Goal: Find contact information: Find contact information

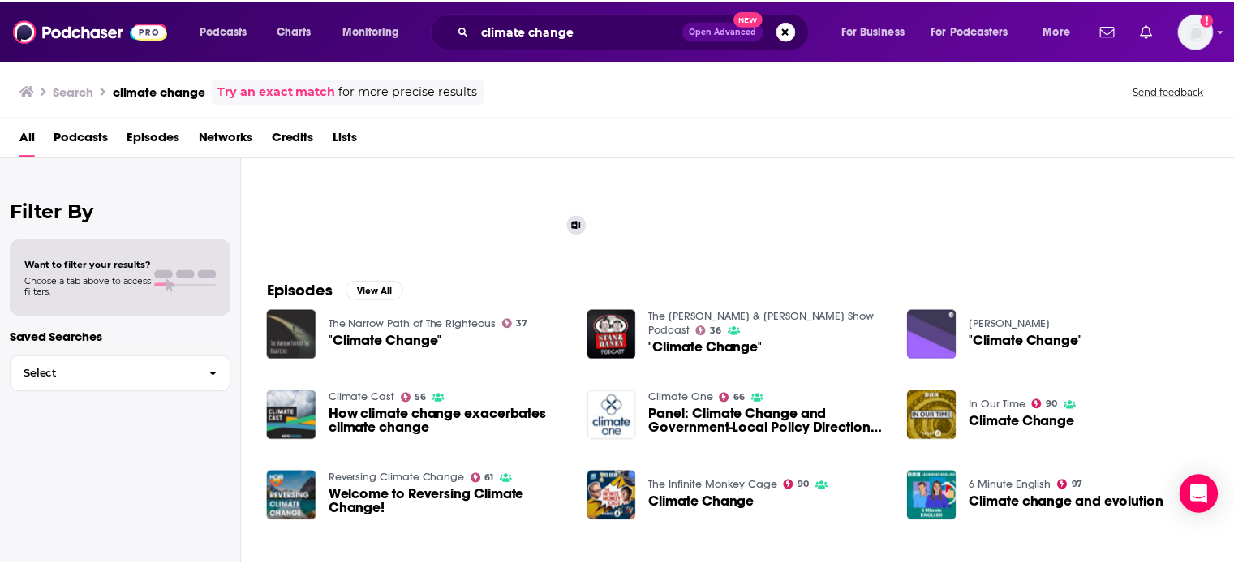
scroll to position [222, 0]
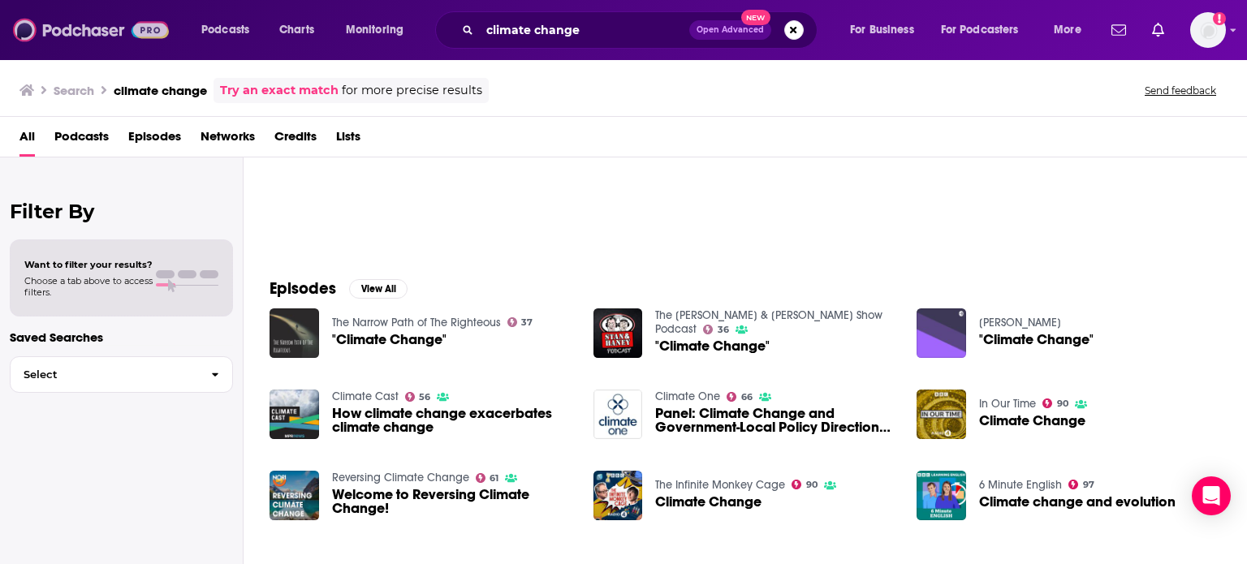
click at [80, 29] on img at bounding box center [91, 30] width 156 height 31
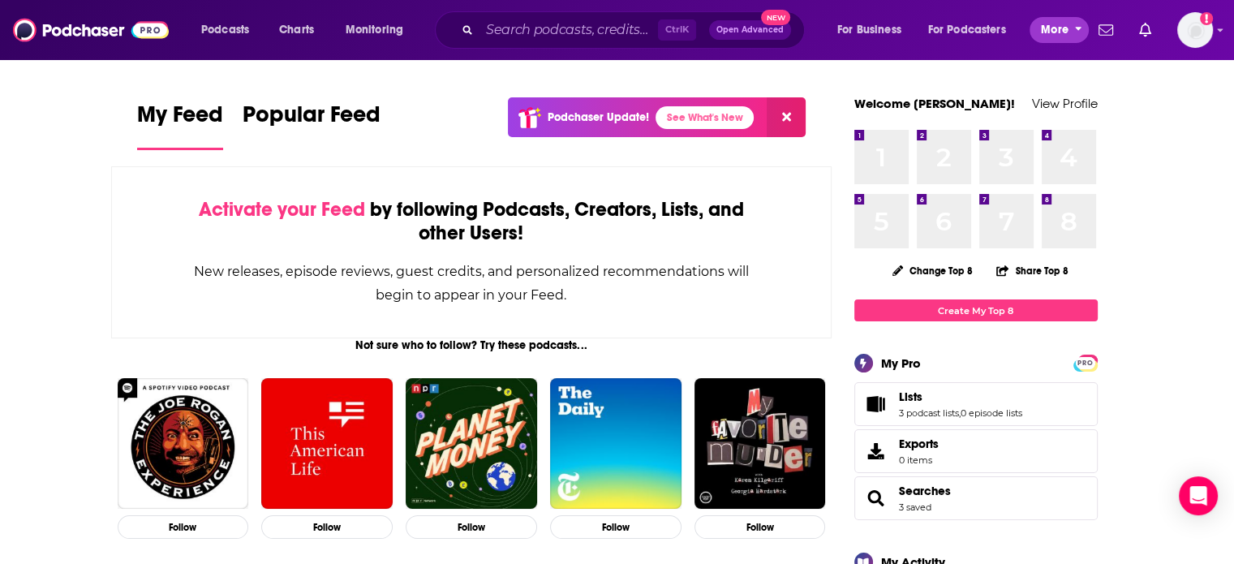
click at [1053, 21] on span "More" at bounding box center [1055, 30] width 28 height 23
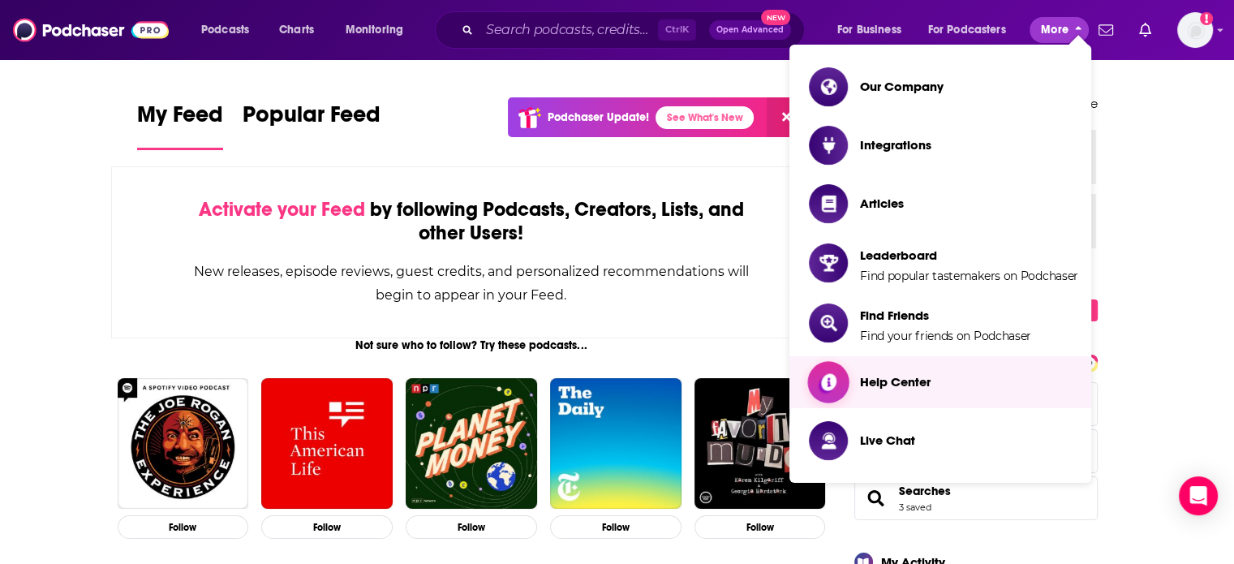
click at [925, 387] on span "Help Center" at bounding box center [895, 381] width 71 height 15
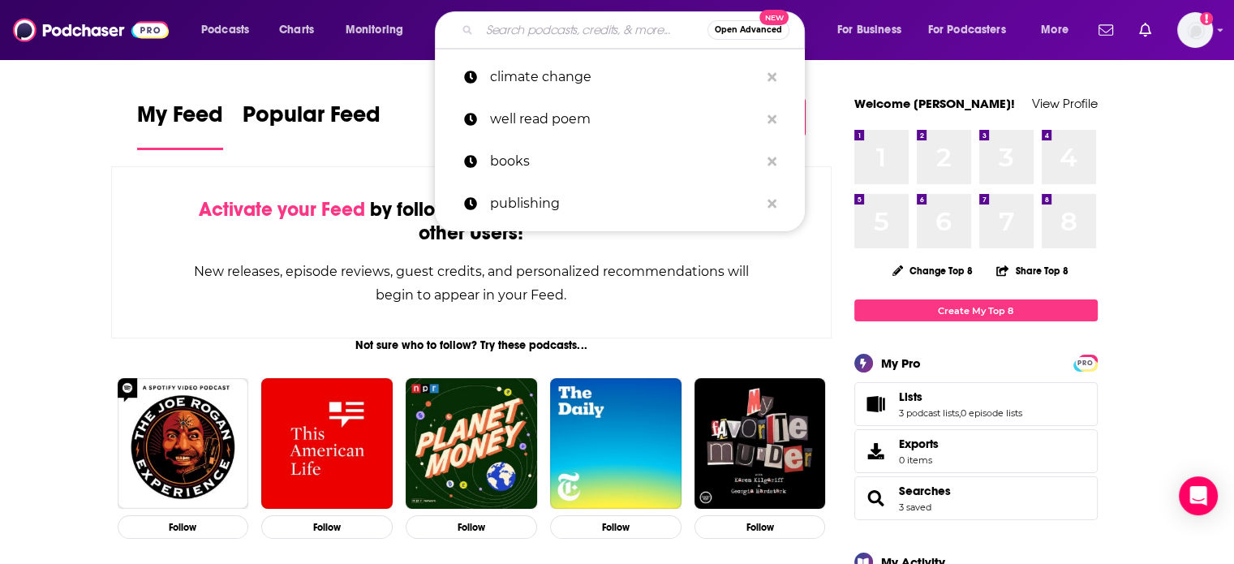
click at [519, 32] on input "Search podcasts, credits, & more..." at bounding box center [594, 30] width 228 height 26
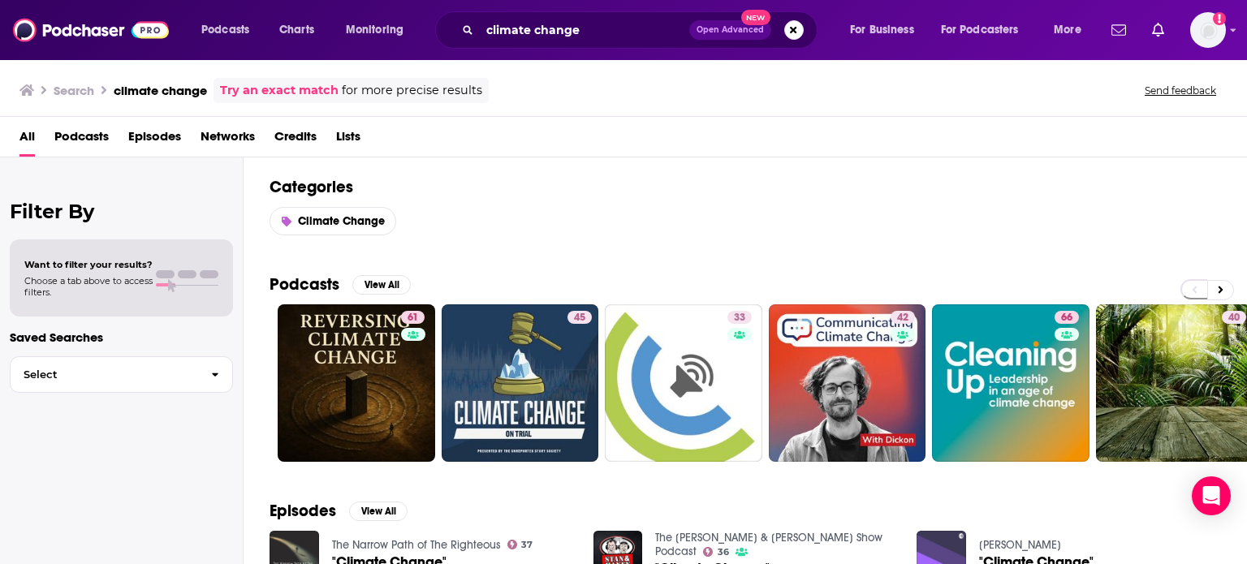
click at [90, 135] on span "Podcasts" at bounding box center [81, 139] width 54 height 33
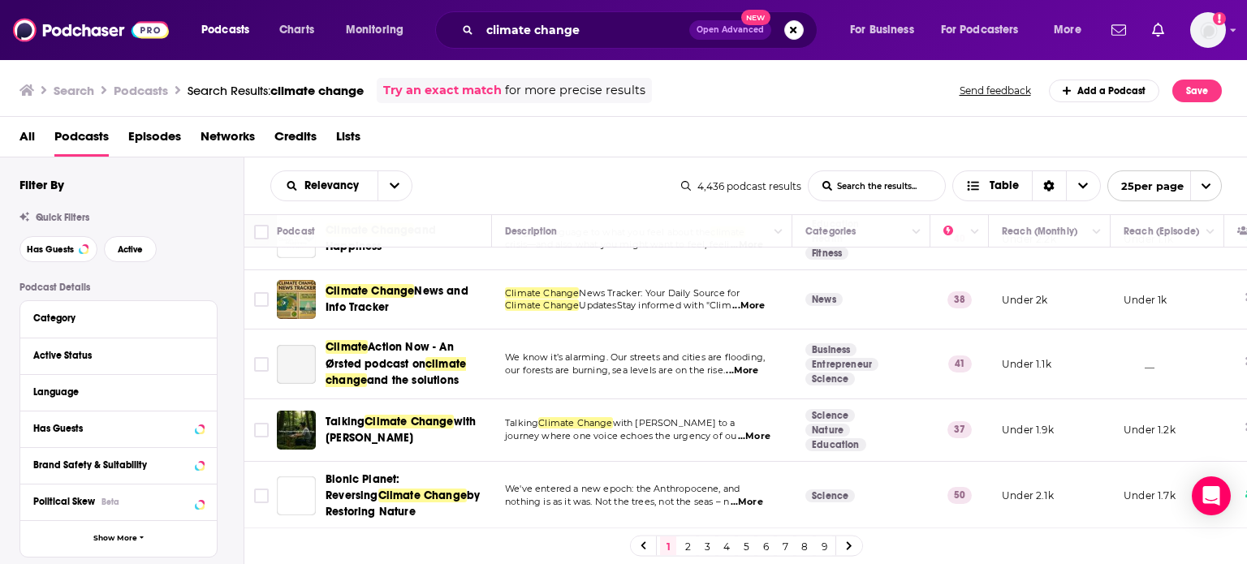
scroll to position [1272, 0]
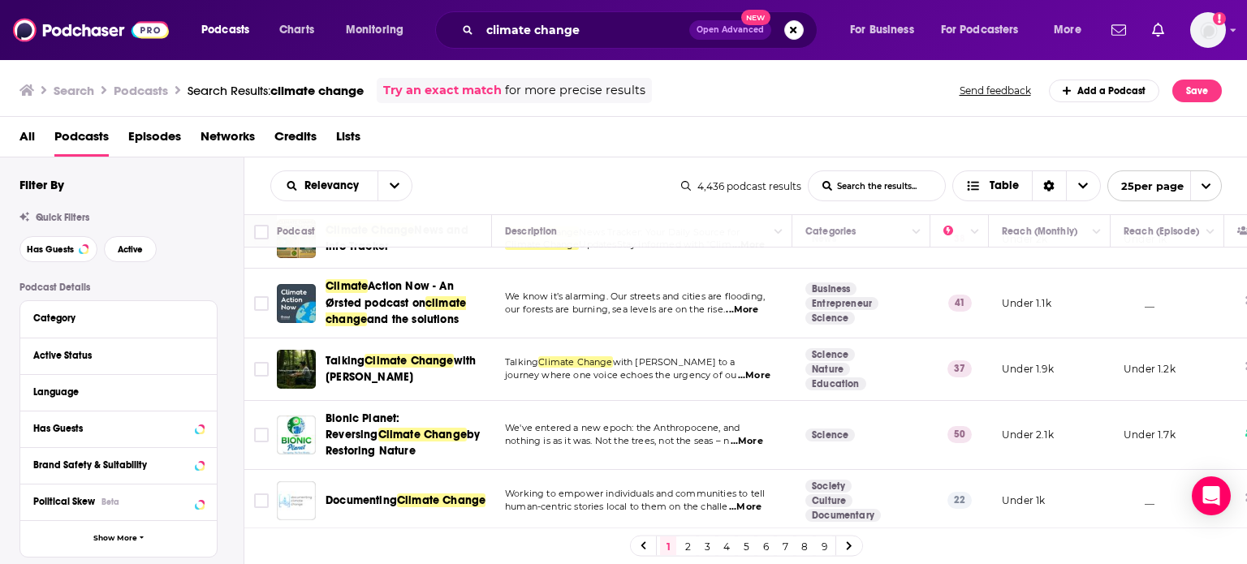
click at [688, 545] on link "2" at bounding box center [687, 545] width 16 height 19
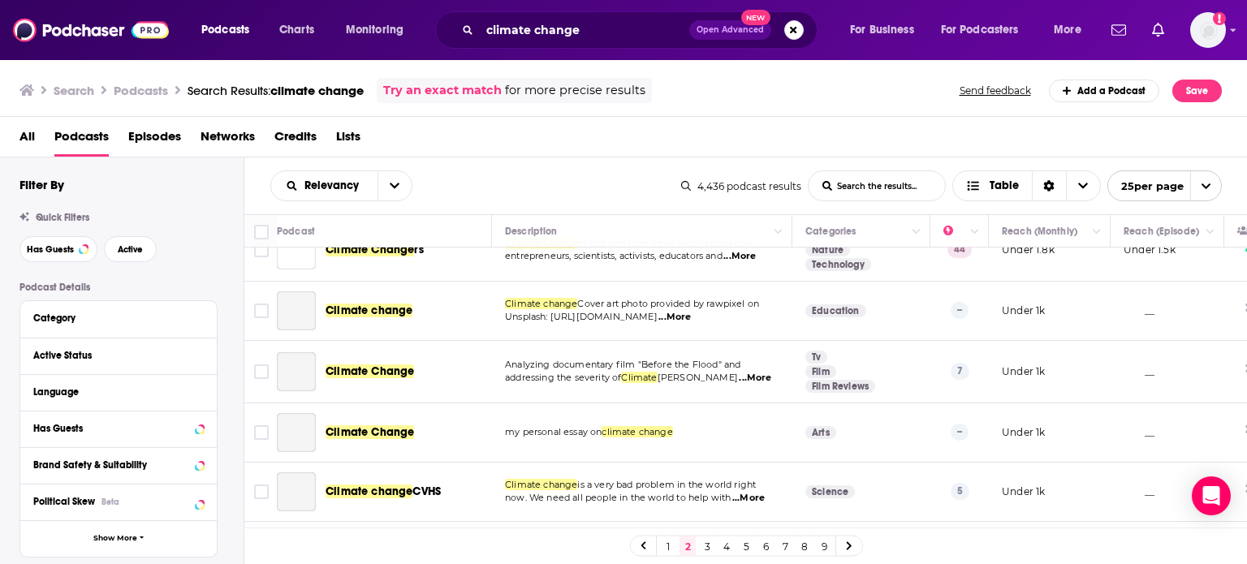
scroll to position [1250, 0]
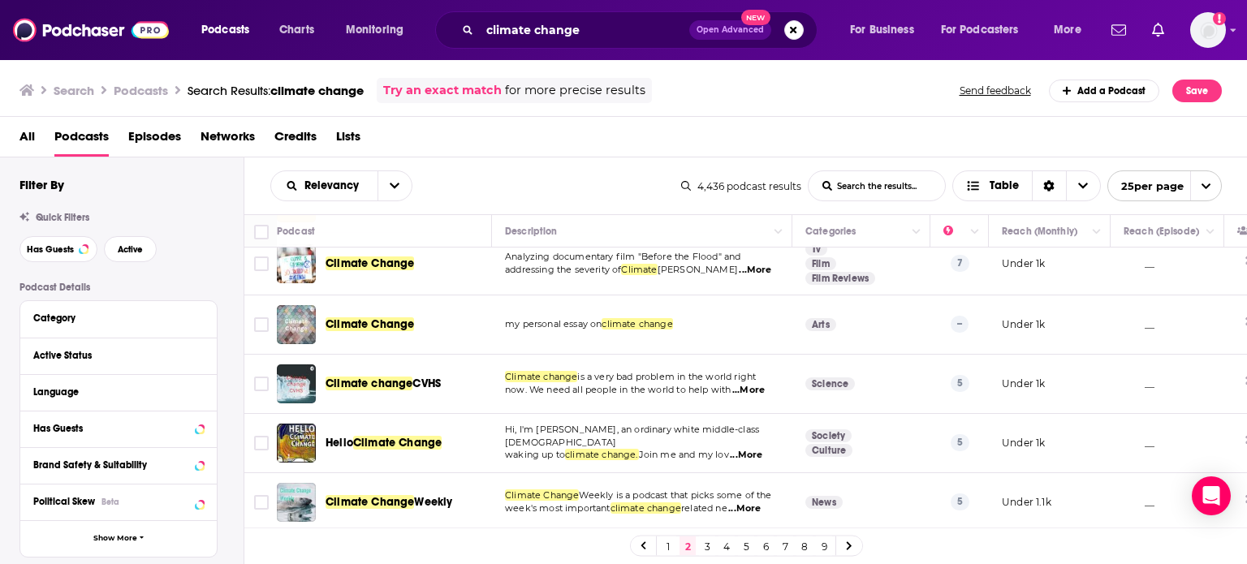
click at [668, 546] on link "1" at bounding box center [668, 545] width 16 height 19
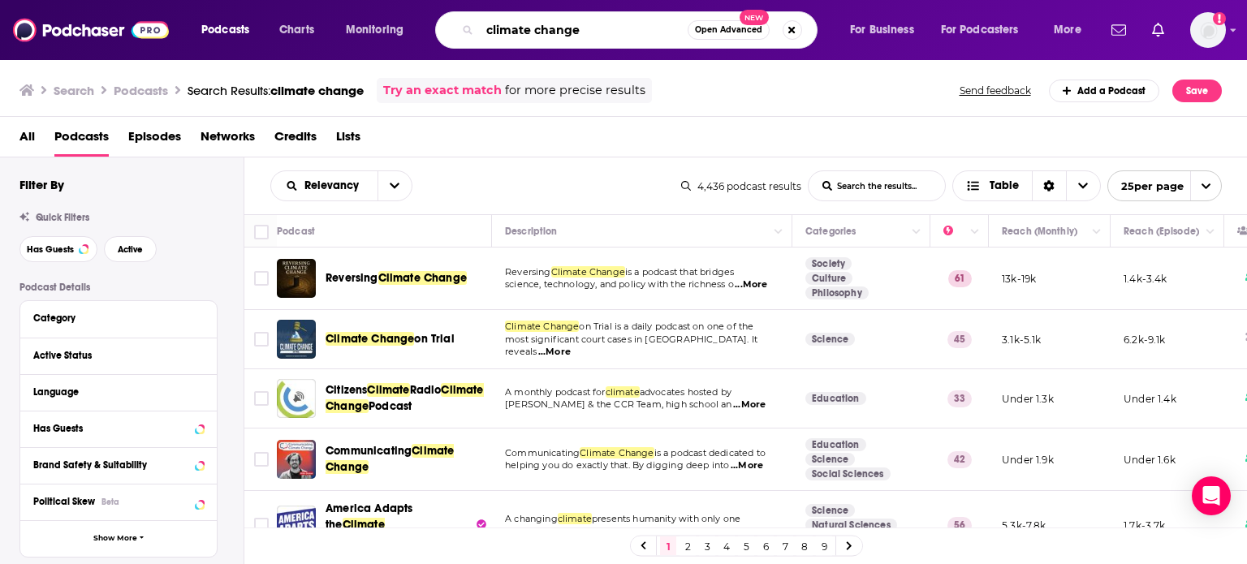
click at [594, 35] on input "climate change" at bounding box center [584, 30] width 208 height 26
drag, startPoint x: 594, startPoint y: 35, endPoint x: 459, endPoint y: 16, distance: 136.8
click at [459, 16] on div "climate change Open Advanced New" at bounding box center [626, 29] width 382 height 37
type input "environment"
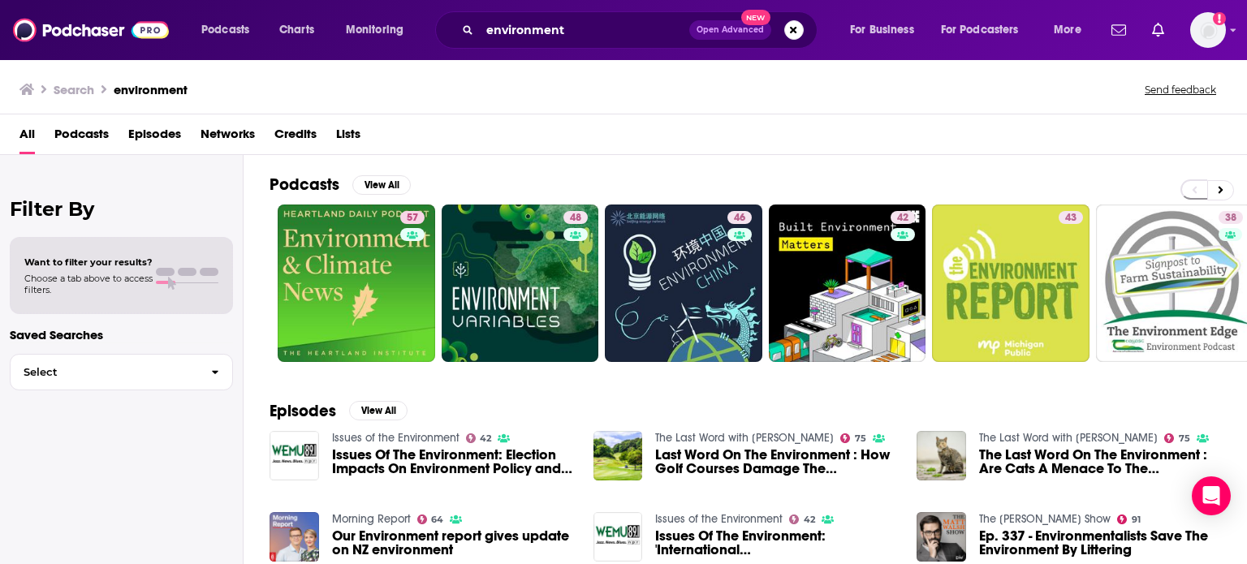
click at [77, 140] on span "Podcasts" at bounding box center [81, 137] width 54 height 33
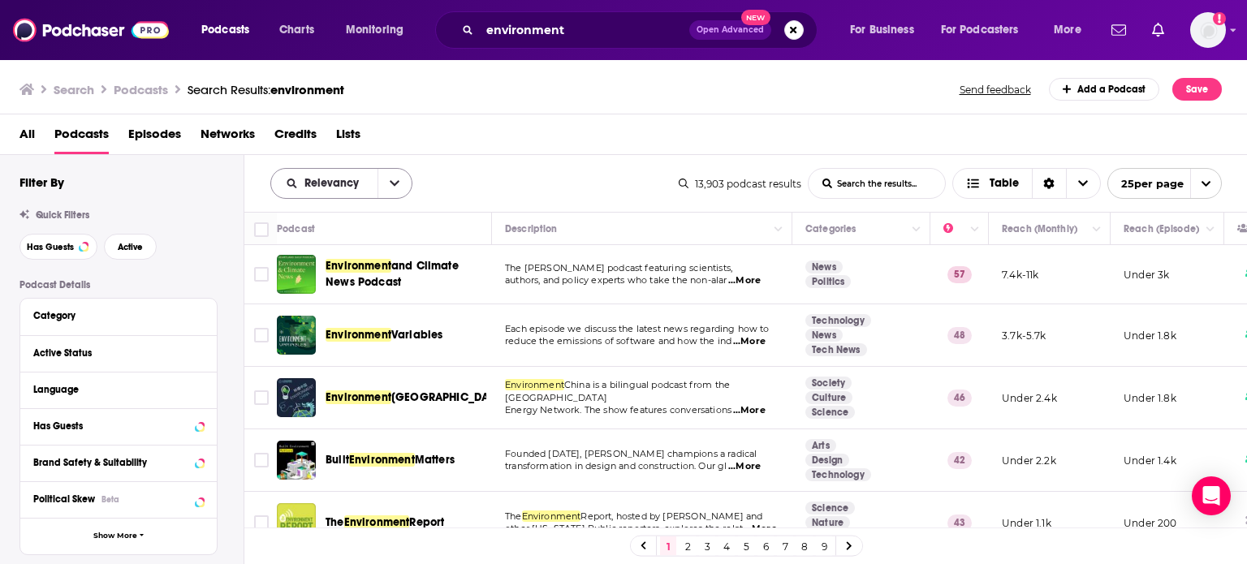
click at [394, 170] on button "open menu" at bounding box center [394, 183] width 34 height 29
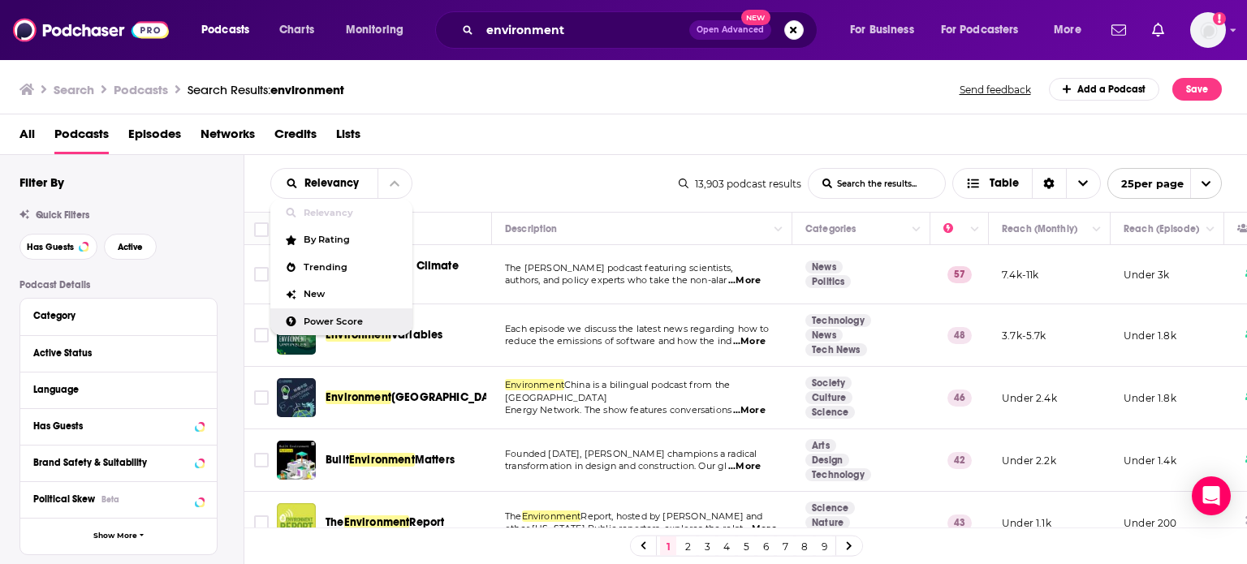
click at [366, 317] on span "Power Score" at bounding box center [352, 321] width 96 height 9
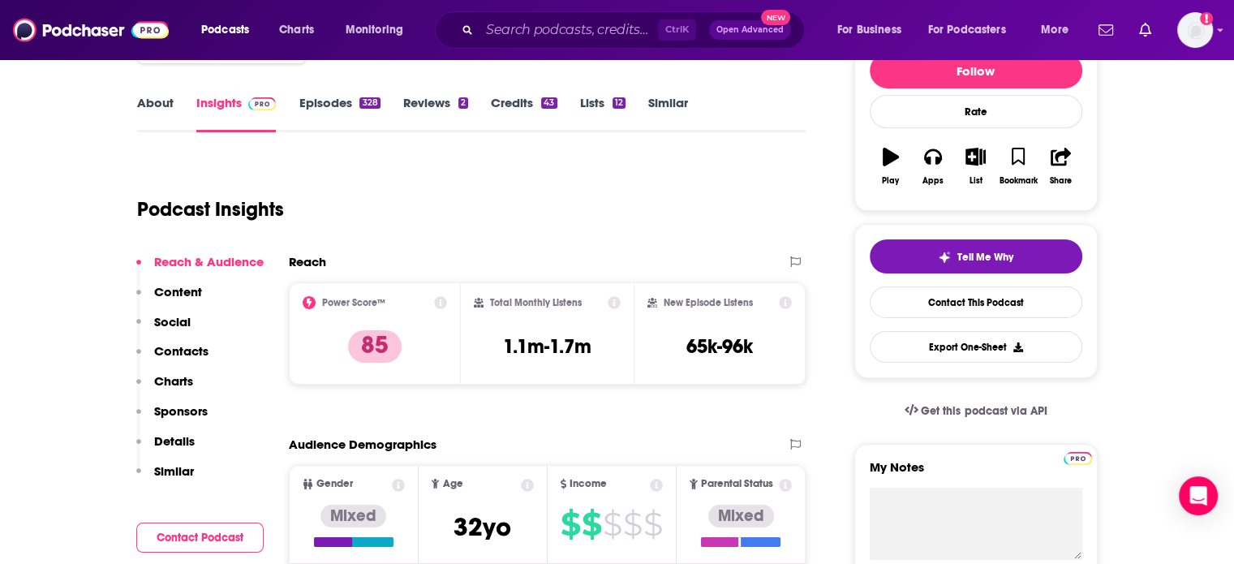
click at [196, 350] on p "Contacts" at bounding box center [181, 350] width 54 height 15
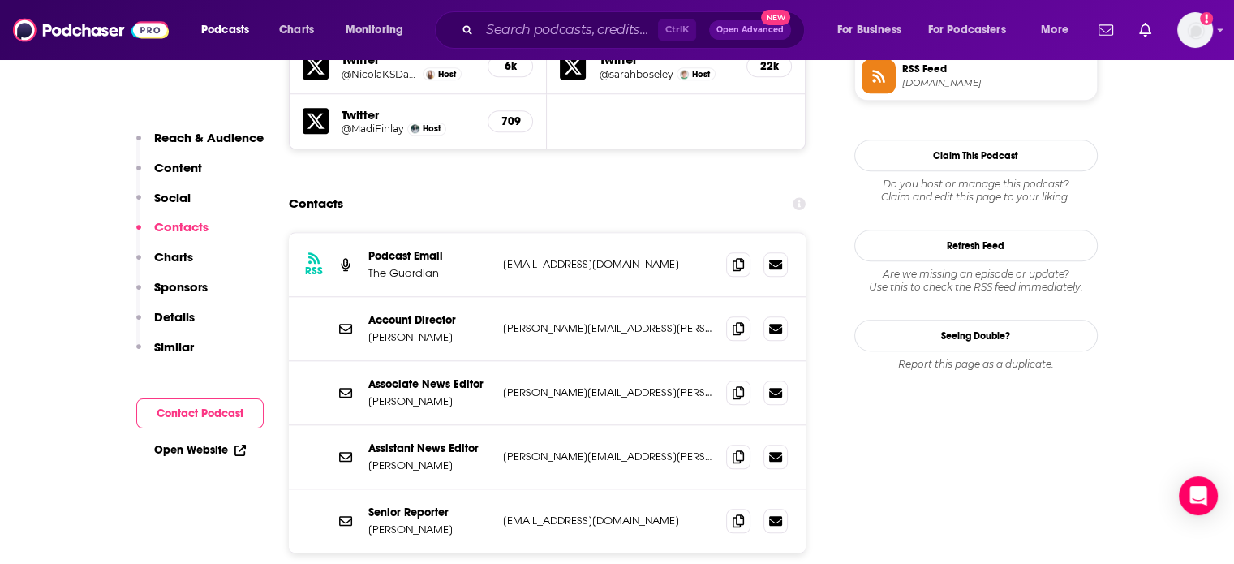
scroll to position [1521, 0]
drag, startPoint x: 510, startPoint y: 365, endPoint x: 502, endPoint y: 364, distance: 8.3
click at [503, 386] on p "josephine.tovey@theguardian.com" at bounding box center [608, 393] width 211 height 14
copy p "josephine.tovey@theguardian.com"
drag, startPoint x: 611, startPoint y: 426, endPoint x: 500, endPoint y: 428, distance: 111.2
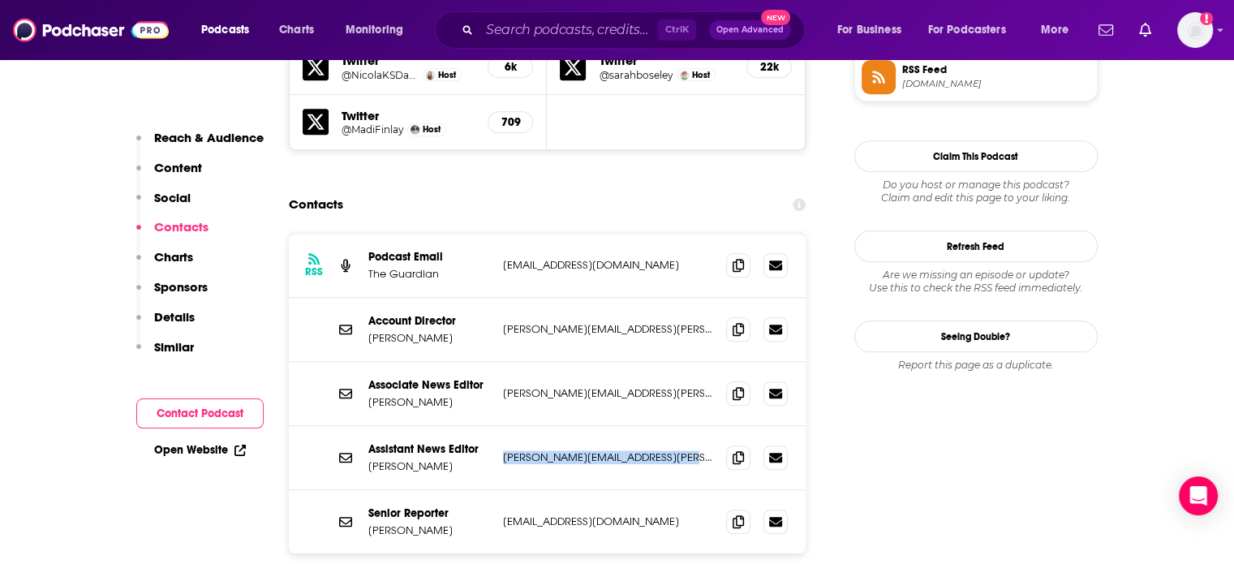
click at [500, 428] on div "Assistant News Editor Shelley Hepworth shelley.hepworth@theguardian.com shelley…" at bounding box center [548, 458] width 518 height 64
copy p "shelley.hepworth@theguardian.com"
drag, startPoint x: 683, startPoint y: 485, endPoint x: 495, endPoint y: 486, distance: 187.5
click at [495, 490] on div "Senior Reporter Lauren Aratani lauren.aratani@theguardian.com lauren.aratani@th…" at bounding box center [548, 521] width 518 height 63
click at [673, 515] on p "lauren.aratani@theguardian.com" at bounding box center [608, 522] width 211 height 14
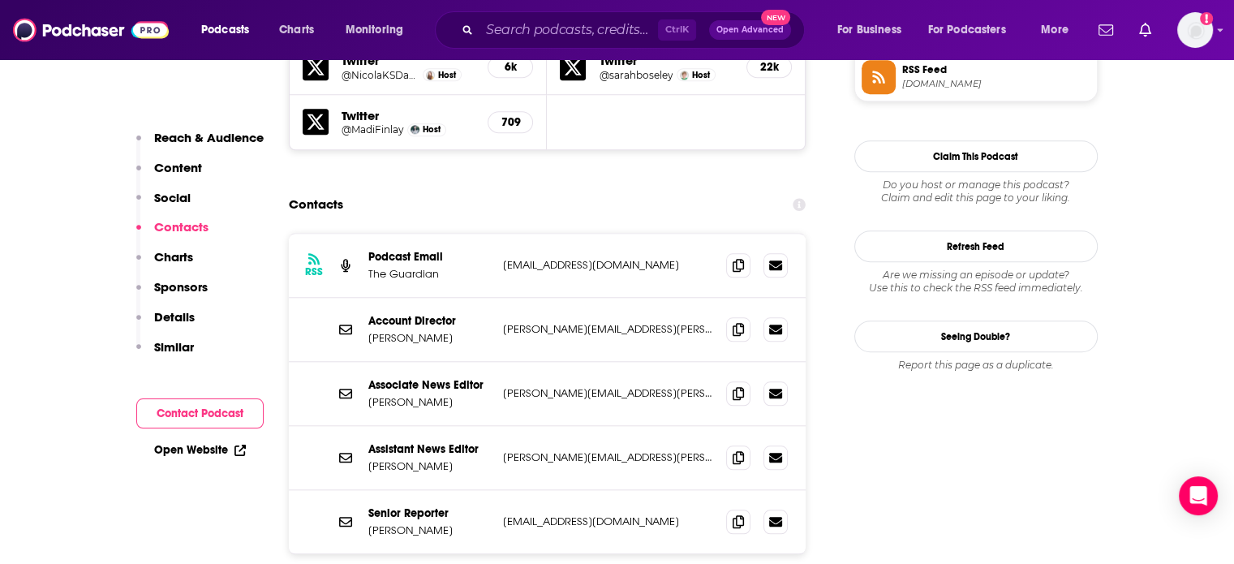
drag, startPoint x: 677, startPoint y: 487, endPoint x: 503, endPoint y: 495, distance: 173.9
click at [503, 495] on div "Senior Reporter Lauren Aratani lauren.aratani@theguardian.com lauren.aratani@th…" at bounding box center [548, 521] width 518 height 63
copy p "lauren.aratani@theguardian.com"
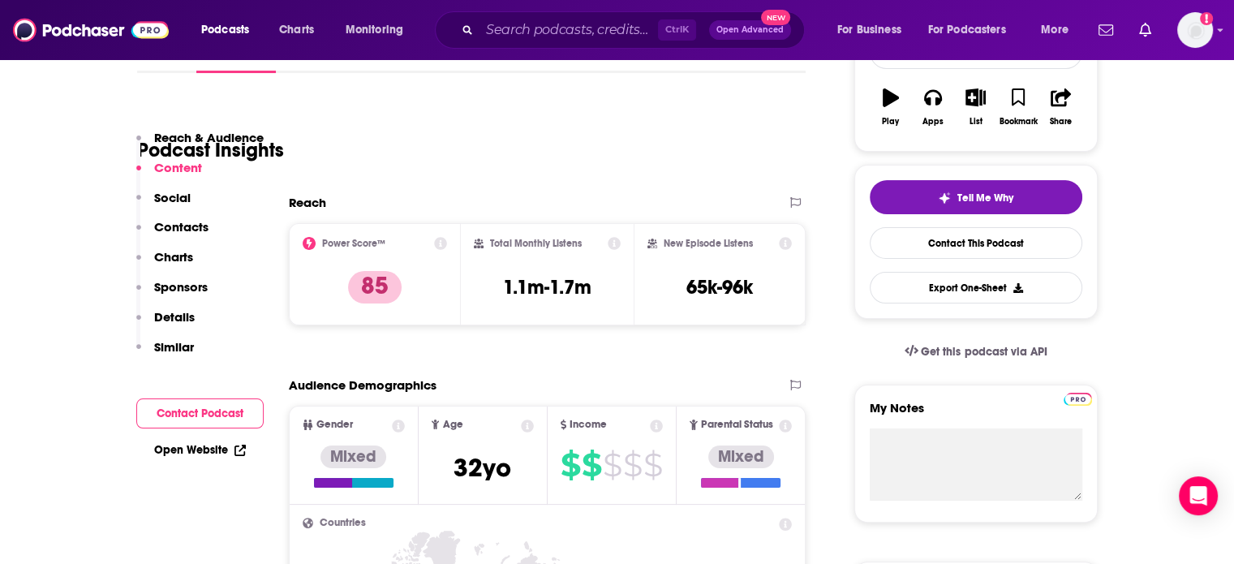
scroll to position [268, 0]
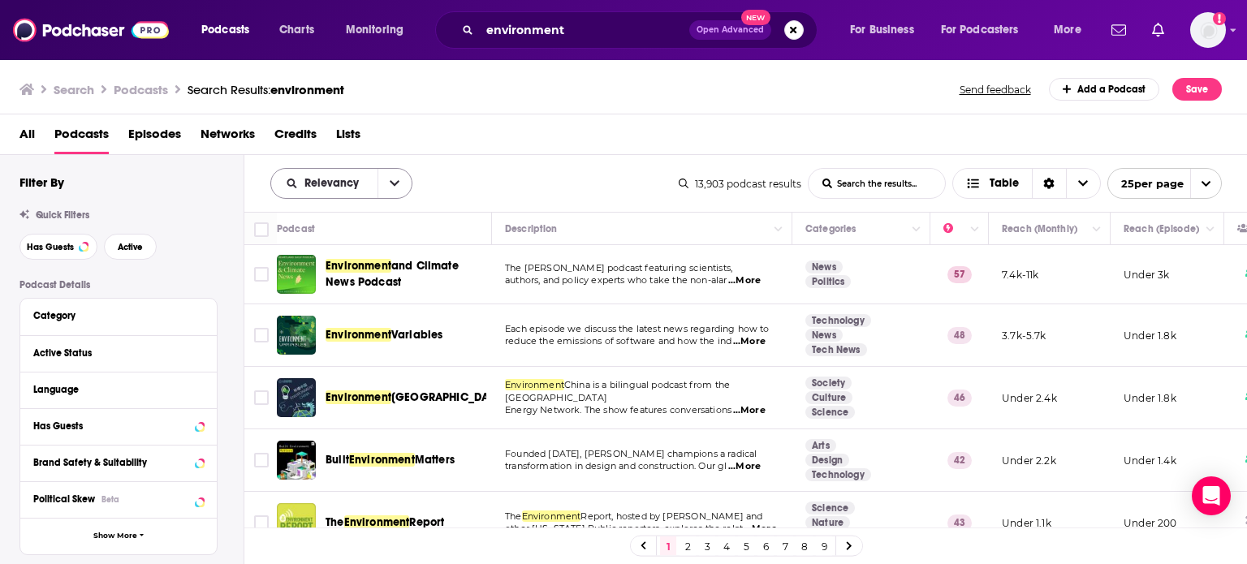
click at [393, 179] on icon "open menu" at bounding box center [395, 183] width 10 height 11
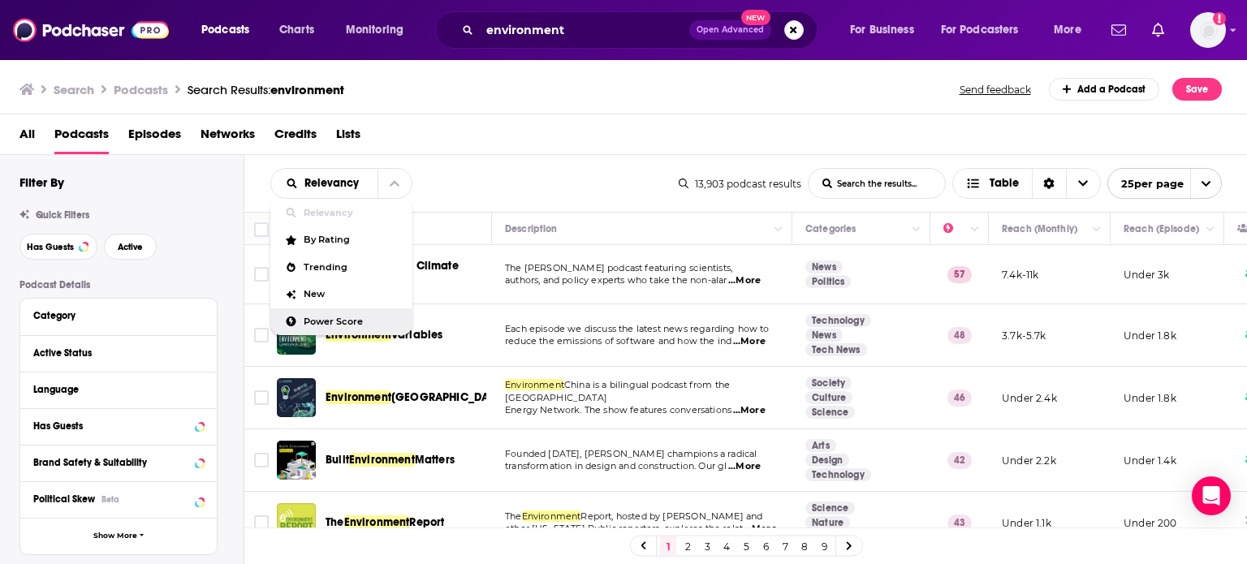
click at [360, 314] on div "Power Score" at bounding box center [341, 322] width 142 height 28
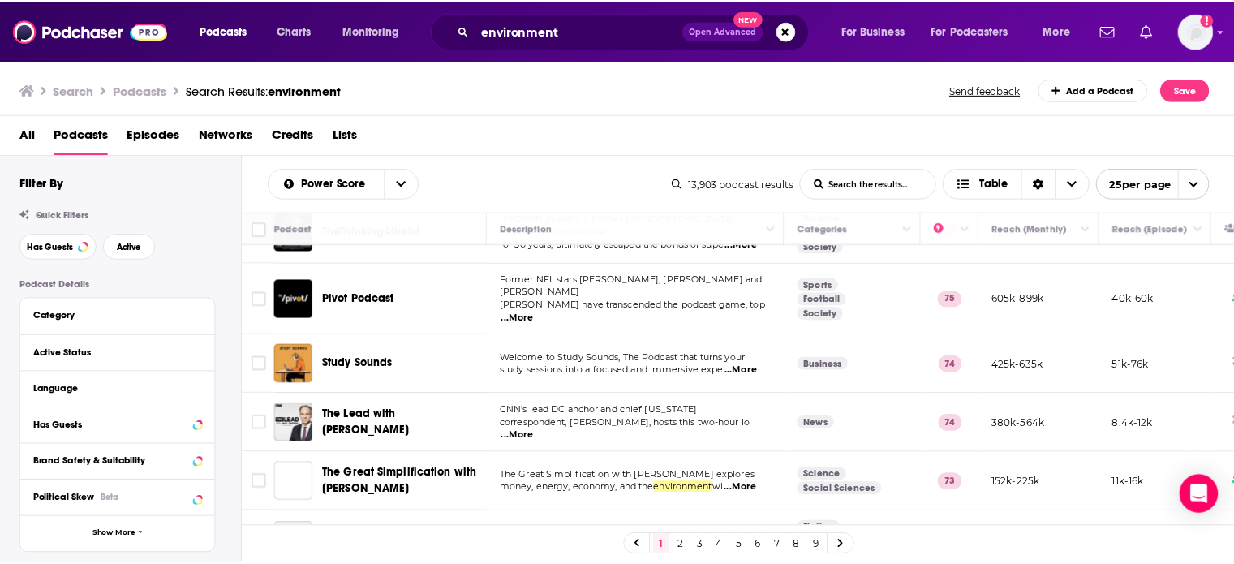
scroll to position [317, 0]
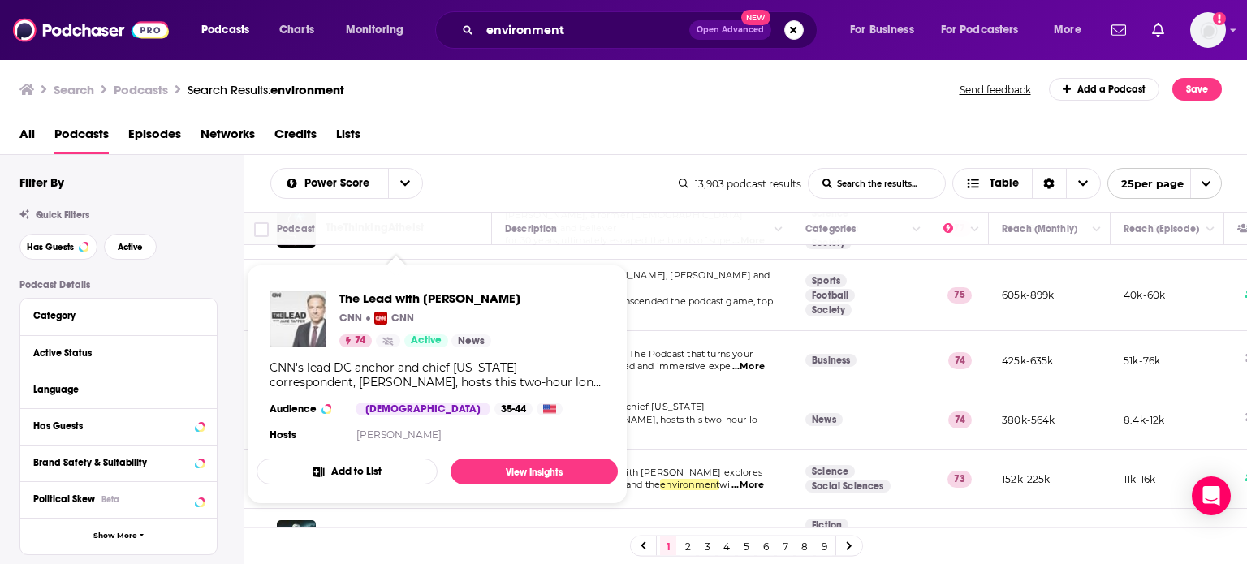
click at [308, 315] on img "The Lead with Jake Tapper" at bounding box center [297, 319] width 57 height 57
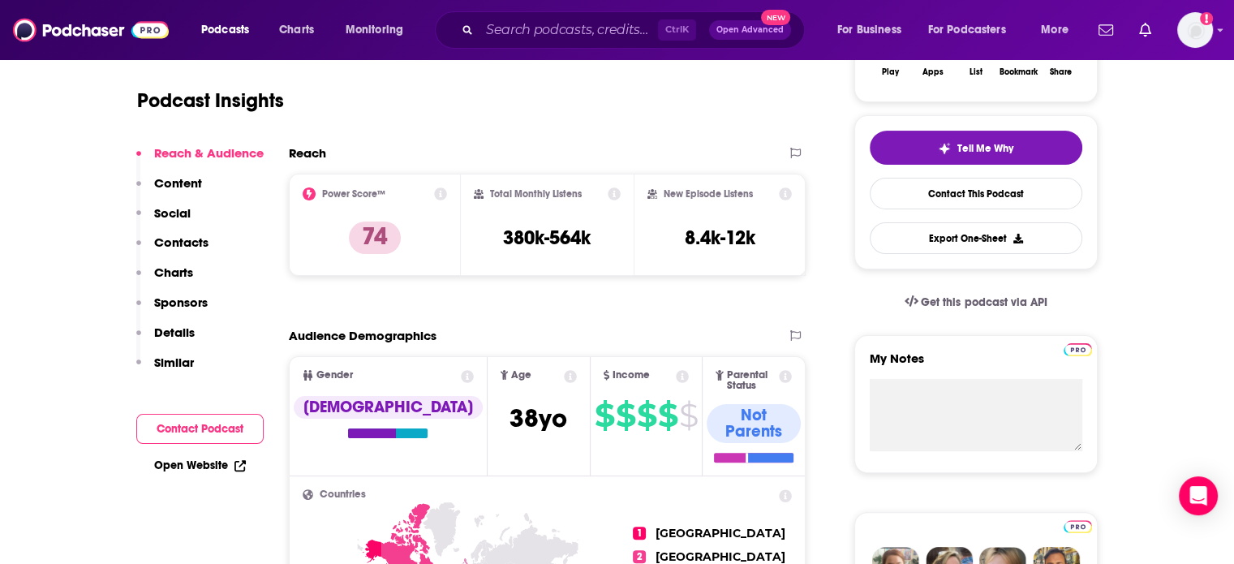
scroll to position [78, 0]
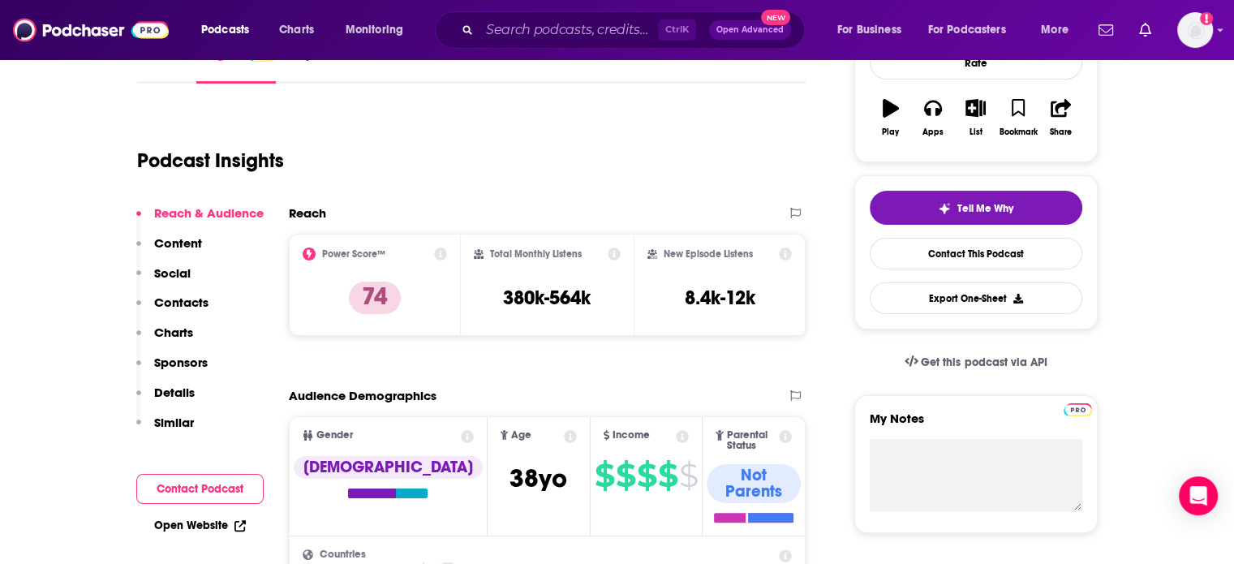
click at [192, 301] on p "Contacts" at bounding box center [181, 302] width 54 height 15
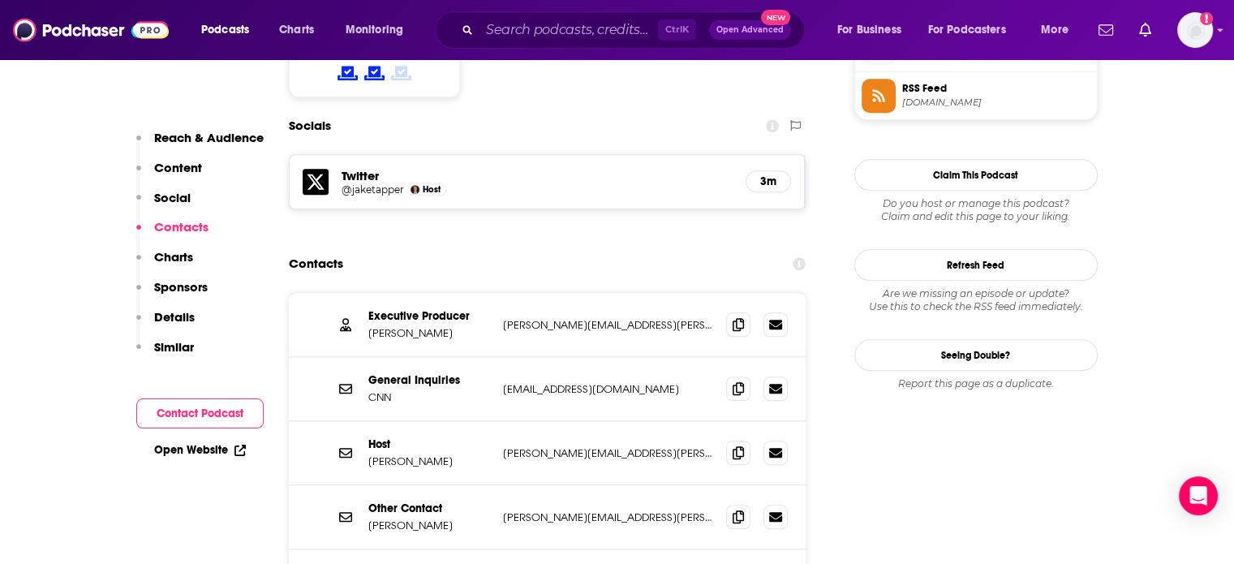
scroll to position [1385, 0]
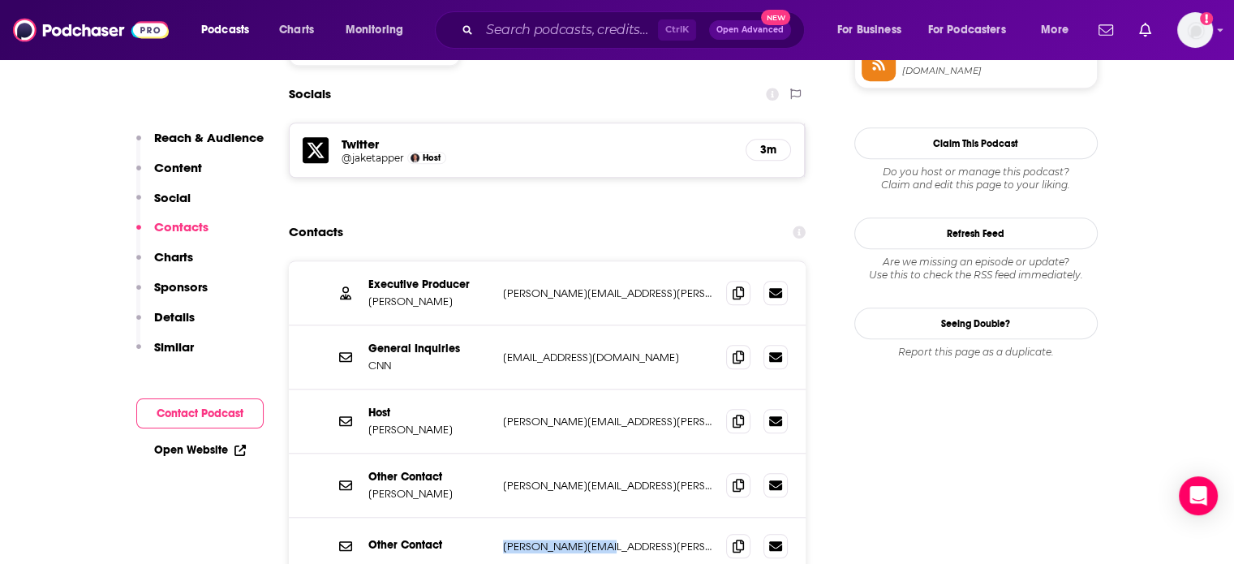
drag, startPoint x: 620, startPoint y: 467, endPoint x: 490, endPoint y: 472, distance: 129.9
click at [490, 518] on div "Other Contact brian.fung@cnn.com brian.fung@cnn.com" at bounding box center [548, 546] width 518 height 57
copy div "brian.fung@cnn.com"
drag, startPoint x: 652, startPoint y: 411, endPoint x: 500, endPoint y: 418, distance: 152.7
click at [500, 454] on div "Other Contact Jennifer Scoggins jennifer.scoggins@cnn.com jennifer.scoggins@cnn…" at bounding box center [548, 486] width 518 height 64
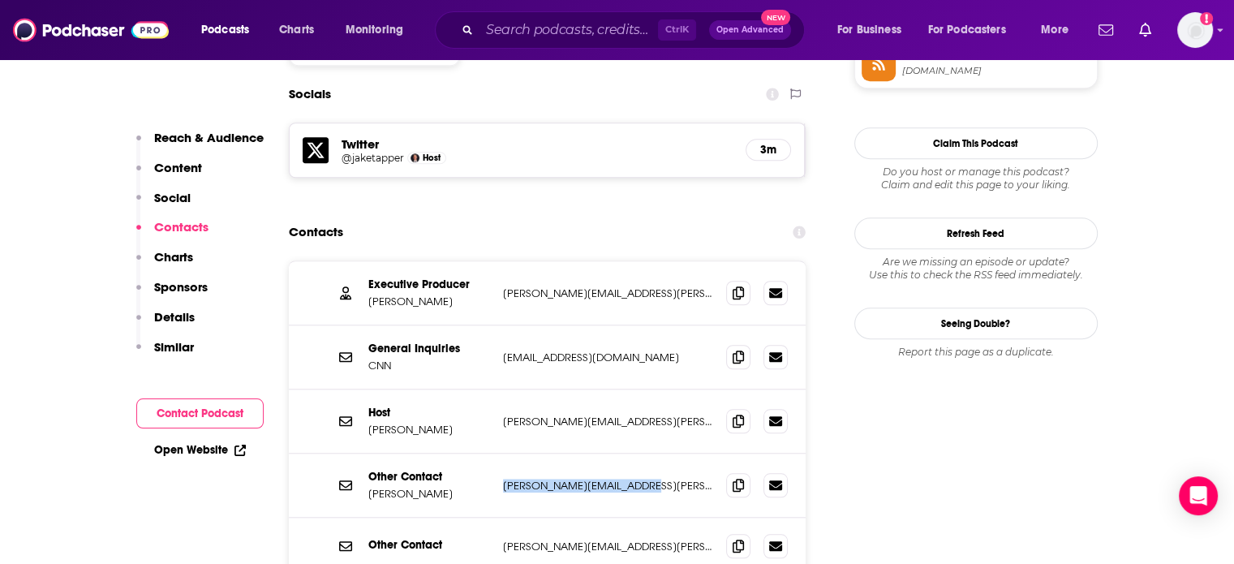
copy p "jennifer.scoggins@cnn.com"
drag, startPoint x: 665, startPoint y: 218, endPoint x: 503, endPoint y: 225, distance: 161.6
click at [503, 261] on div "Executive Producer Federico S. Quadrani federico.quadrani@cnn.com federico.quad…" at bounding box center [548, 293] width 518 height 64
copy p "federico.quadrani@cnn.com"
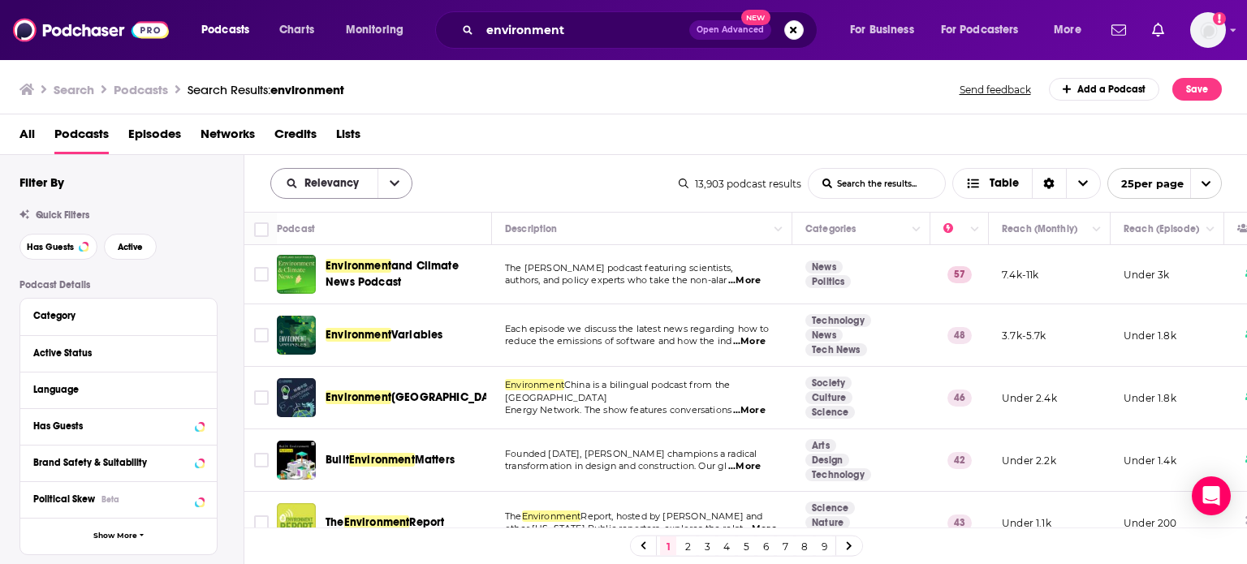
click at [386, 184] on button "open menu" at bounding box center [394, 183] width 34 height 29
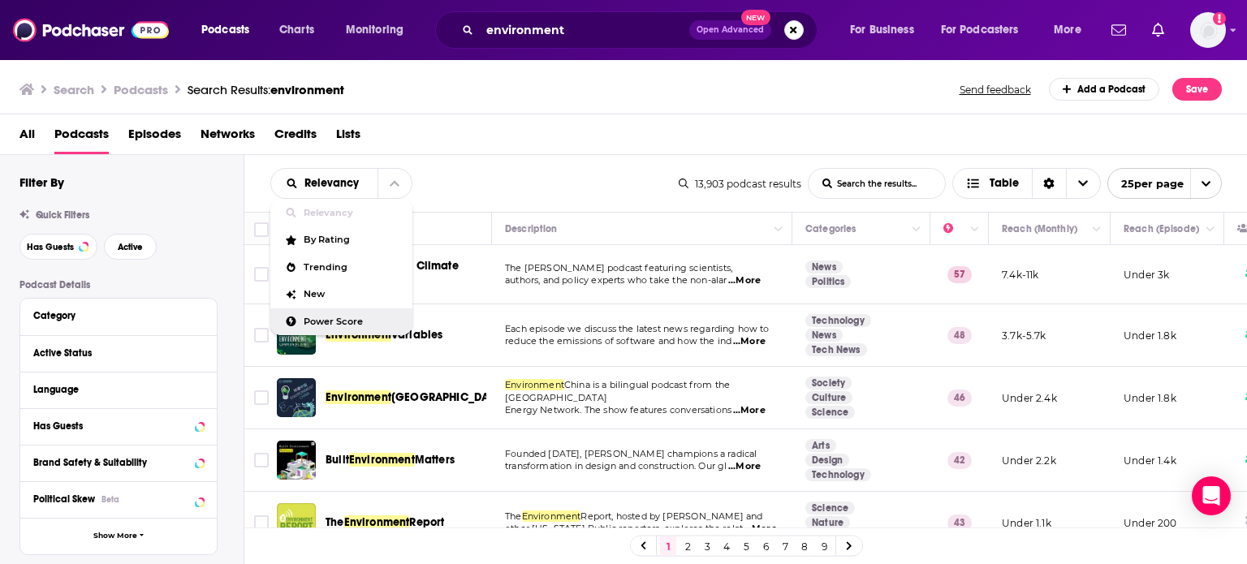
click at [360, 314] on div "Power Score" at bounding box center [341, 322] width 142 height 28
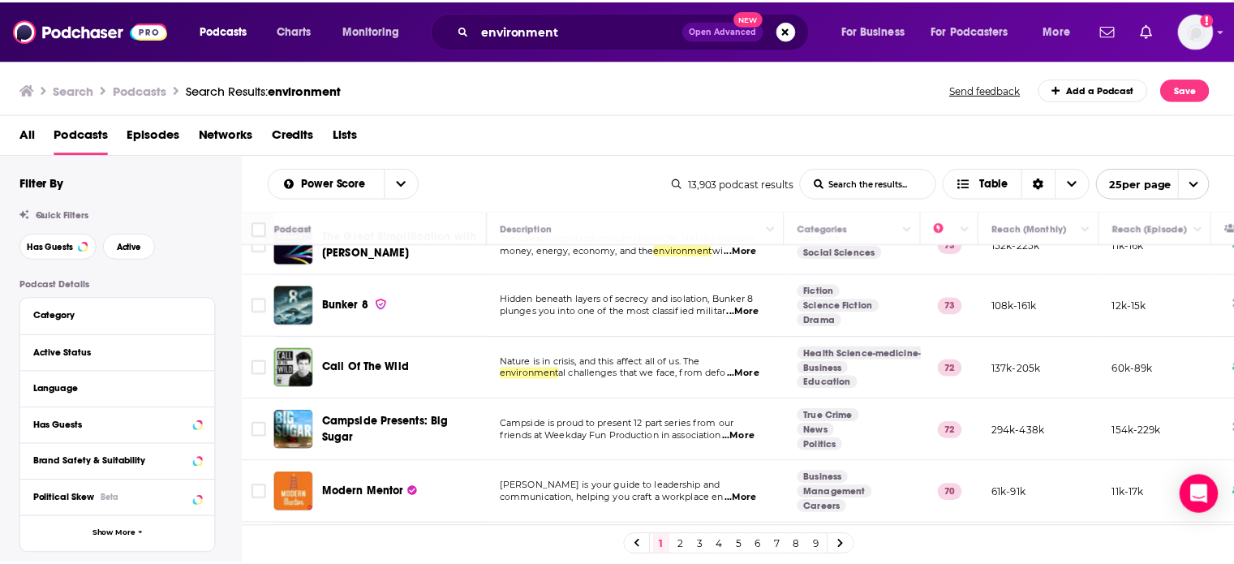
scroll to position [552, 0]
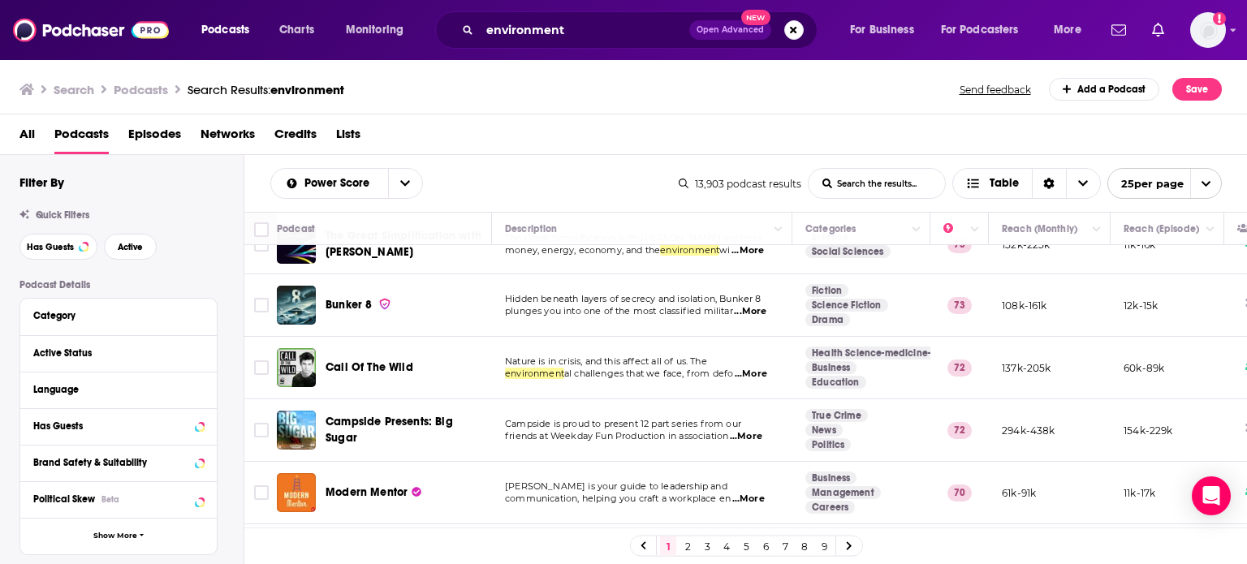
click at [663, 377] on td "Nature is in crisis, and this affect all of us. The environment al challenges t…" at bounding box center [642, 368] width 300 height 62
click at [752, 368] on span "...More" at bounding box center [750, 374] width 32 height 13
click at [370, 360] on span "Call Of The Wild" at bounding box center [369, 368] width 88 height 16
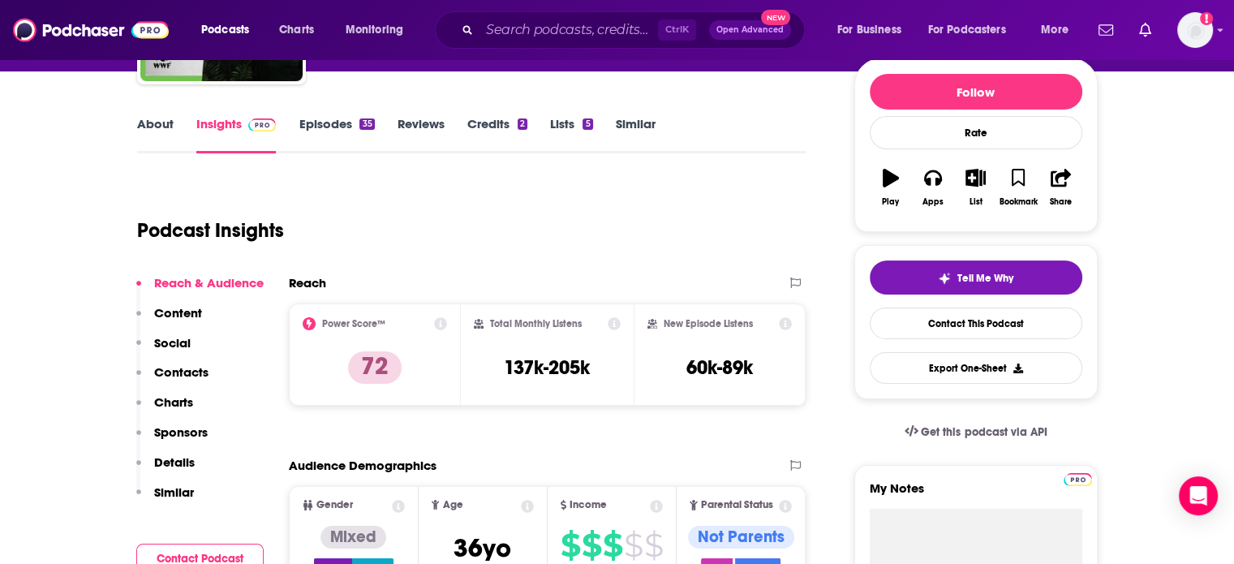
scroll to position [195, 0]
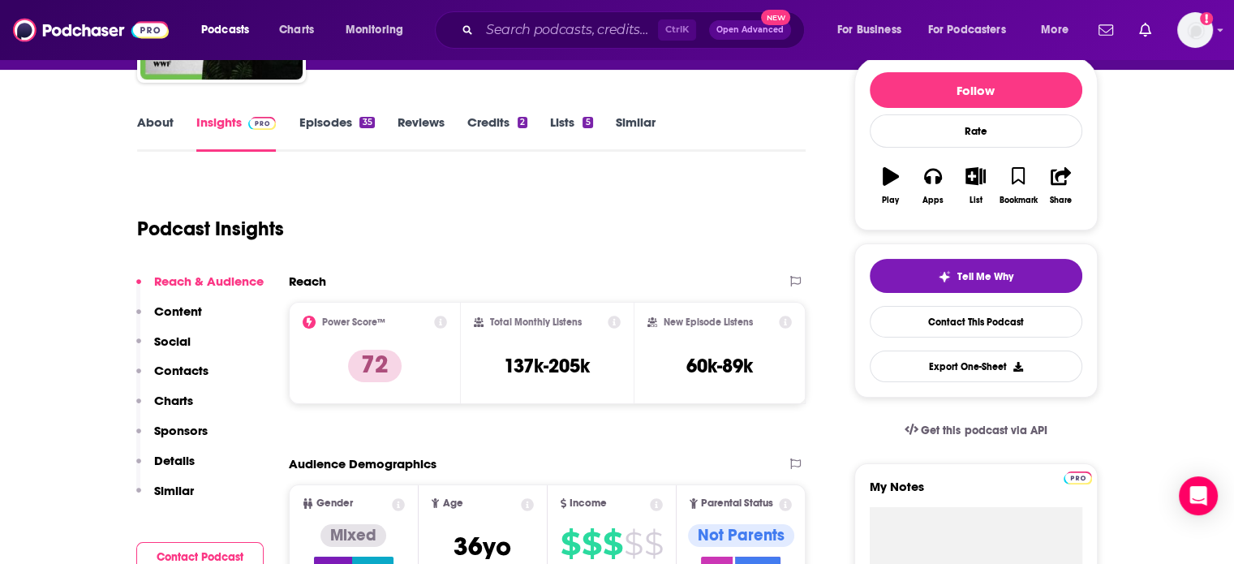
click at [187, 368] on p "Contacts" at bounding box center [181, 370] width 54 height 15
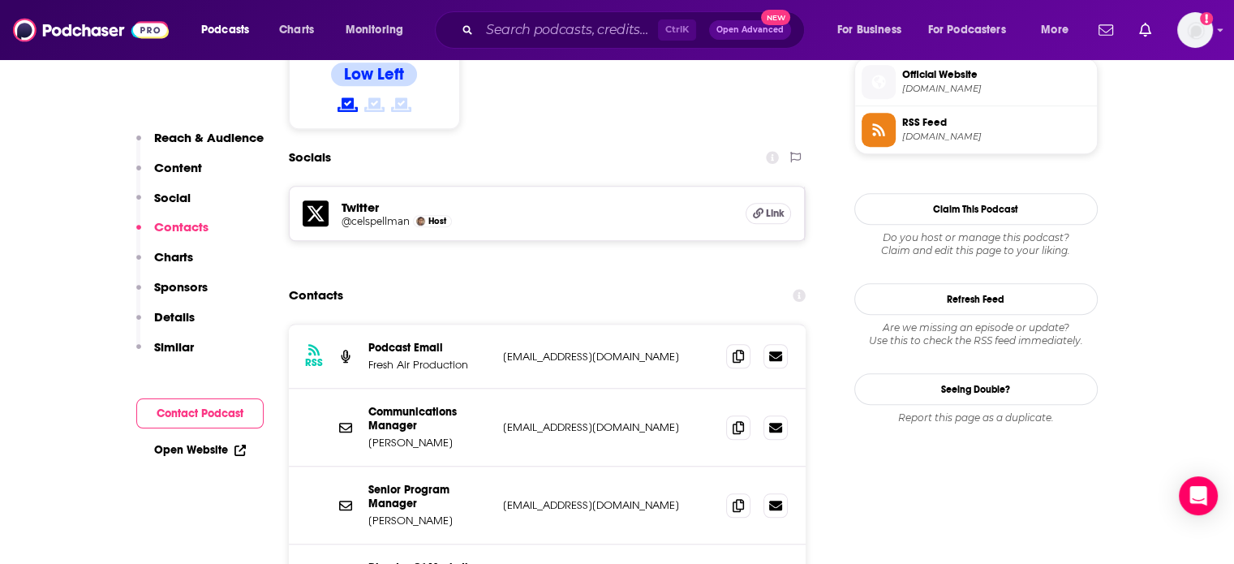
scroll to position [1466, 0]
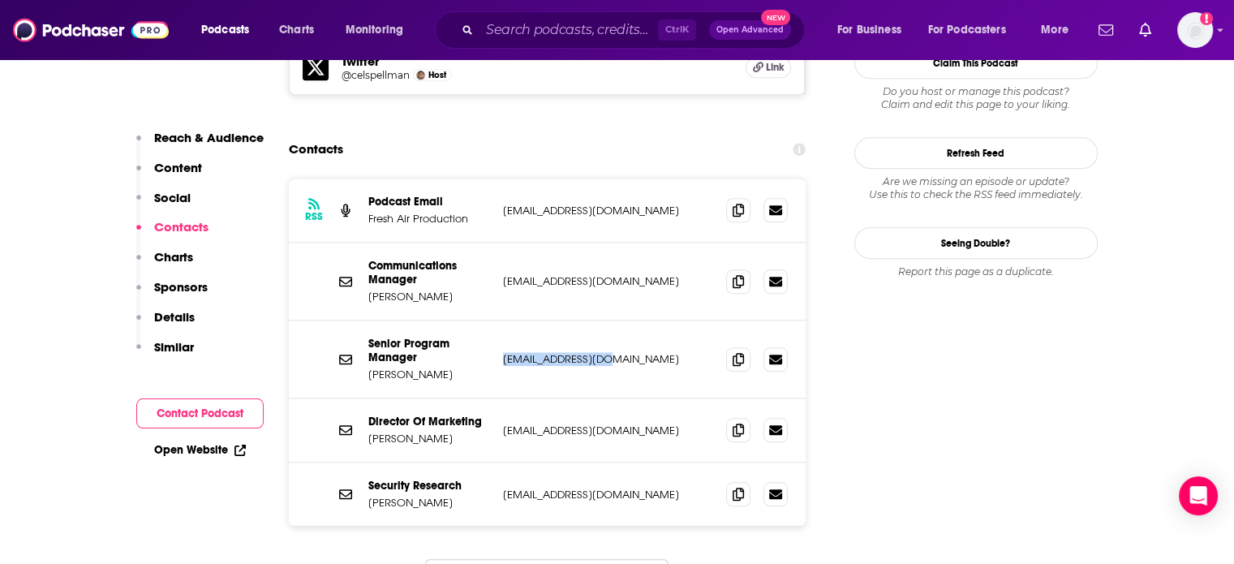
drag, startPoint x: 614, startPoint y: 304, endPoint x: 502, endPoint y: 311, distance: 113.0
click at [502, 321] on div "Senior Program Manager Lucy Holmes lholmes@wwf.org.uk lholmes@wwf.org.uk" at bounding box center [548, 360] width 518 height 78
copy p "lholmes@wwf.org.uk"
drag, startPoint x: 669, startPoint y: 155, endPoint x: 533, endPoint y: 161, distance: 135.7
click at [533, 179] on div "RSS Podcast Email Fresh Air Production info@freshairproduction.co.uk info@fresh…" at bounding box center [548, 211] width 518 height 64
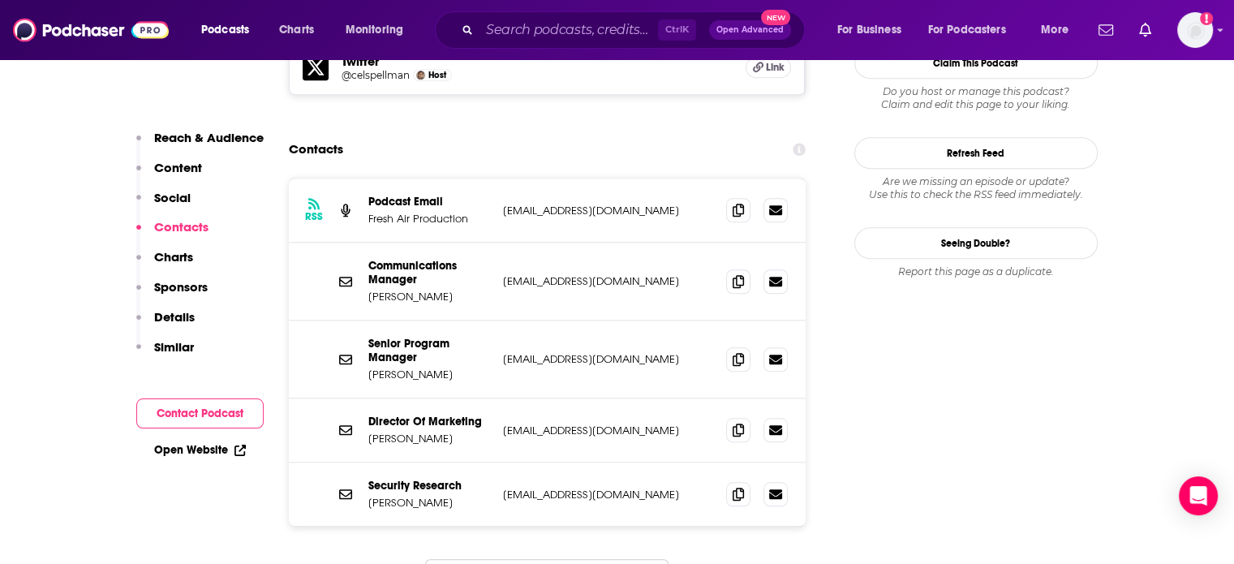
click at [484, 259] on p "Communications Manager" at bounding box center [429, 273] width 122 height 28
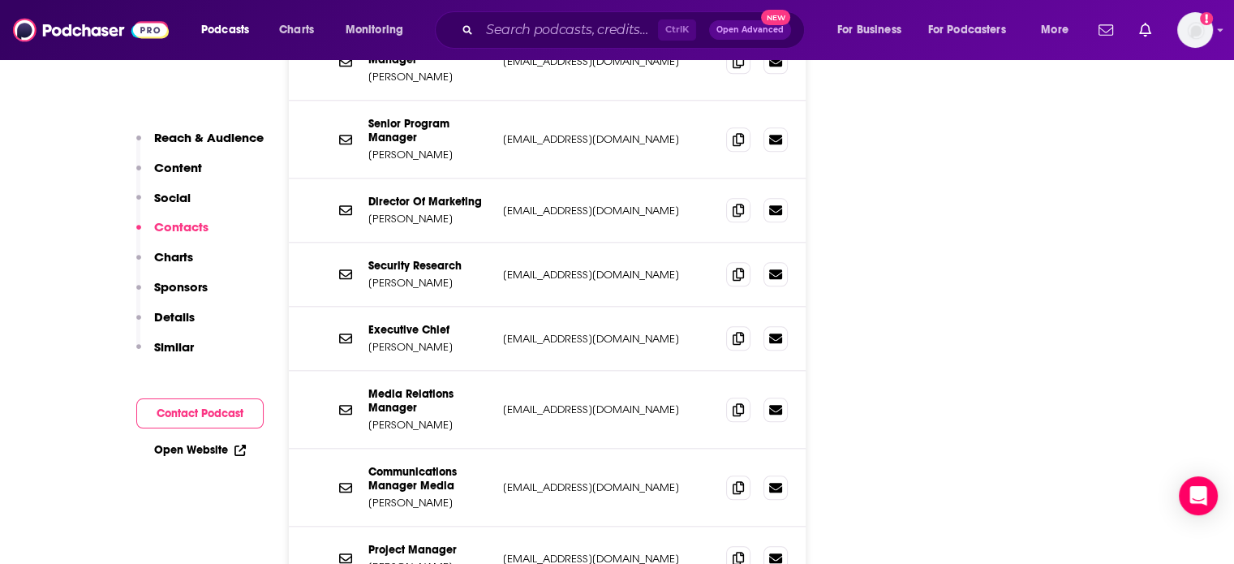
scroll to position [1692, 0]
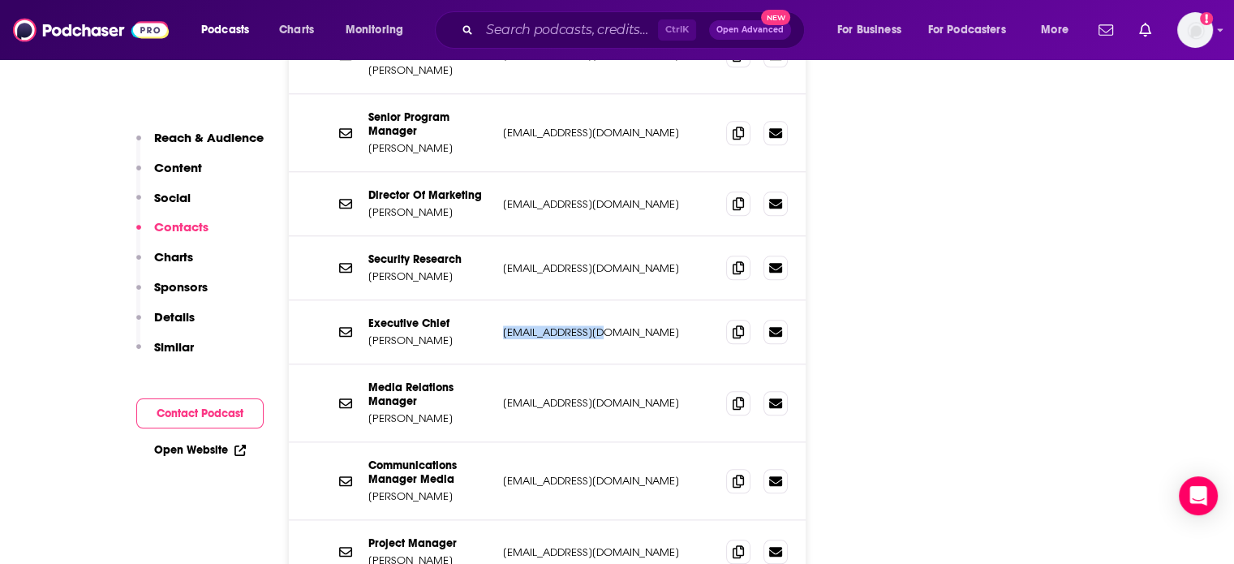
drag, startPoint x: 607, startPoint y: 278, endPoint x: 499, endPoint y: 278, distance: 107.9
click at [499, 300] on div "Executive Chief Daniel Rubio drubio@wwf.org.uk drubio@wwf.org.uk" at bounding box center [548, 332] width 518 height 64
copy p "drubio@wwf.org.uk"
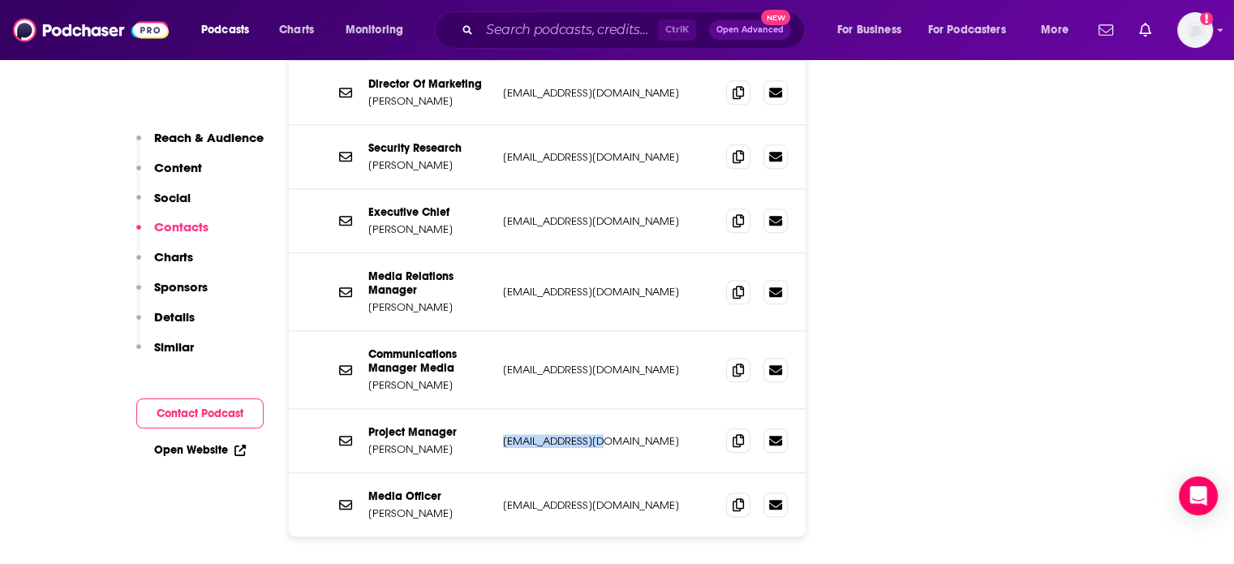
drag, startPoint x: 614, startPoint y: 388, endPoint x: 473, endPoint y: 397, distance: 140.7
click at [0, 0] on div "Project Manager Lyndsey Dodds ldodds@wwf.org.uk ldodds@wwf.org.uk" at bounding box center [0, 0] width 0 height 0
copy div "ldodds@wwf.org.uk"
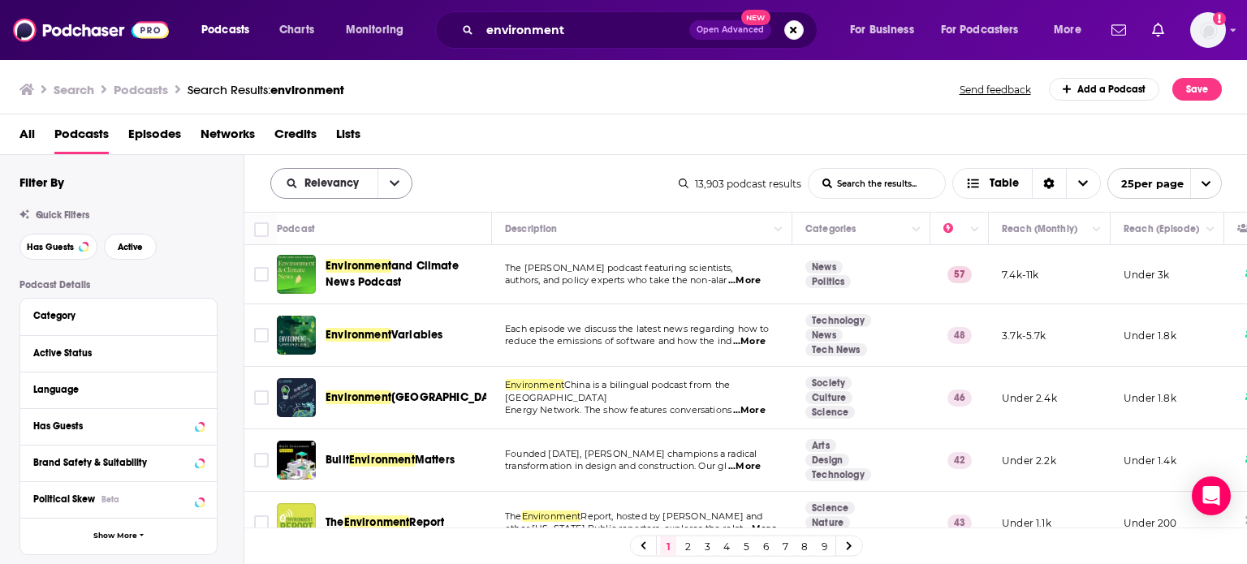
click at [395, 185] on icon "open menu" at bounding box center [395, 183] width 10 height 11
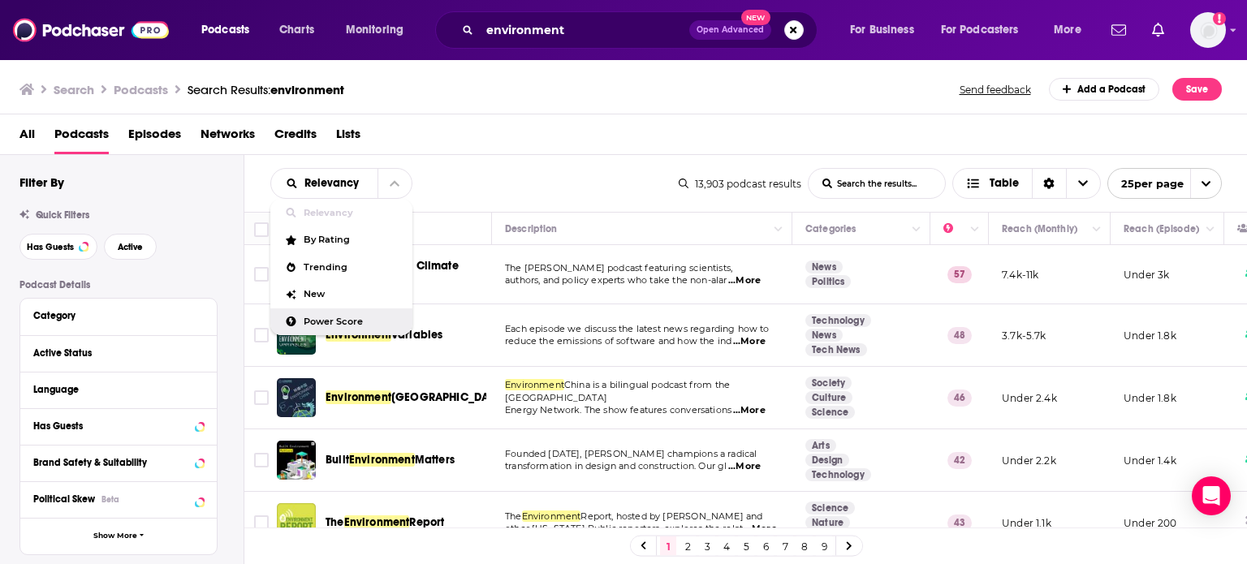
click at [361, 317] on span "Power Score" at bounding box center [352, 321] width 96 height 9
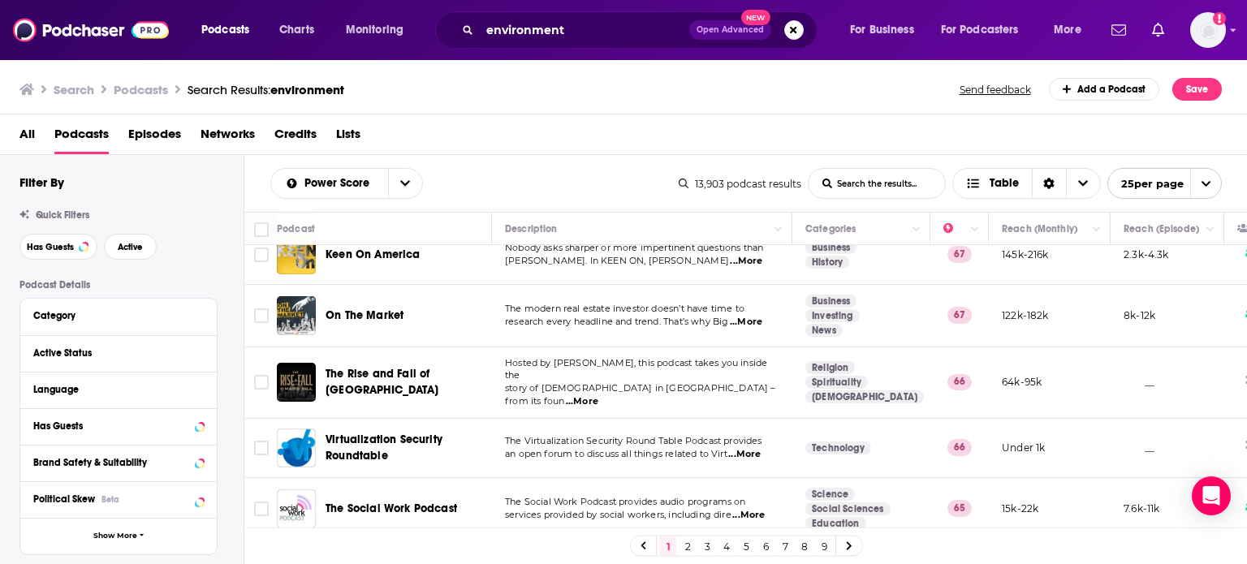
scroll to position [1308, 0]
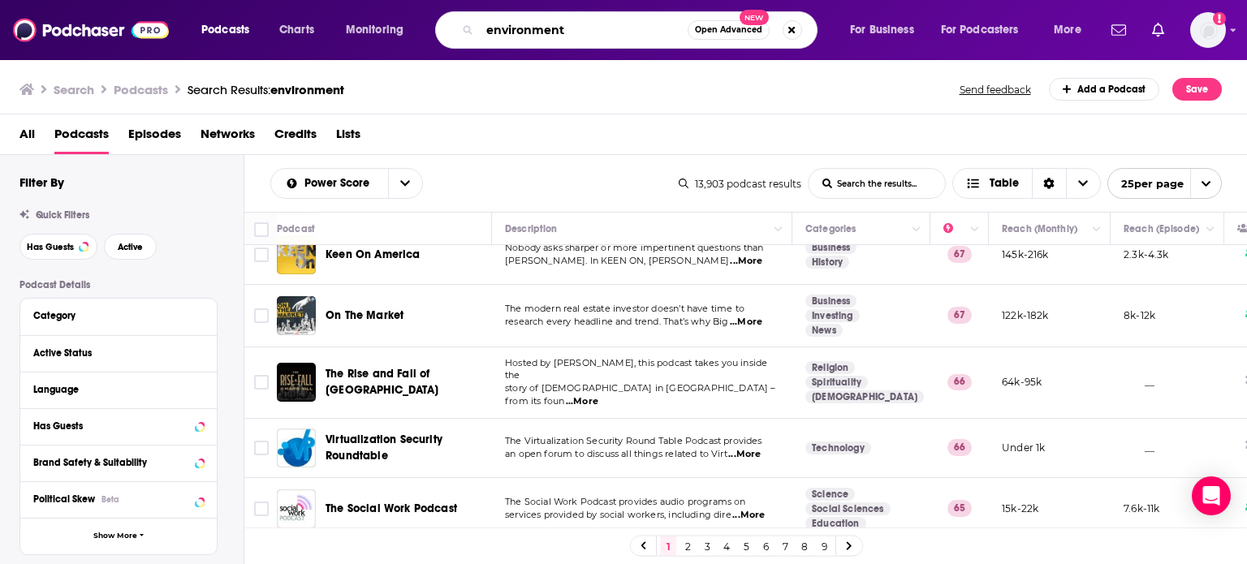
drag, startPoint x: 572, startPoint y: 33, endPoint x: 463, endPoint y: 18, distance: 109.8
click at [463, 18] on div "environment Open Advanced New" at bounding box center [626, 29] width 382 height 37
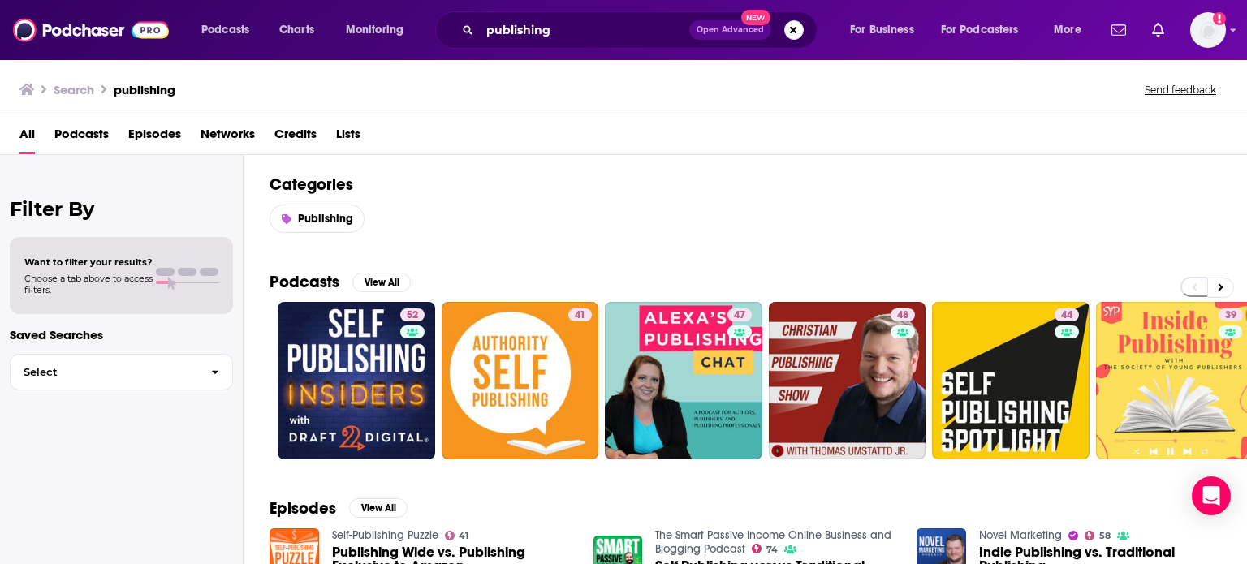
click at [78, 133] on span "Podcasts" at bounding box center [81, 137] width 54 height 33
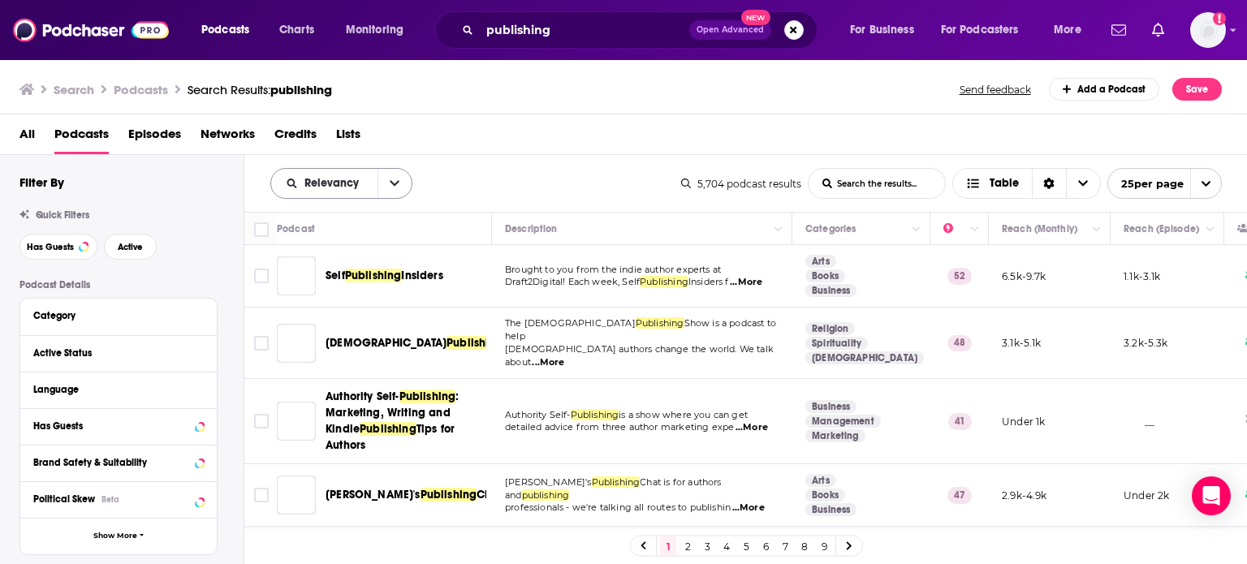
click at [398, 185] on button "open menu" at bounding box center [394, 183] width 34 height 29
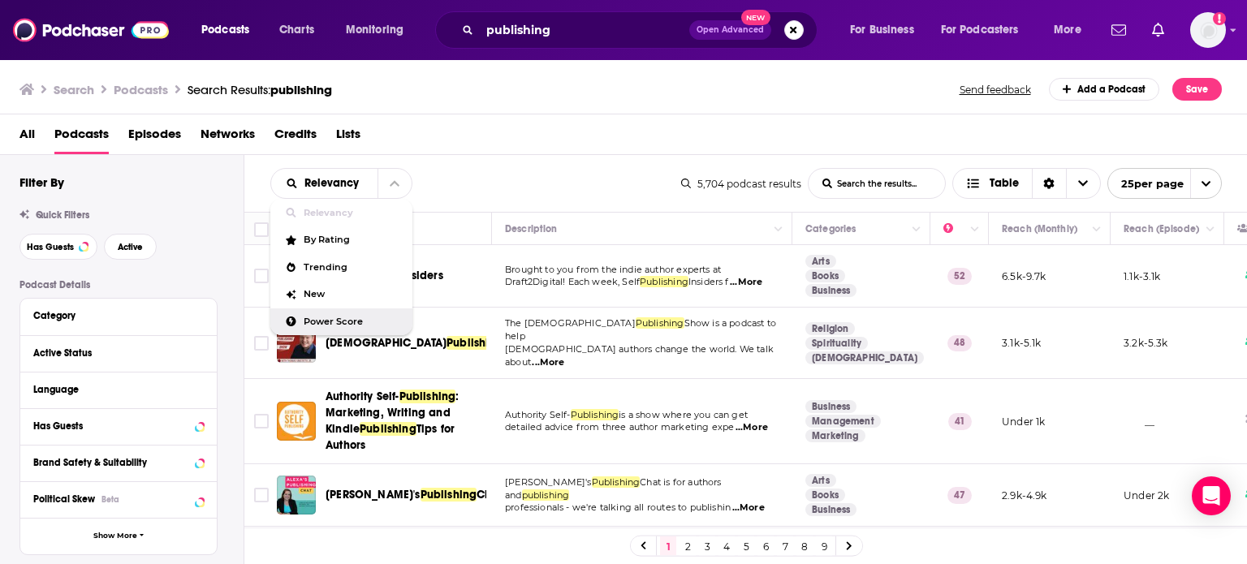
click at [350, 321] on span "Power Score" at bounding box center [352, 321] width 96 height 9
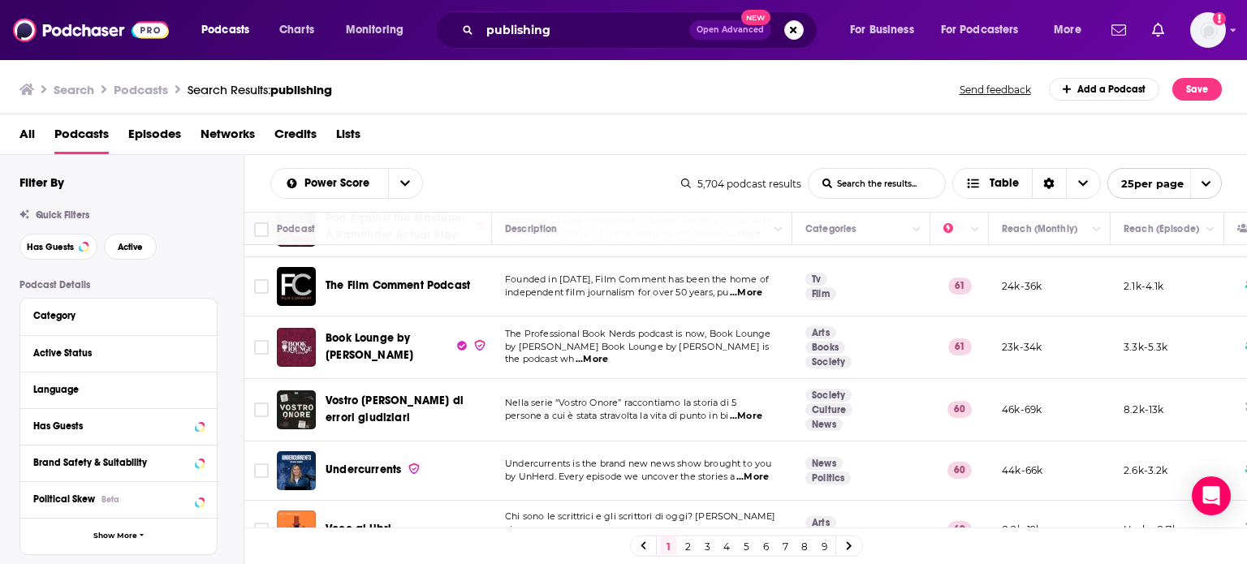
scroll to position [1289, 0]
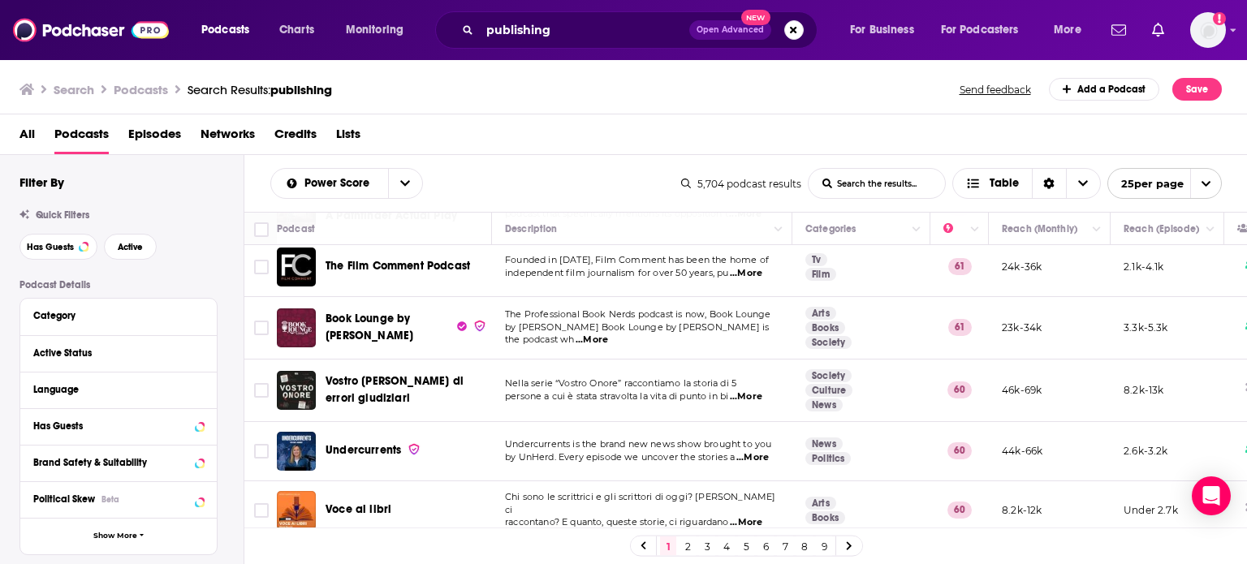
click at [687, 548] on link "2" at bounding box center [687, 545] width 16 height 19
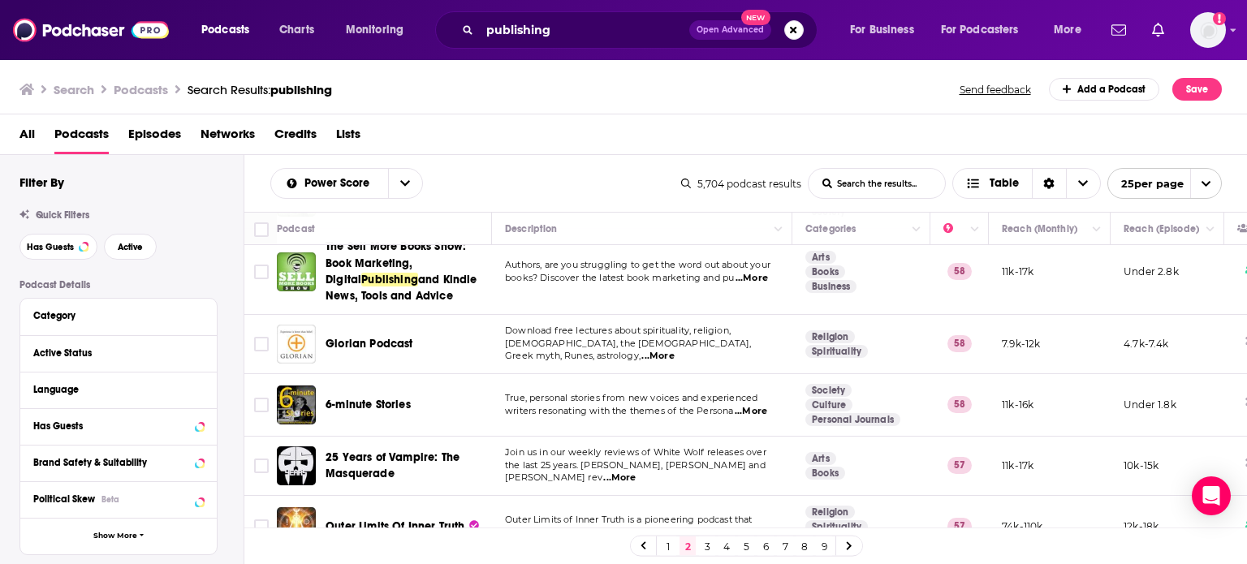
scroll to position [1295, 0]
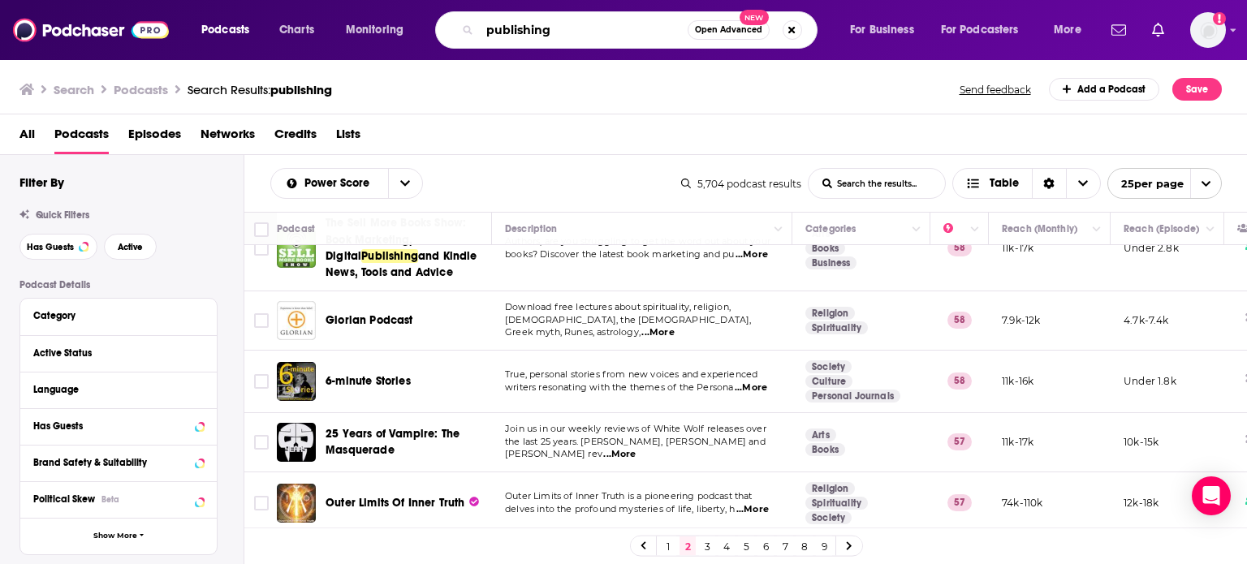
drag, startPoint x: 575, startPoint y: 28, endPoint x: 459, endPoint y: 16, distance: 117.5
click at [459, 16] on div "publishing Open Advanced New" at bounding box center [626, 29] width 382 height 37
type input "books"
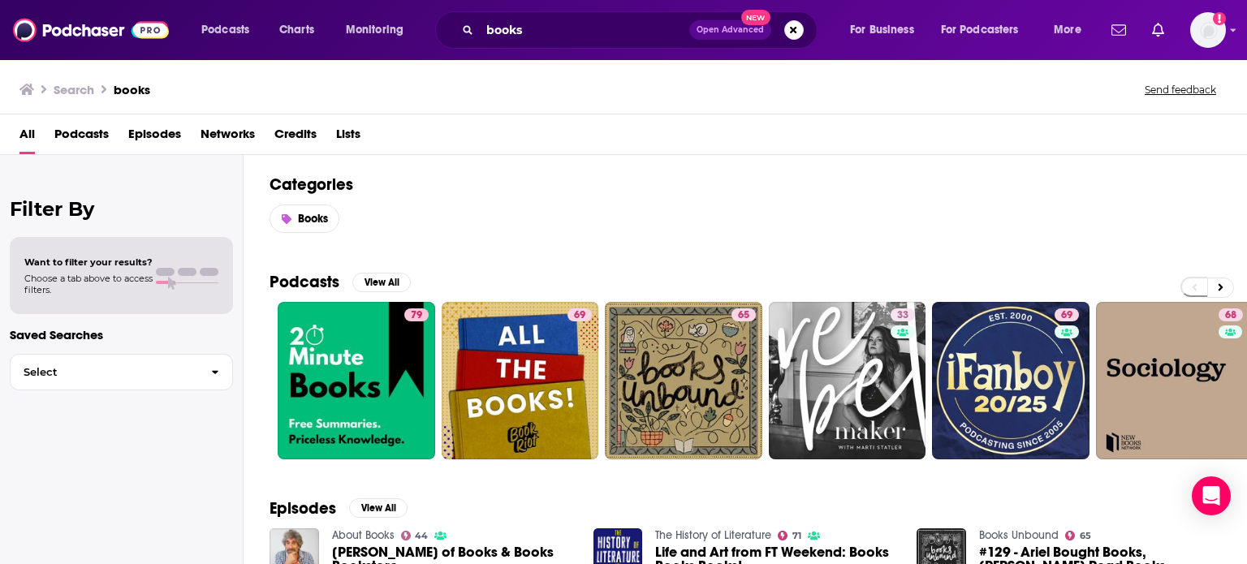
click at [77, 136] on span "Podcasts" at bounding box center [81, 137] width 54 height 33
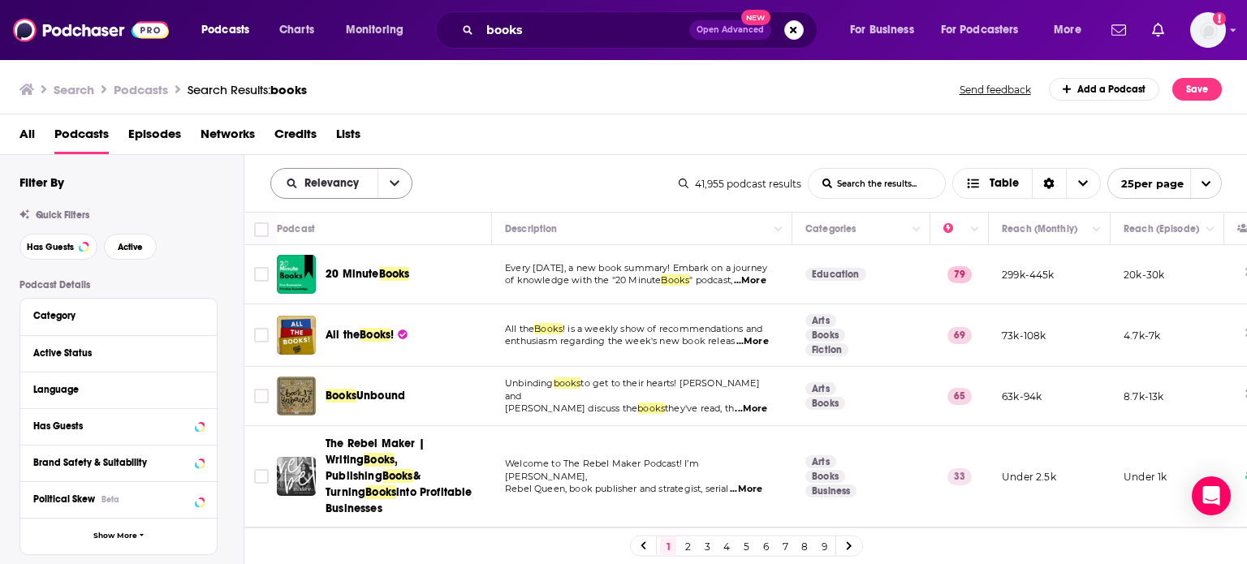
click at [397, 182] on icon "open menu" at bounding box center [395, 183] width 10 height 11
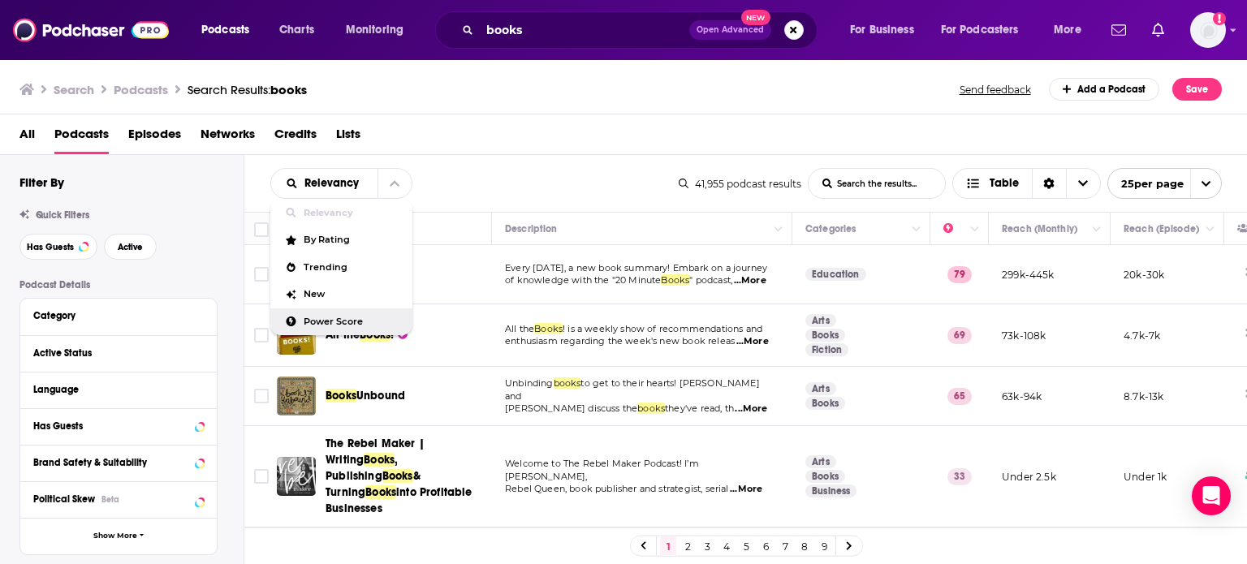
click at [355, 319] on span "Power Score" at bounding box center [352, 321] width 96 height 9
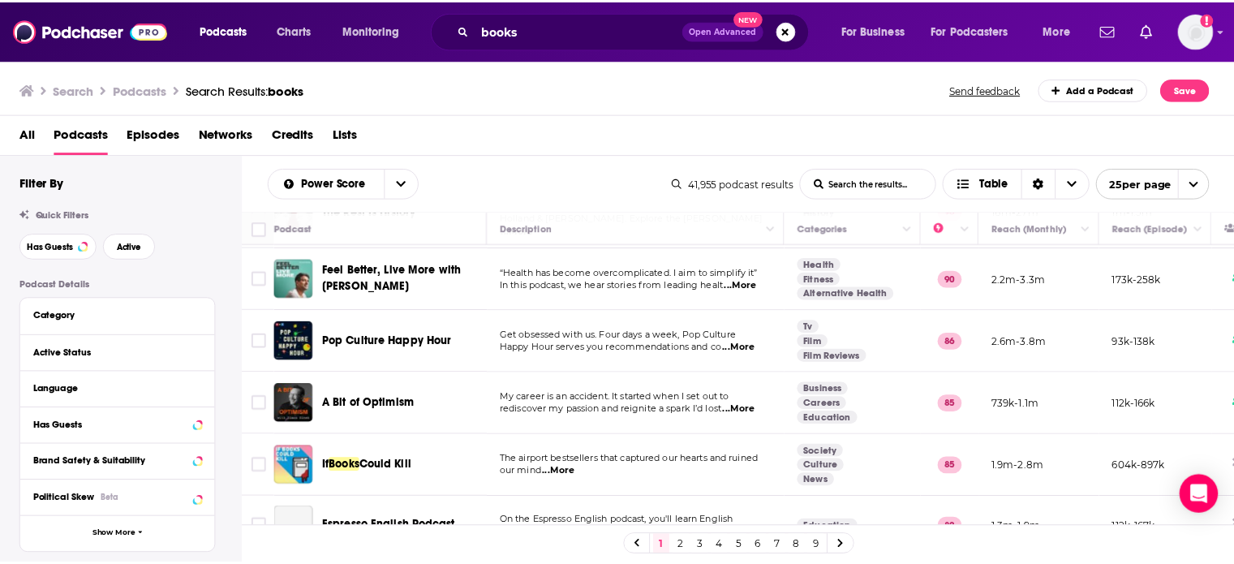
scroll to position [70, 0]
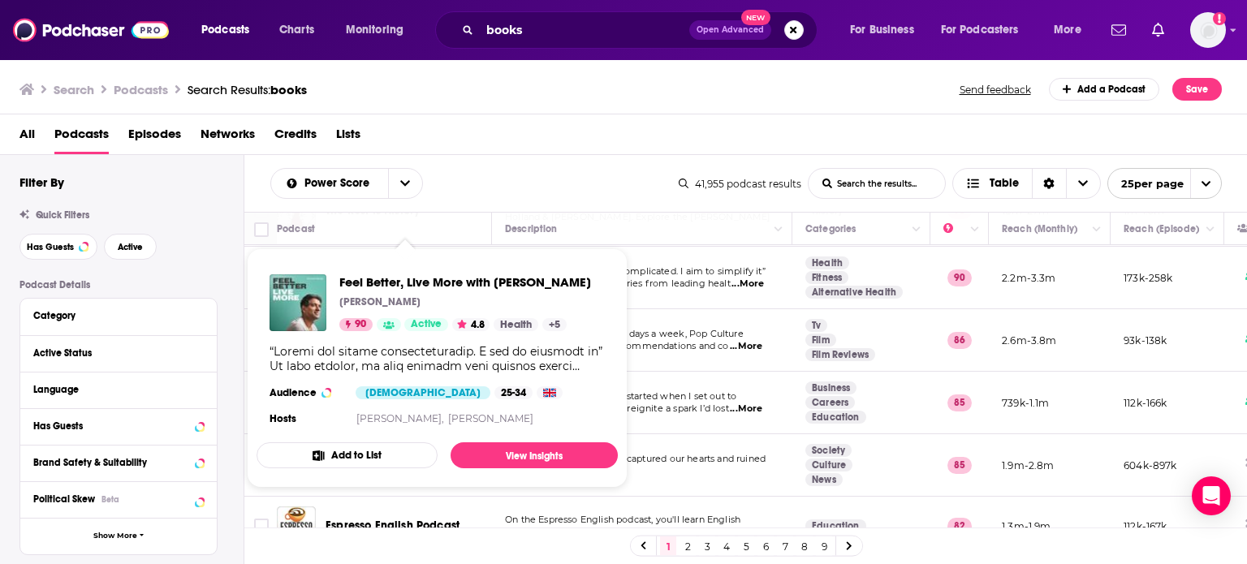
click at [409, 265] on div "Feel Better, Live More with Dr Rangan Chatterjee Dr Rangan Chatterjee 90 Active…" at bounding box center [436, 351] width 361 height 181
click at [383, 289] on span "Feel Better, Live More with Dr Rangan Chatterjee" at bounding box center [465, 281] width 252 height 15
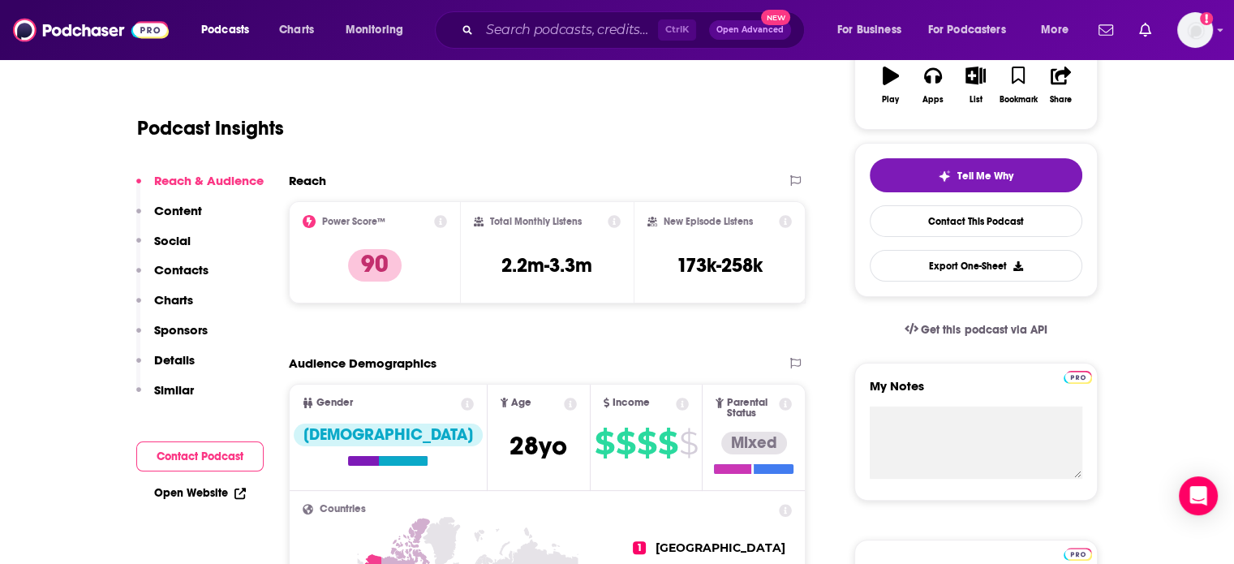
click at [170, 205] on p "Content" at bounding box center [178, 210] width 48 height 15
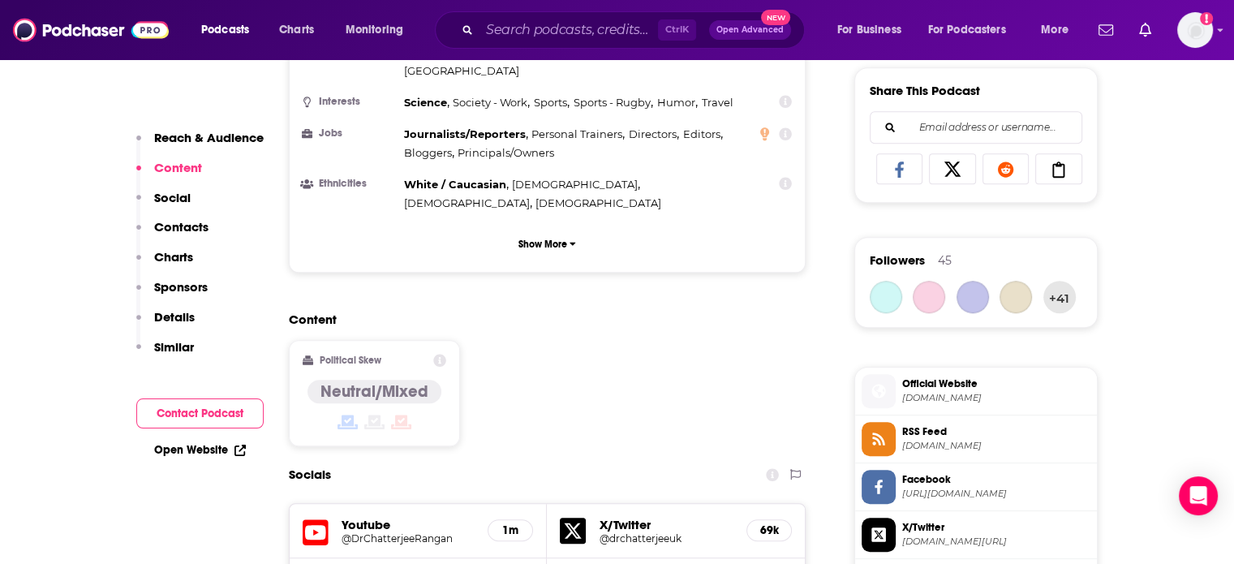
scroll to position [1010, 0]
click at [183, 223] on p "Contacts" at bounding box center [181, 226] width 54 height 15
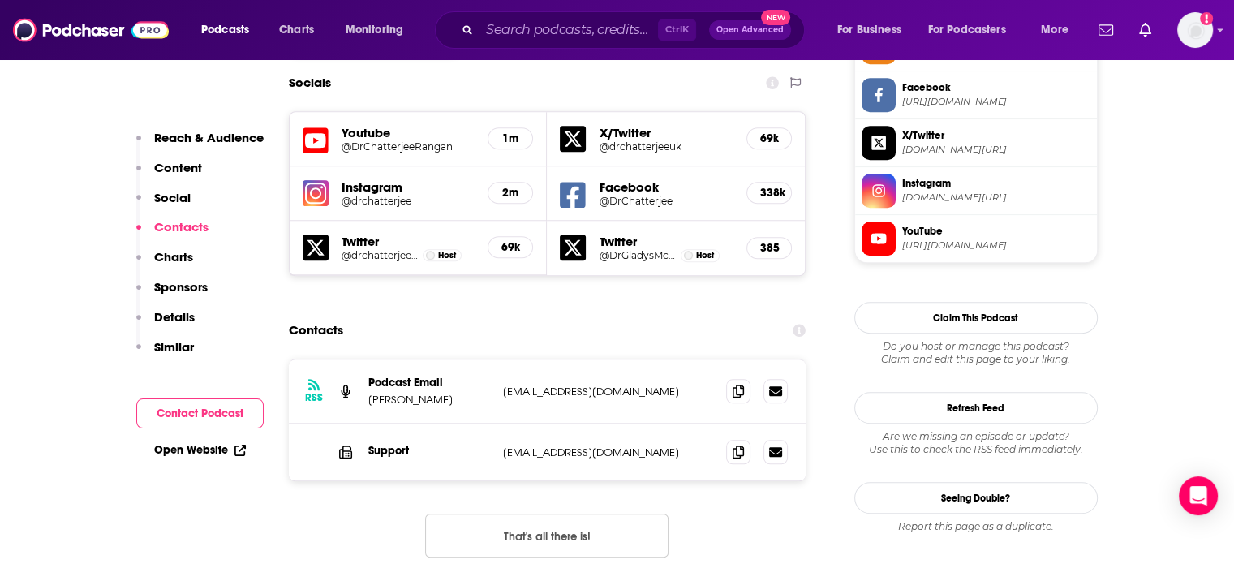
scroll to position [1411, 0]
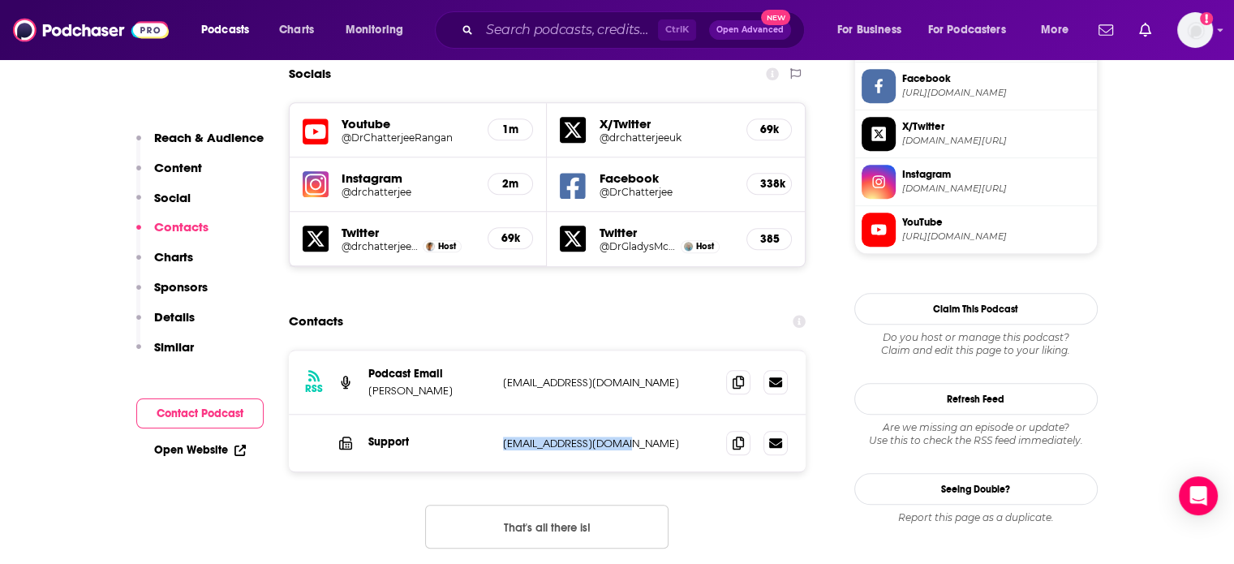
drag, startPoint x: 626, startPoint y: 368, endPoint x: 497, endPoint y: 368, distance: 129.0
click at [497, 415] on div "Support info@drchatterjee.com info@drchatterjee.com" at bounding box center [548, 443] width 518 height 57
copy p "info@drchatterjee.com"
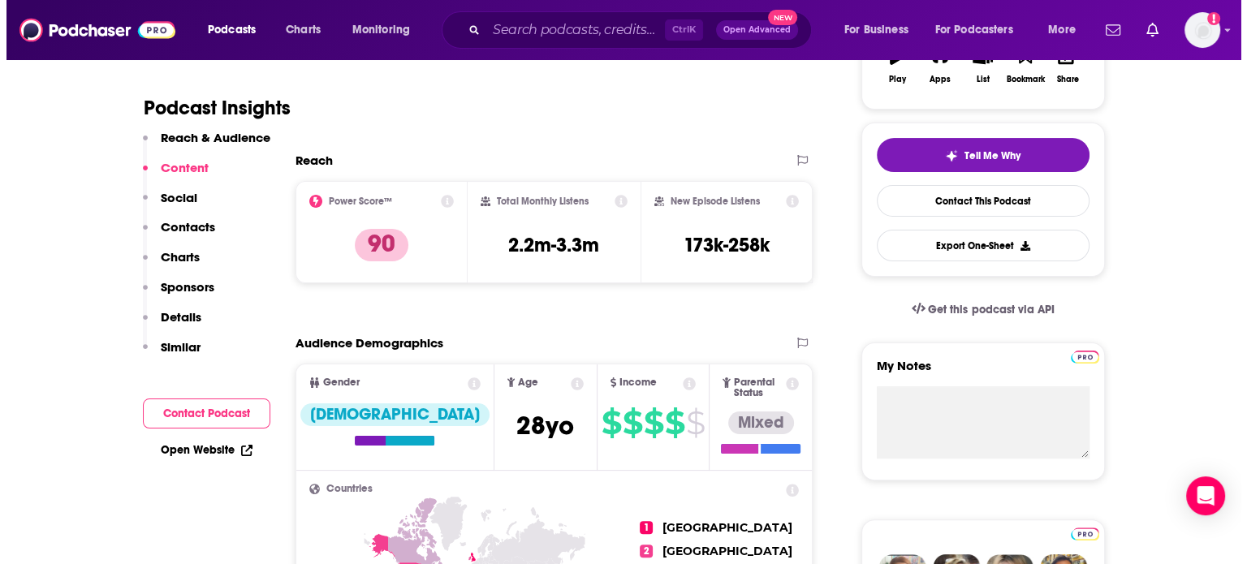
scroll to position [0, 0]
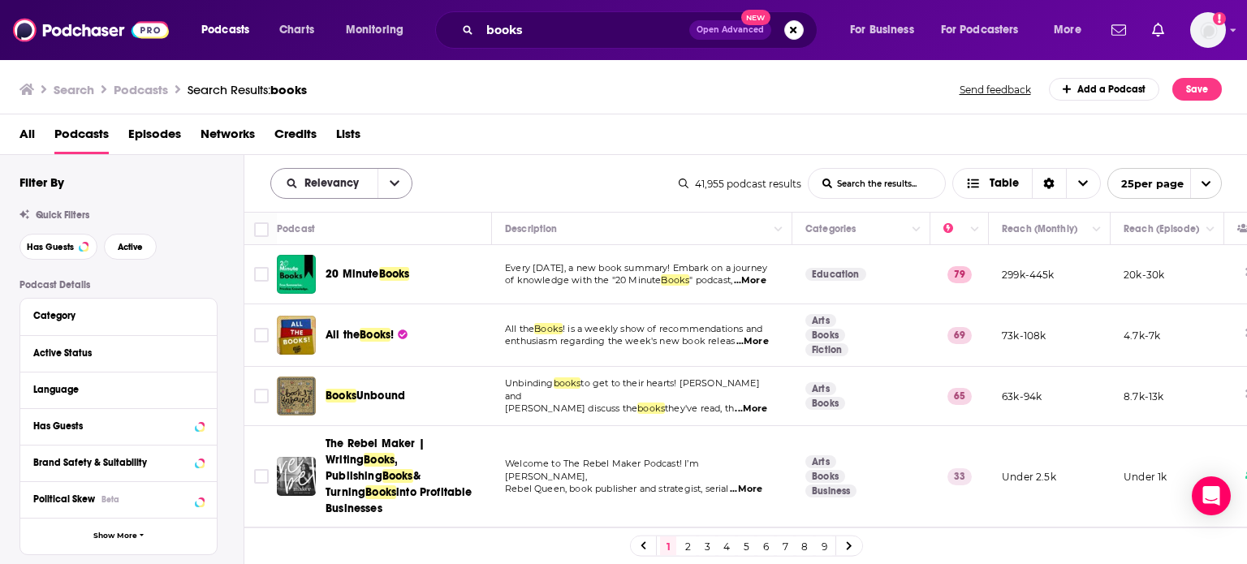
click at [394, 181] on icon "open menu" at bounding box center [395, 183] width 10 height 11
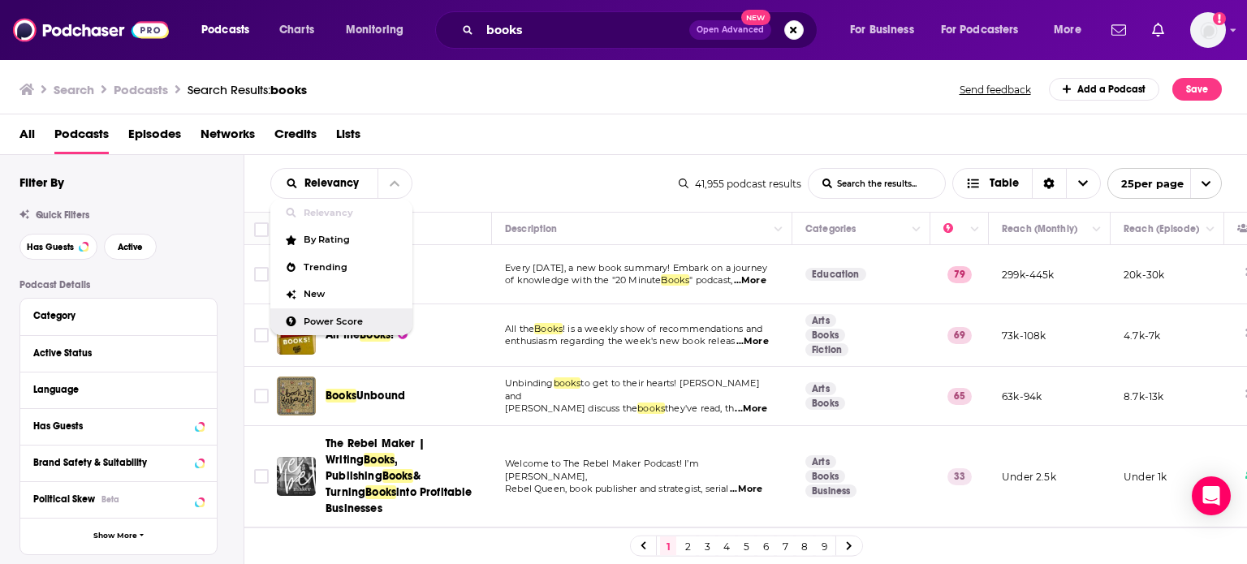
click at [354, 322] on span "Power Score" at bounding box center [352, 321] width 96 height 9
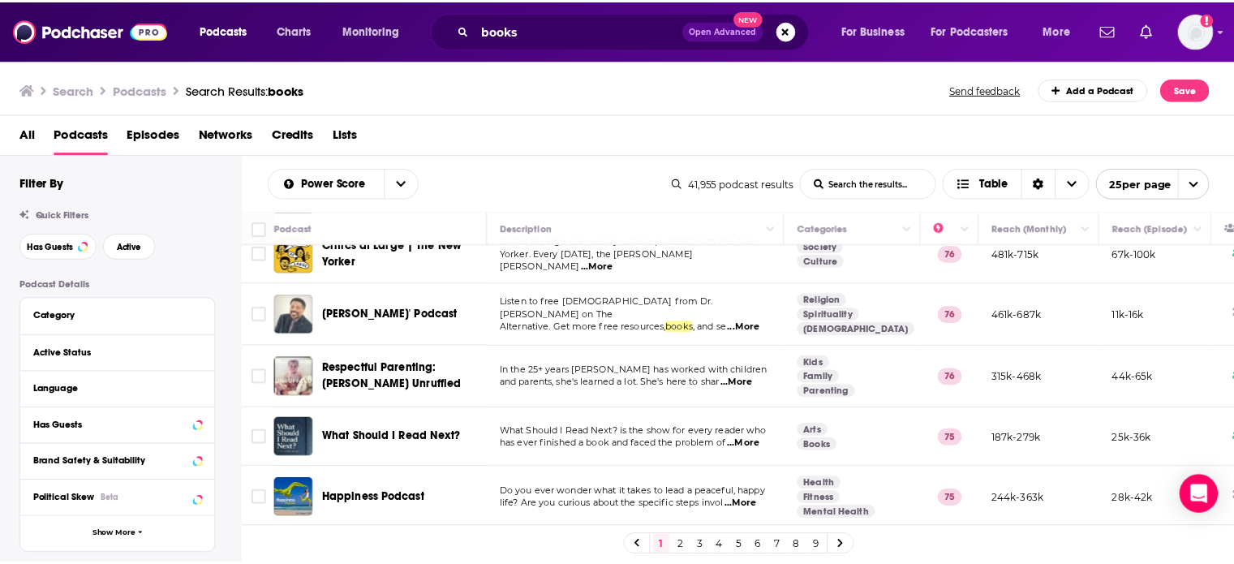
scroll to position [1260, 0]
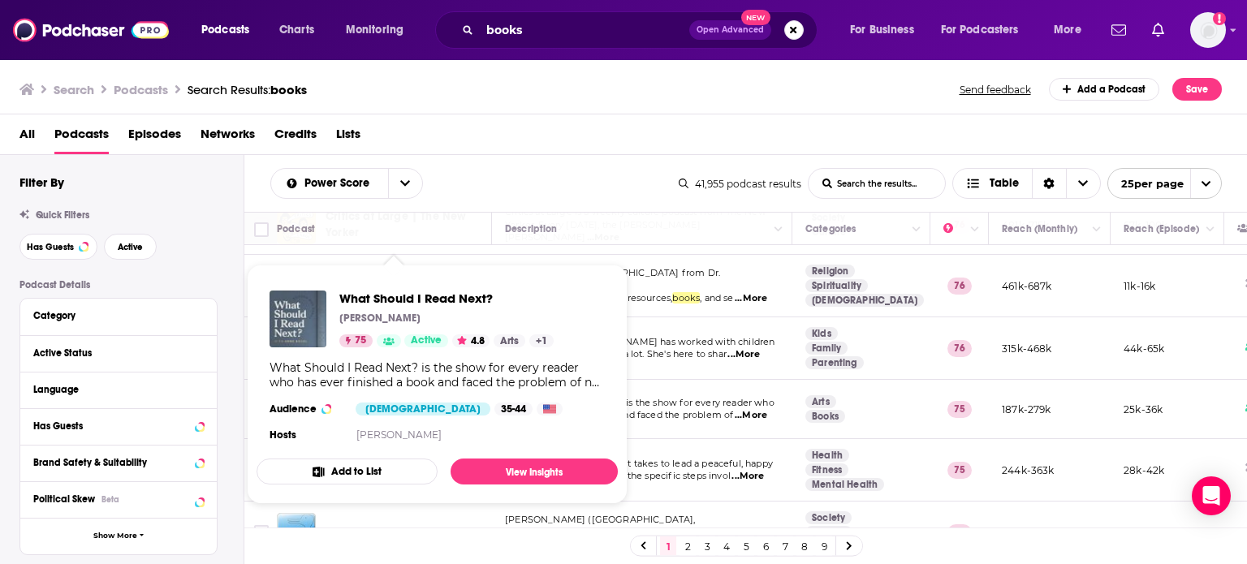
click at [300, 318] on img "What Should I Read Next?" at bounding box center [297, 319] width 57 height 57
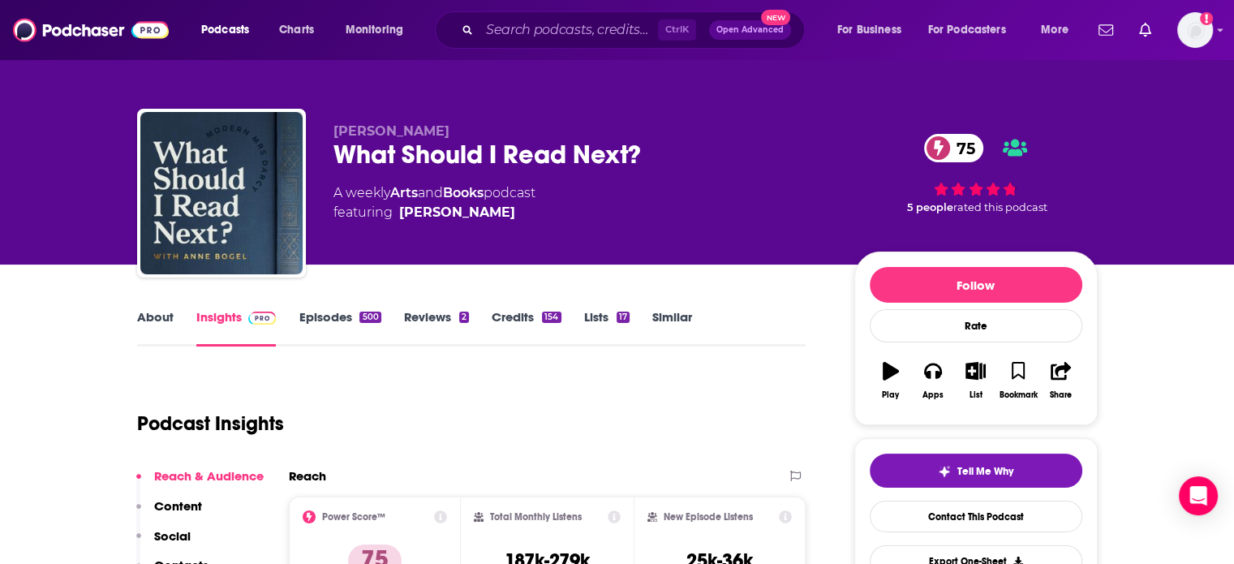
scroll to position [80, 0]
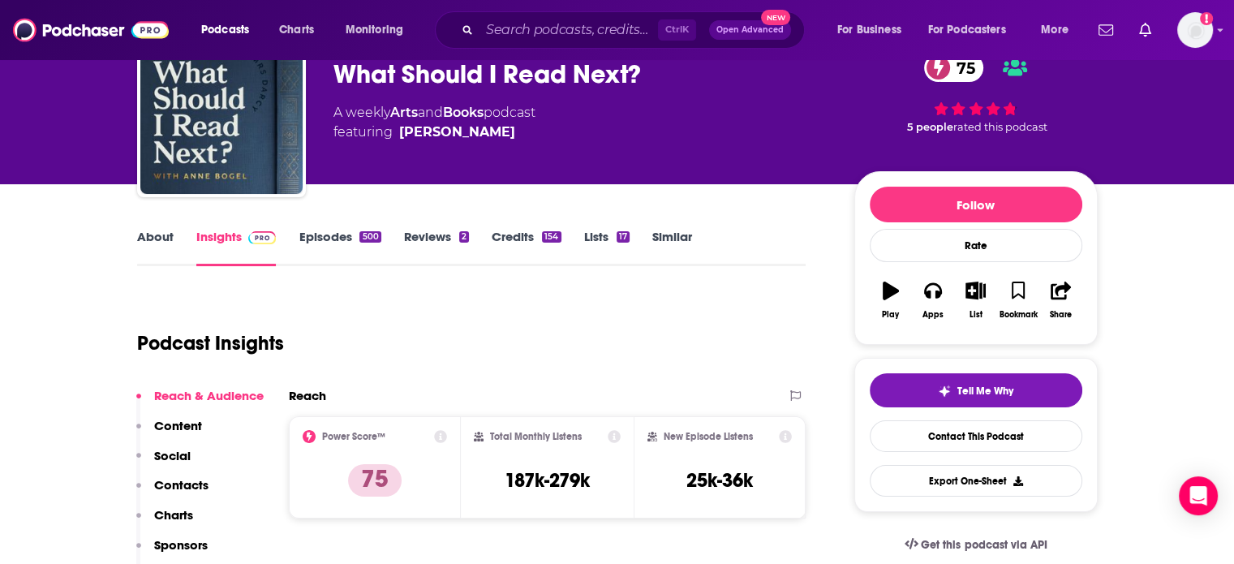
click at [167, 246] on link "About" at bounding box center [155, 247] width 37 height 37
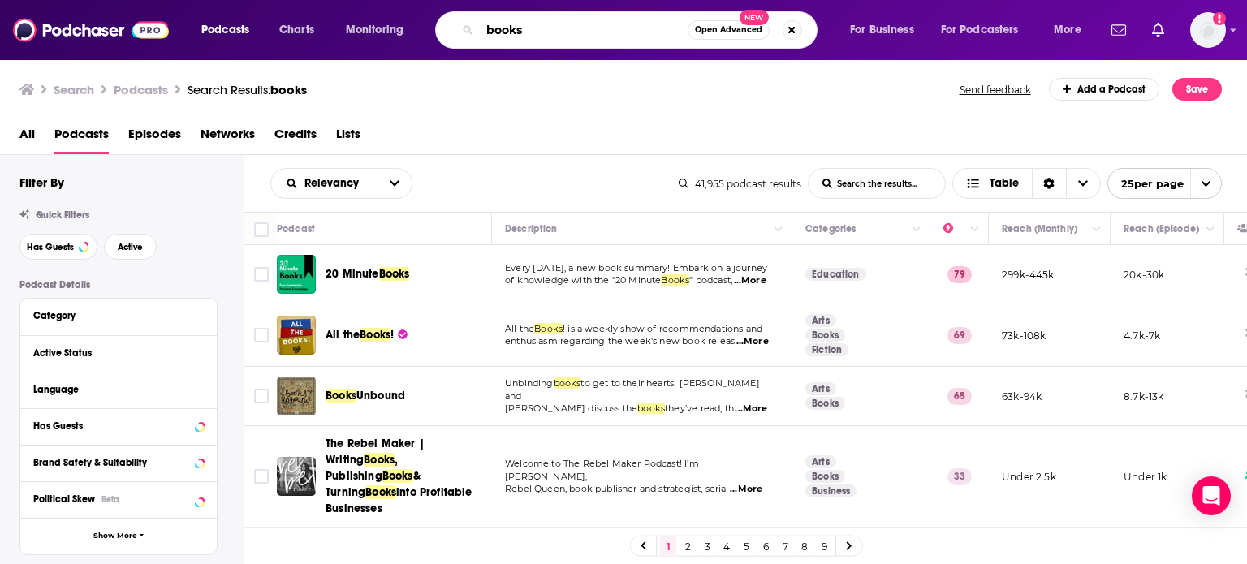
drag, startPoint x: 549, startPoint y: 25, endPoint x: 386, endPoint y: 11, distance: 163.0
click at [386, 11] on div "Podcasts Charts Monitoring books Open Advanced New For Business For Podcasters …" at bounding box center [643, 29] width 906 height 37
type input "["
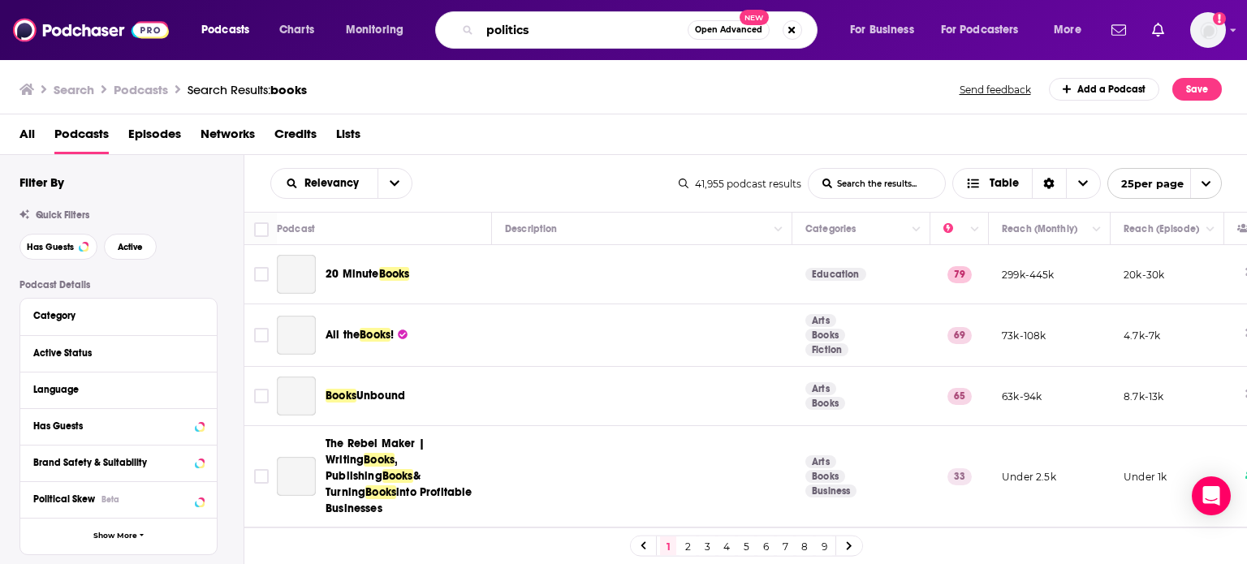
type input "politics"
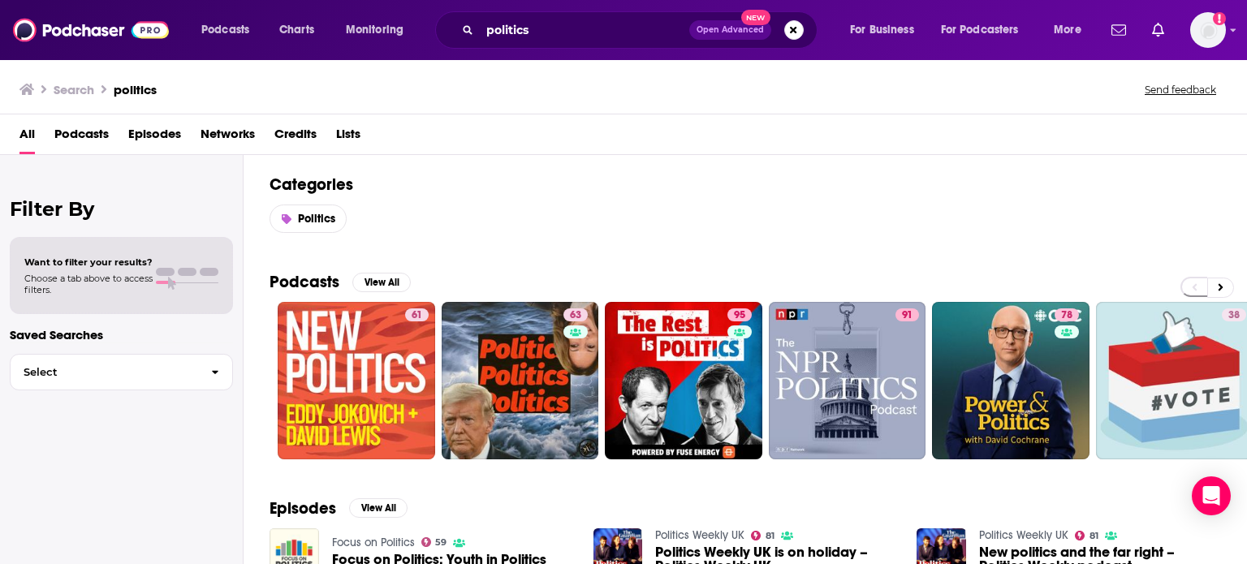
click at [81, 123] on span "Podcasts" at bounding box center [81, 137] width 54 height 33
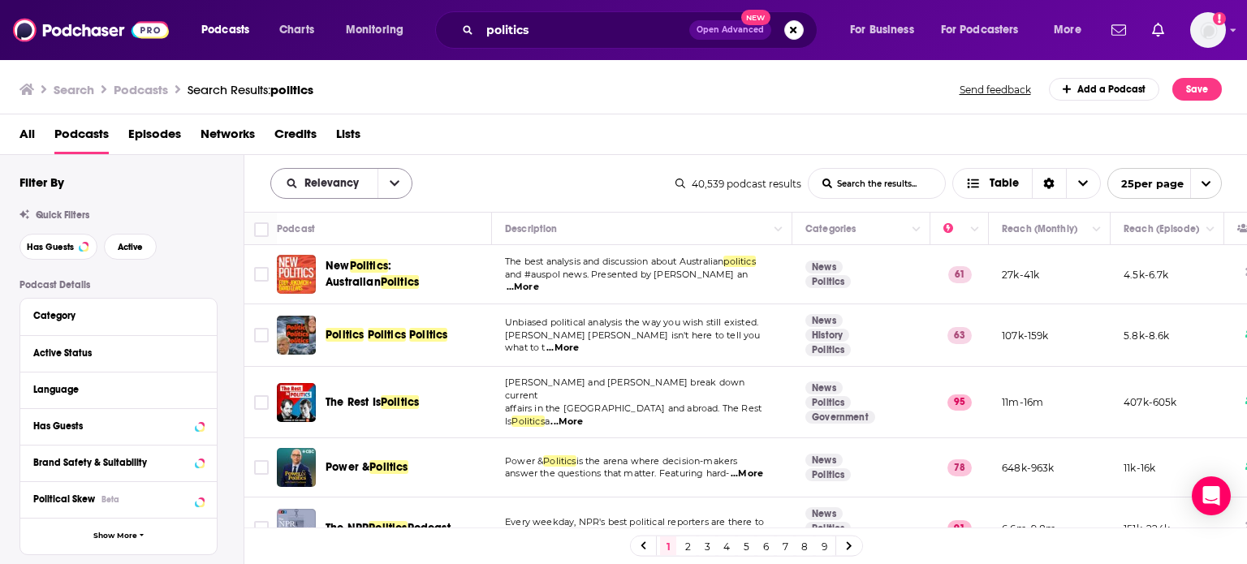
click at [396, 182] on icon "open menu" at bounding box center [395, 184] width 10 height 6
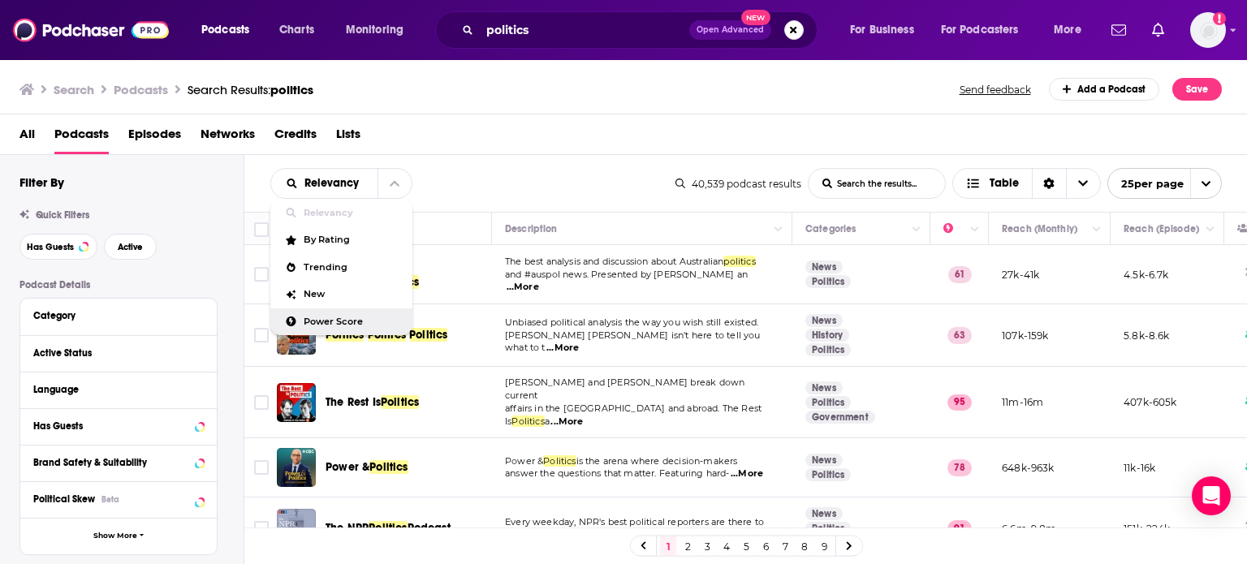
click at [352, 321] on span "Power Score" at bounding box center [352, 321] width 96 height 9
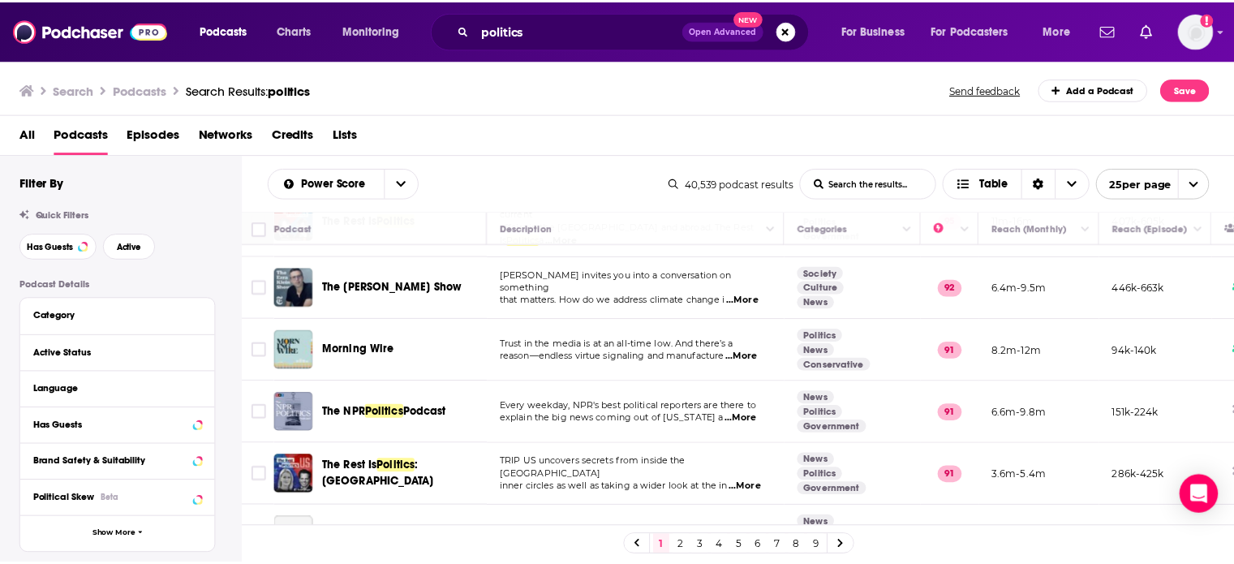
scroll to position [237, 0]
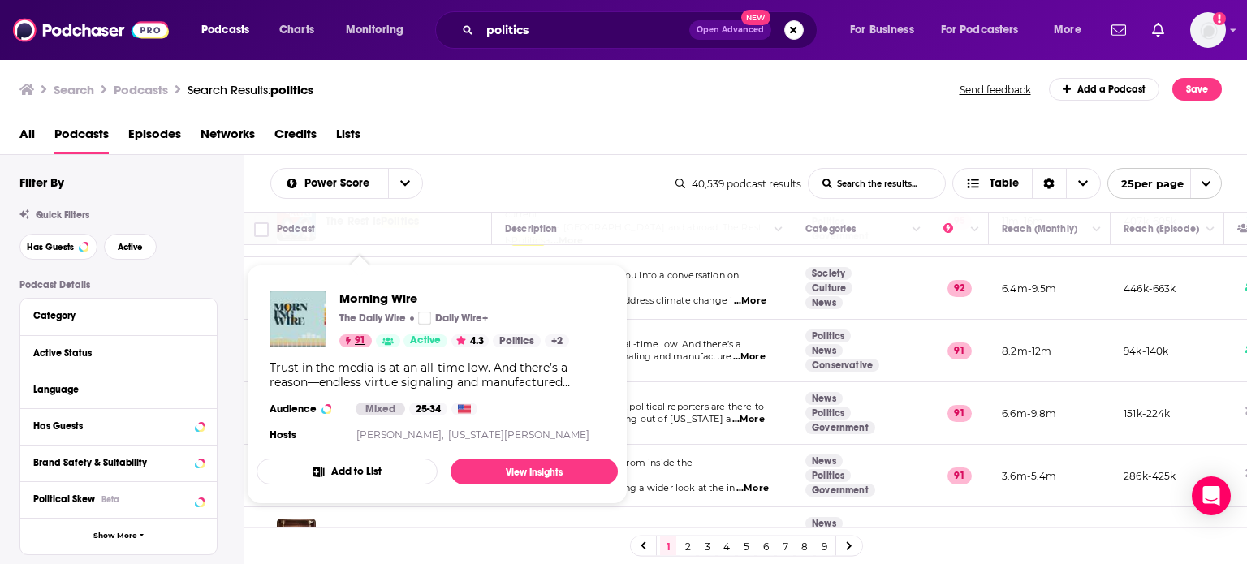
click at [343, 340] on link "91" at bounding box center [355, 340] width 32 height 13
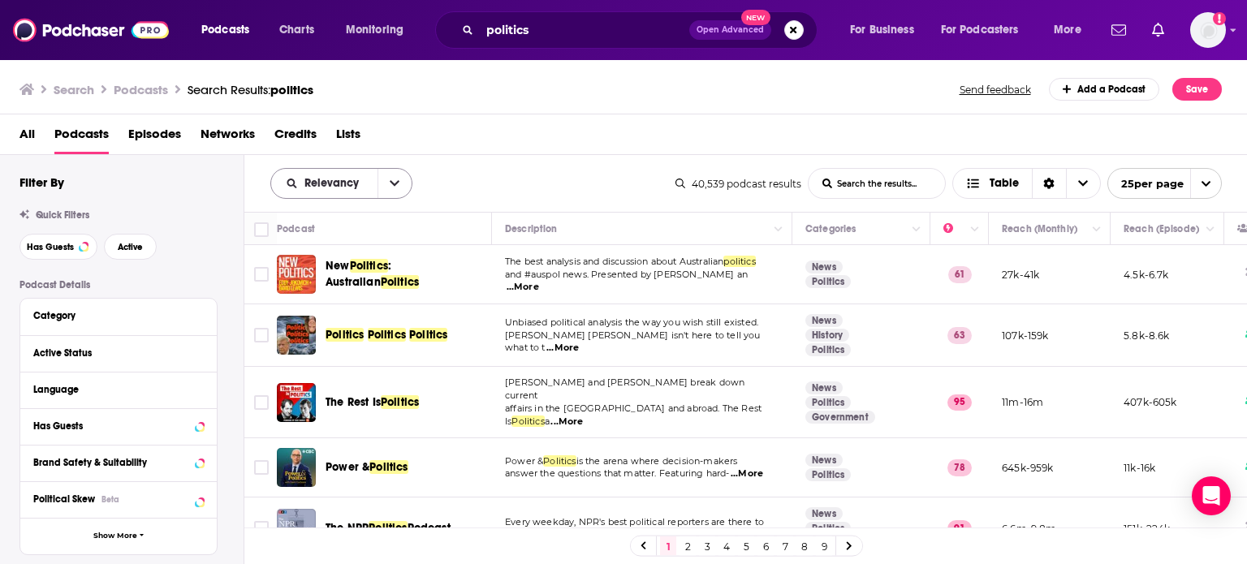
click at [393, 182] on icon "open menu" at bounding box center [395, 183] width 10 height 11
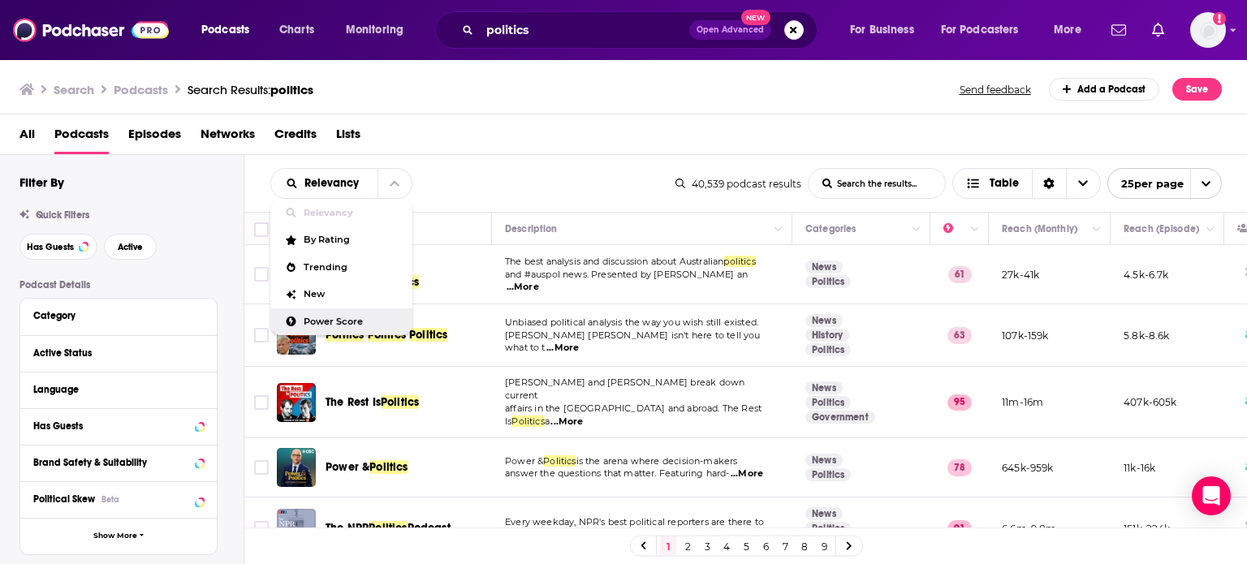
click at [351, 324] on span "Power Score" at bounding box center [352, 321] width 96 height 9
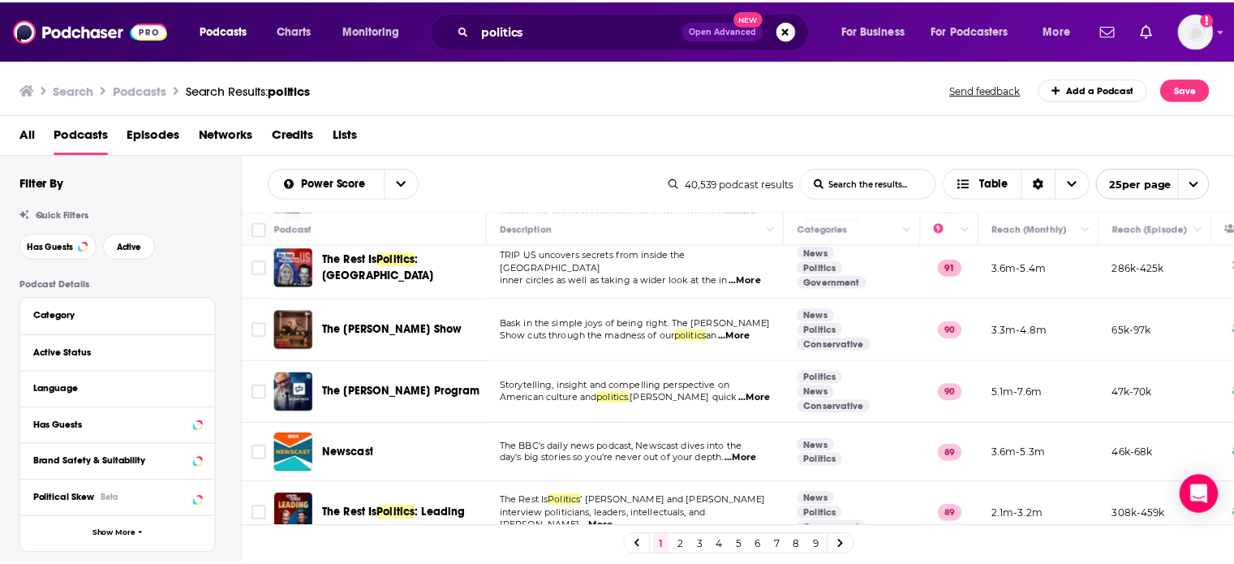
scroll to position [427, 0]
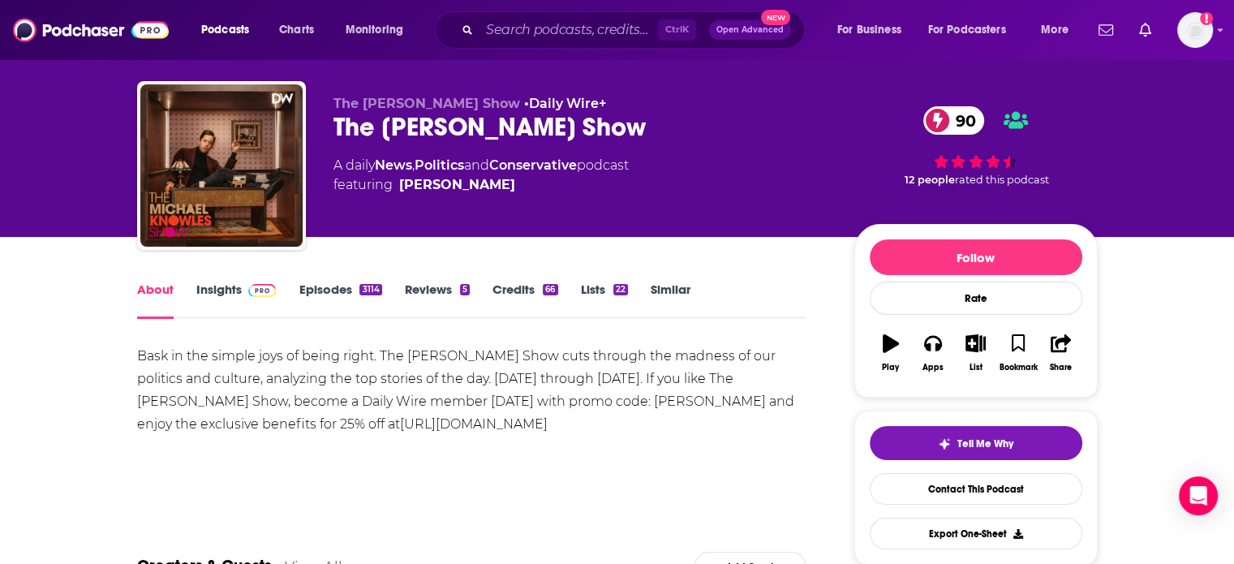
scroll to position [15, 0]
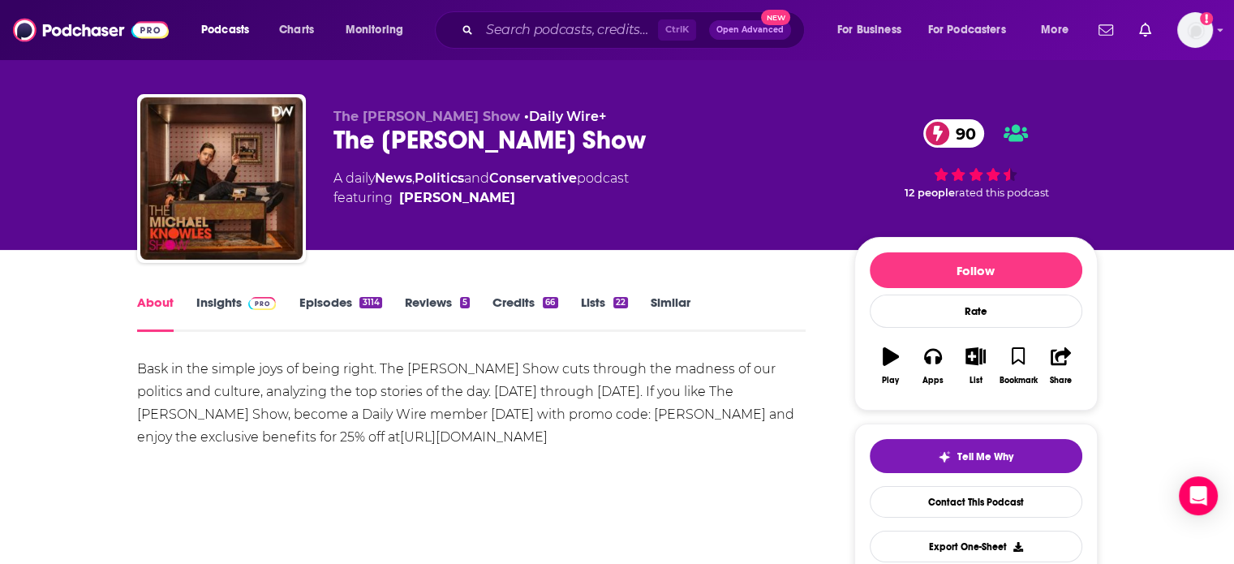
click at [230, 292] on div "About Insights Episodes 3114 Reviews 5 Credits 66 Lists 22 Similar" at bounding box center [472, 312] width 670 height 40
click at [228, 303] on link "Insights" at bounding box center [236, 313] width 80 height 37
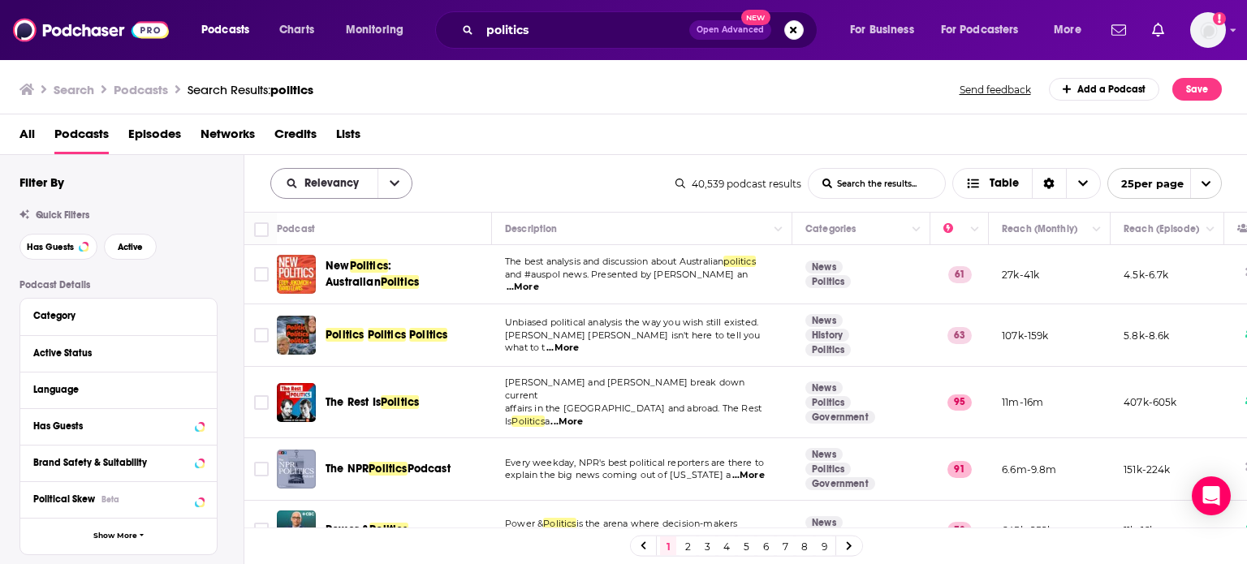
click at [393, 184] on icon "open menu" at bounding box center [395, 184] width 10 height 6
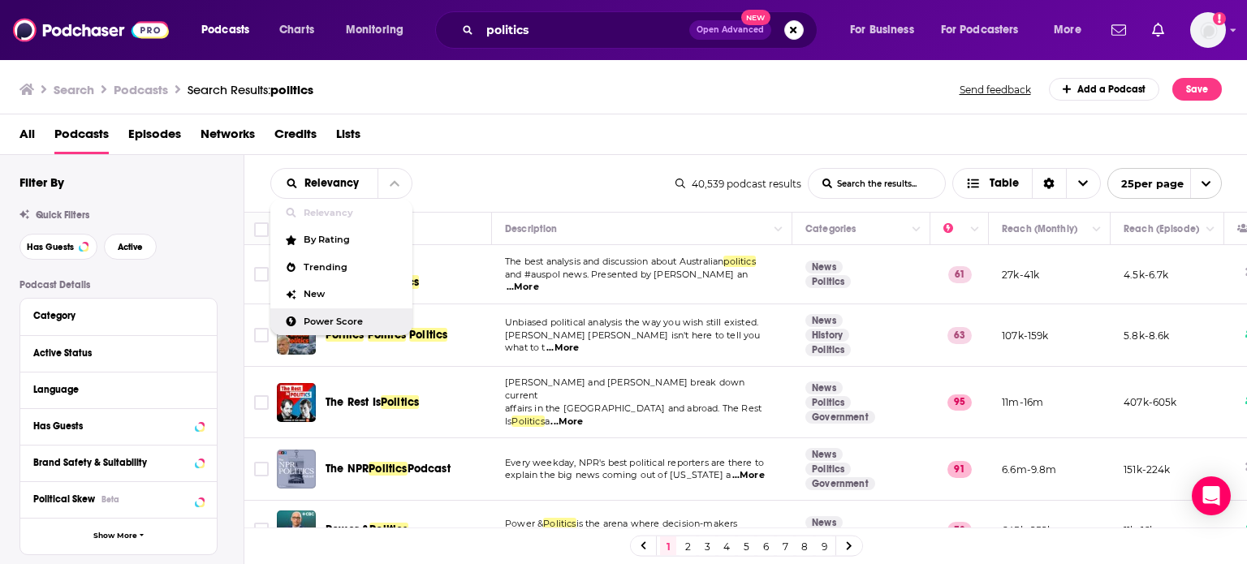
click at [369, 314] on div "Power Score" at bounding box center [341, 322] width 142 height 28
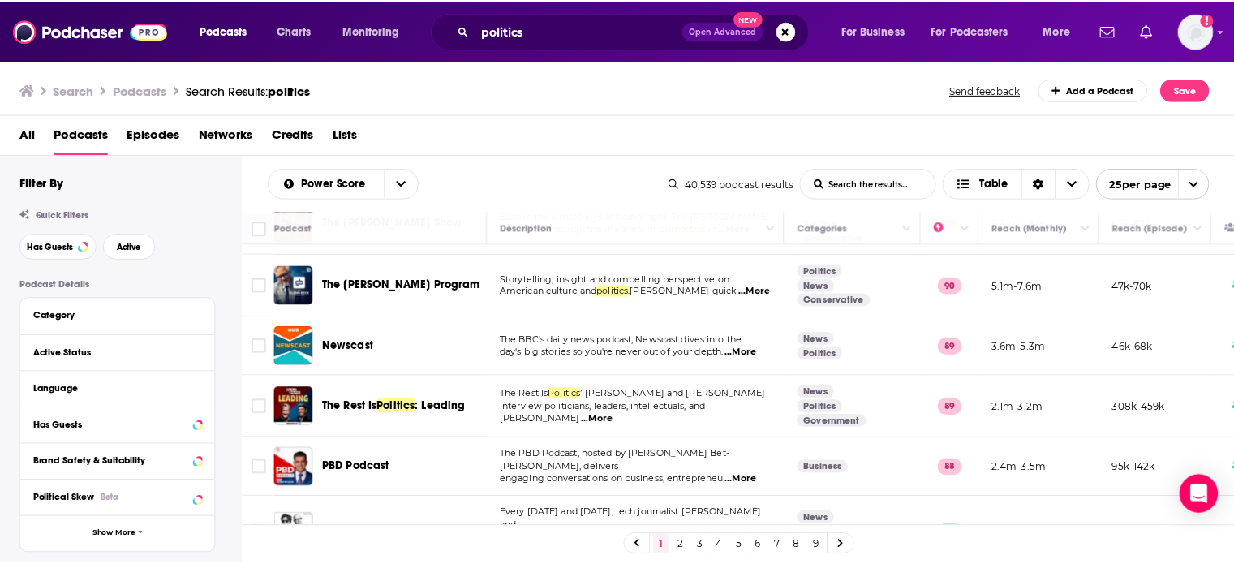
scroll to position [577, 0]
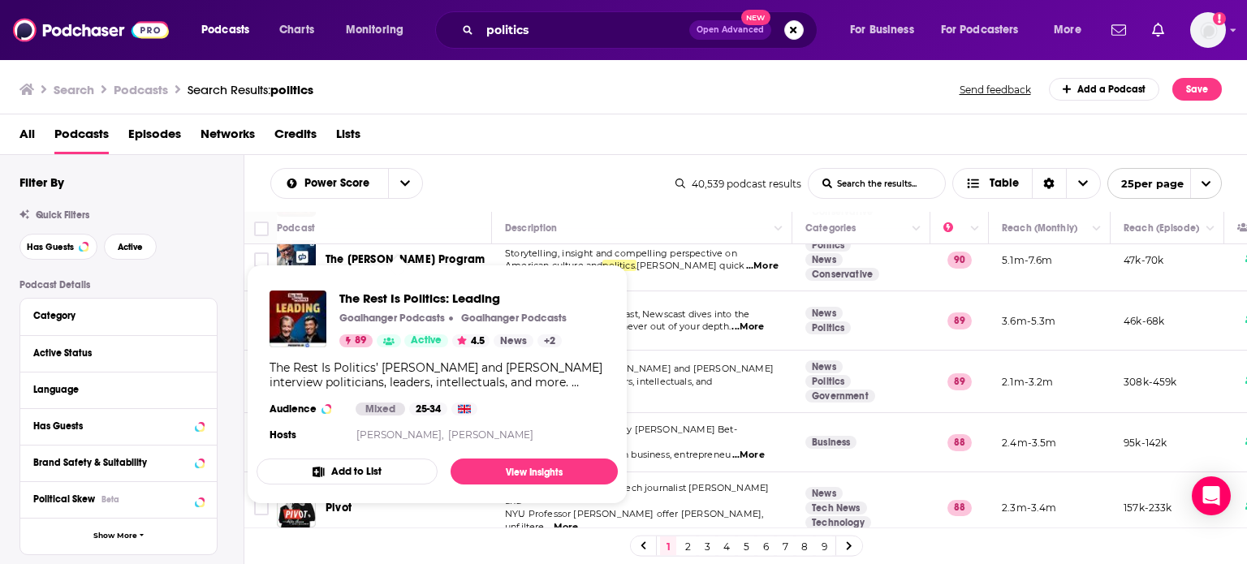
click at [411, 368] on div "The Rest Is Politics’ [PERSON_NAME] and [PERSON_NAME] interview politicians, le…" at bounding box center [436, 374] width 335 height 29
click at [299, 325] on img "The Rest Is Politics: Leading" at bounding box center [297, 319] width 57 height 57
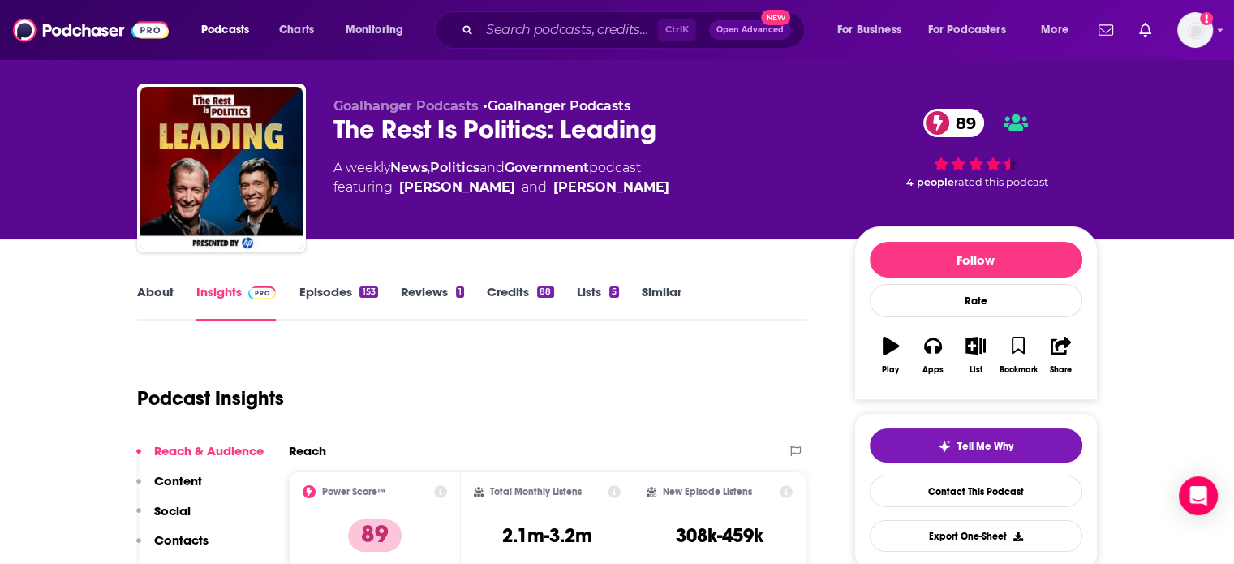
scroll to position [38, 0]
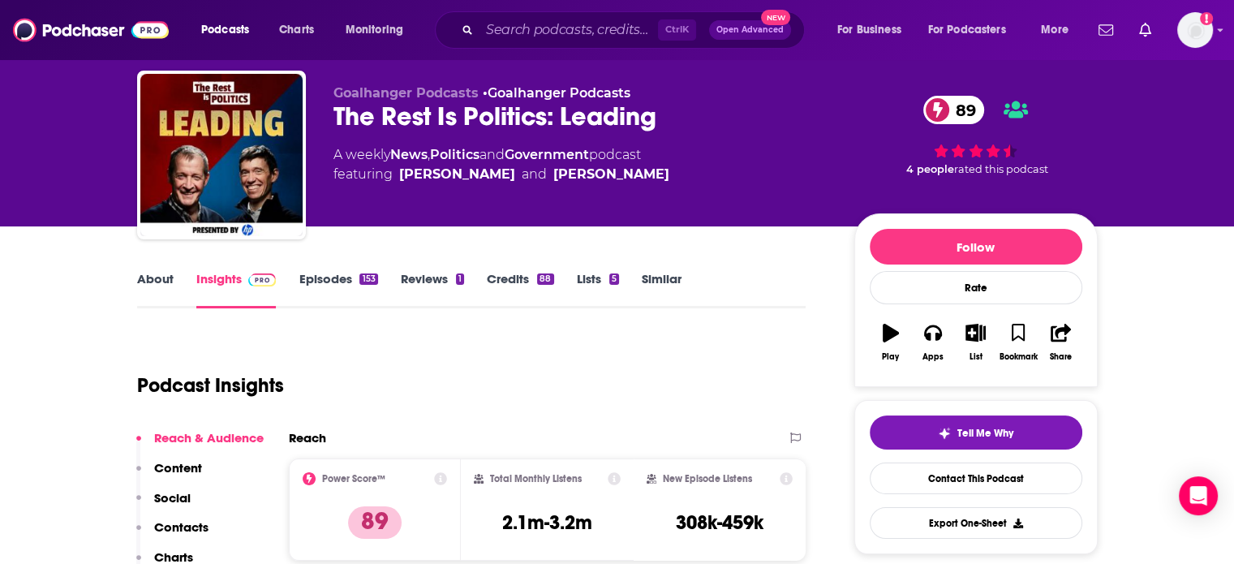
click at [153, 291] on link "About" at bounding box center [155, 289] width 37 height 37
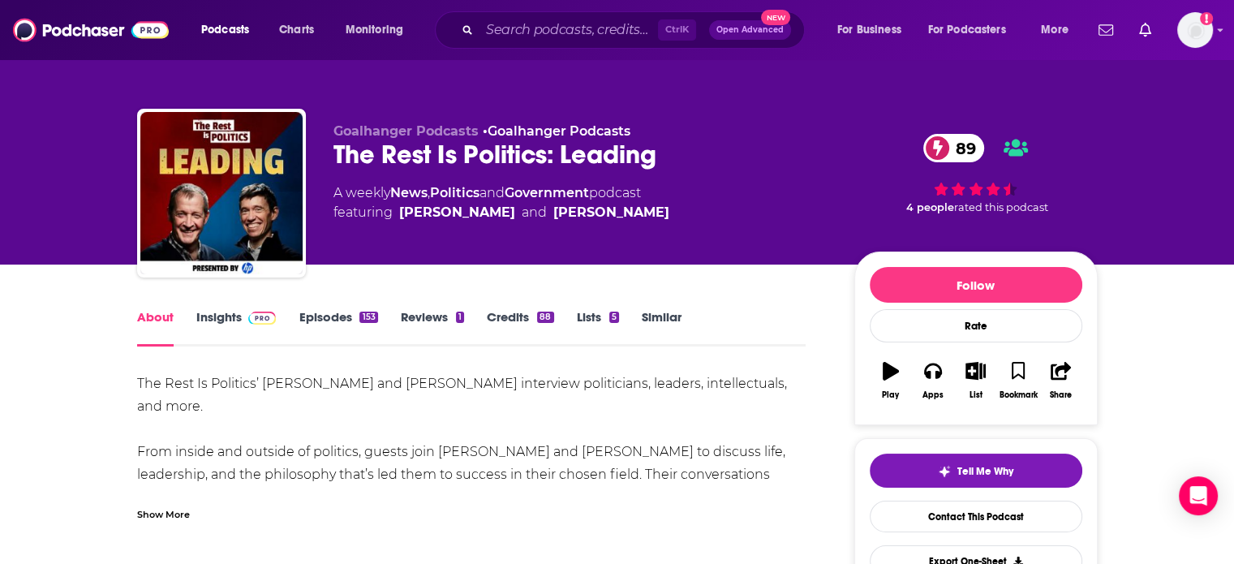
click at [165, 508] on div "Show More" at bounding box center [163, 513] width 53 height 15
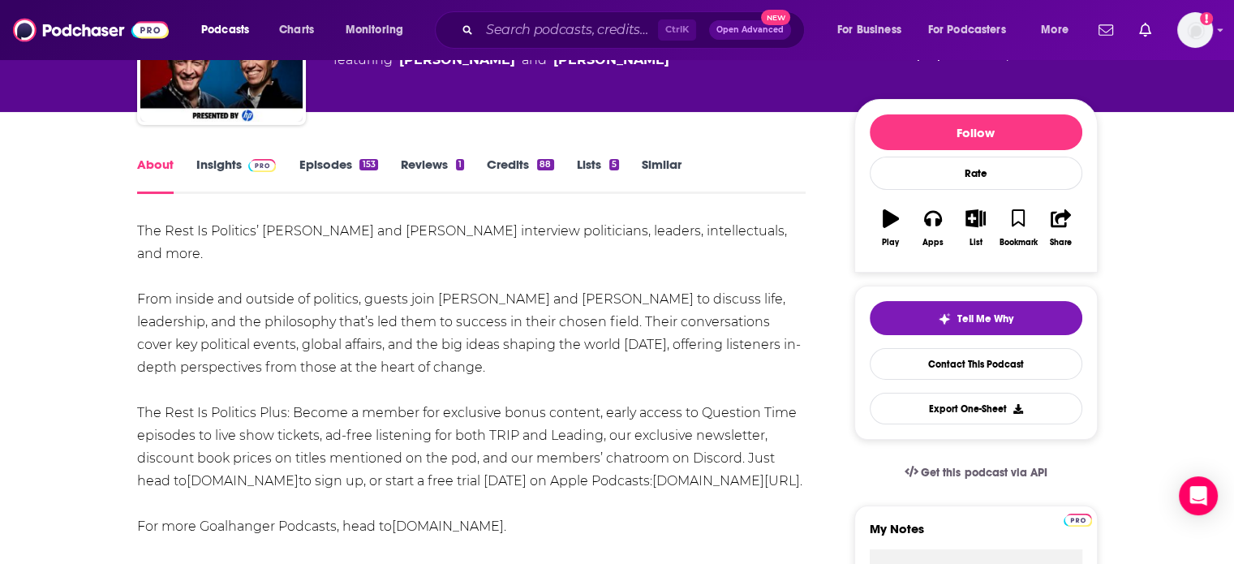
scroll to position [100, 0]
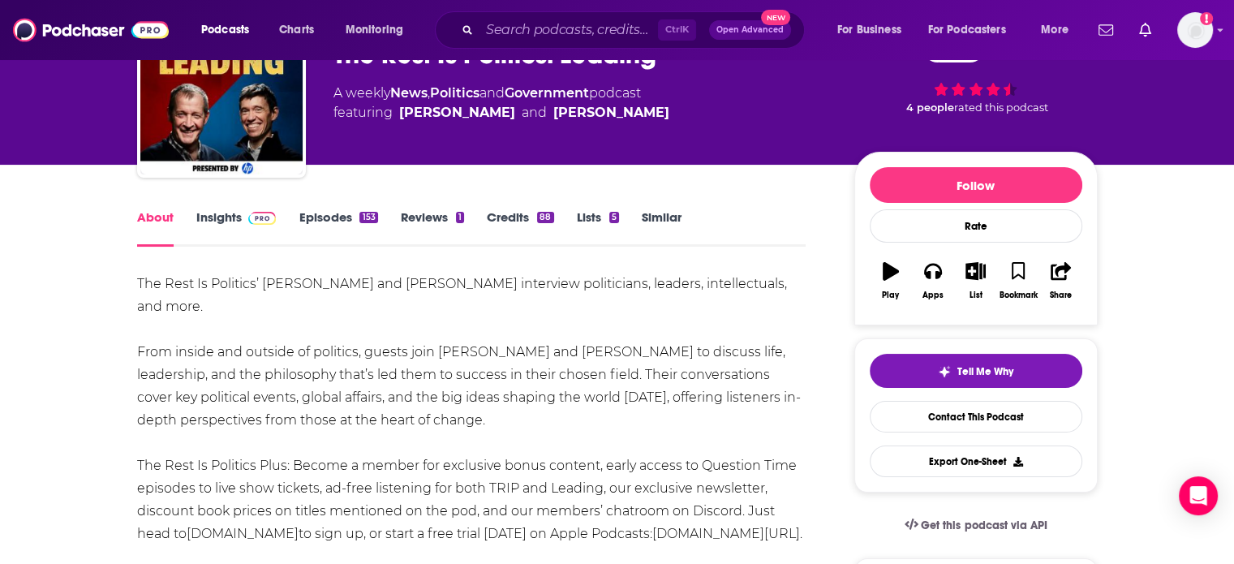
click at [214, 220] on link "Insights" at bounding box center [236, 227] width 80 height 37
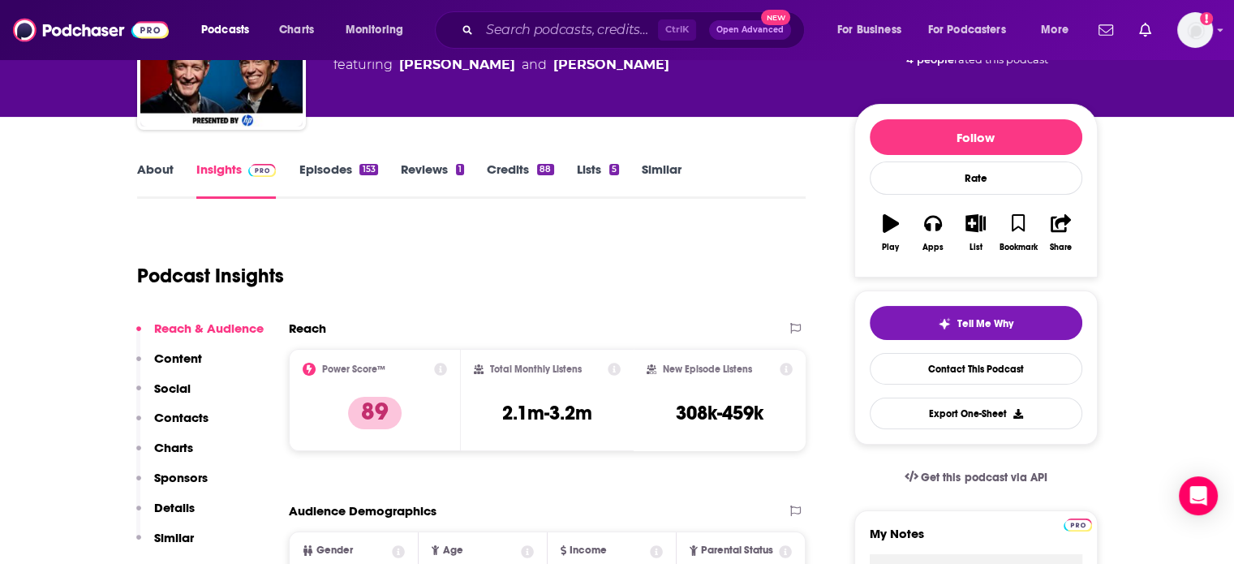
scroll to position [256, 0]
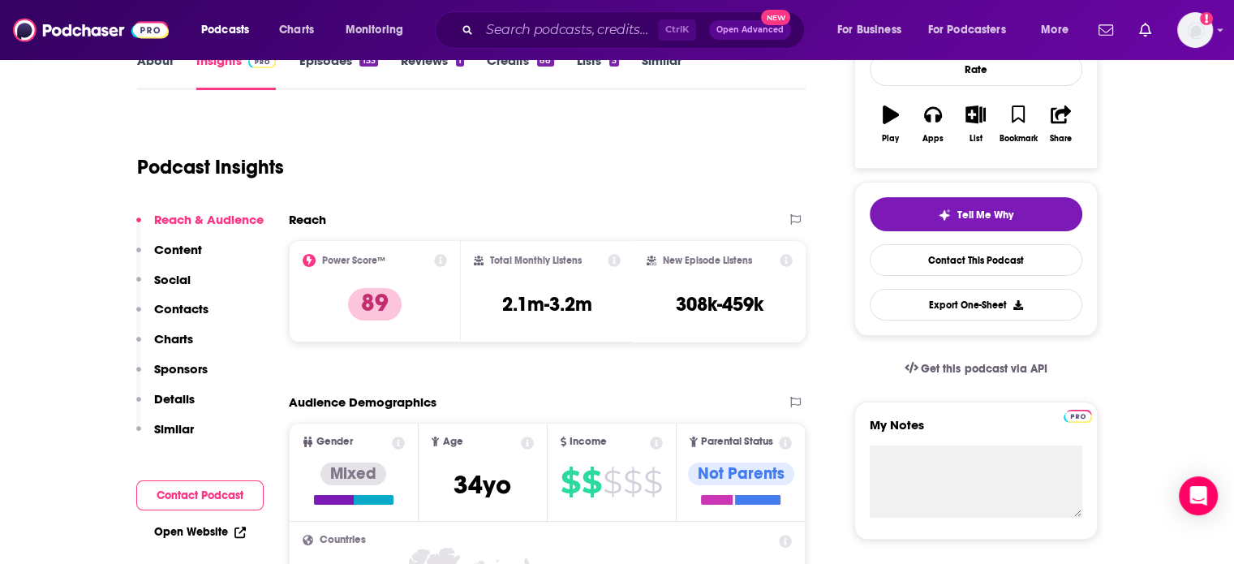
click at [191, 308] on p "Contacts" at bounding box center [181, 308] width 54 height 15
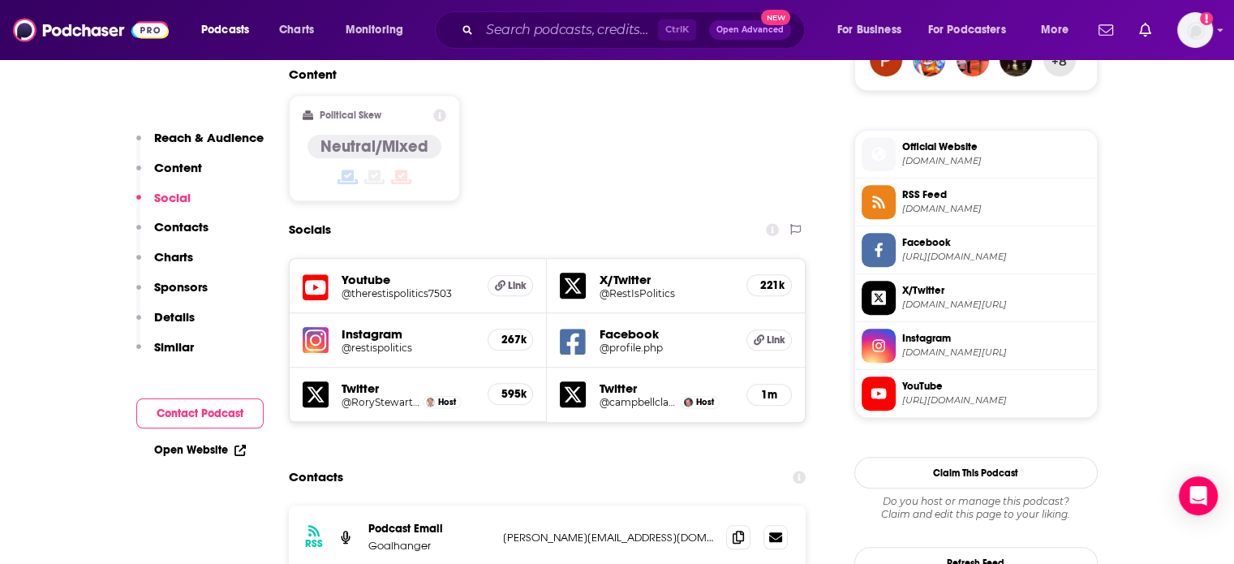
scroll to position [1460, 0]
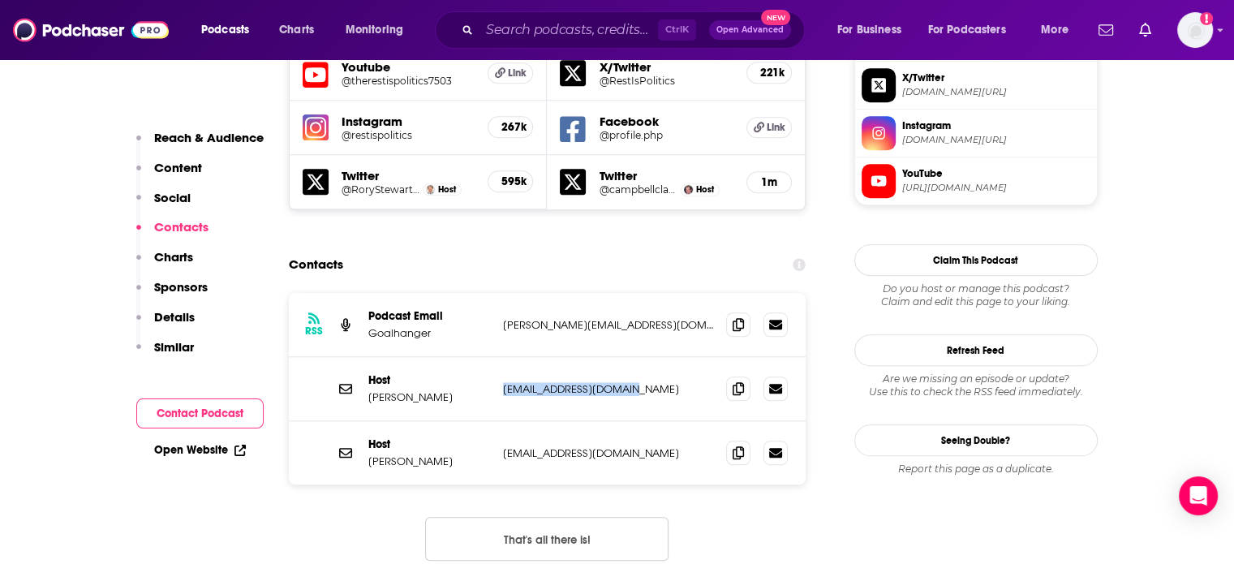
drag, startPoint x: 621, startPoint y: 337, endPoint x: 502, endPoint y: 337, distance: 119.3
click at [502, 357] on div "Host [PERSON_NAME] [EMAIL_ADDRESS][DOMAIN_NAME] [EMAIL_ADDRESS][DOMAIN_NAME]" at bounding box center [548, 389] width 518 height 64
copy p "[EMAIL_ADDRESS][DOMAIN_NAME]"
drag, startPoint x: 661, startPoint y: 403, endPoint x: 487, endPoint y: 409, distance: 173.8
click at [0, 0] on div "Host [PERSON_NAME] [EMAIL_ADDRESS][DOMAIN_NAME] [EMAIL_ADDRESS][DOMAIN_NAME]" at bounding box center [0, 0] width 0 height 0
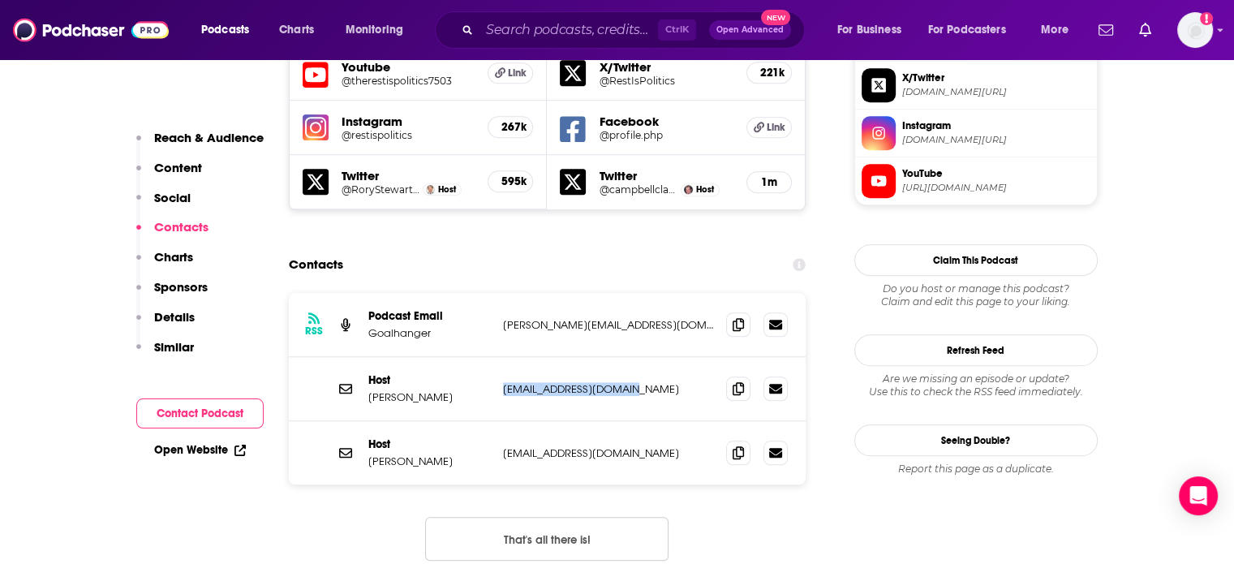
copy div "[EMAIL_ADDRESS][DOMAIN_NAME]"
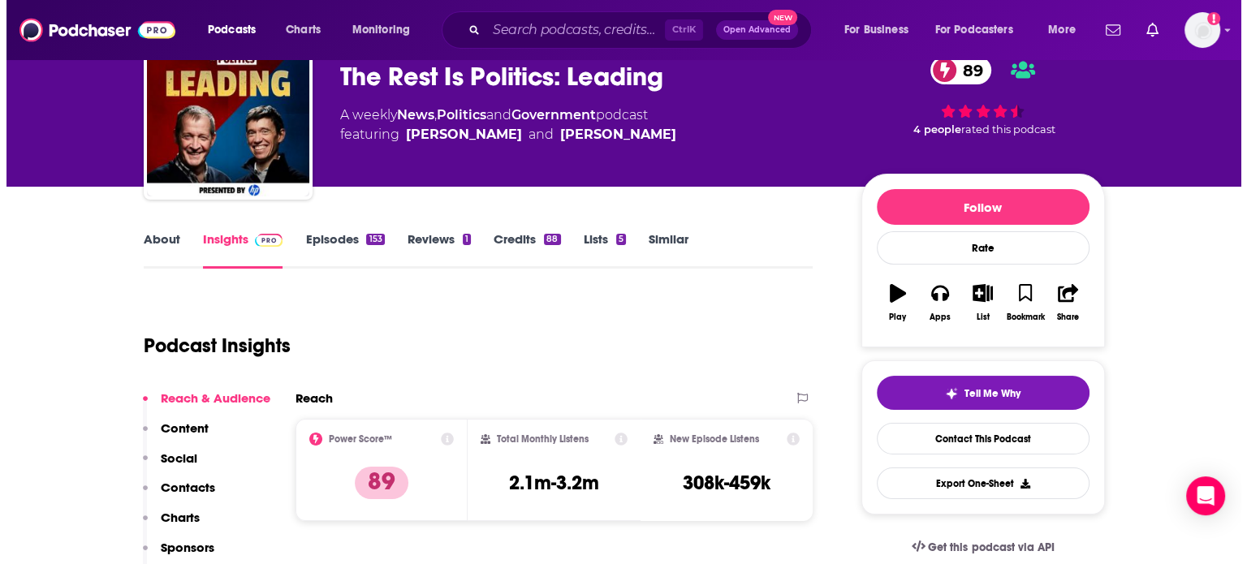
scroll to position [0, 0]
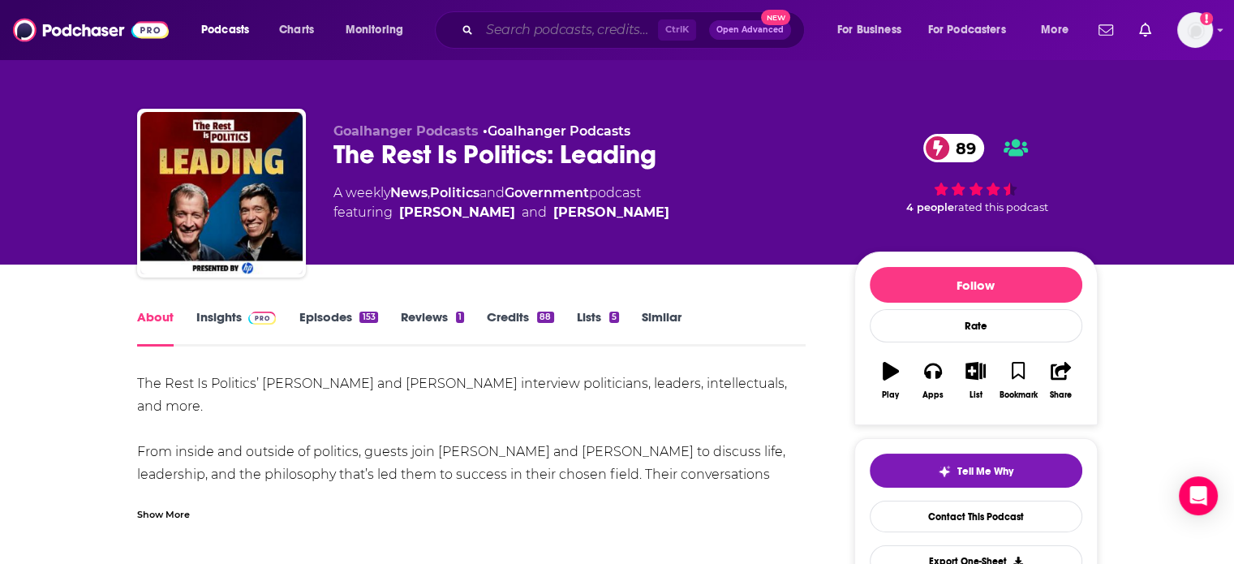
click at [515, 32] on input "Search podcasts, credits, & more..." at bounding box center [569, 30] width 179 height 26
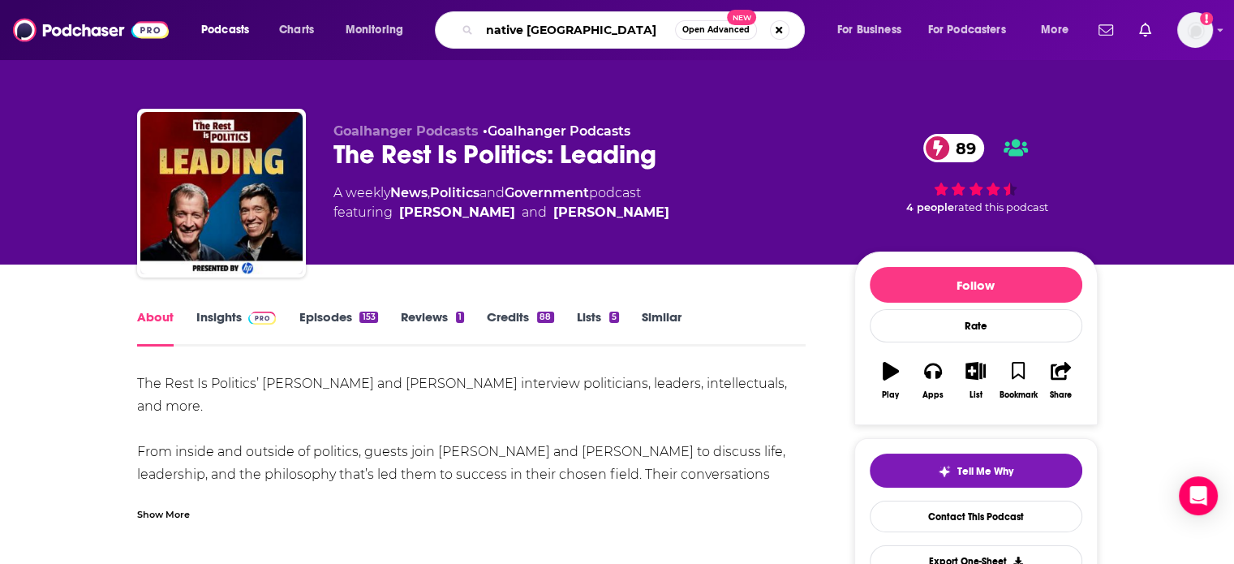
type input "native [DEMOGRAPHIC_DATA]"
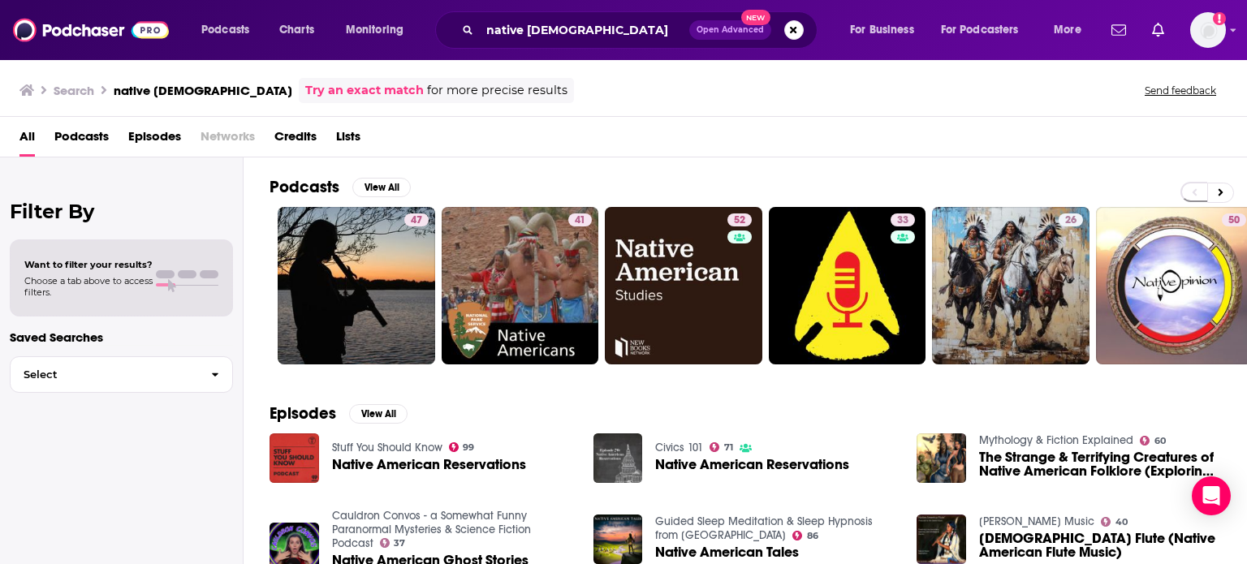
click at [71, 136] on span "Podcasts" at bounding box center [81, 139] width 54 height 33
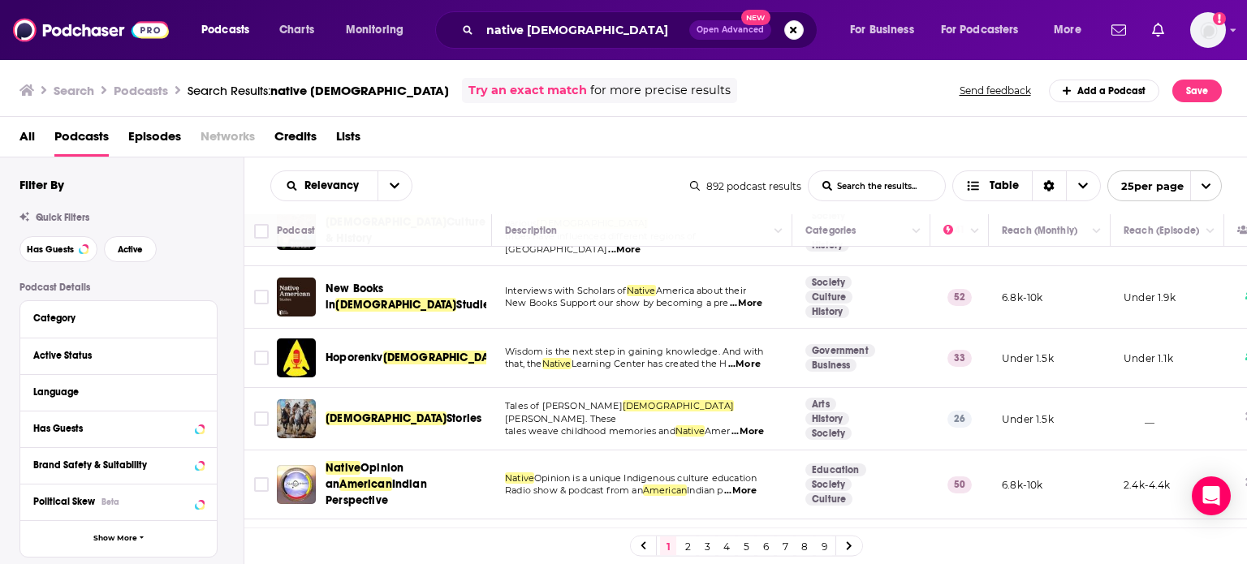
scroll to position [278, 0]
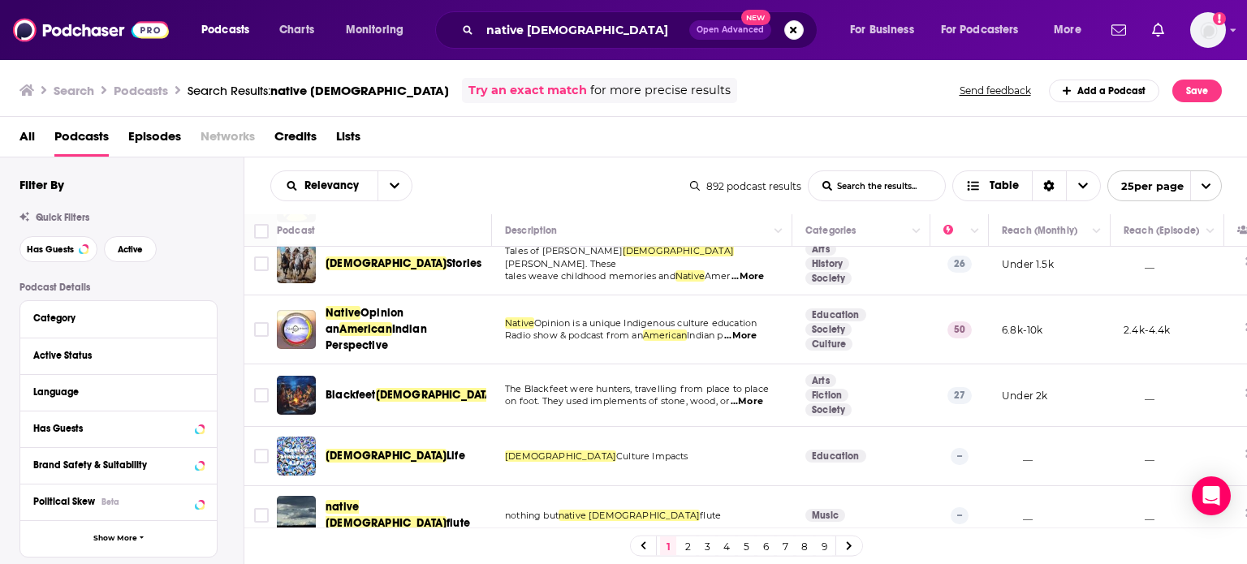
click at [753, 329] on span "...More" at bounding box center [740, 335] width 32 height 13
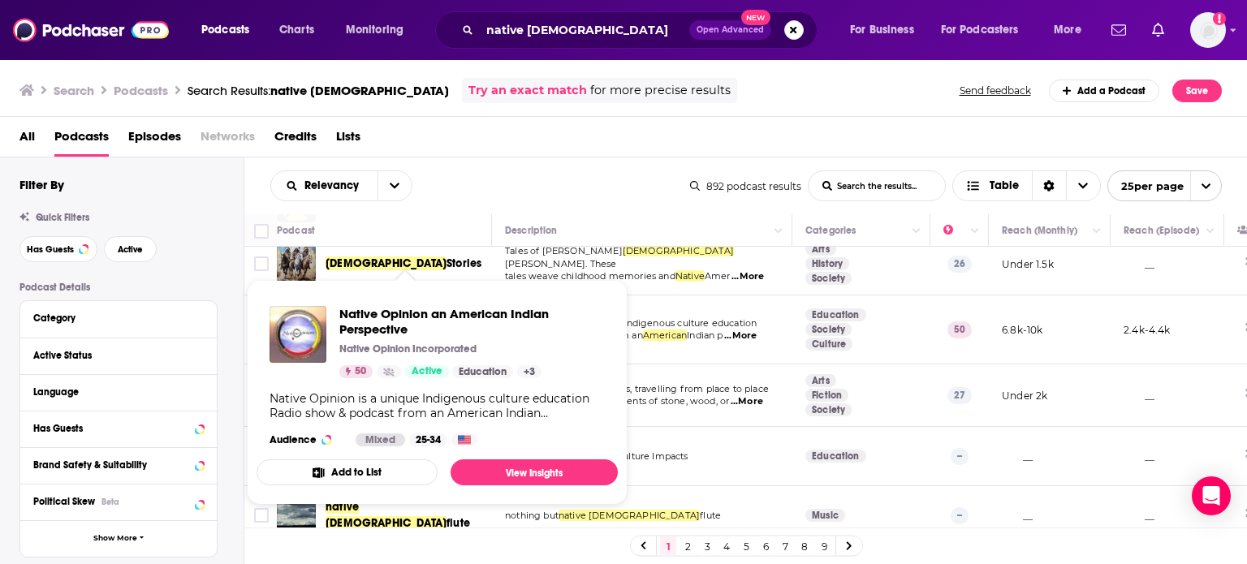
click at [652, 329] on span "American" at bounding box center [665, 334] width 44 height 11
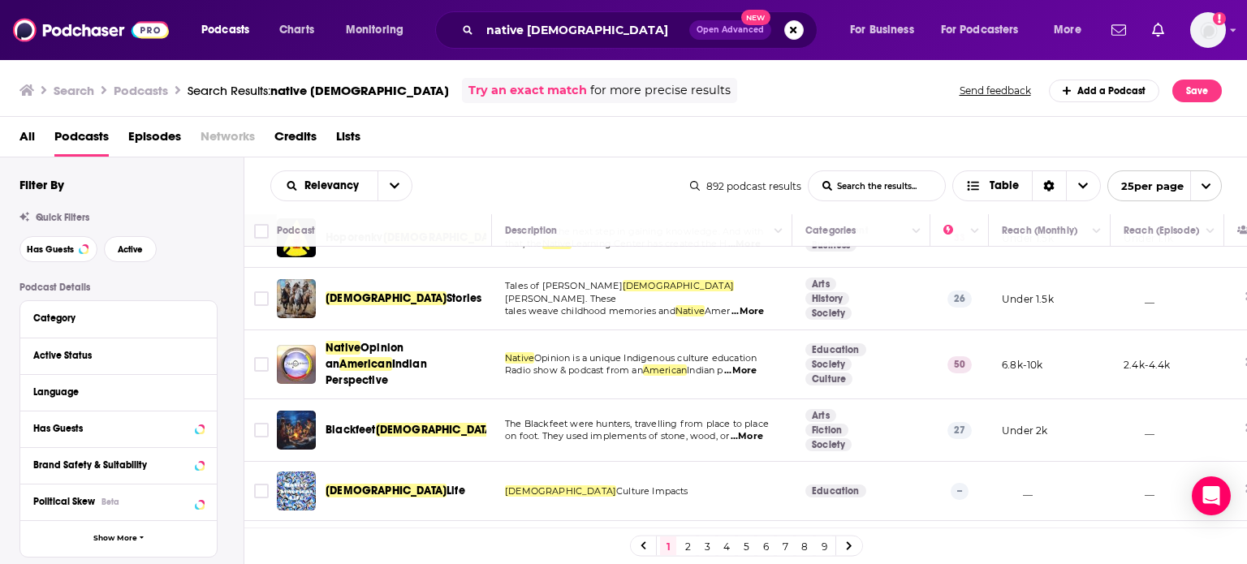
scroll to position [0, 0]
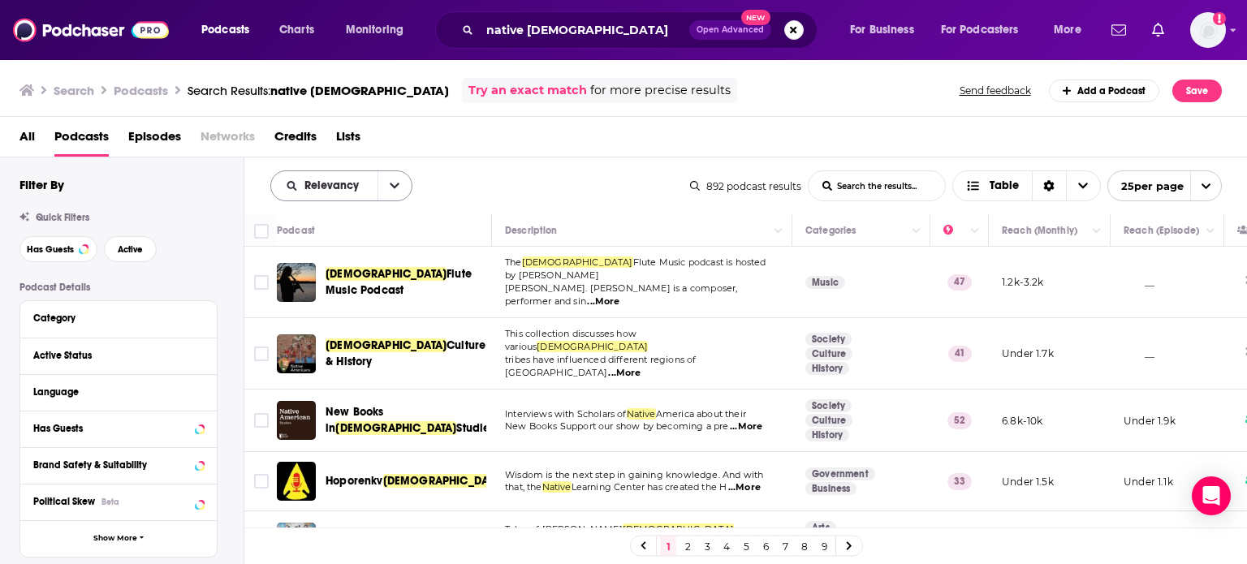
click at [390, 184] on icon "open menu" at bounding box center [395, 185] width 10 height 11
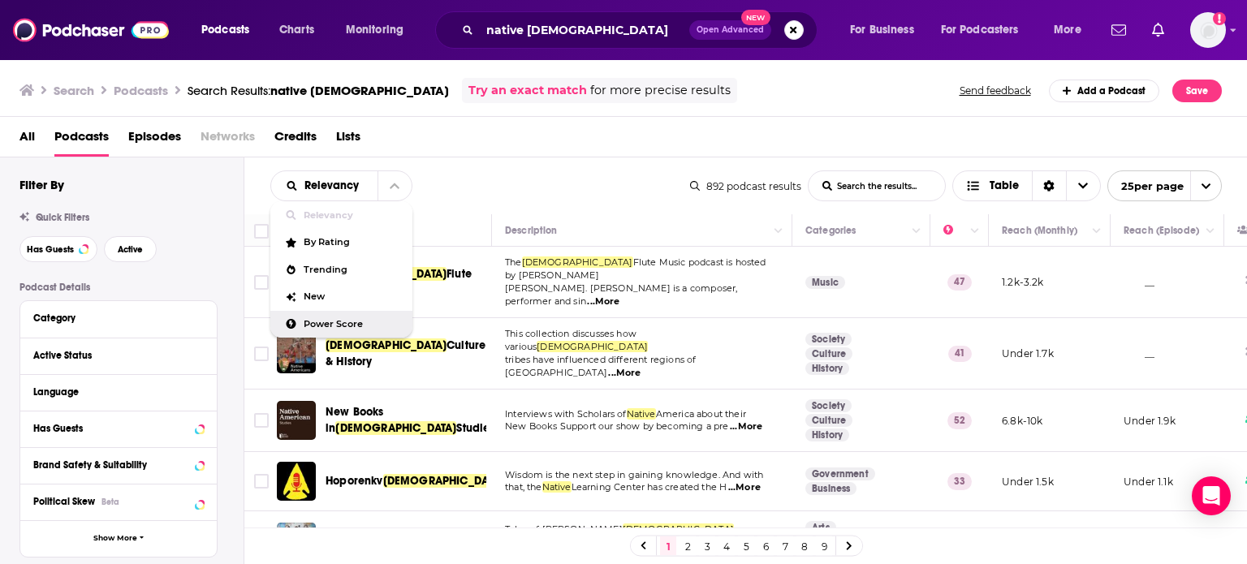
click at [371, 316] on div "Power Score" at bounding box center [341, 325] width 142 height 28
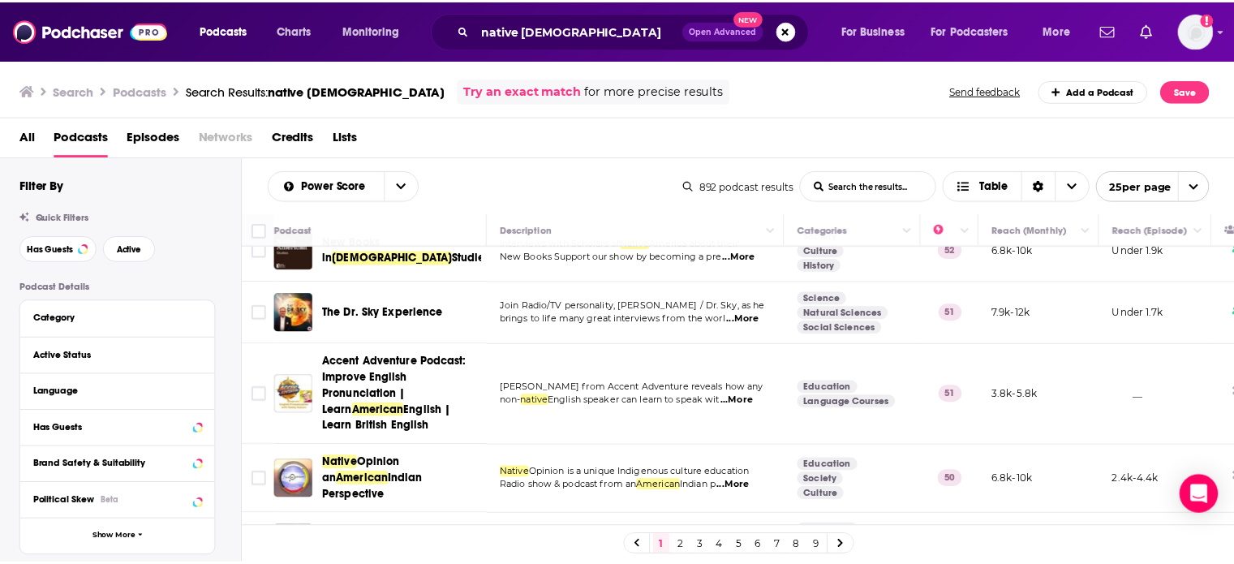
scroll to position [1315, 0]
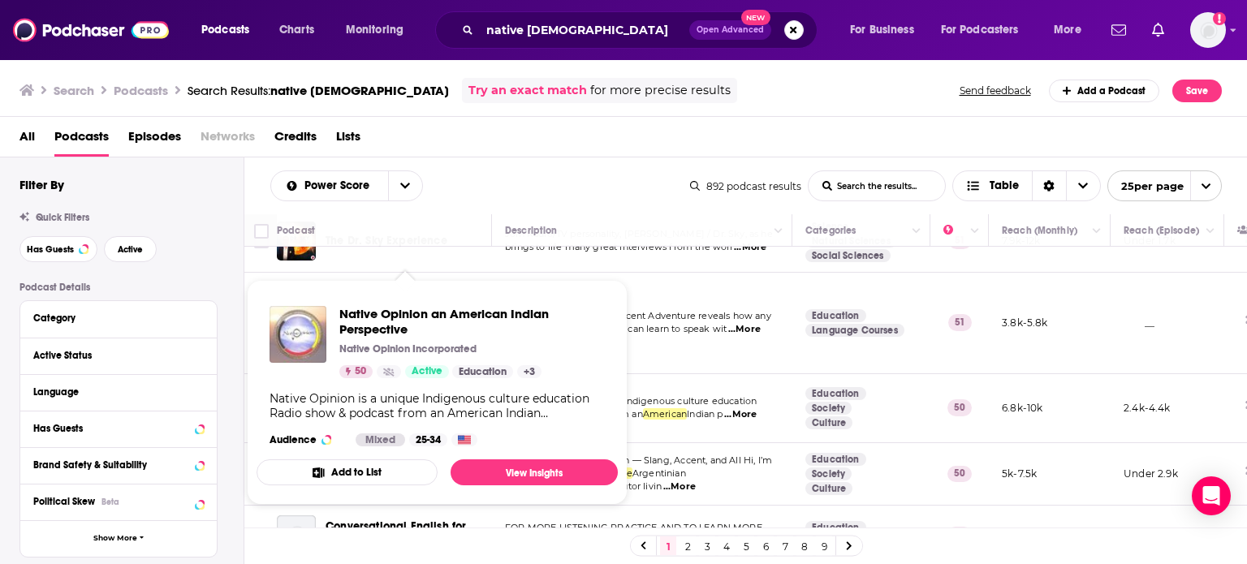
click at [305, 342] on img "Native Opinion an American Indian Perspective" at bounding box center [297, 334] width 57 height 57
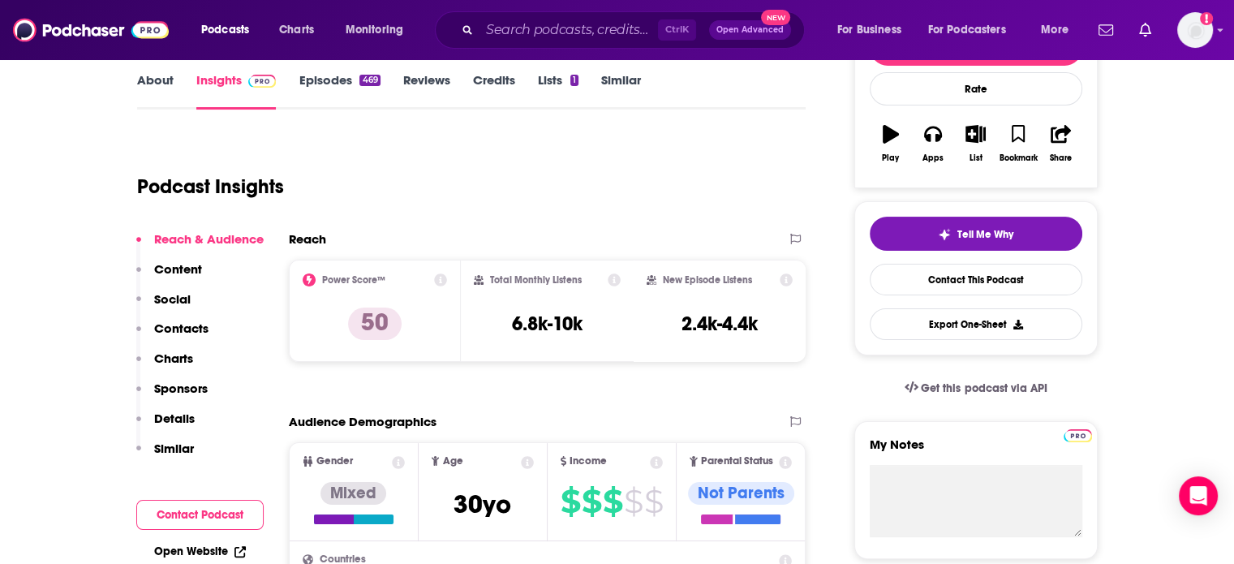
click at [184, 325] on p "Contacts" at bounding box center [181, 328] width 54 height 15
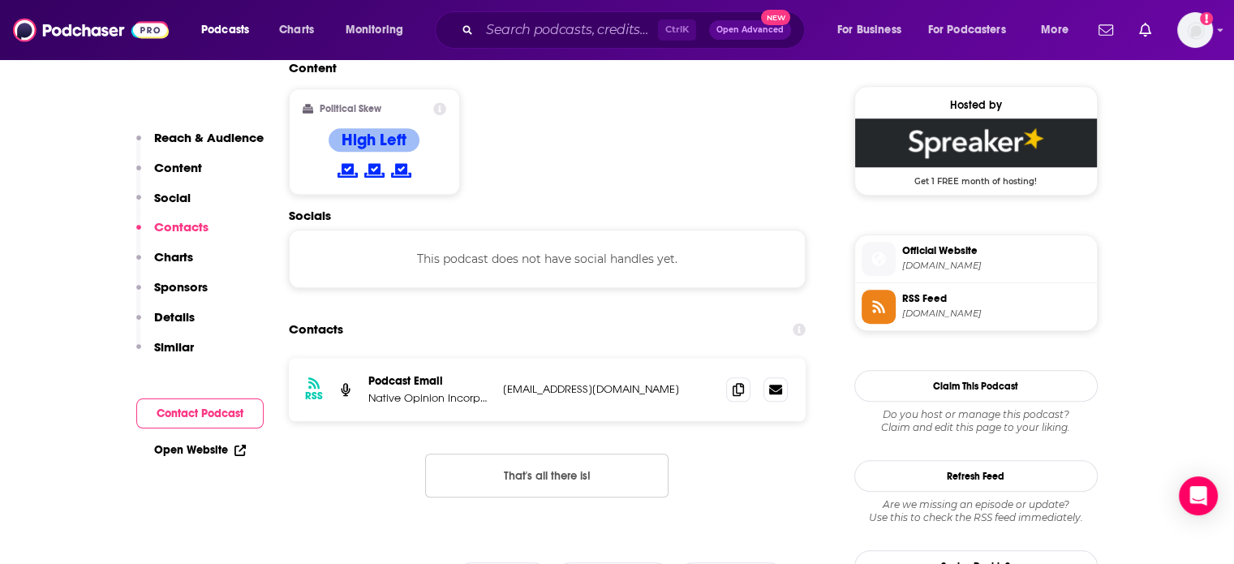
scroll to position [1305, 0]
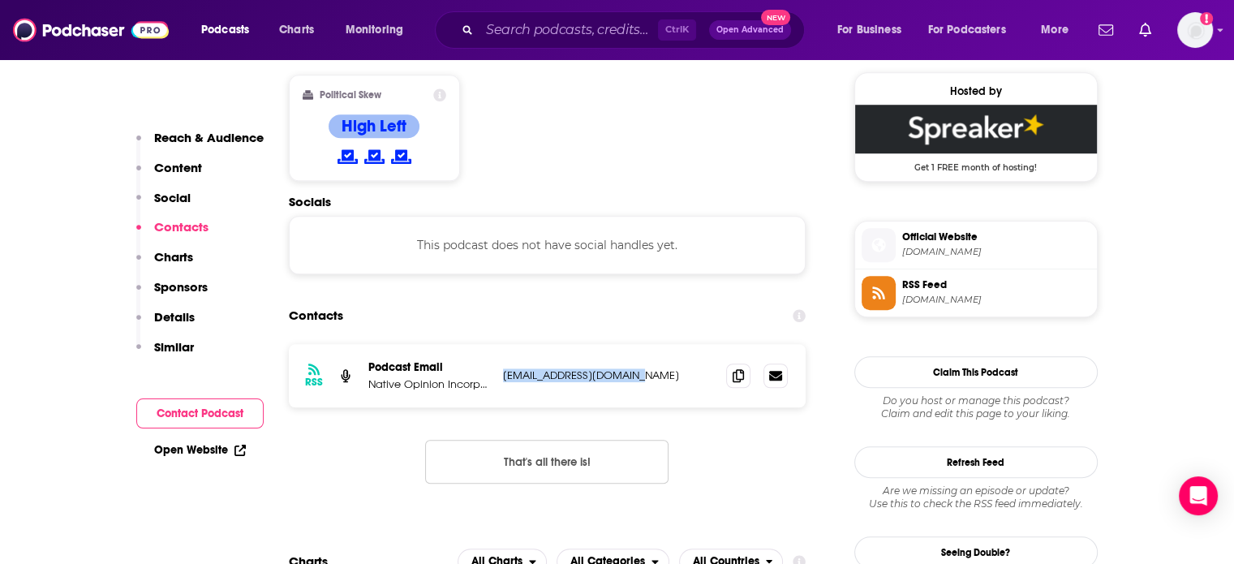
drag, startPoint x: 603, startPoint y: 308, endPoint x: 502, endPoint y: 308, distance: 101.4
click at [502, 344] on div "RSS Podcast Email Native Opinion Incorporated [EMAIL_ADDRESS][DOMAIN_NAME] [EMA…" at bounding box center [548, 375] width 518 height 63
copy p "[EMAIL_ADDRESS][DOMAIN_NAME]"
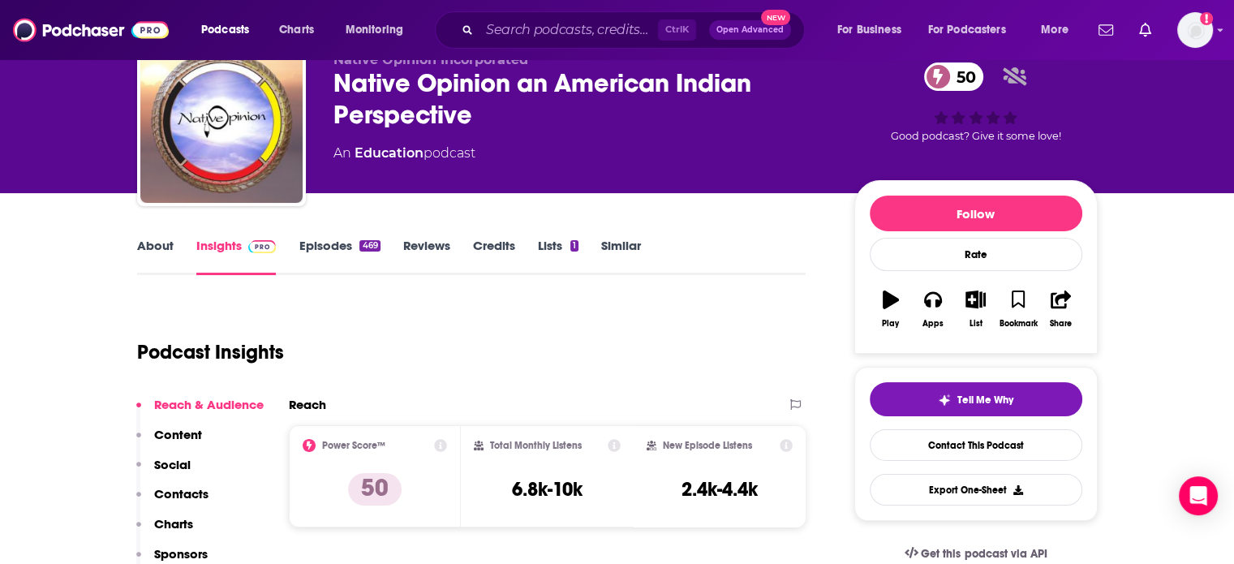
scroll to position [62, 0]
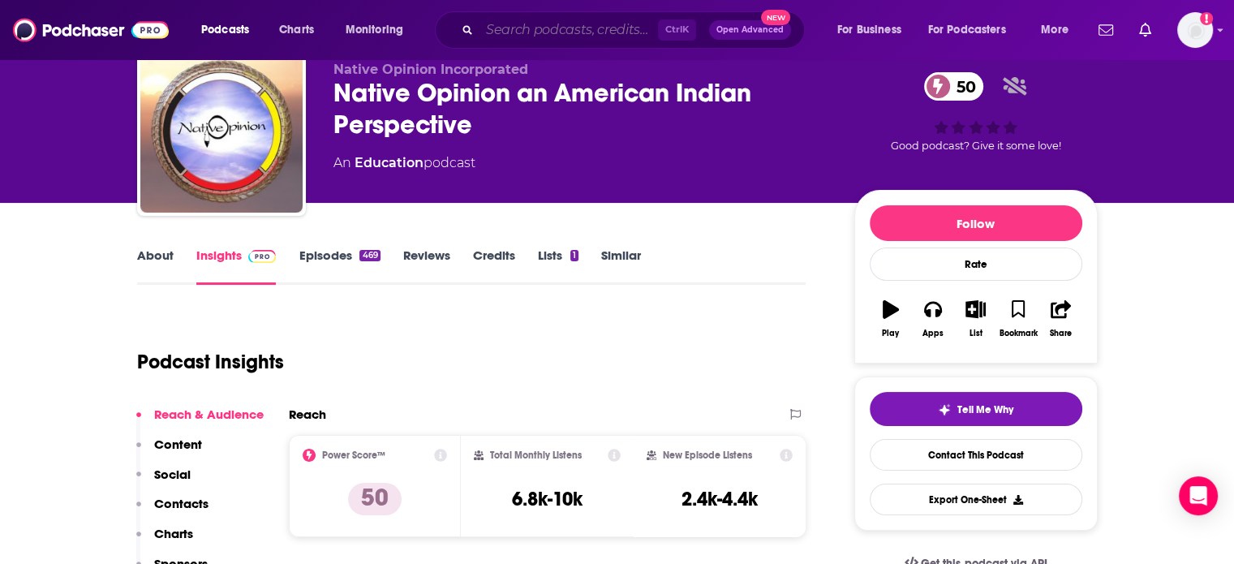
click at [528, 32] on input "Search podcasts, credits, & more..." at bounding box center [569, 30] width 179 height 26
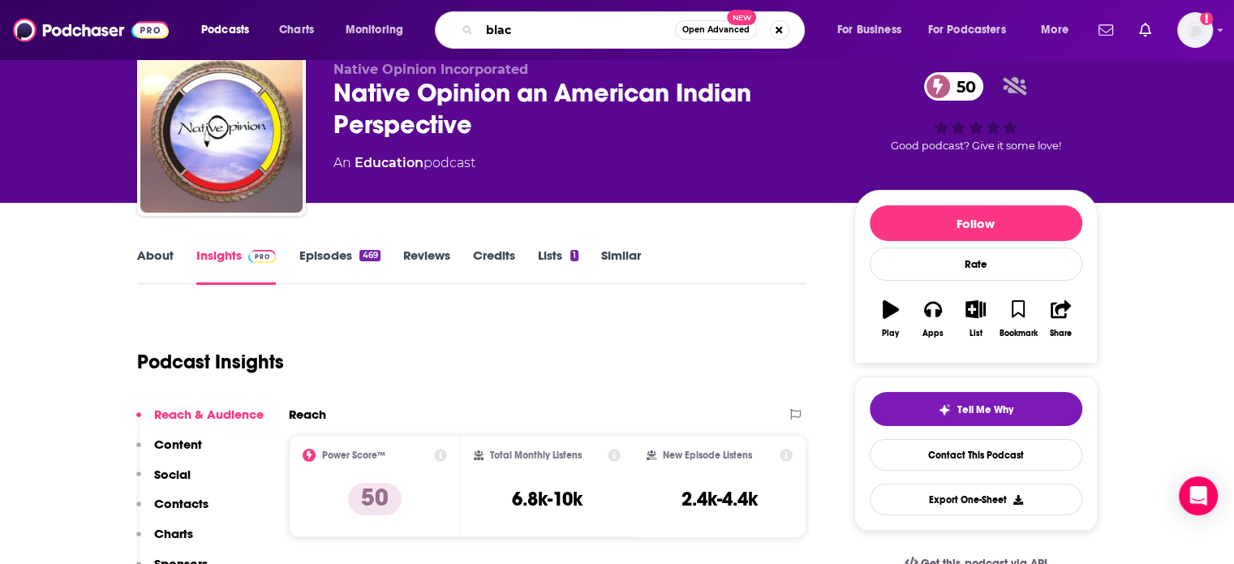
type input "black"
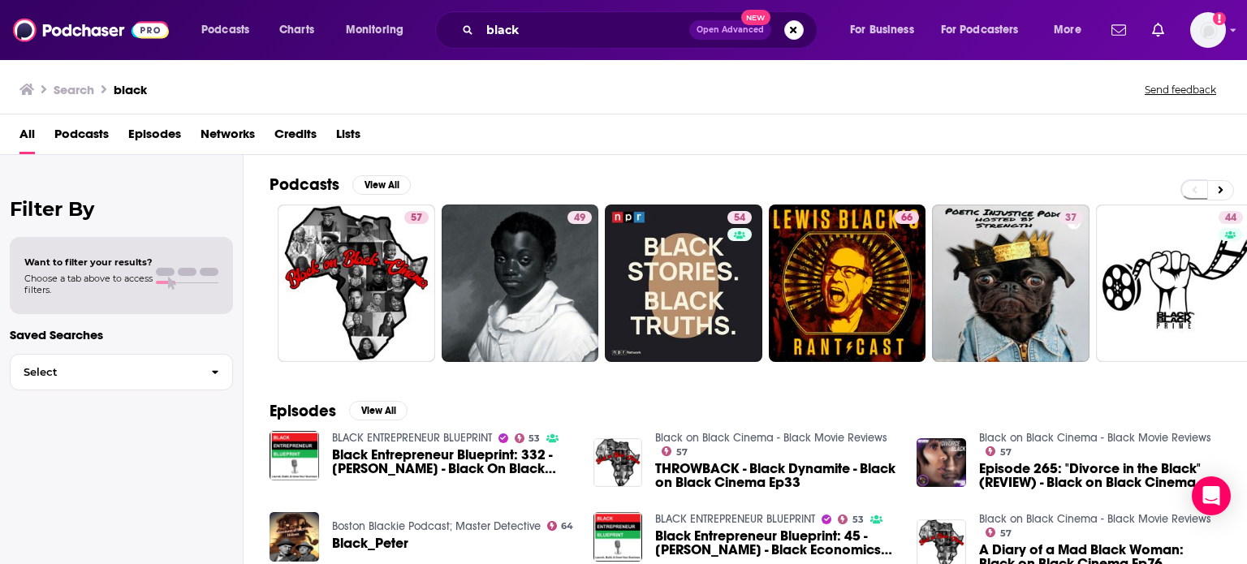
click at [89, 135] on span "Podcasts" at bounding box center [81, 137] width 54 height 33
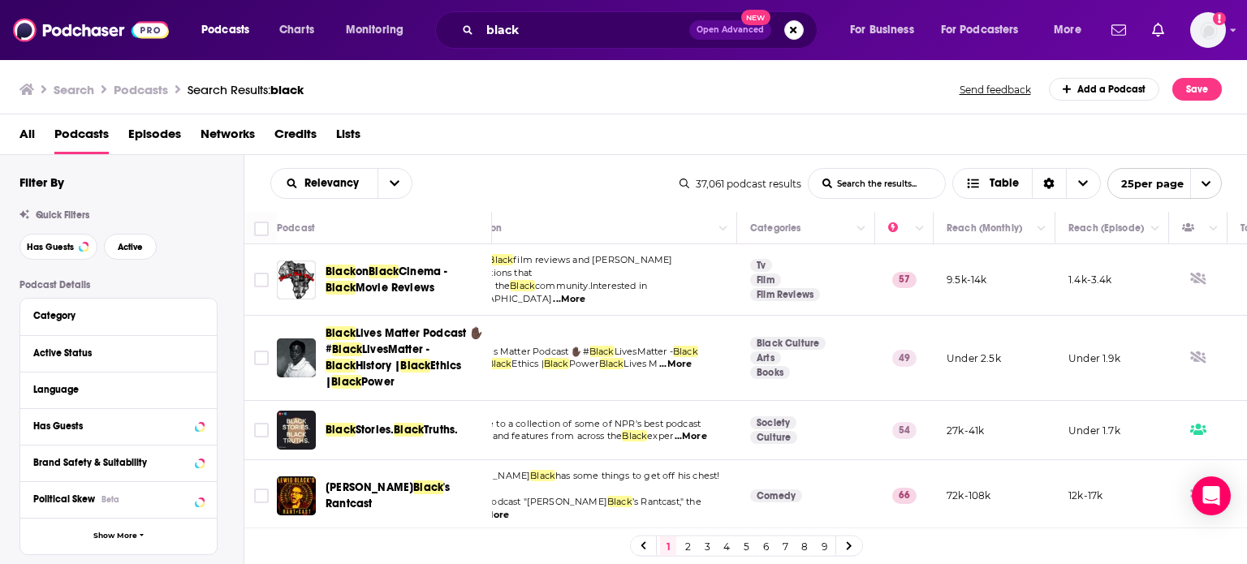
scroll to position [0, 63]
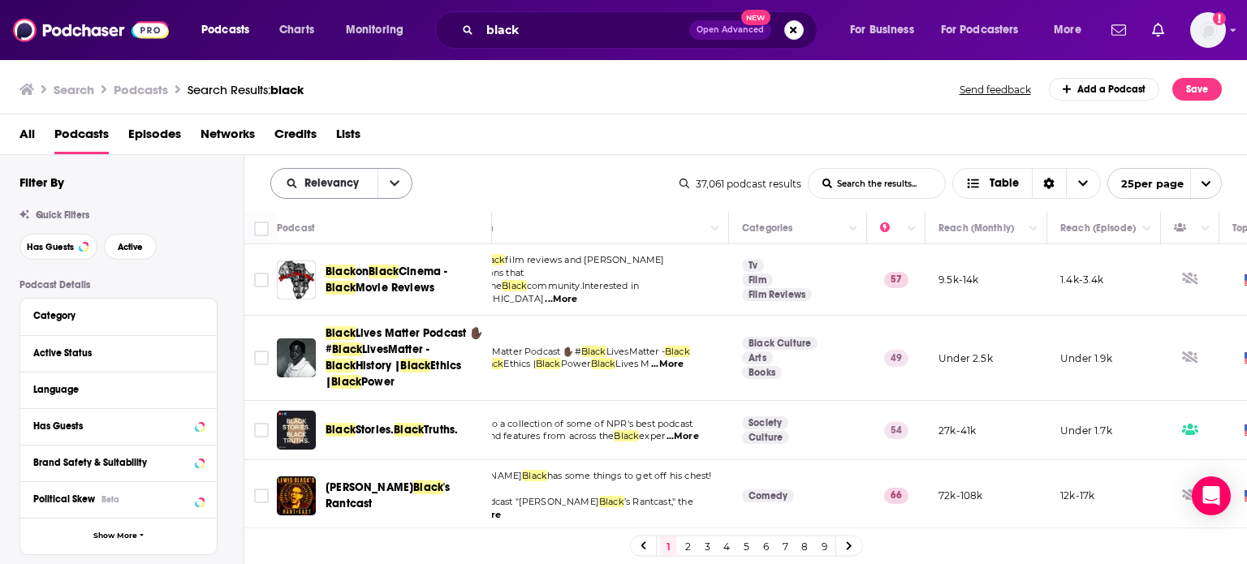
click at [396, 192] on button "open menu" at bounding box center [394, 183] width 34 height 29
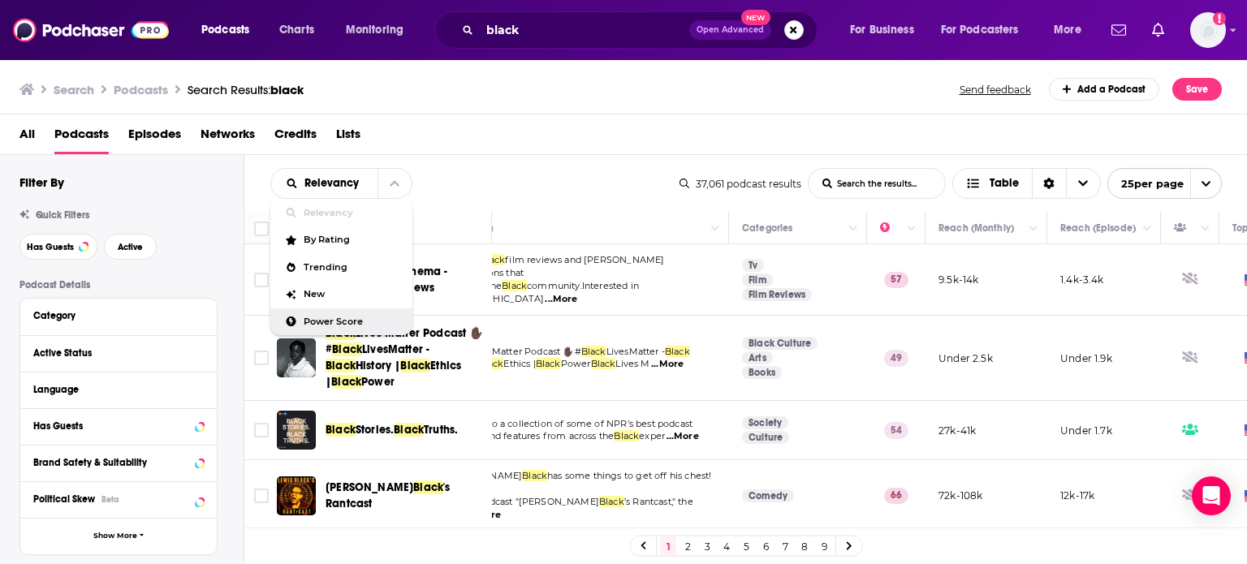
click at [348, 317] on span "Power Score" at bounding box center [352, 321] width 96 height 9
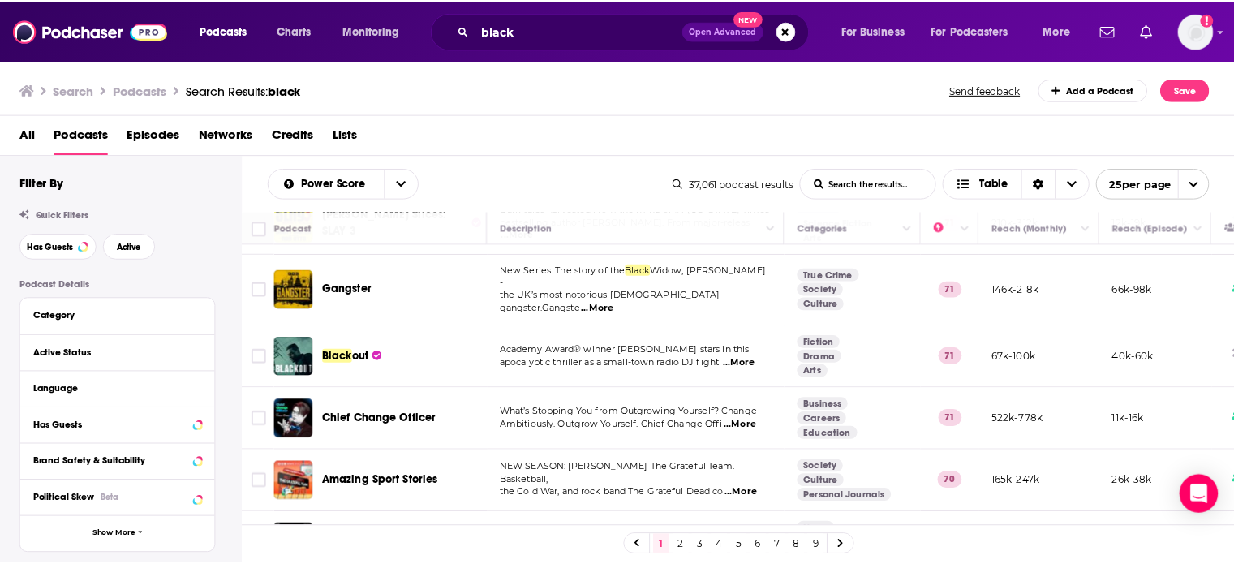
scroll to position [1305, 0]
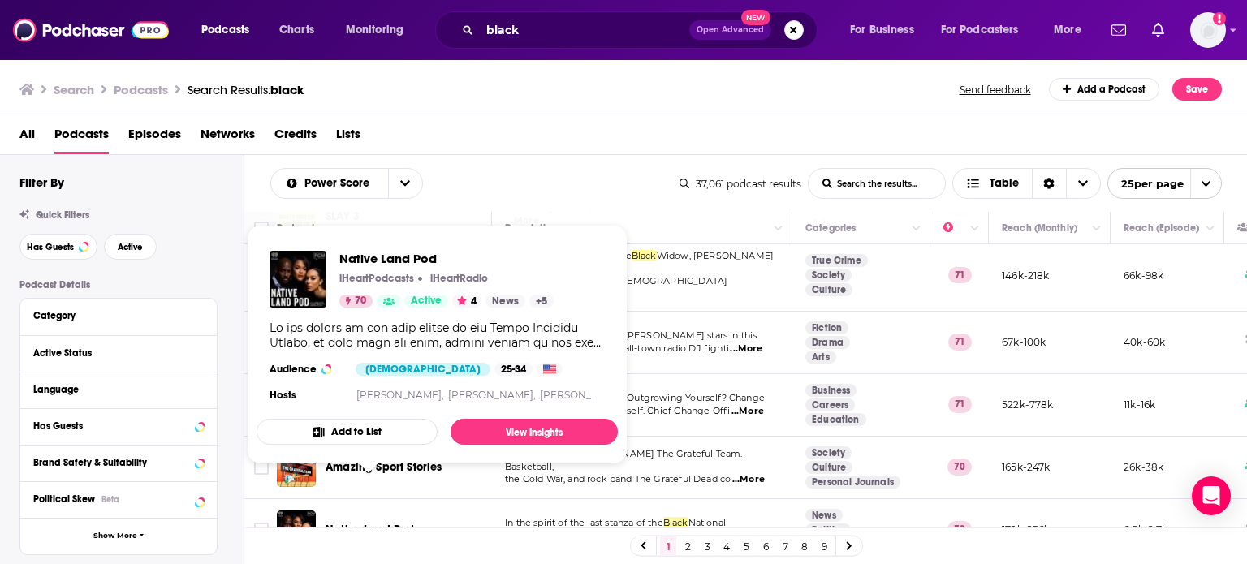
click at [380, 523] on span "Native Land Pod" at bounding box center [369, 530] width 89 height 14
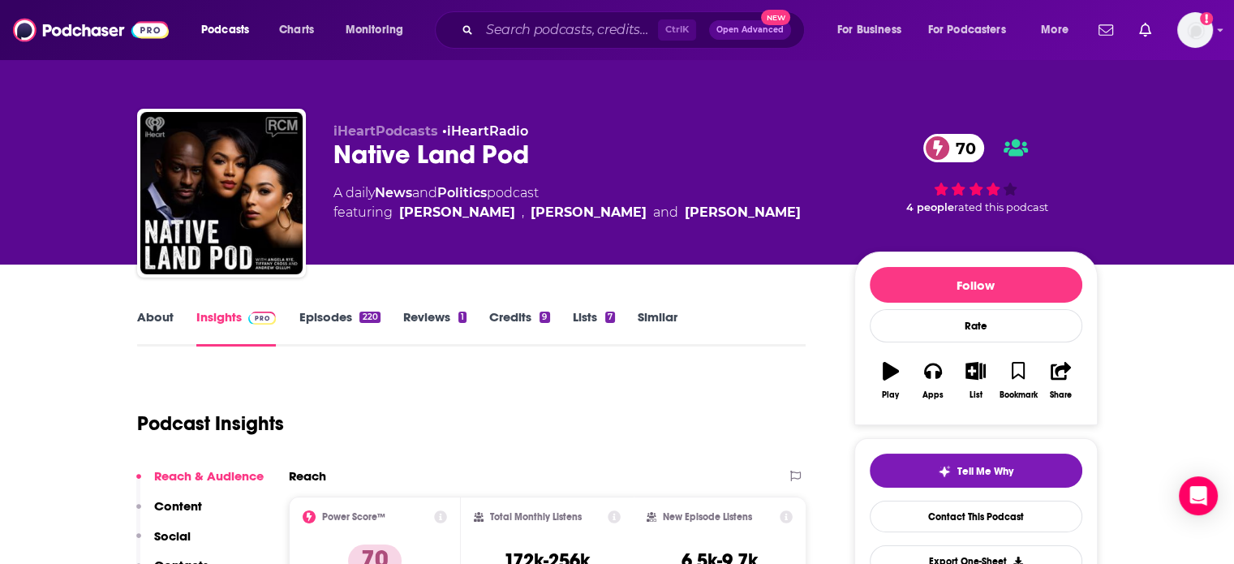
click at [160, 321] on link "About" at bounding box center [155, 327] width 37 height 37
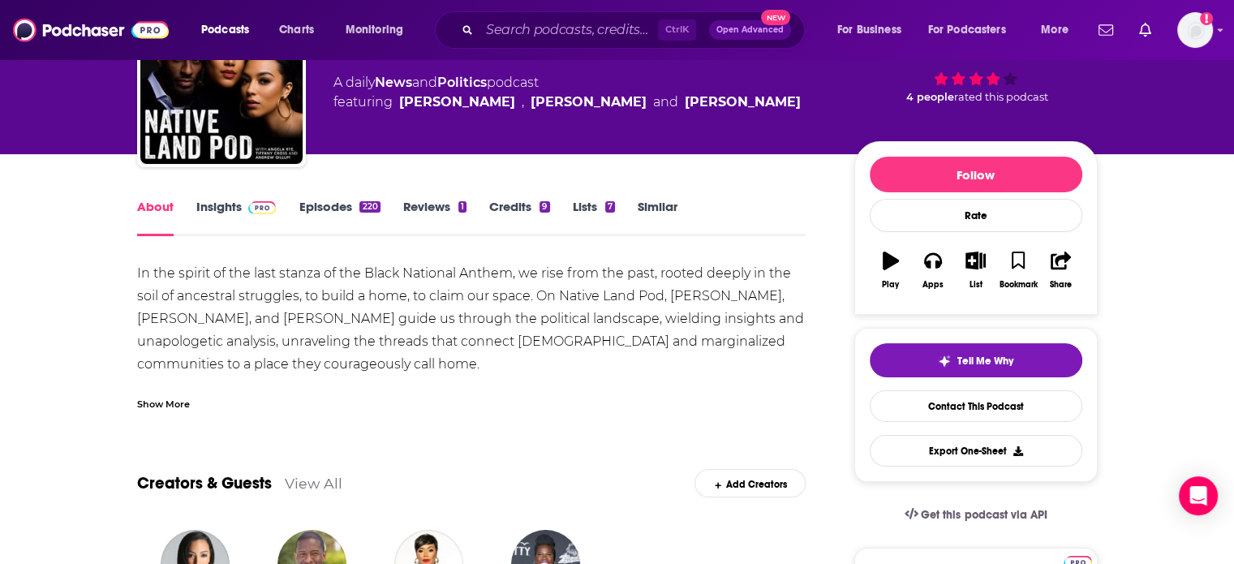
scroll to position [107, 0]
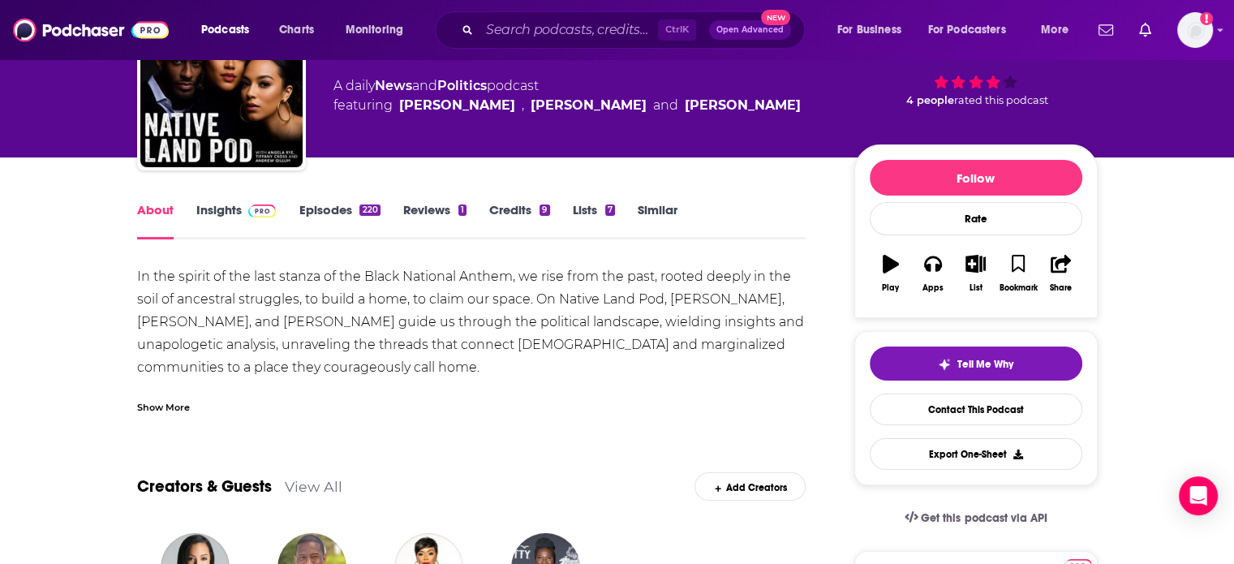
click at [214, 217] on link "Insights" at bounding box center [236, 220] width 80 height 37
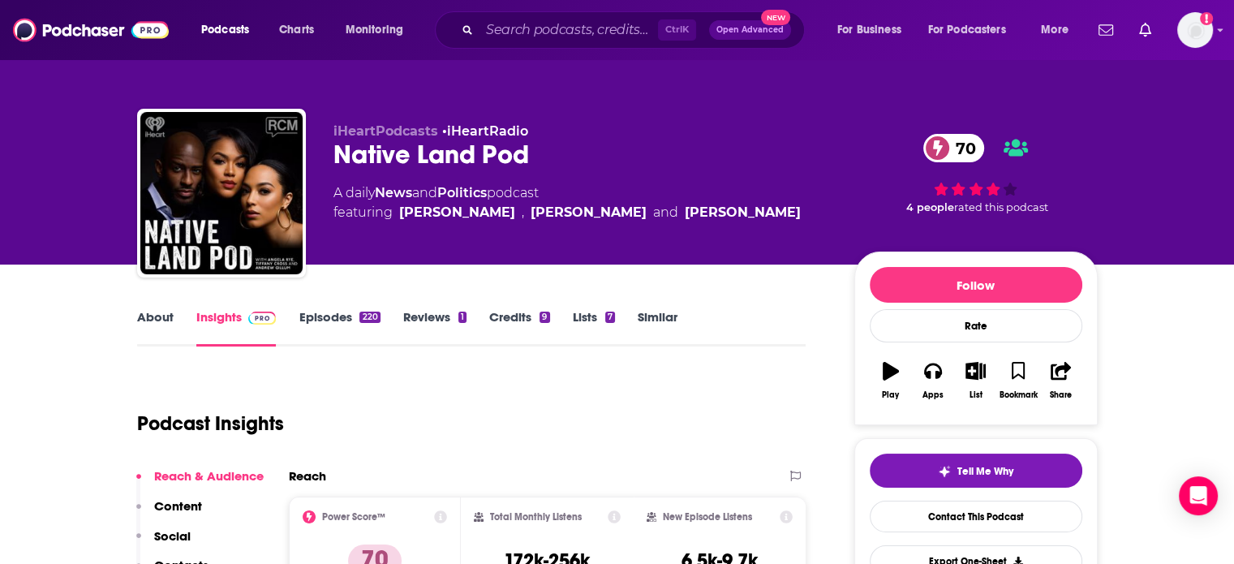
scroll to position [208, 0]
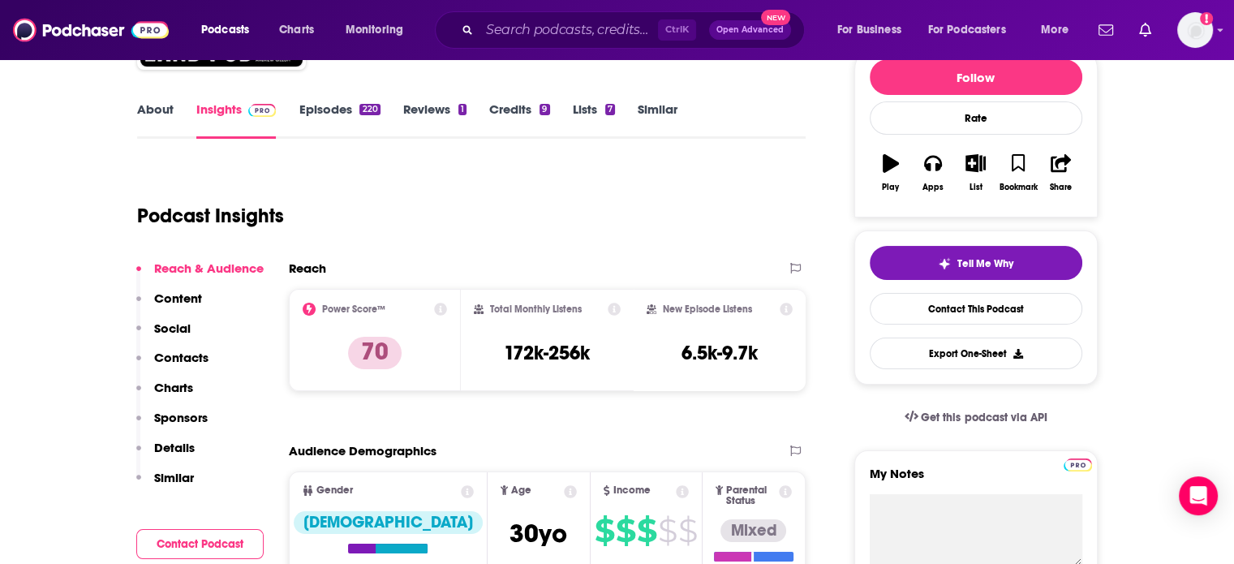
click at [171, 351] on p "Contacts" at bounding box center [181, 357] width 54 height 15
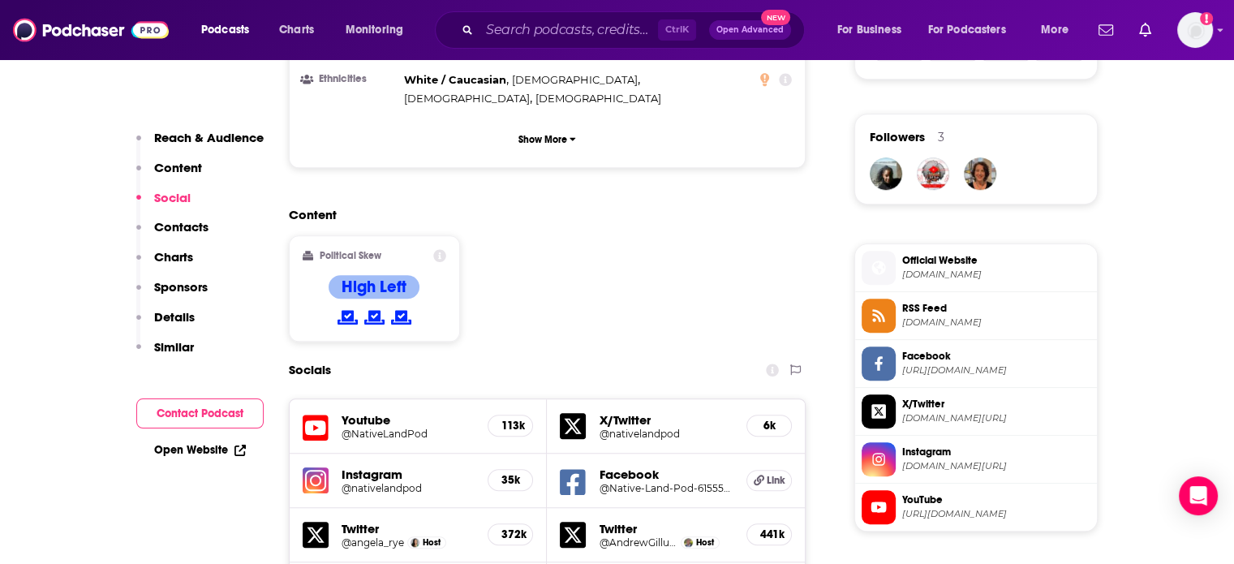
scroll to position [1436, 0]
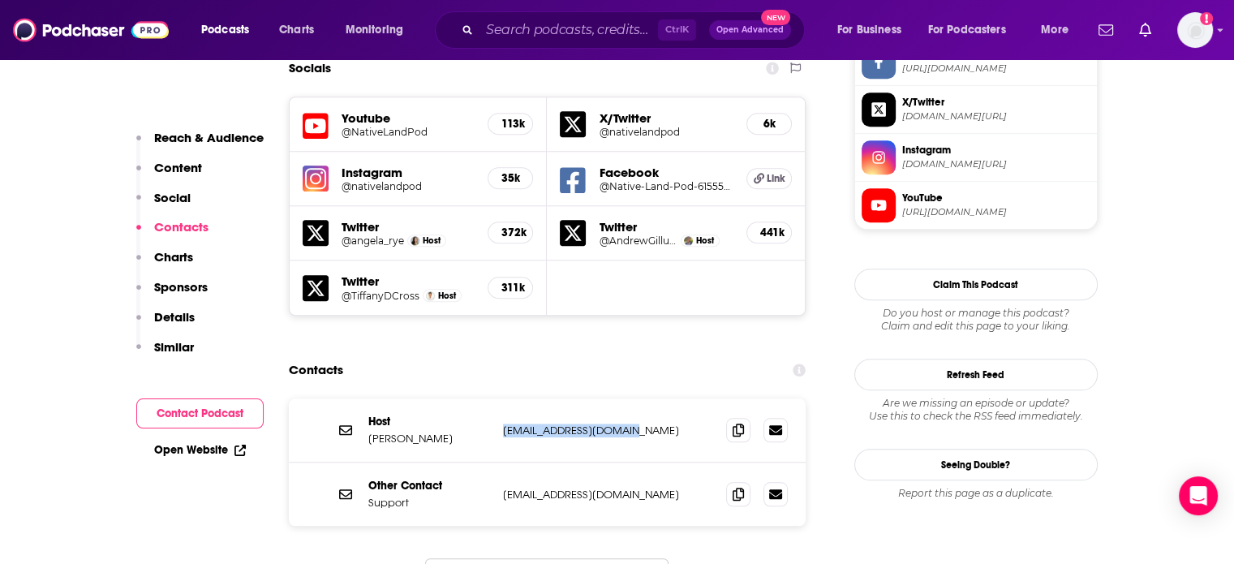
drag, startPoint x: 631, startPoint y: 349, endPoint x: 499, endPoint y: 361, distance: 132.0
click at [499, 398] on div "Host [PERSON_NAME] [EMAIL_ADDRESS][DOMAIN_NAME] [EMAIL_ADDRESS][DOMAIN_NAME]" at bounding box center [548, 430] width 518 height 64
copy p "[EMAIL_ADDRESS][DOMAIN_NAME]"
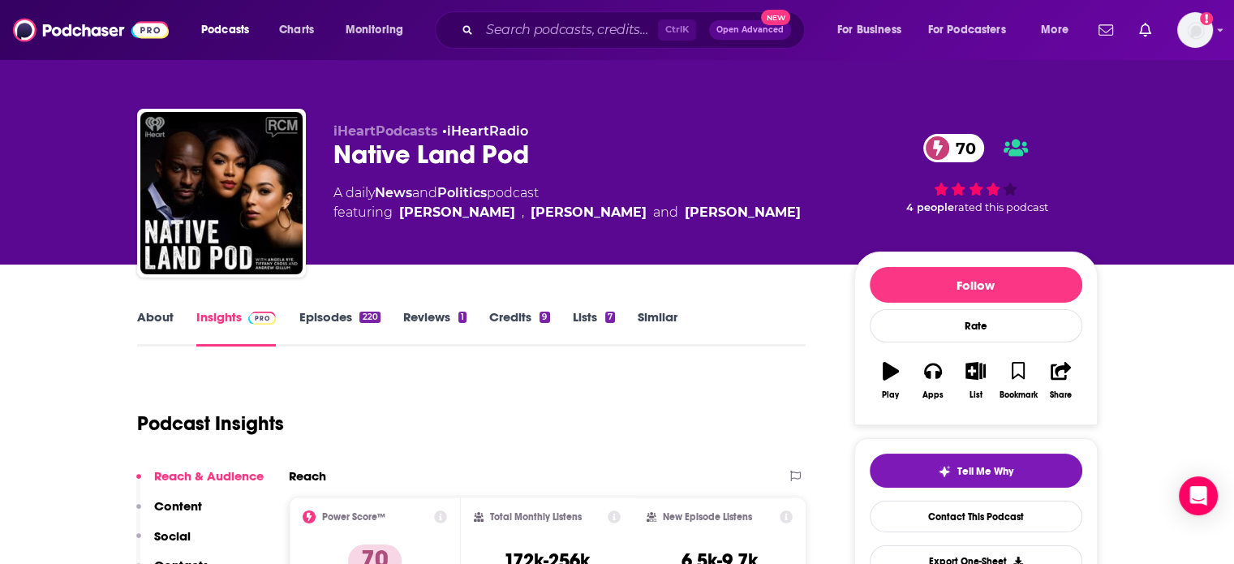
scroll to position [213, 0]
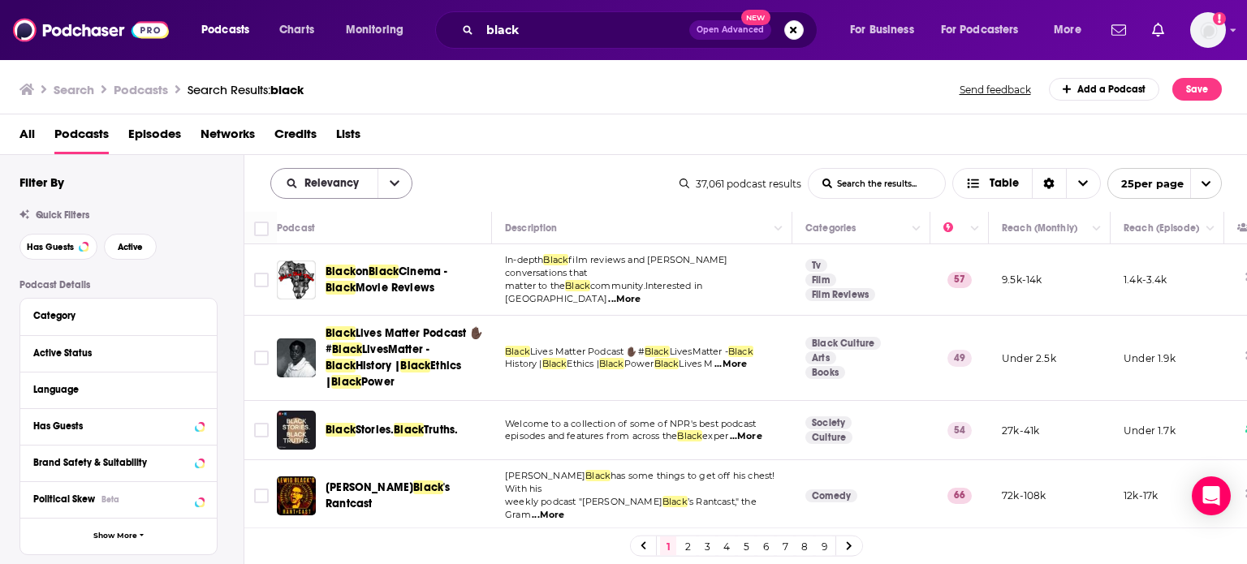
click at [393, 179] on icon "open menu" at bounding box center [395, 183] width 10 height 11
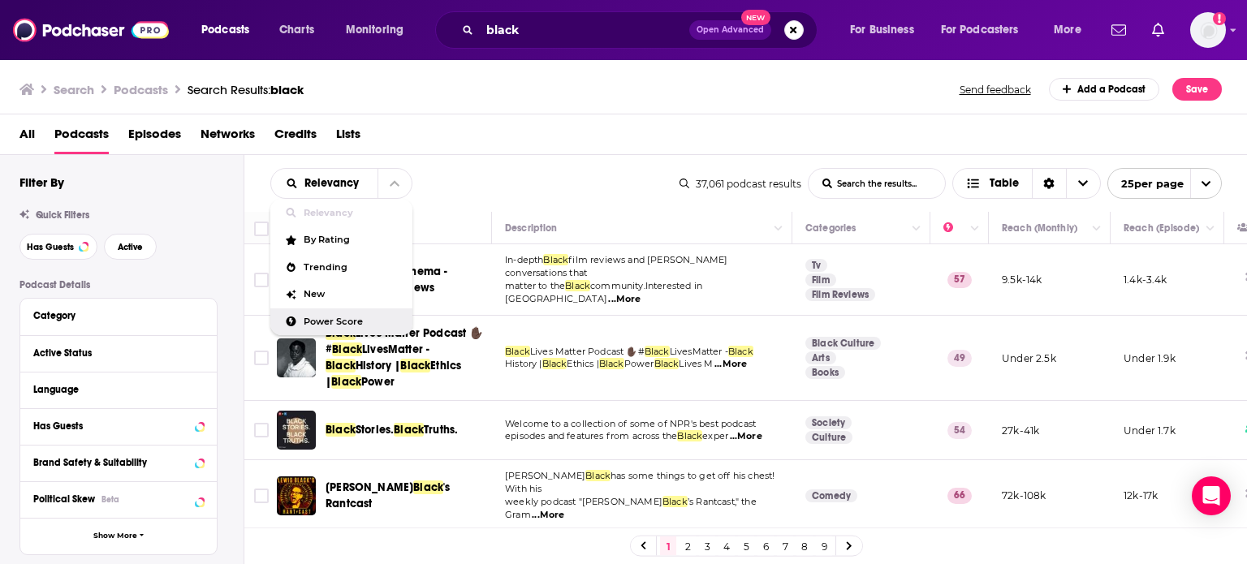
click at [364, 324] on span "Power Score" at bounding box center [352, 321] width 96 height 9
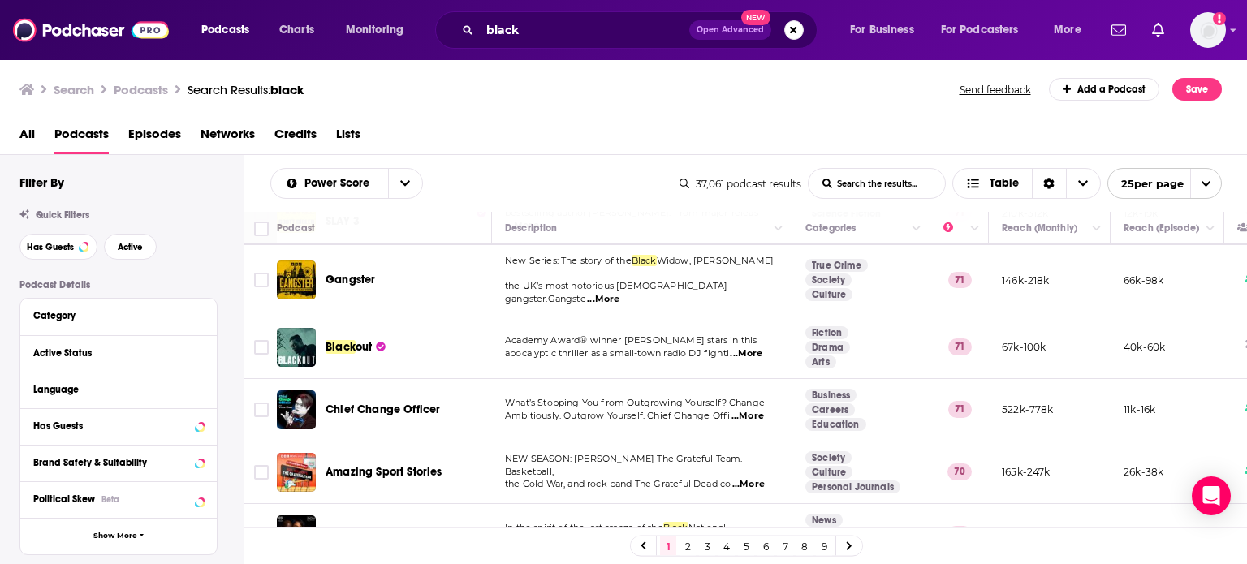
scroll to position [1305, 0]
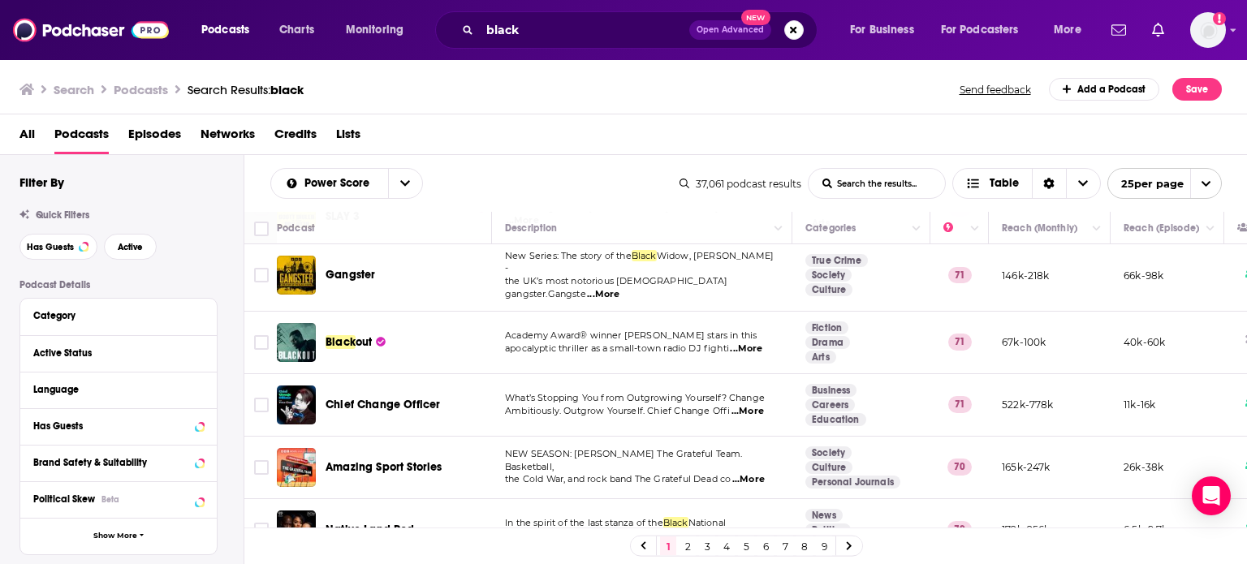
click at [688, 544] on link "2" at bounding box center [687, 545] width 16 height 19
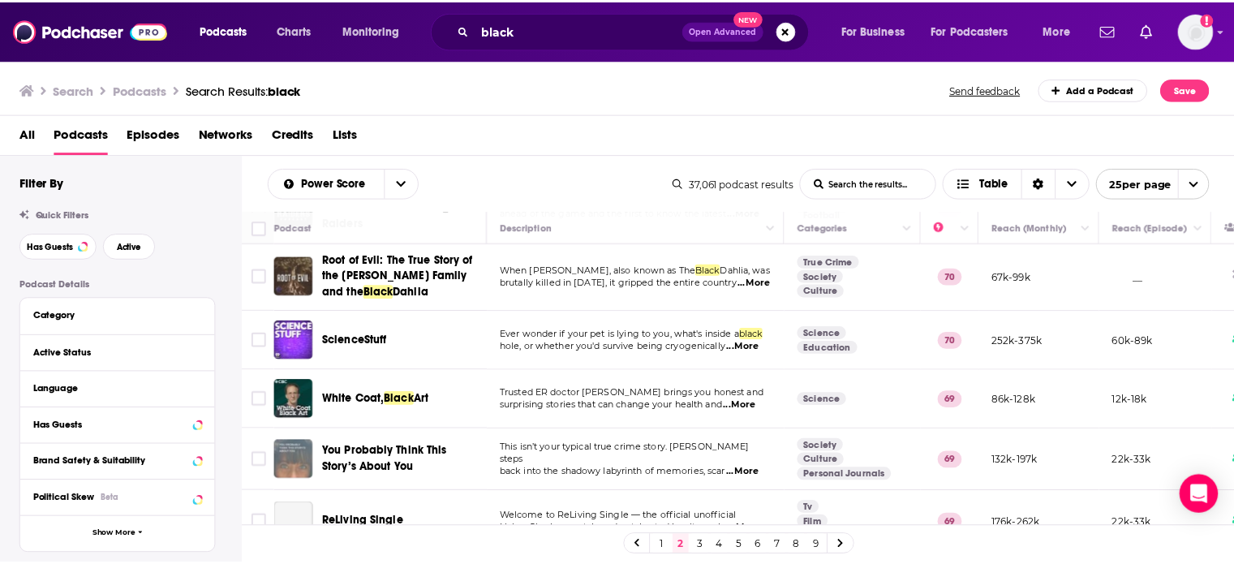
scroll to position [84, 0]
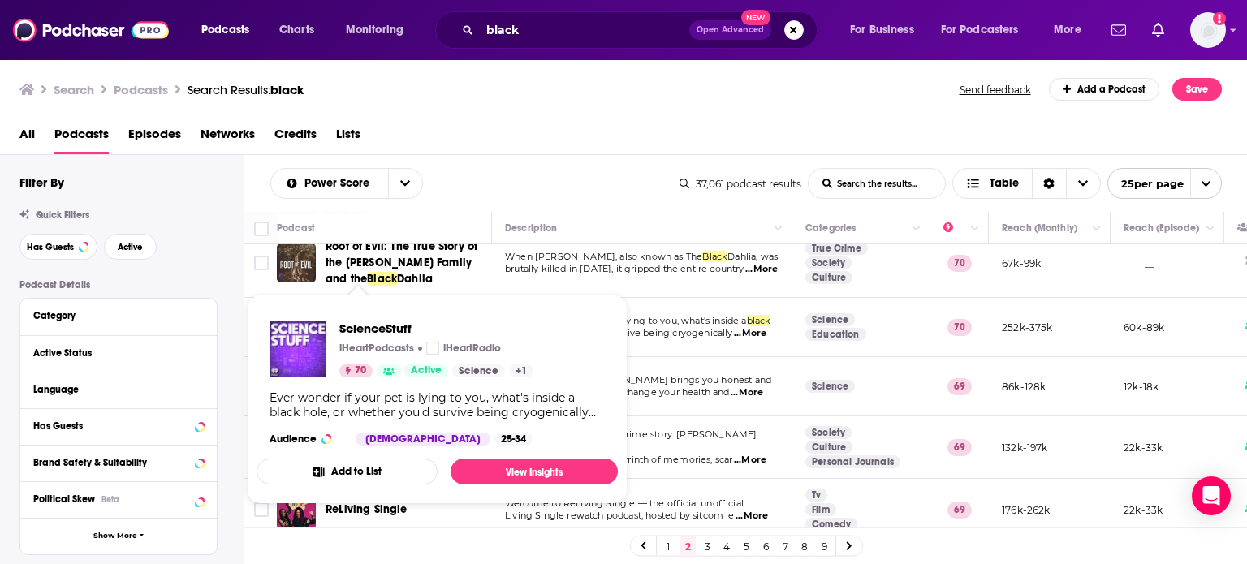
click at [367, 322] on span "ScienceStuff" at bounding box center [436, 328] width 194 height 15
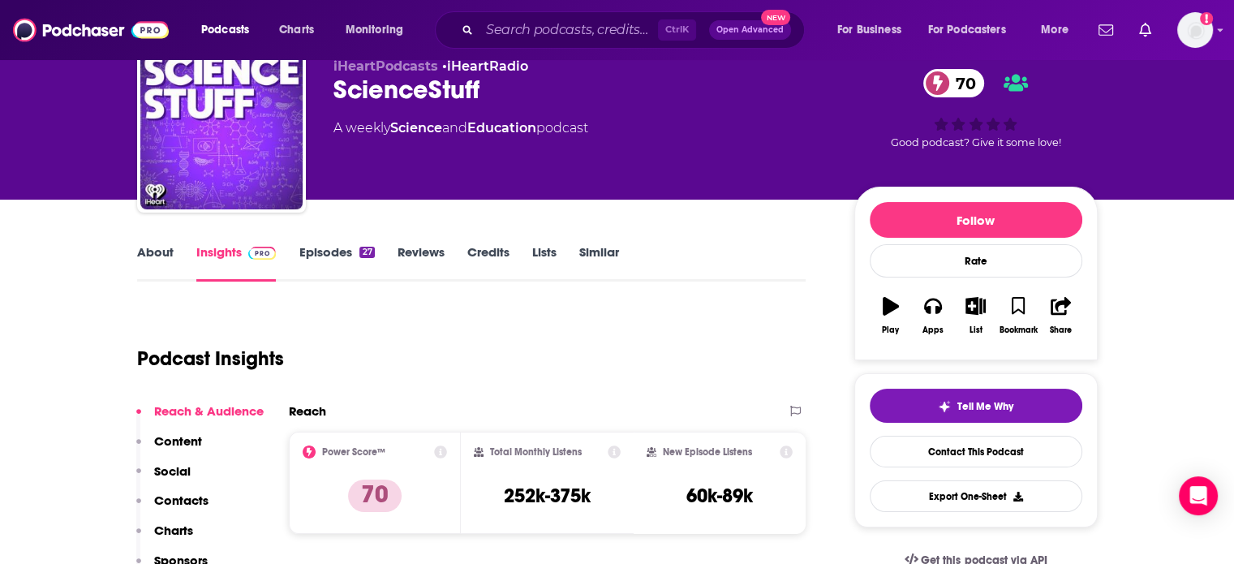
scroll to position [90, 0]
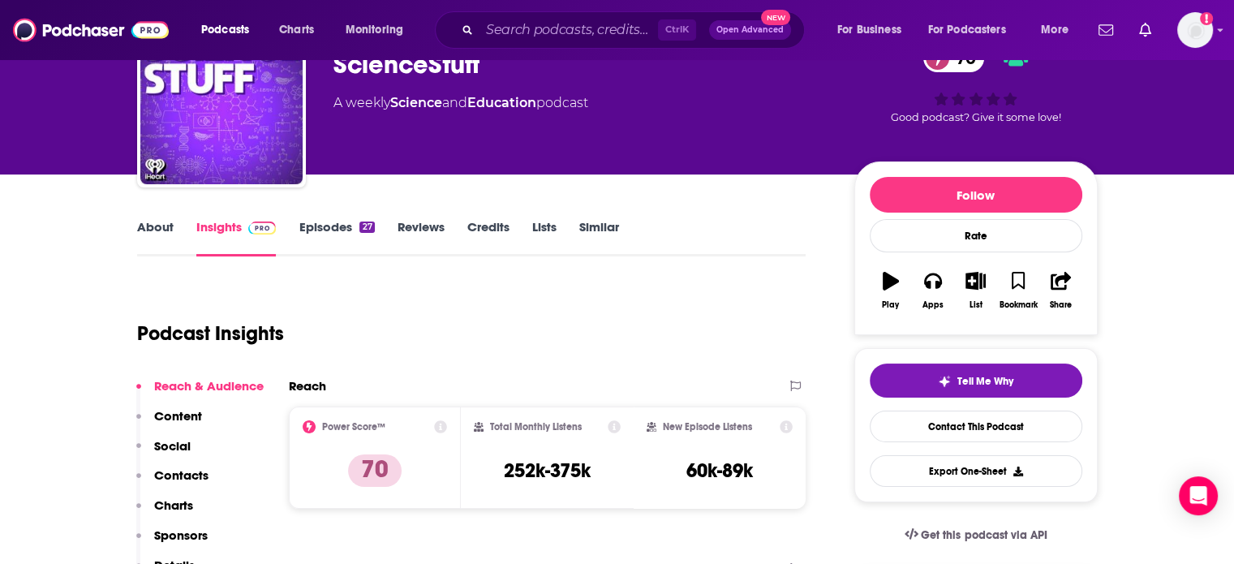
click at [157, 233] on link "About" at bounding box center [155, 237] width 37 height 37
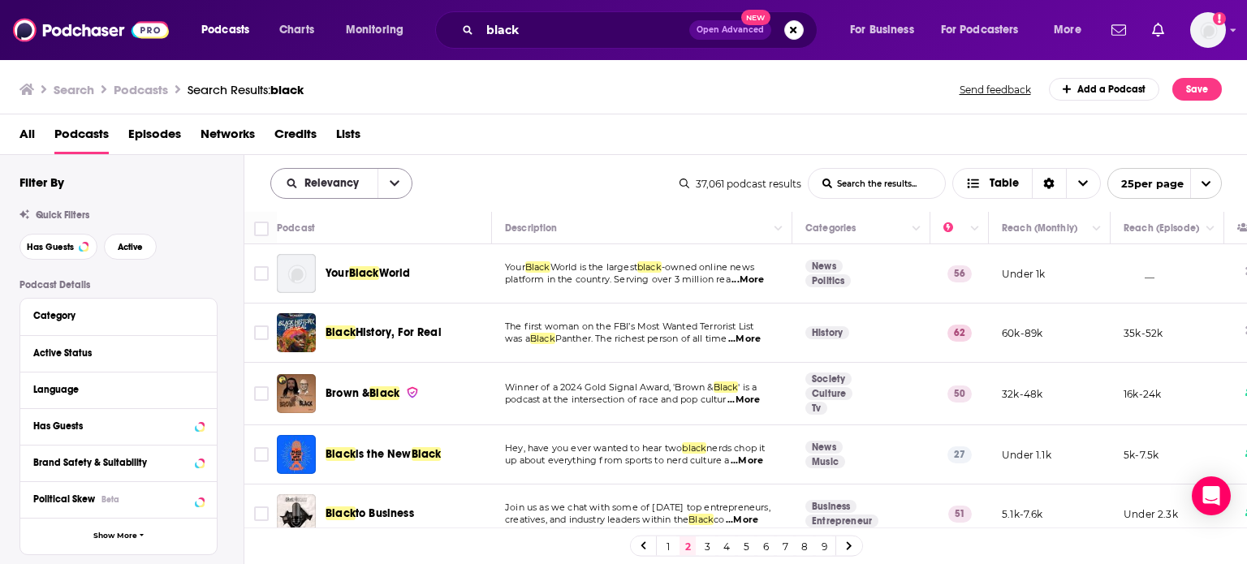
click at [392, 182] on icon "open menu" at bounding box center [395, 183] width 10 height 11
click at [367, 317] on span "Power Score" at bounding box center [352, 321] width 96 height 9
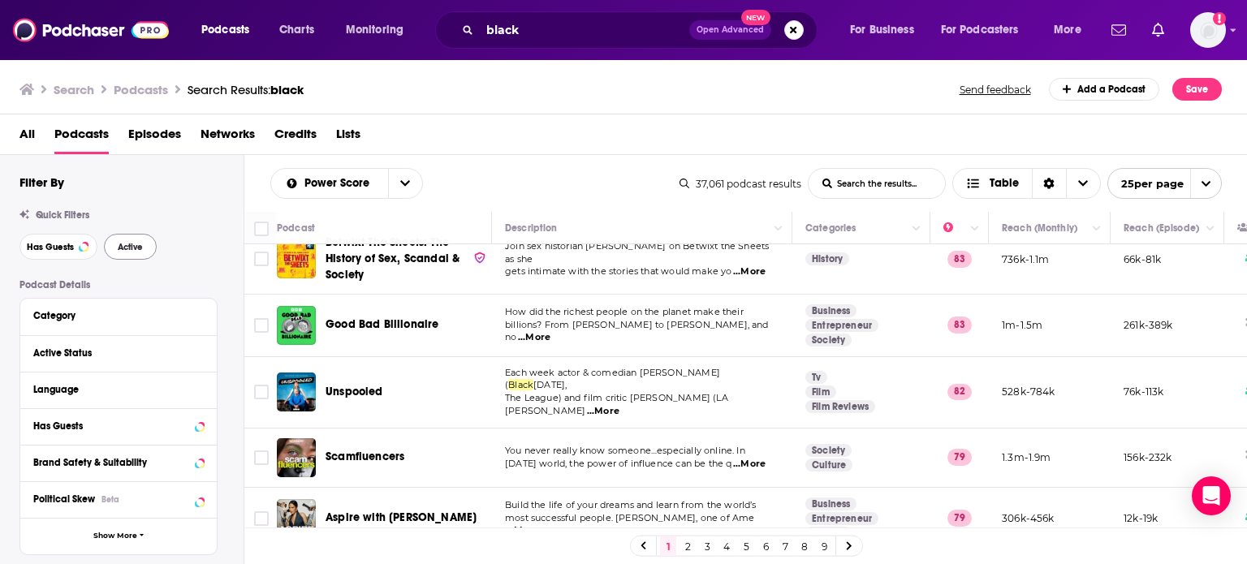
scroll to position [295, 0]
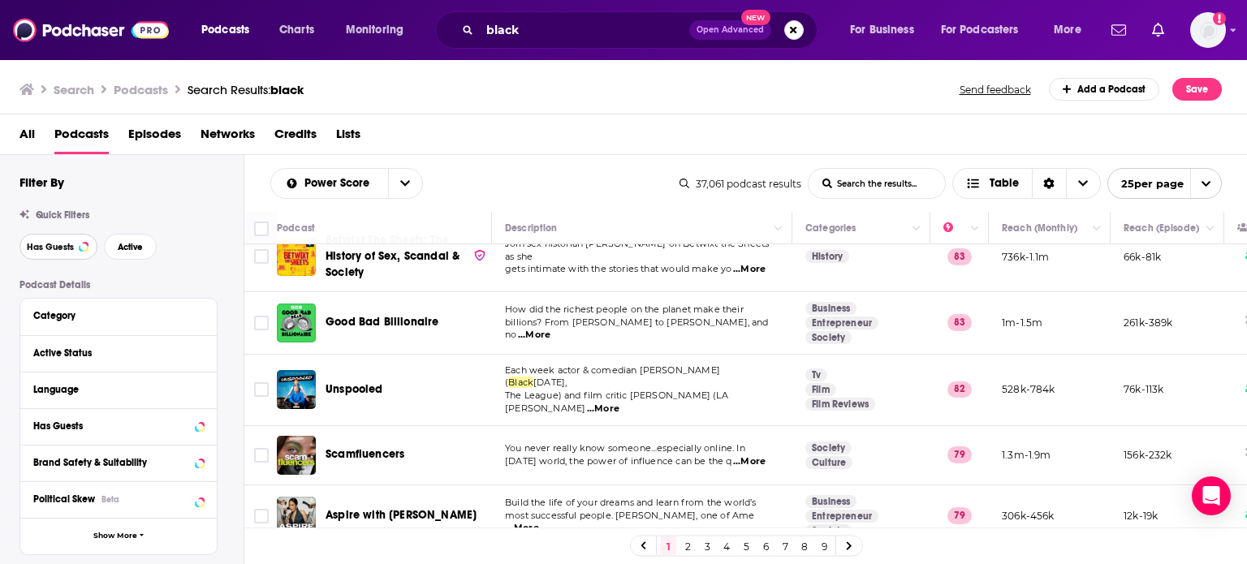
drag, startPoint x: 70, startPoint y: 245, endPoint x: 92, endPoint y: 238, distance: 23.1
click at [70, 245] on span "Has Guests" at bounding box center [50, 247] width 47 height 9
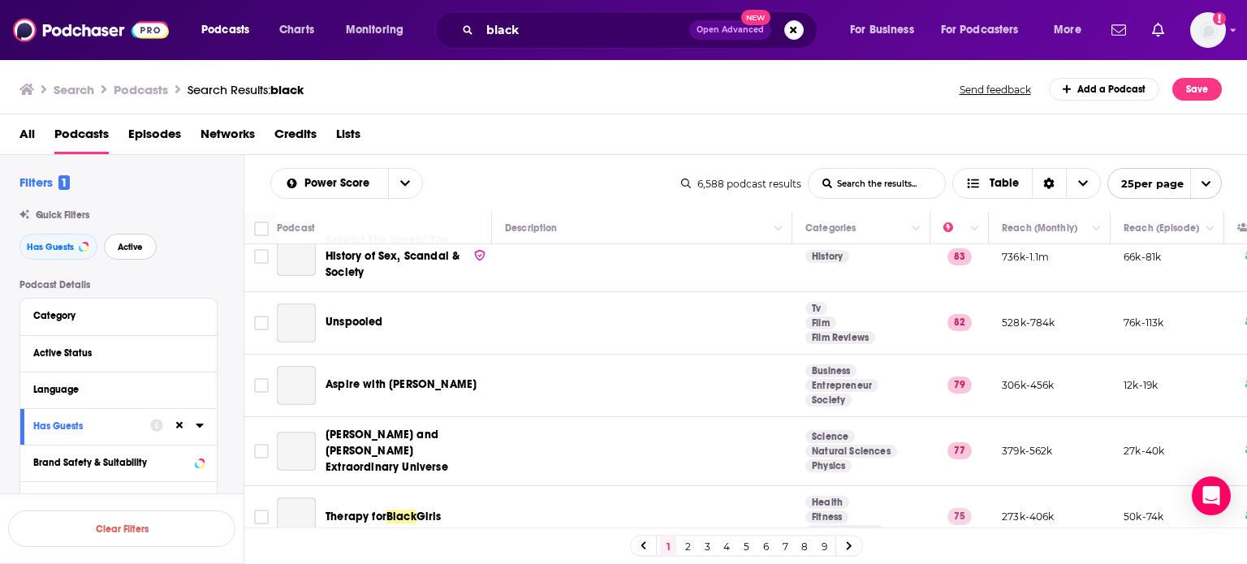
click at [127, 243] on span "Active" at bounding box center [130, 247] width 25 height 9
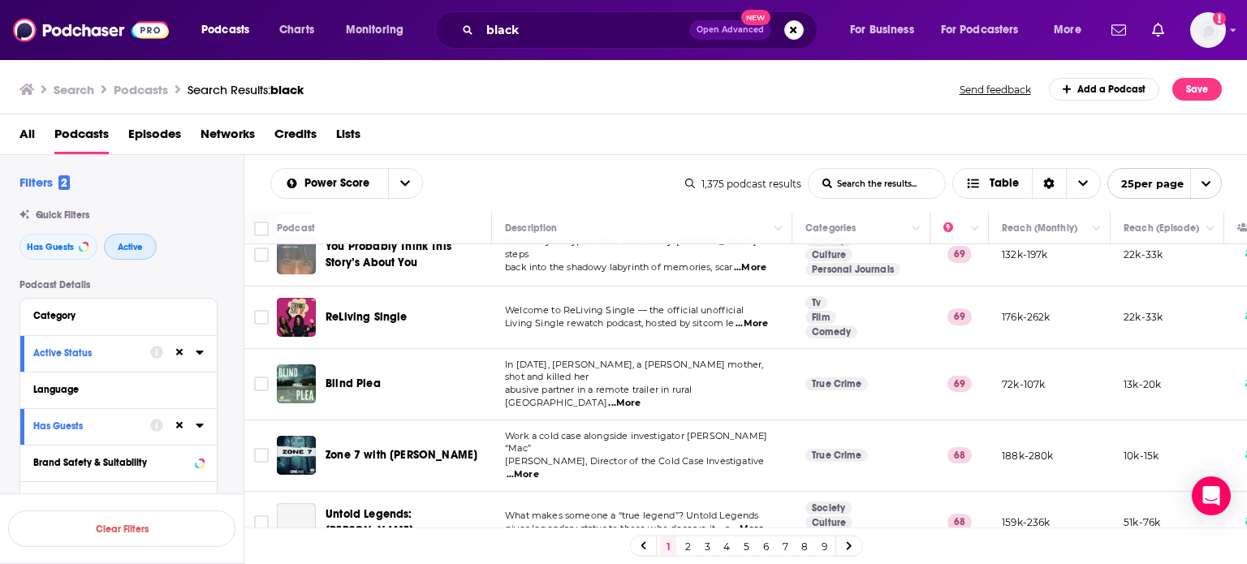
scroll to position [1308, 0]
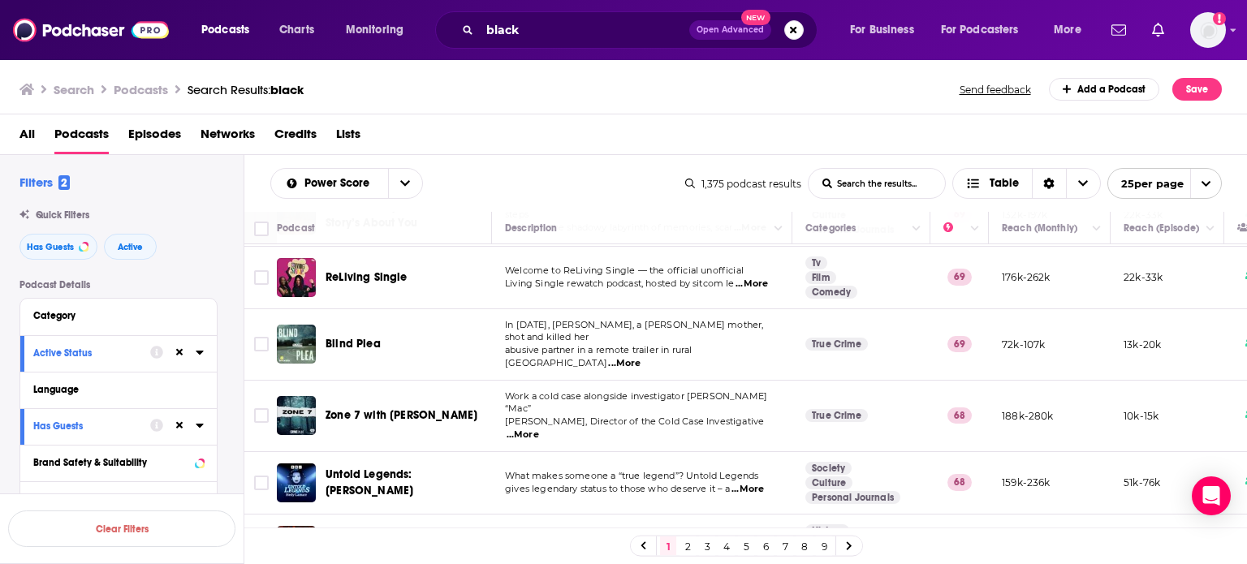
click at [685, 549] on link "2" at bounding box center [687, 545] width 16 height 19
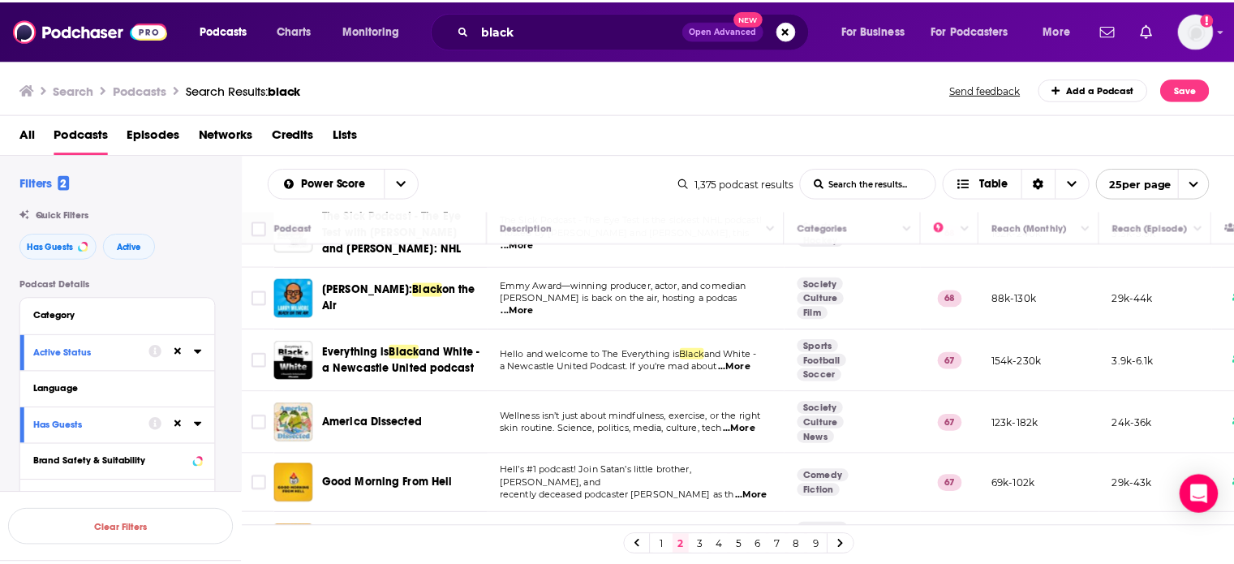
scroll to position [47, 0]
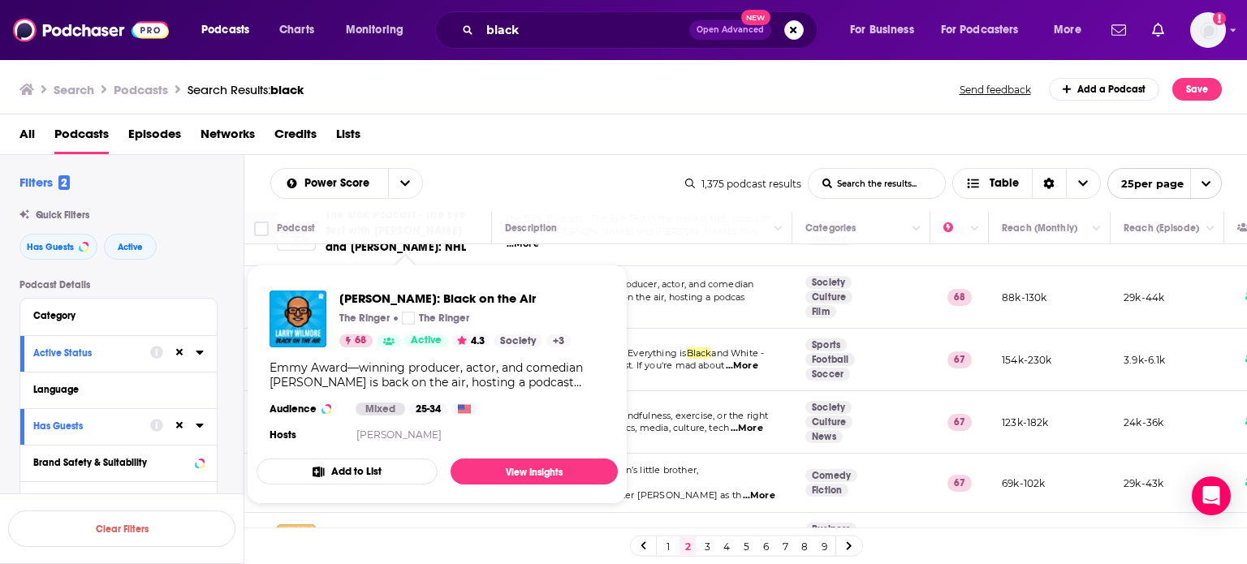
click at [385, 284] on div "[PERSON_NAME]: Black on the Air The Ringer The Ringer 68 Active 4.3 Society + 3…" at bounding box center [436, 368] width 361 height 181
click at [388, 295] on span "[PERSON_NAME]: Black on the Air" at bounding box center [454, 298] width 231 height 15
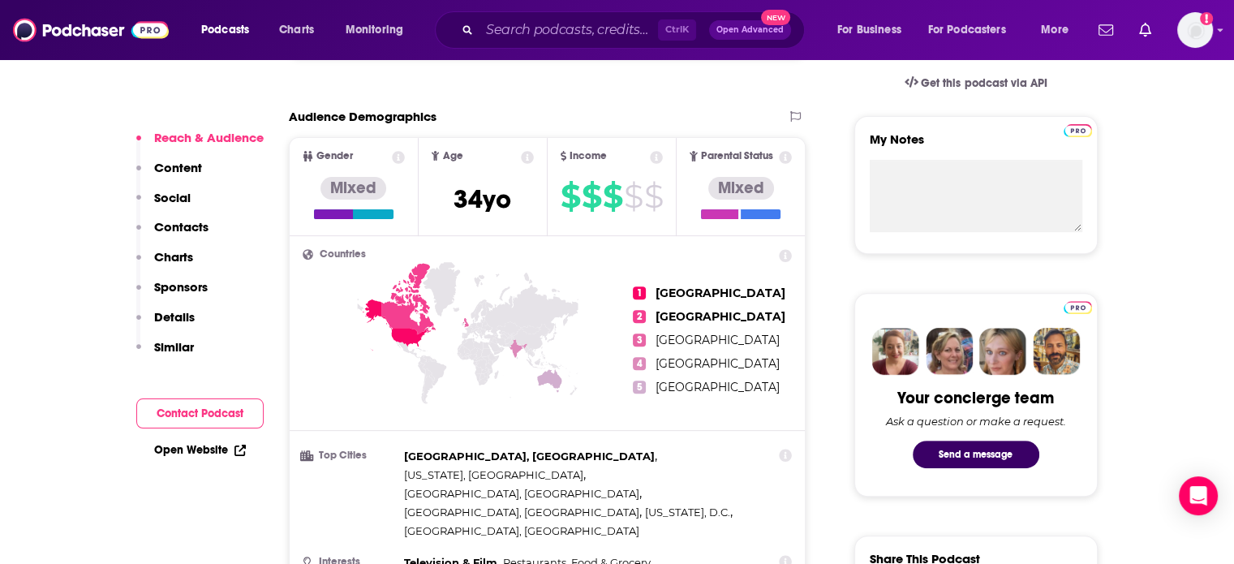
scroll to position [542, 0]
click at [186, 225] on p "Contacts" at bounding box center [181, 226] width 54 height 15
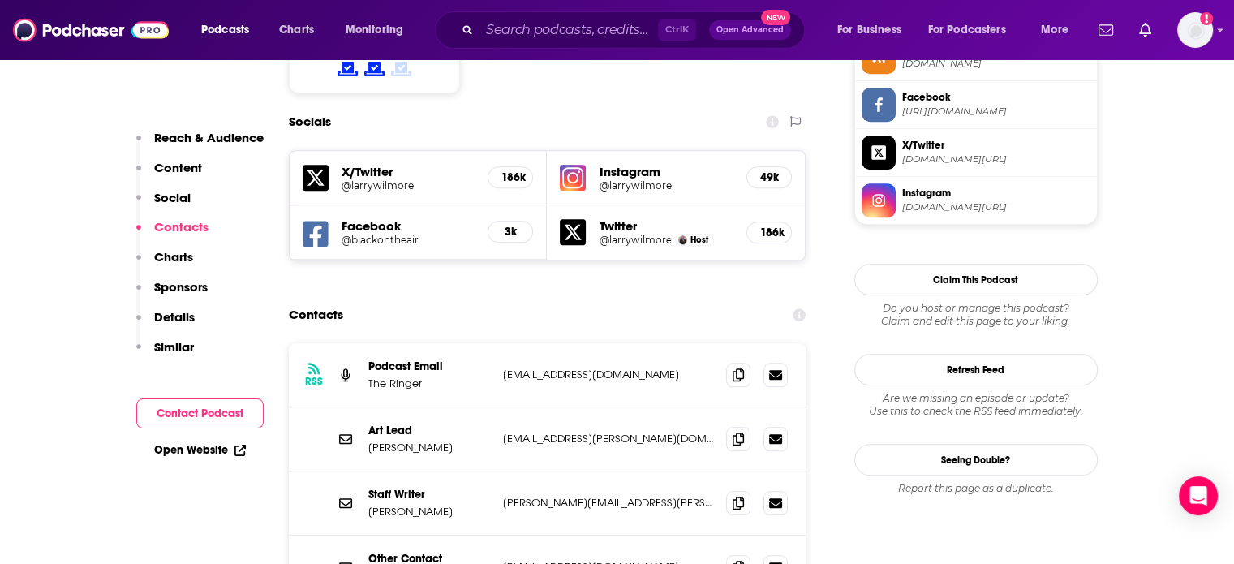
scroll to position [1488, 0]
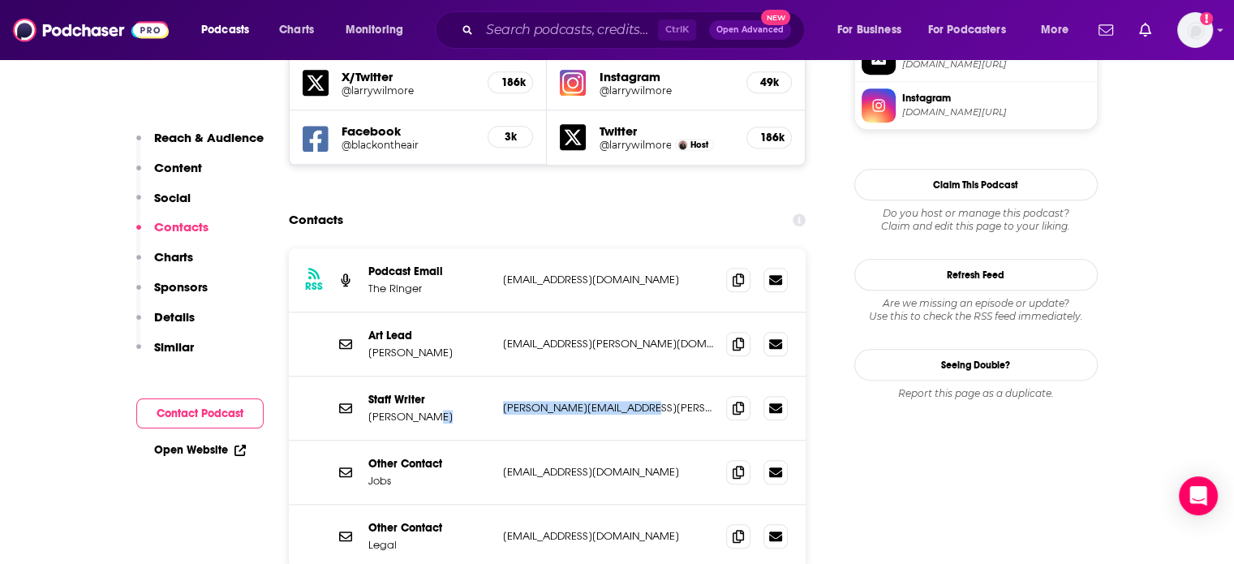
drag, startPoint x: 636, startPoint y: 339, endPoint x: 493, endPoint y: 344, distance: 142.9
click at [493, 377] on div "Staff Writer [PERSON_NAME] [PERSON_NAME][EMAIL_ADDRESS][PERSON_NAME][DOMAIN_NAM…" at bounding box center [548, 409] width 518 height 64
copy div "[PERSON_NAME][EMAIL_ADDRESS][PERSON_NAME][DOMAIN_NAME]"
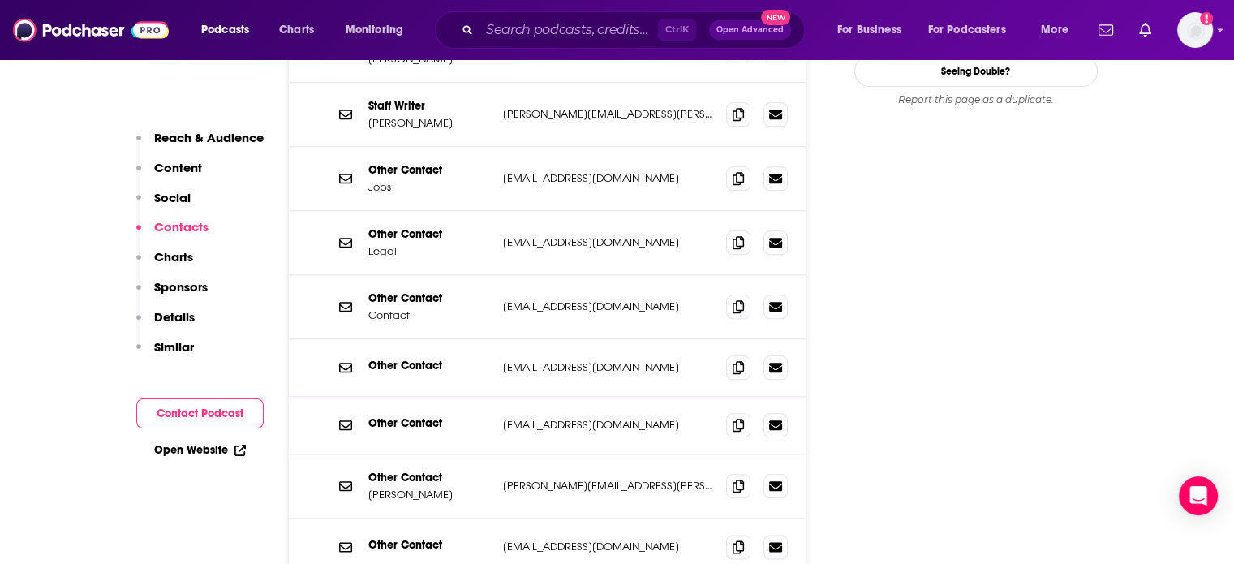
scroll to position [1782, 0]
drag, startPoint x: 640, startPoint y: 413, endPoint x: 489, endPoint y: 415, distance: 151.8
click at [0, 0] on div "Other Contact [PERSON_NAME] [PERSON_NAME][EMAIL_ADDRESS][PERSON_NAME][DOMAIN_NA…" at bounding box center [0, 0] width 0 height 0
copy div "[PERSON_NAME][EMAIL_ADDRESS][PERSON_NAME][DOMAIN_NAME]"
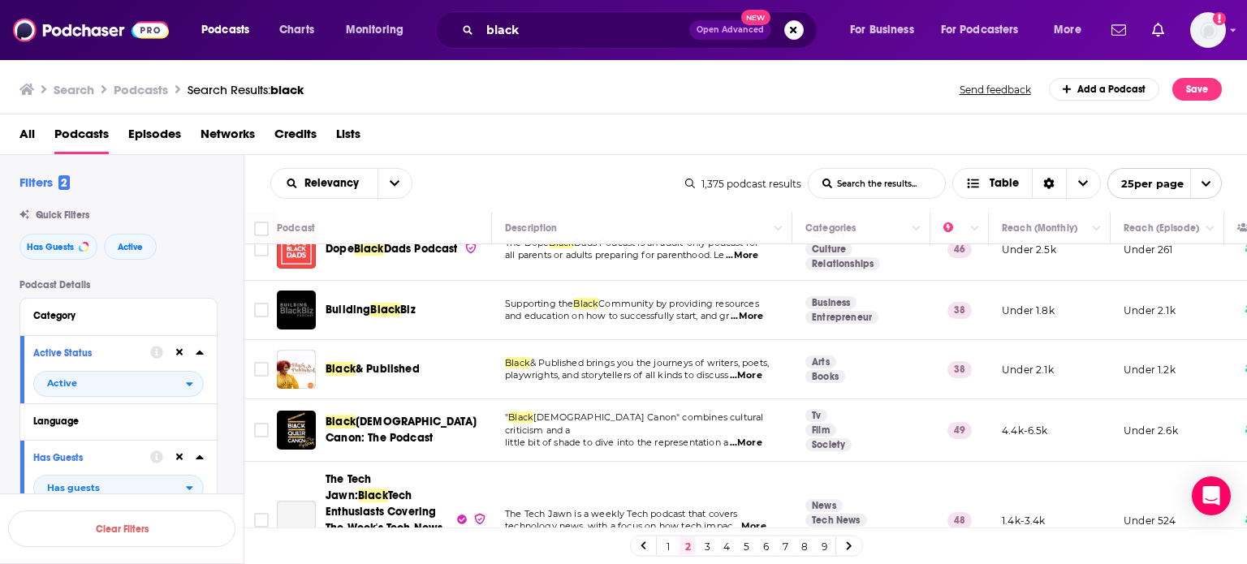
scroll to position [772, 0]
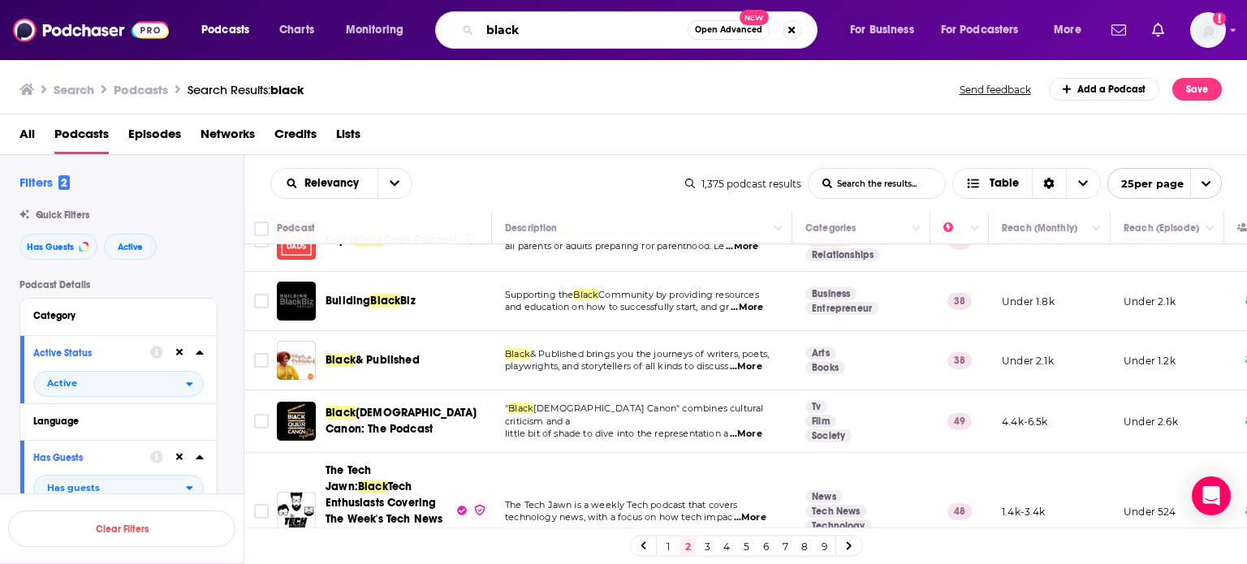
click at [532, 30] on input "black" at bounding box center [584, 30] width 208 height 26
drag, startPoint x: 527, startPoint y: 34, endPoint x: 468, endPoint y: 27, distance: 59.7
click at [468, 27] on div "black Open Advanced New" at bounding box center [626, 29] width 382 height 37
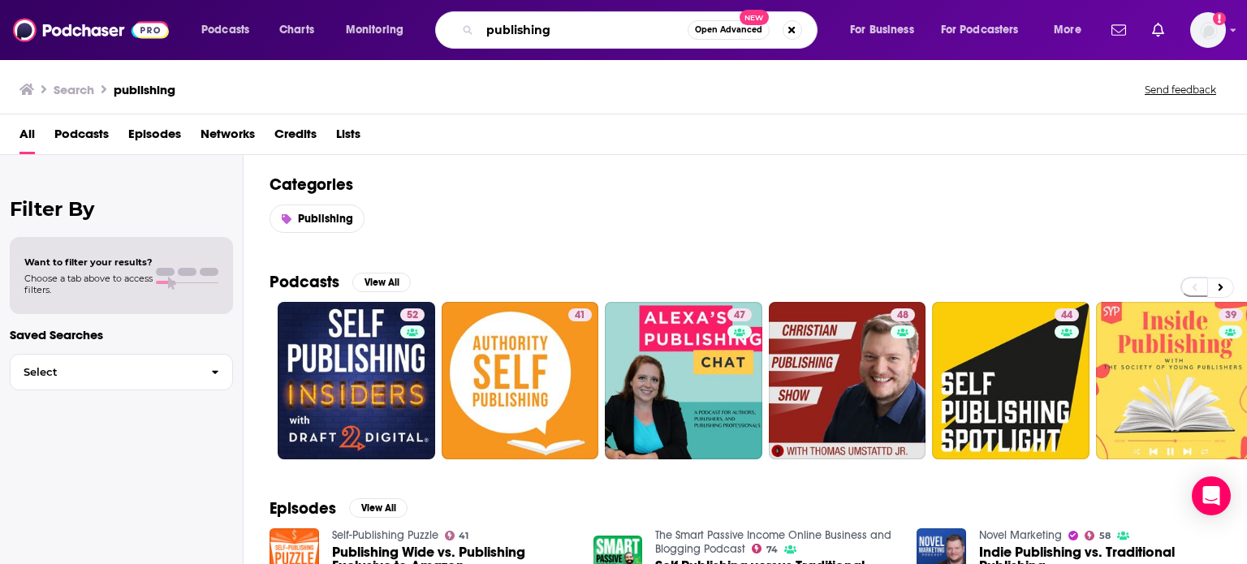
drag, startPoint x: 570, startPoint y: 31, endPoint x: 461, endPoint y: 19, distance: 109.4
click at [461, 19] on div "publishing Open Advanced New" at bounding box center [626, 29] width 382 height 37
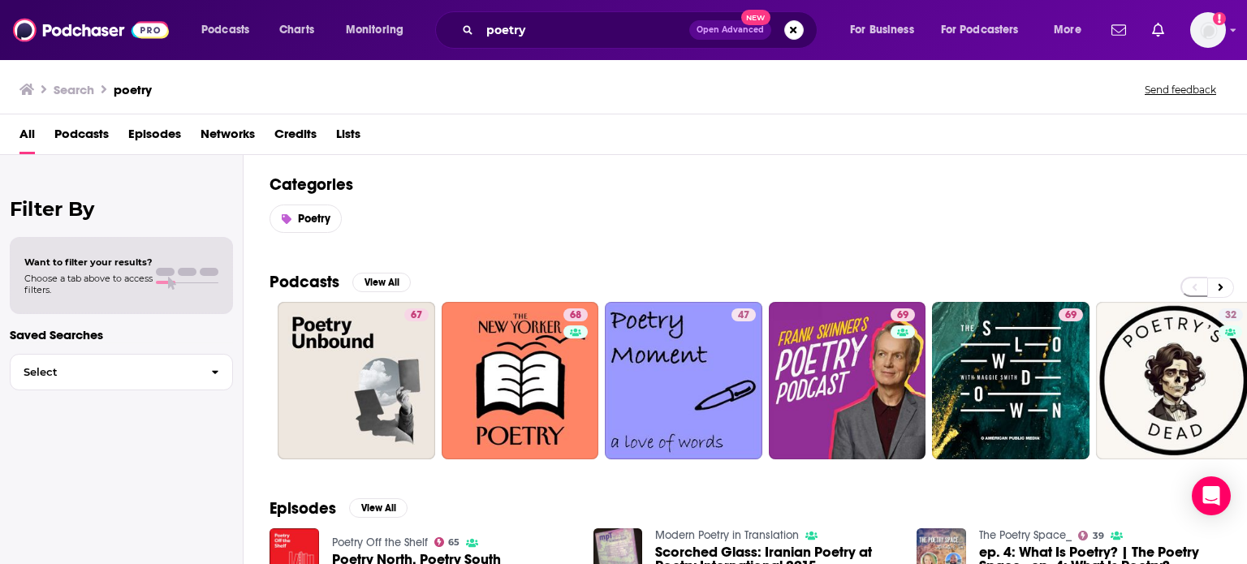
click at [96, 126] on span "Podcasts" at bounding box center [81, 137] width 54 height 33
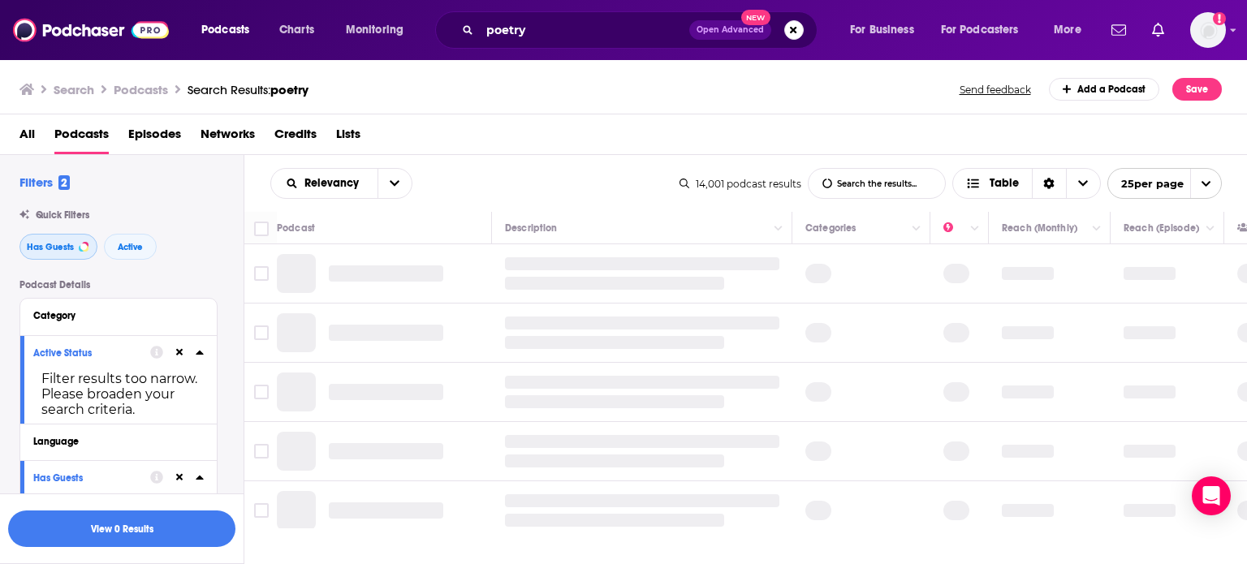
click at [59, 246] on span "Has Guests" at bounding box center [50, 247] width 47 height 9
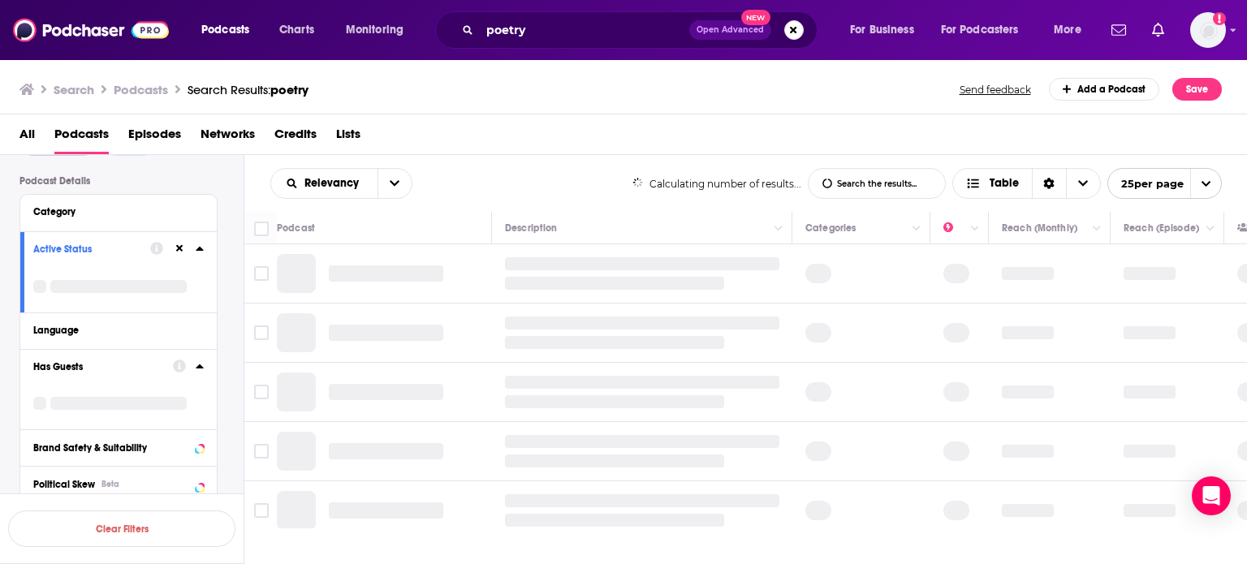
scroll to position [104, 0]
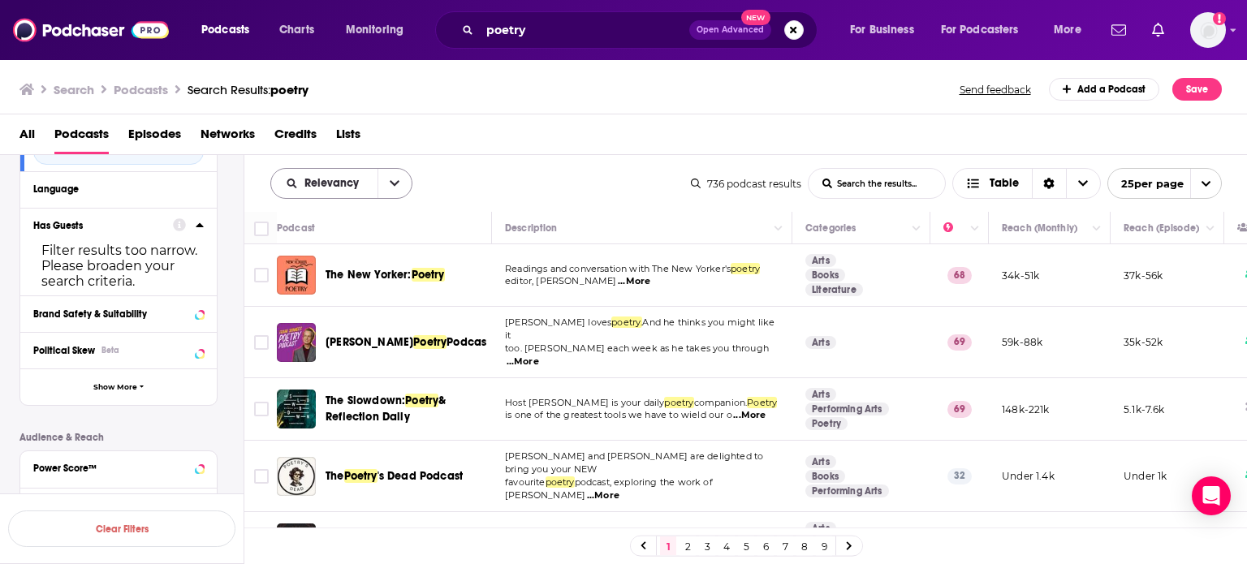
click at [397, 187] on icon "open menu" at bounding box center [395, 183] width 10 height 11
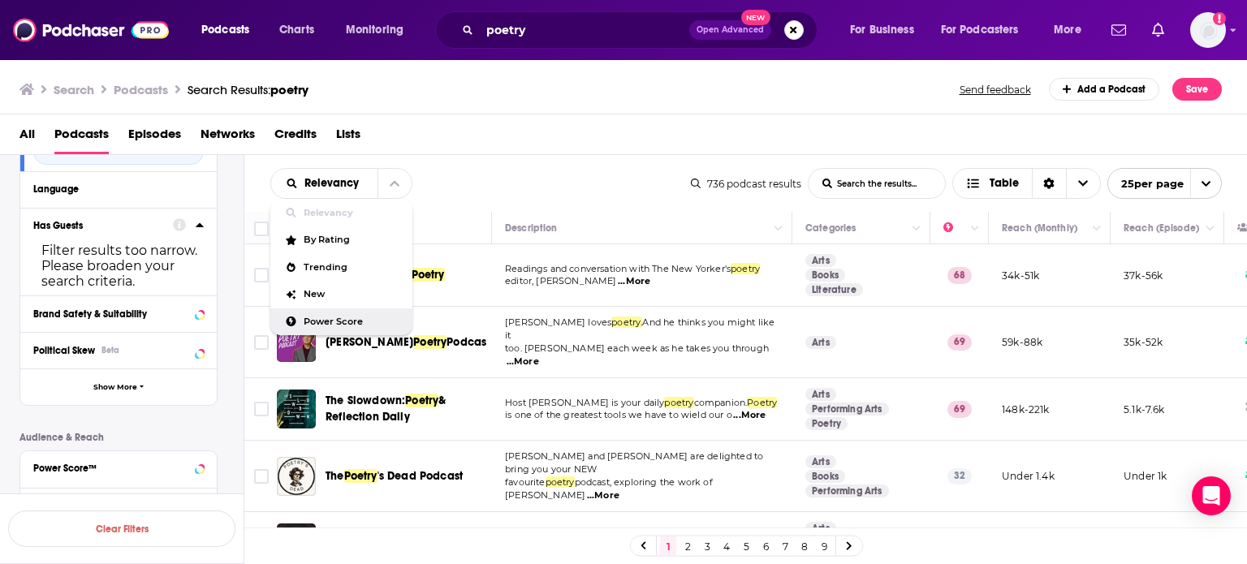
click at [348, 319] on span "Power Score" at bounding box center [352, 321] width 96 height 9
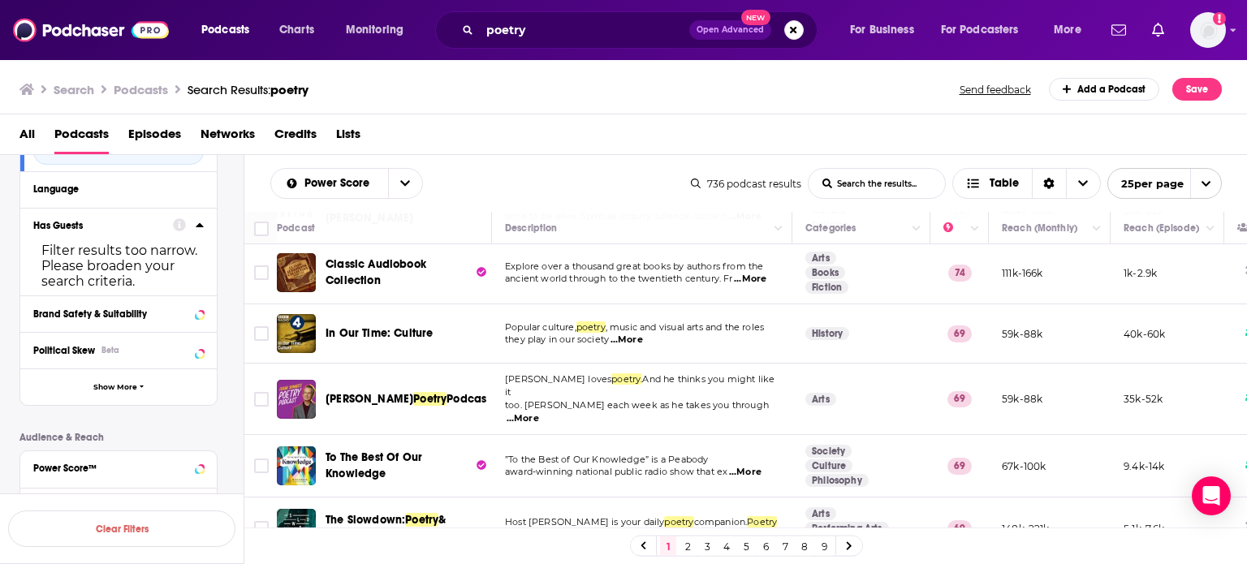
scroll to position [68, 0]
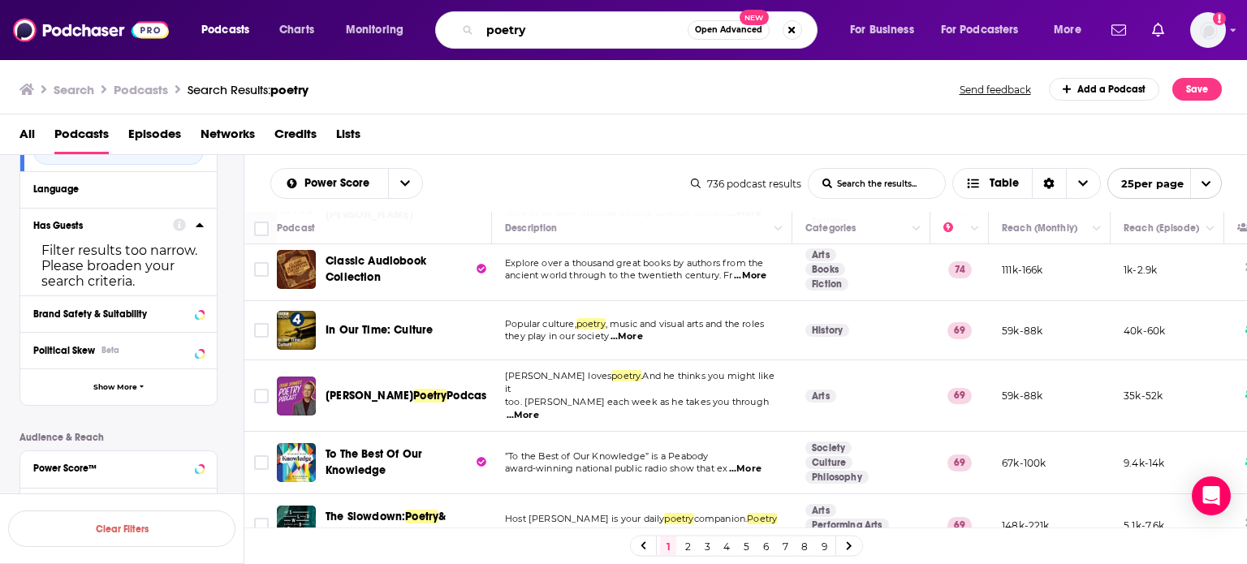
drag, startPoint x: 536, startPoint y: 29, endPoint x: 444, endPoint y: 7, distance: 94.3
click at [444, 7] on div "Podcasts Charts Monitoring poetry Open Advanced New For Business For Podcasters…" at bounding box center [623, 30] width 1247 height 60
type input "history"
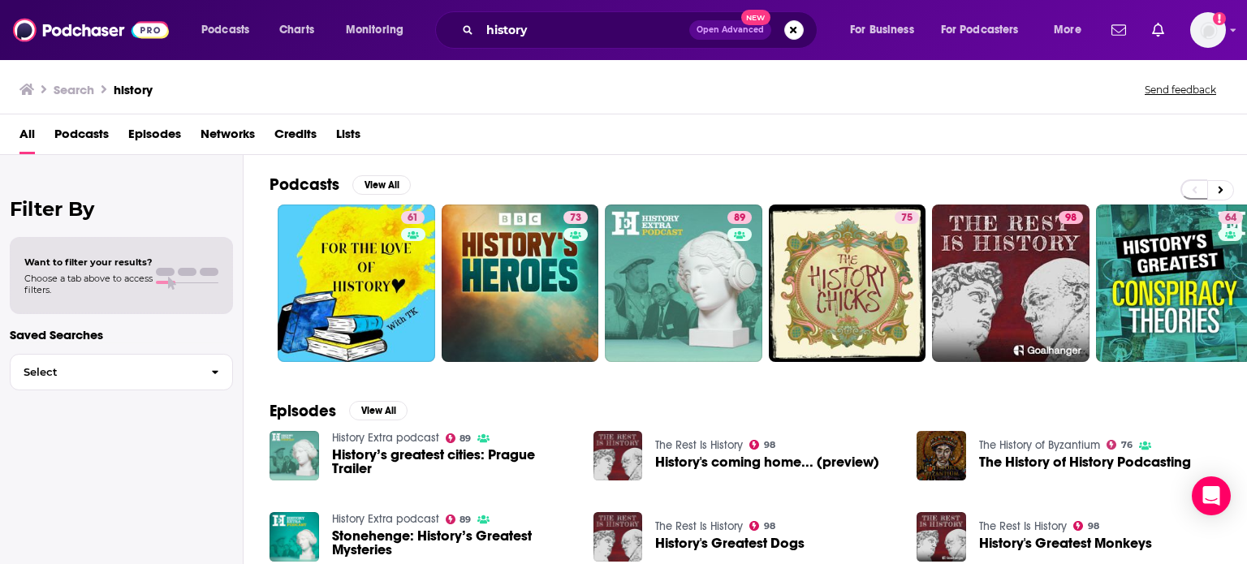
click at [81, 129] on span "Podcasts" at bounding box center [81, 137] width 54 height 33
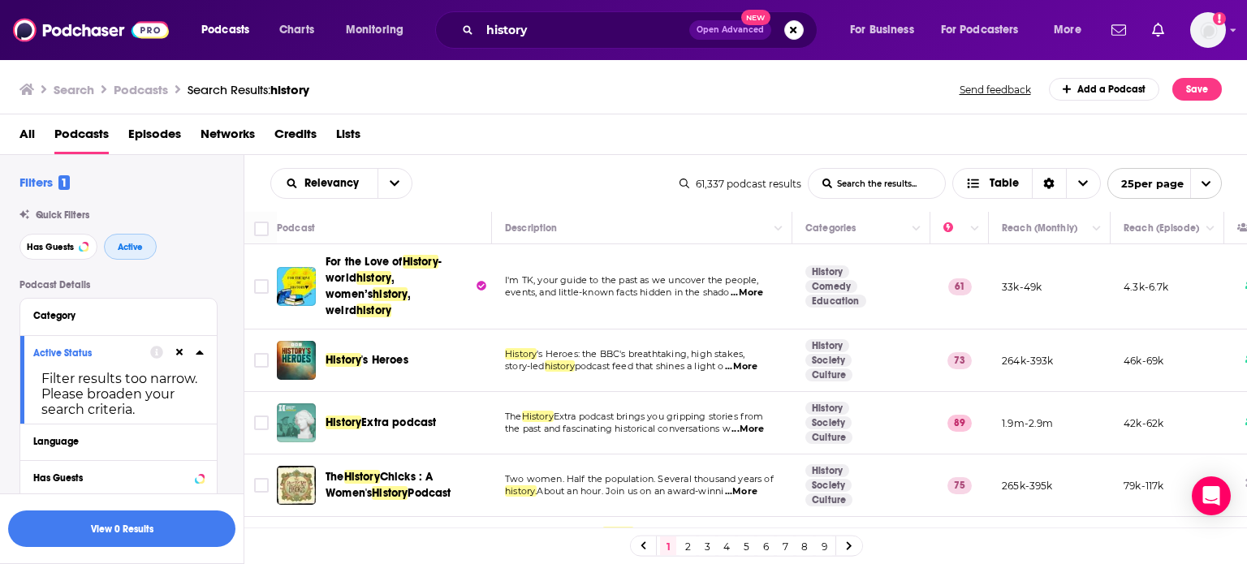
click at [130, 243] on span "Active" at bounding box center [130, 247] width 25 height 9
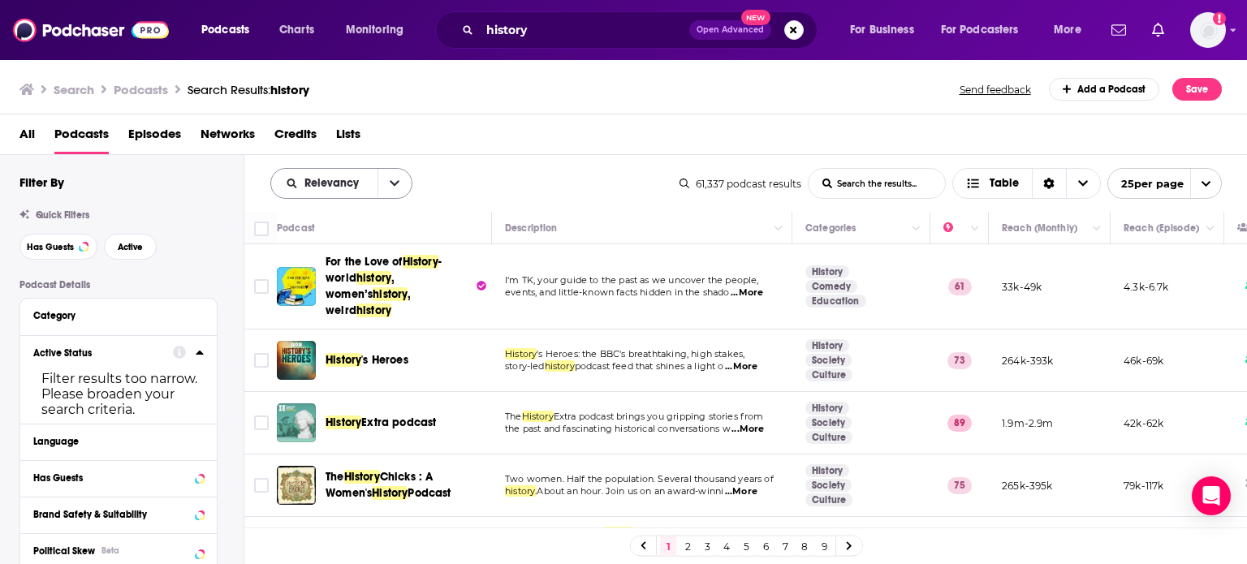
click at [391, 179] on icon "open menu" at bounding box center [395, 183] width 10 height 11
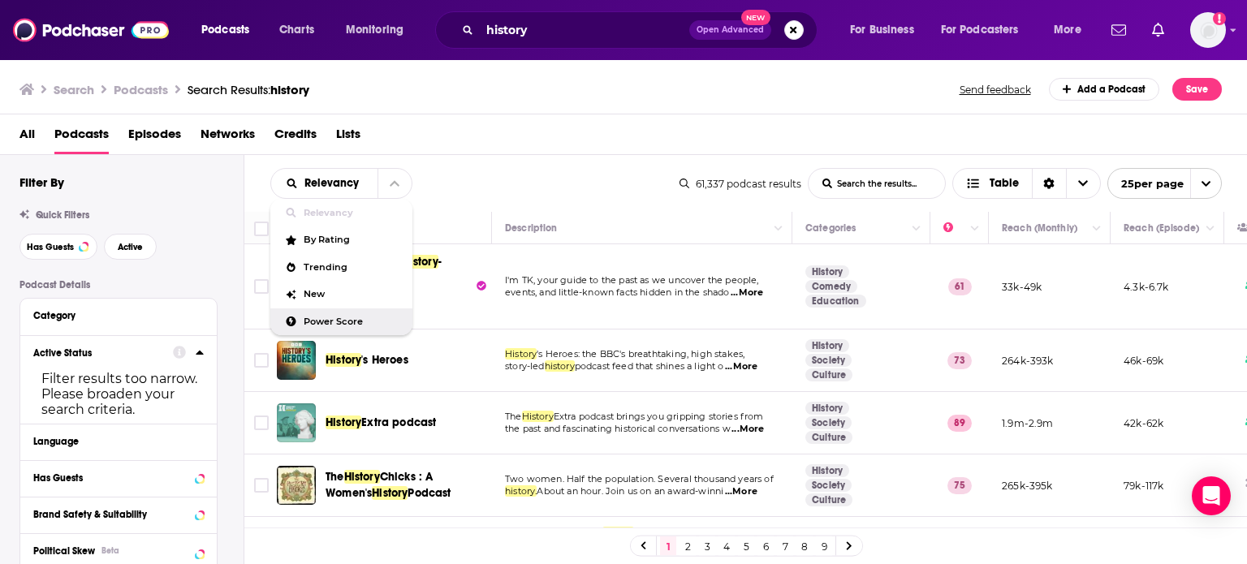
click at [368, 314] on div "Power Score" at bounding box center [341, 322] width 142 height 28
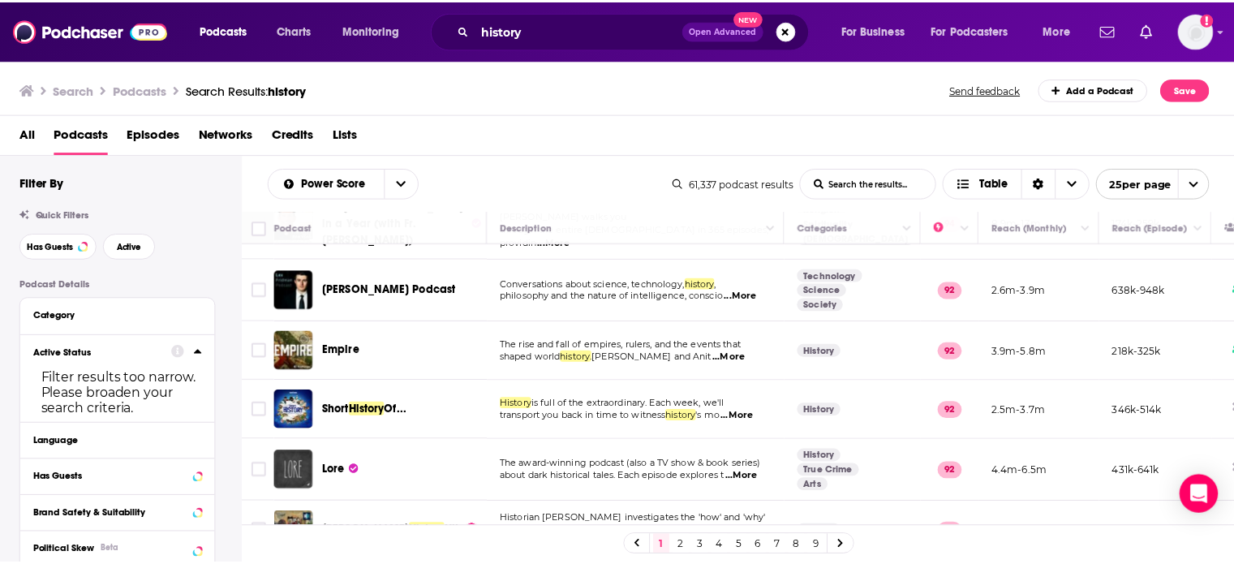
scroll to position [324, 0]
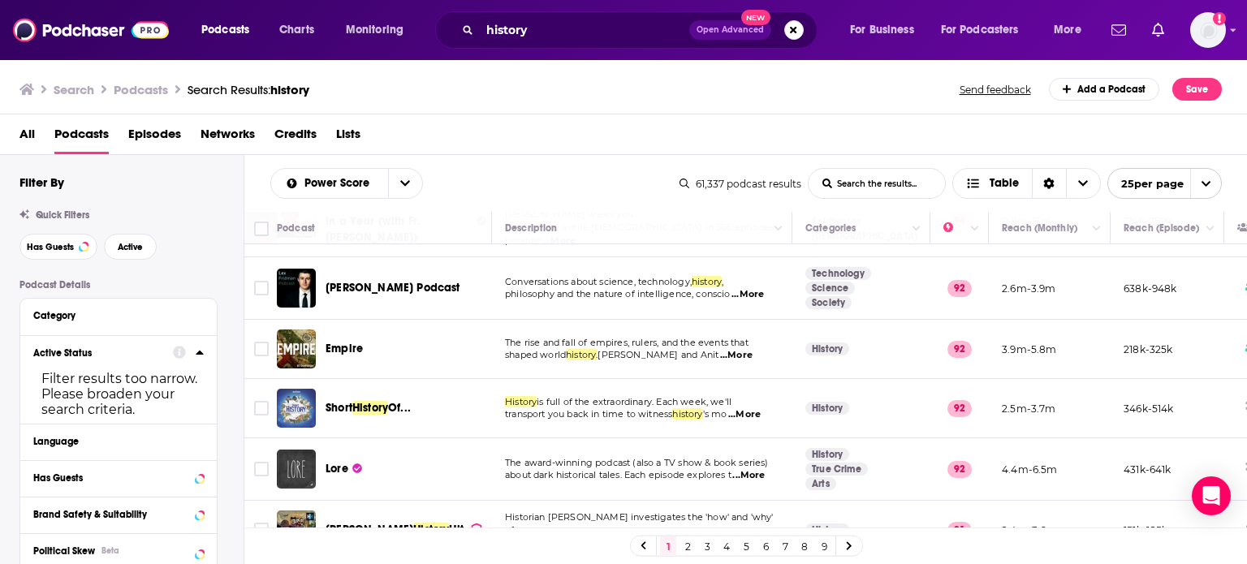
click at [293, 389] on img "Short History Of..." at bounding box center [296, 408] width 39 height 39
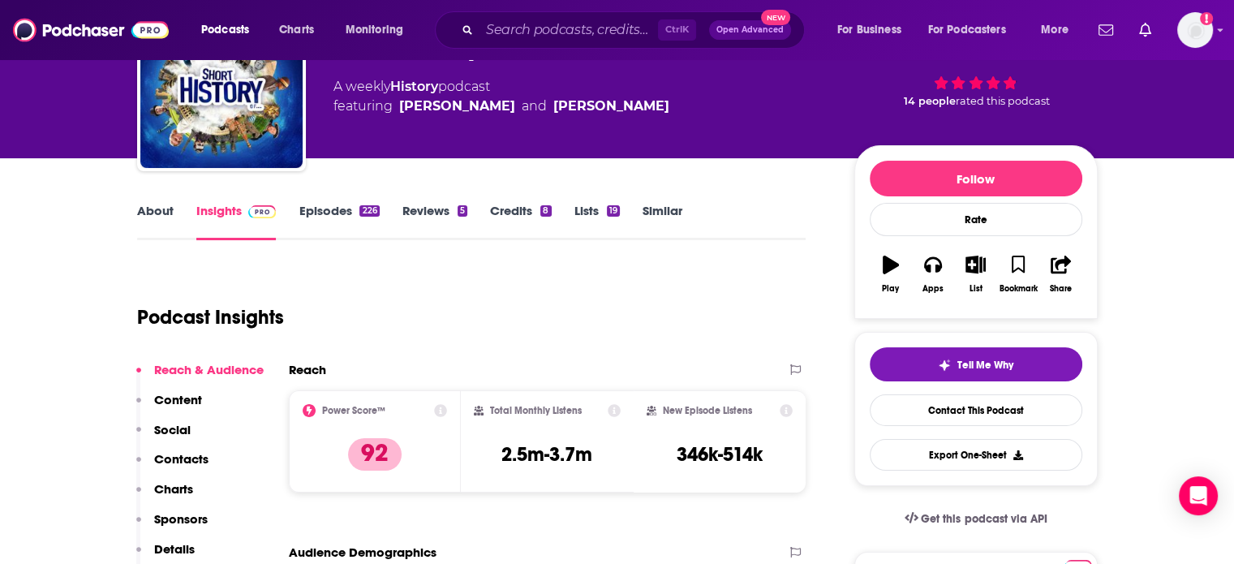
scroll to position [105, 0]
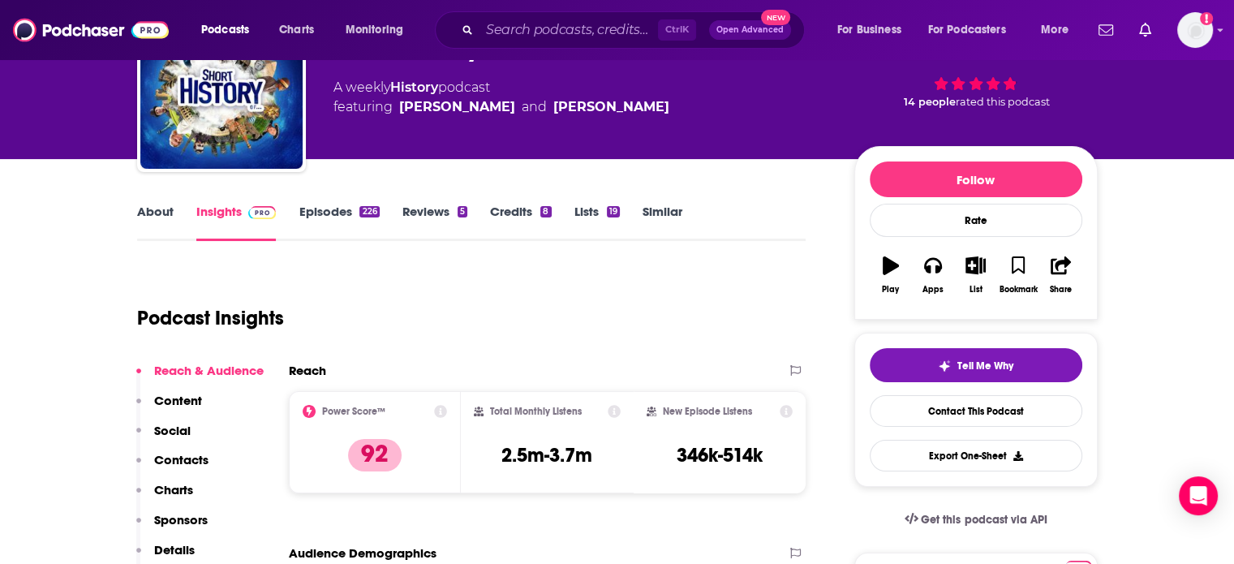
click at [184, 462] on p "Contacts" at bounding box center [181, 459] width 54 height 15
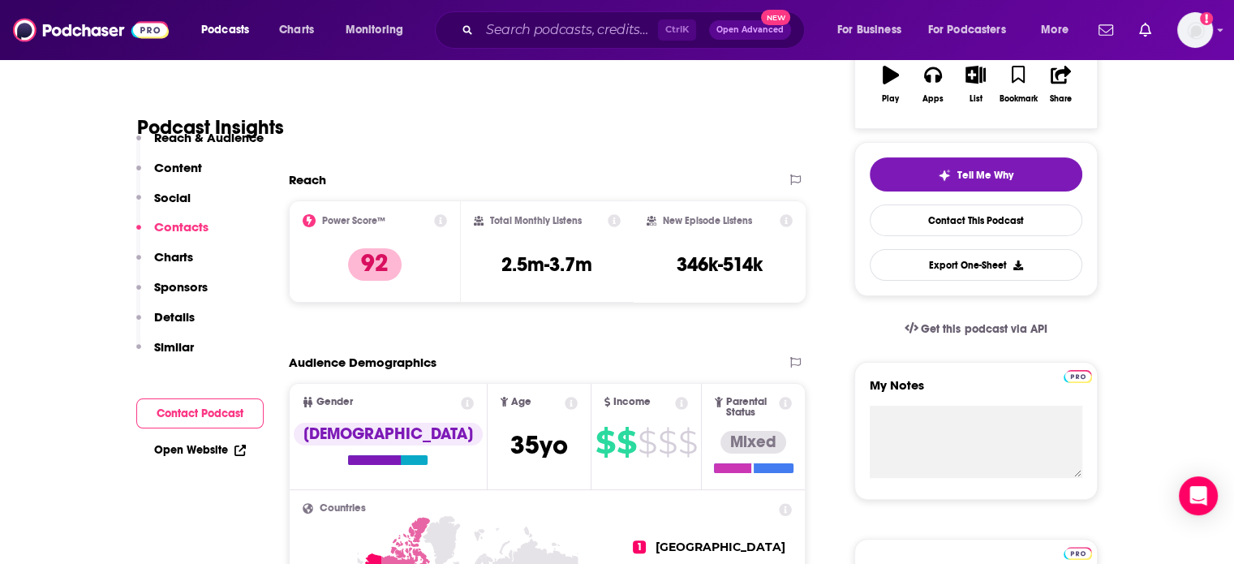
scroll to position [1318, 0]
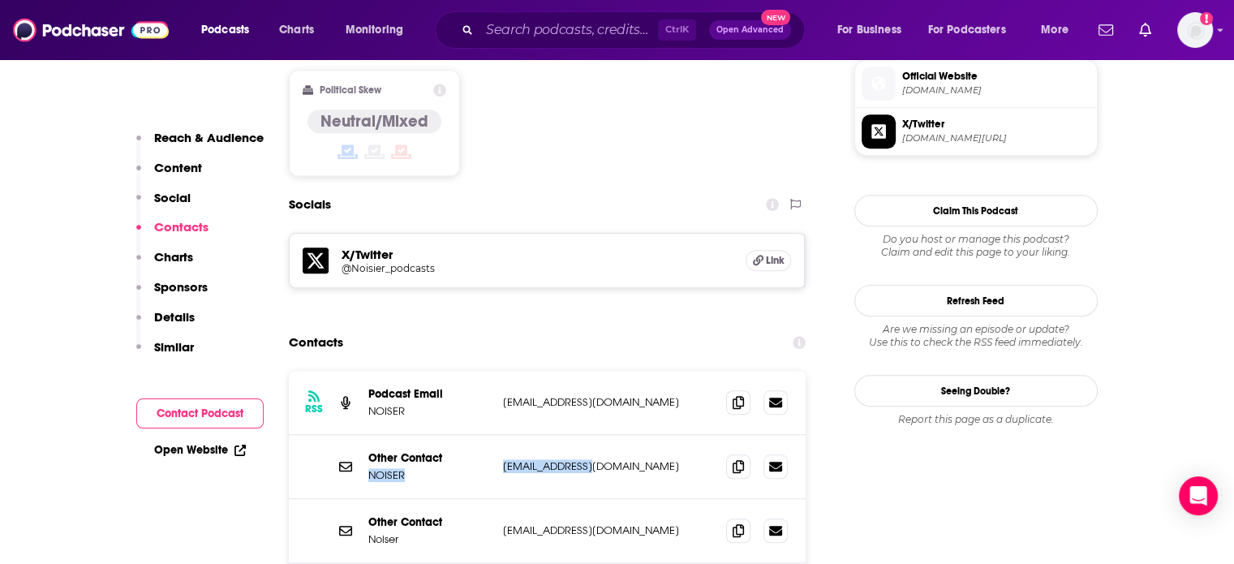
drag, startPoint x: 590, startPoint y: 365, endPoint x: 491, endPoint y: 363, distance: 99.0
click at [491, 435] on div "Other Contact NOISER [EMAIL_ADDRESS][DOMAIN_NAME] [EMAIL_ADDRESS][DOMAIN_NAME]" at bounding box center [548, 467] width 518 height 64
click at [619, 435] on div "Other Contact NOISER [EMAIL_ADDRESS][DOMAIN_NAME] [EMAIL_ADDRESS][DOMAIN_NAME]" at bounding box center [548, 467] width 518 height 64
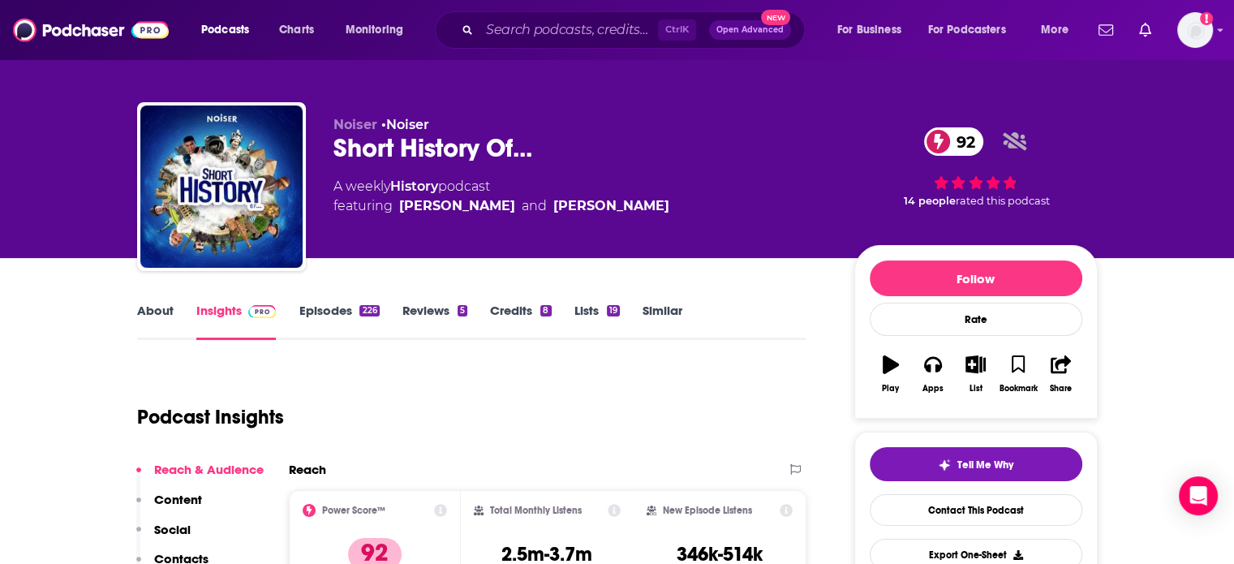
scroll to position [8, 0]
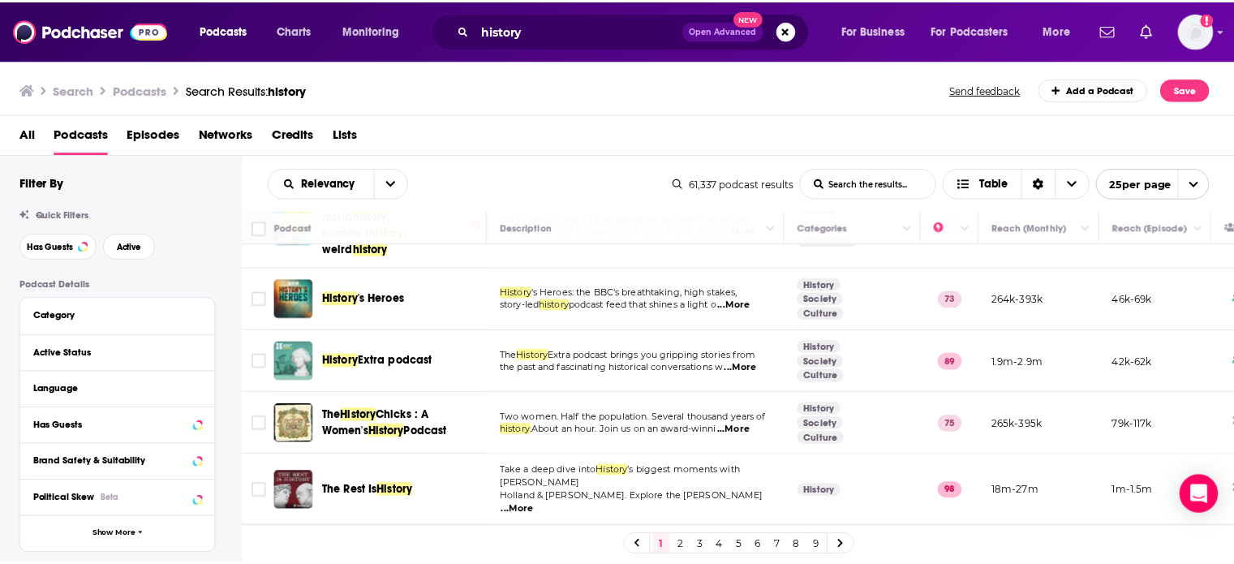
scroll to position [63, 0]
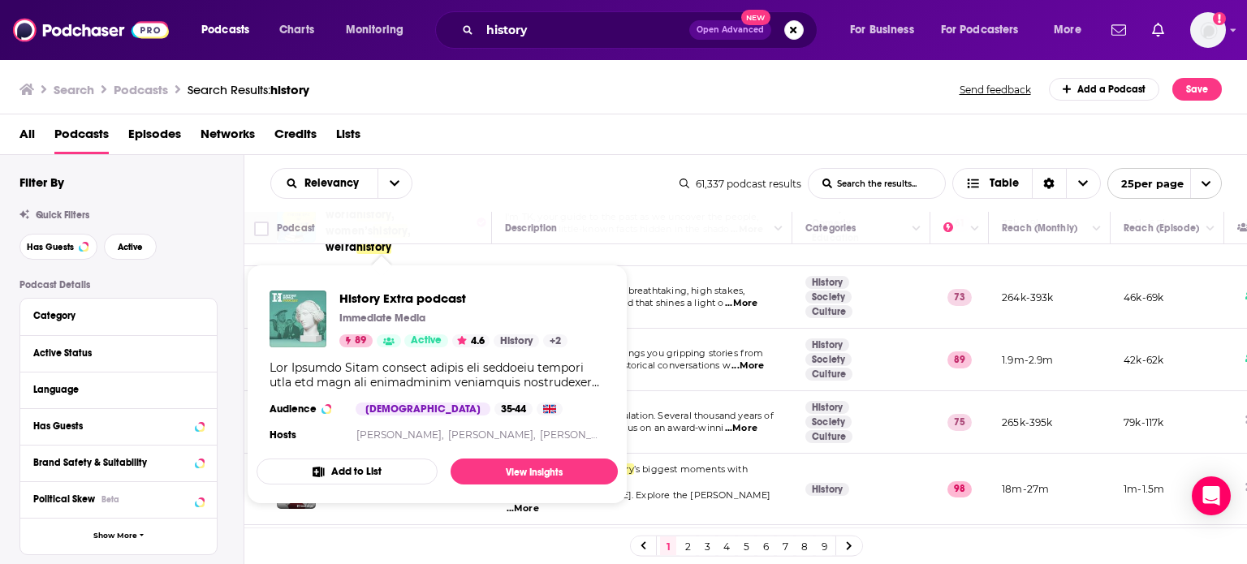
click at [378, 340] on link "Show Podcast Details" at bounding box center [389, 340] width 24 height 13
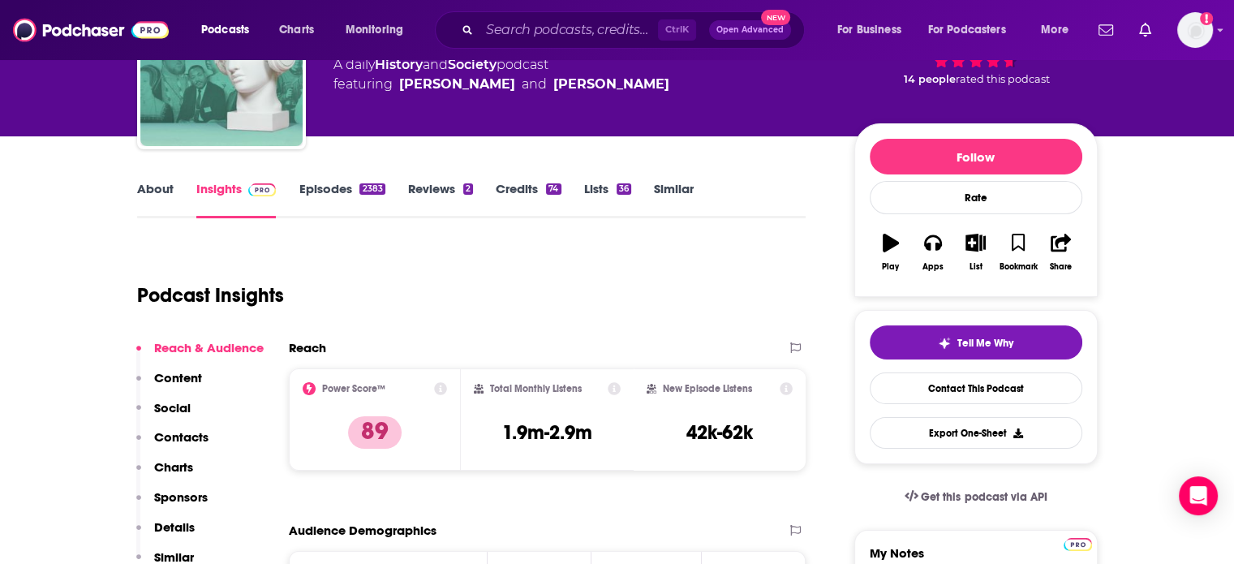
scroll to position [130, 0]
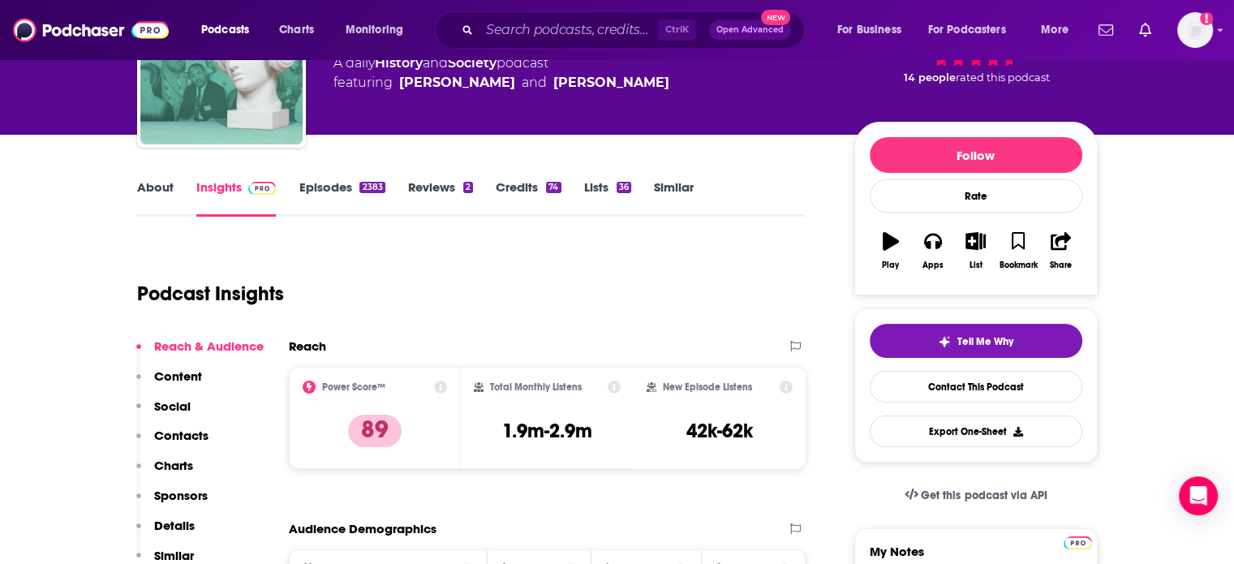
click at [159, 192] on link "About" at bounding box center [155, 197] width 37 height 37
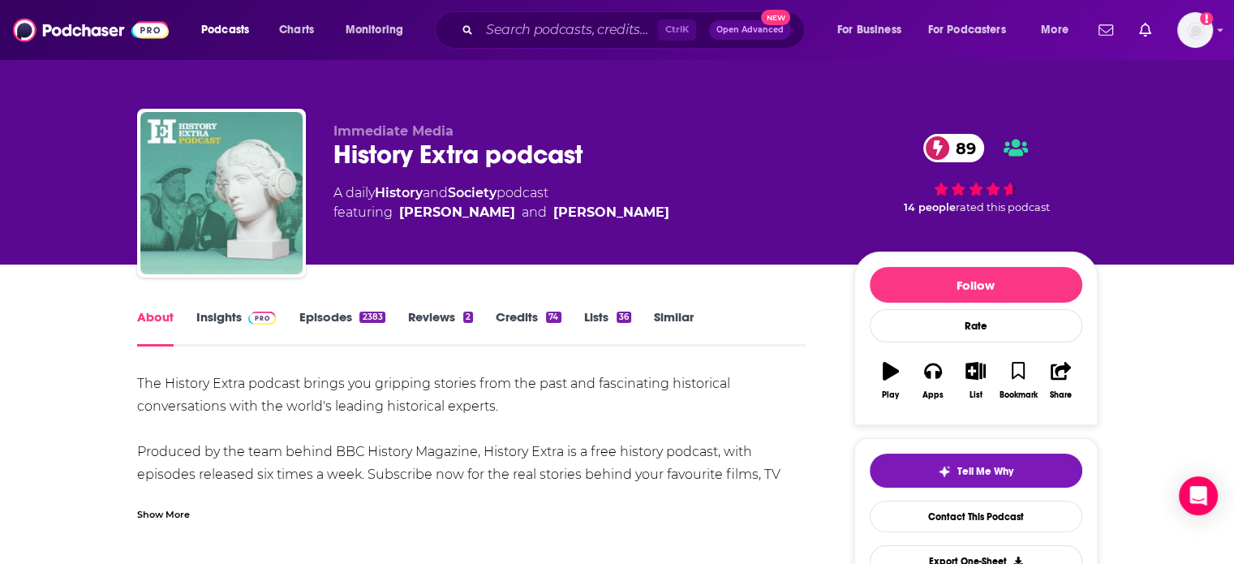
click at [159, 512] on div "Show More" at bounding box center [163, 513] width 53 height 15
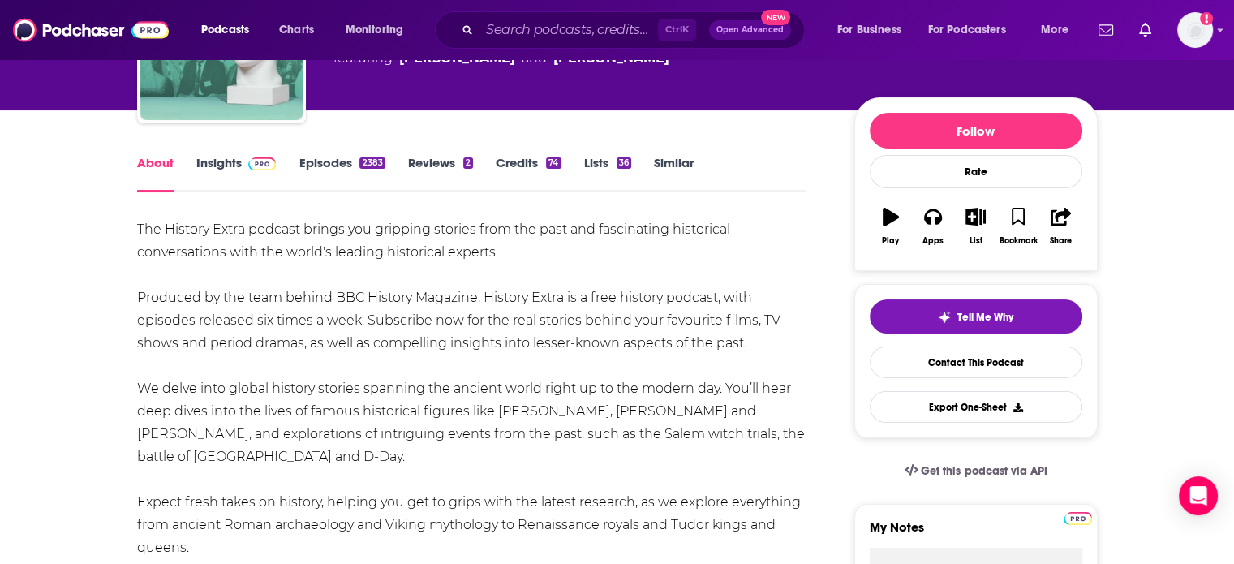
scroll to position [152, 0]
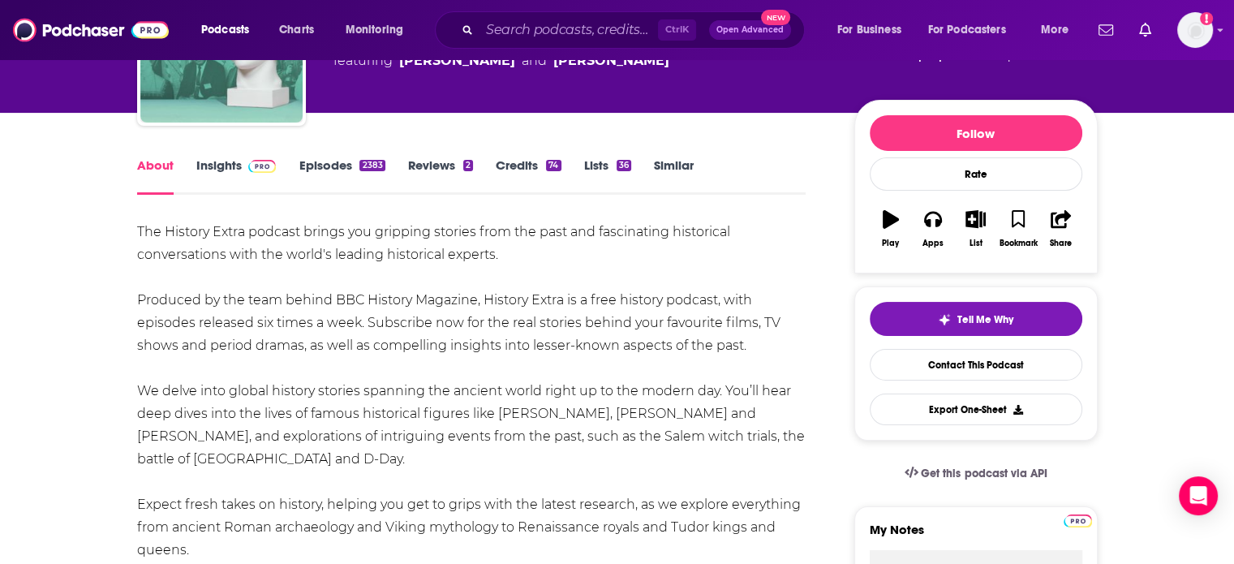
click at [224, 164] on link "Insights" at bounding box center [236, 175] width 80 height 37
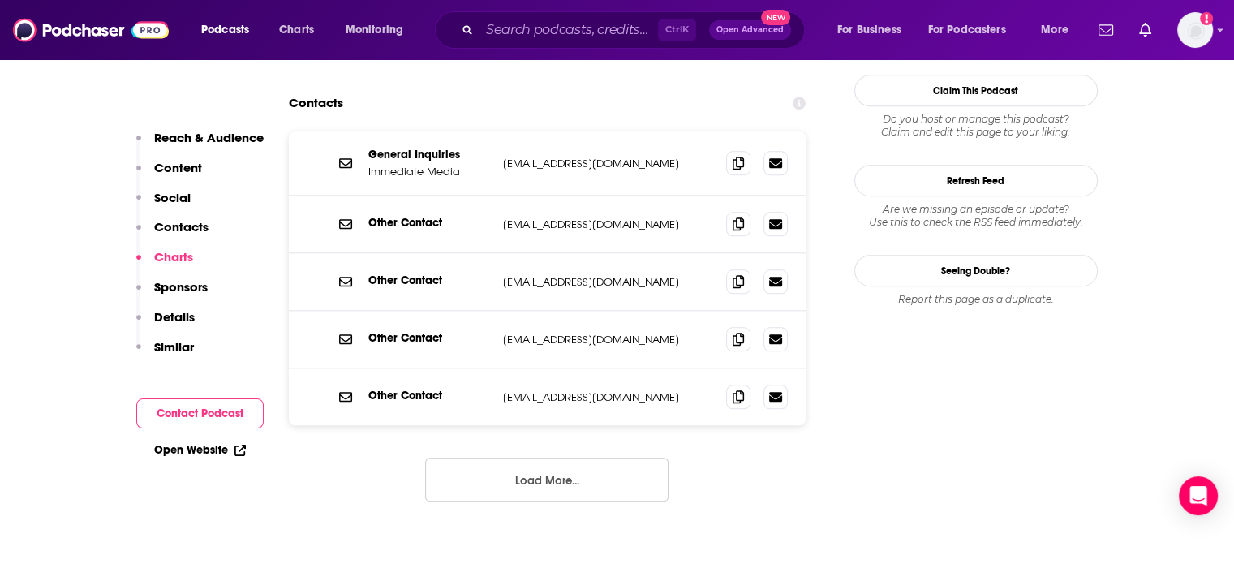
scroll to position [1630, 0]
click at [522, 458] on button "Load More..." at bounding box center [546, 480] width 243 height 44
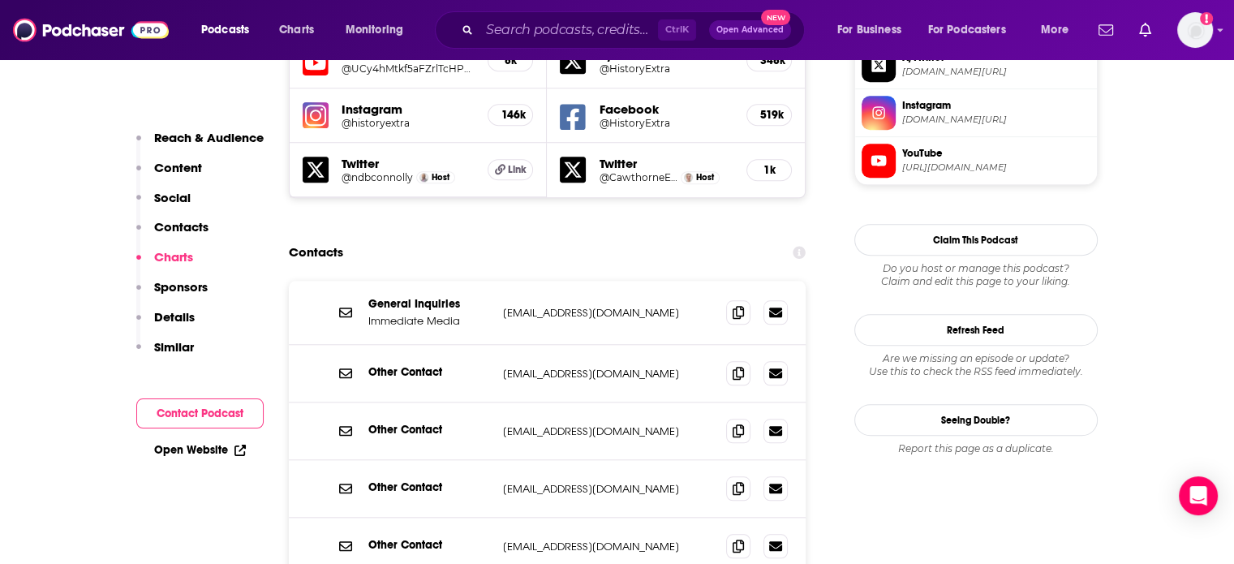
scroll to position [1482, 0]
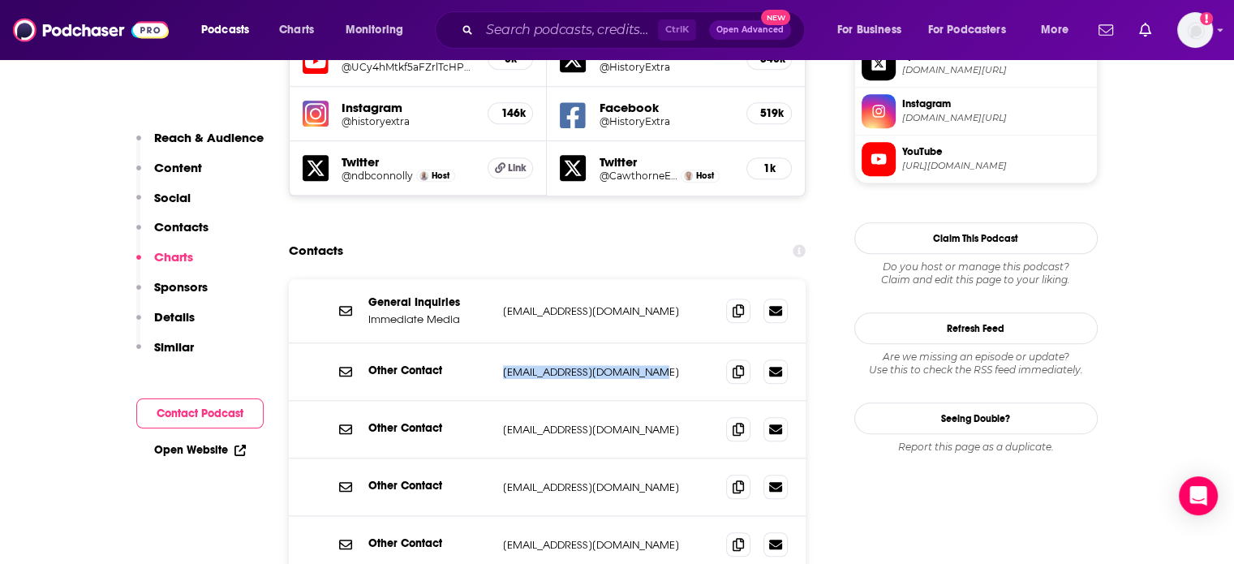
drag, startPoint x: 648, startPoint y: 292, endPoint x: 495, endPoint y: 295, distance: 153.4
click at [495, 343] on div "Other Contact [EMAIL_ADDRESS][DOMAIN_NAME] [EMAIL_ADDRESS][DOMAIN_NAME]" at bounding box center [548, 372] width 518 height 58
copy div "[EMAIL_ADDRESS][DOMAIN_NAME]"
drag, startPoint x: 632, startPoint y: 347, endPoint x: 500, endPoint y: 350, distance: 132.3
click at [500, 401] on div "Other Contact [EMAIL_ADDRESS][DOMAIN_NAME] [EMAIL_ADDRESS][DOMAIN_NAME]" at bounding box center [548, 430] width 518 height 58
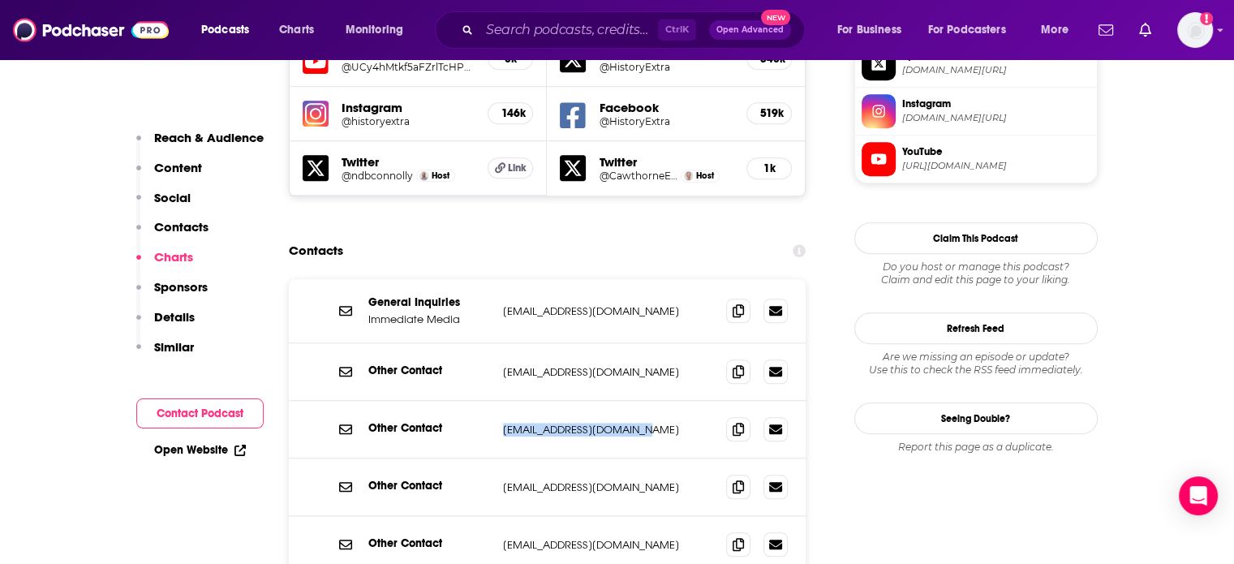
copy p "[EMAIL_ADDRESS][DOMAIN_NAME]"
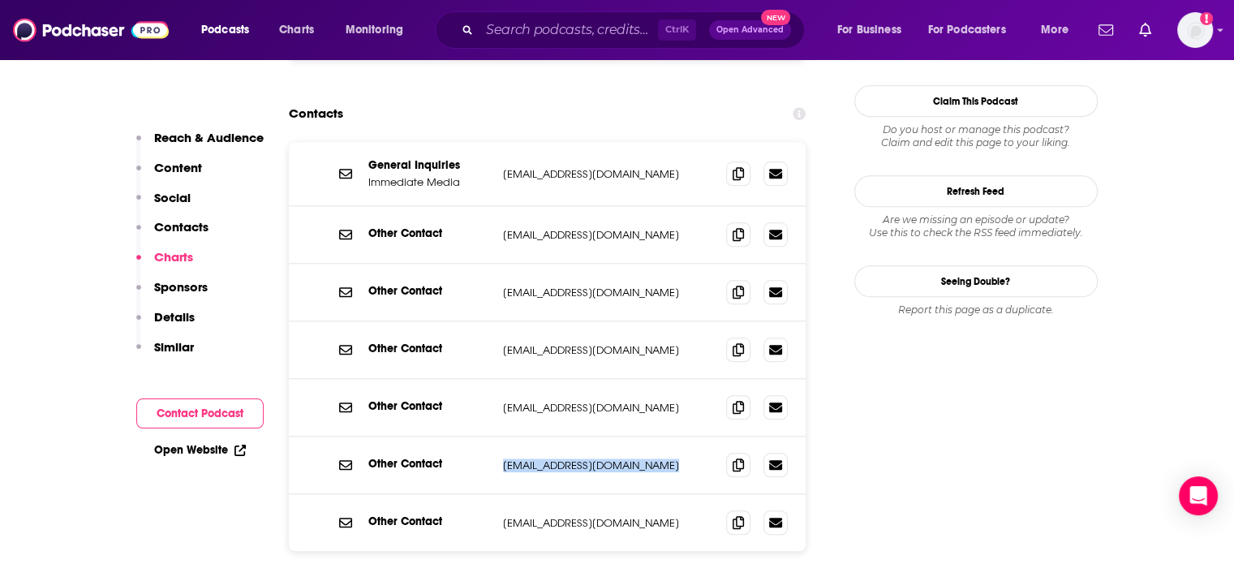
drag, startPoint x: 654, startPoint y: 384, endPoint x: 493, endPoint y: 382, distance: 160.7
click at [493, 437] on div "Other Contact [PERSON_NAME][EMAIL_ADDRESS][DOMAIN_NAME] [PERSON_NAME][EMAIL_ADD…" at bounding box center [548, 466] width 518 height 58
copy div "[EMAIL_ADDRESS][DOMAIN_NAME]"
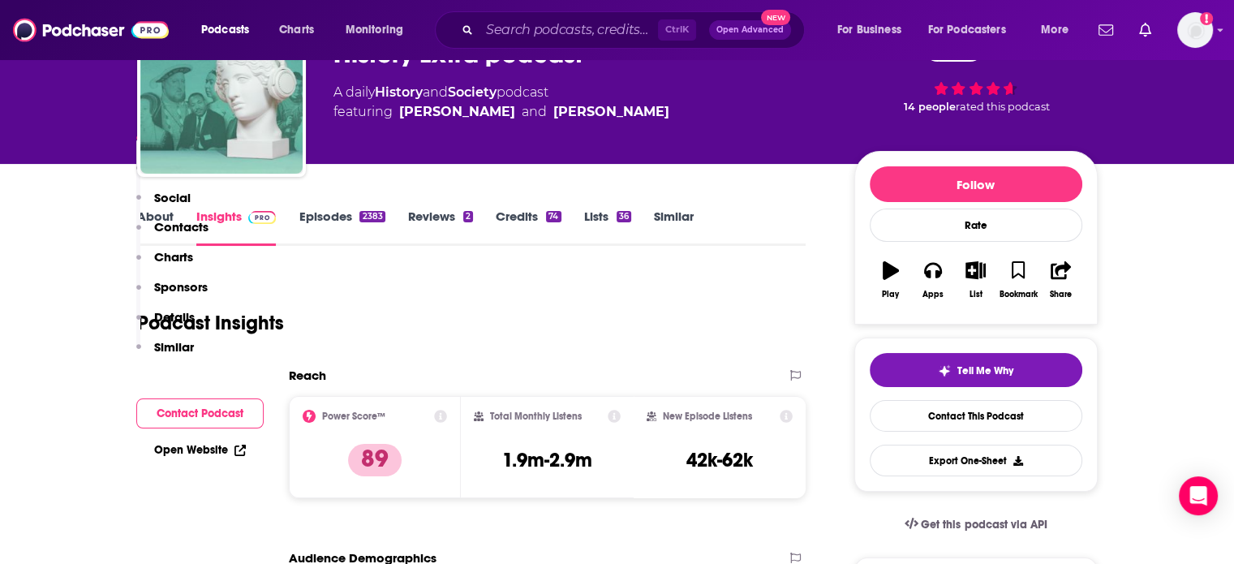
scroll to position [318, 0]
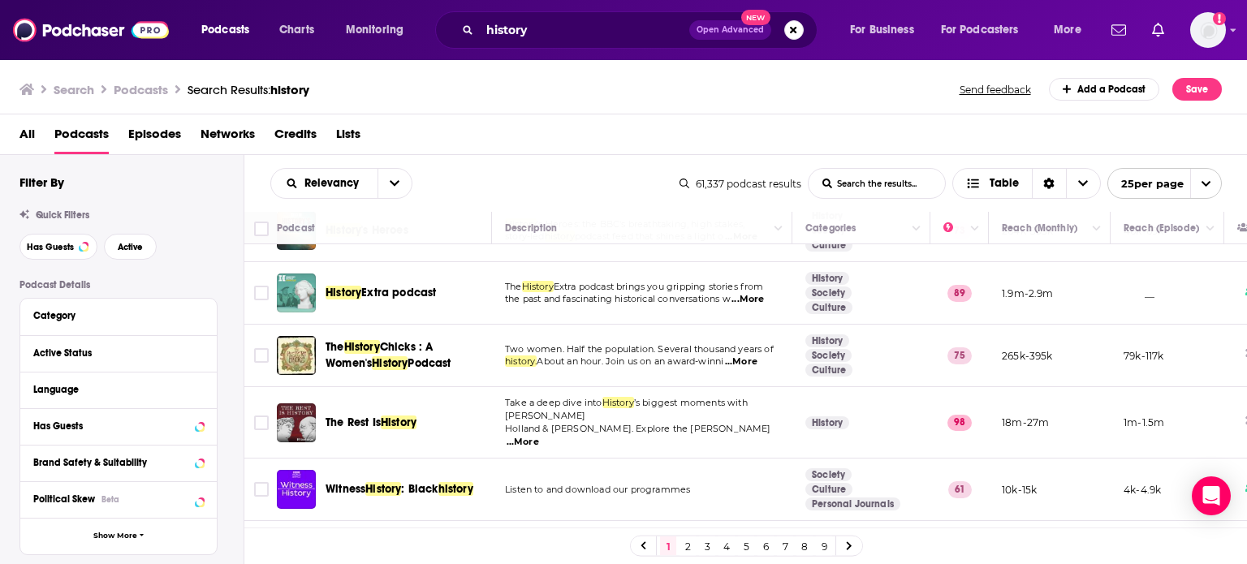
scroll to position [204, 0]
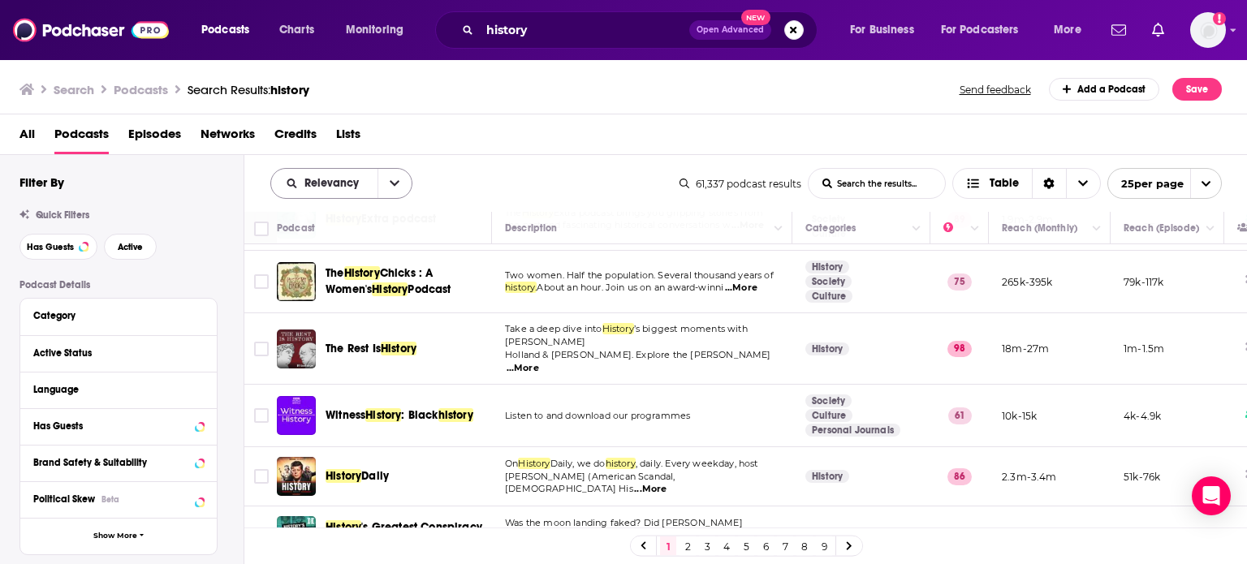
click at [391, 184] on icon "open menu" at bounding box center [395, 183] width 10 height 11
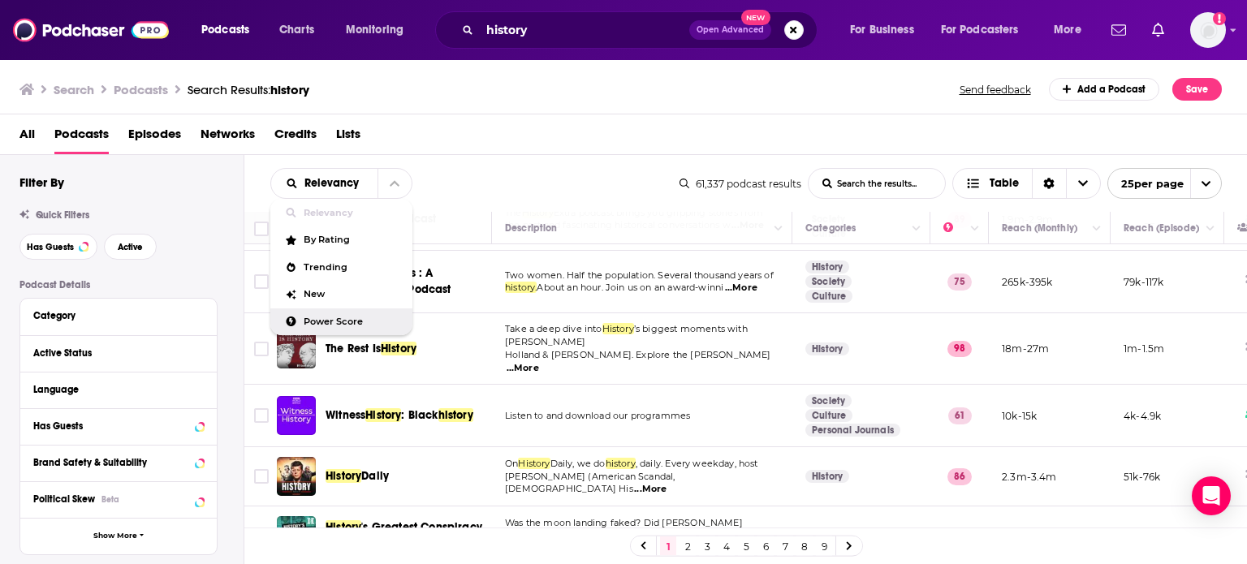
click at [356, 318] on span "Power Score" at bounding box center [352, 321] width 96 height 9
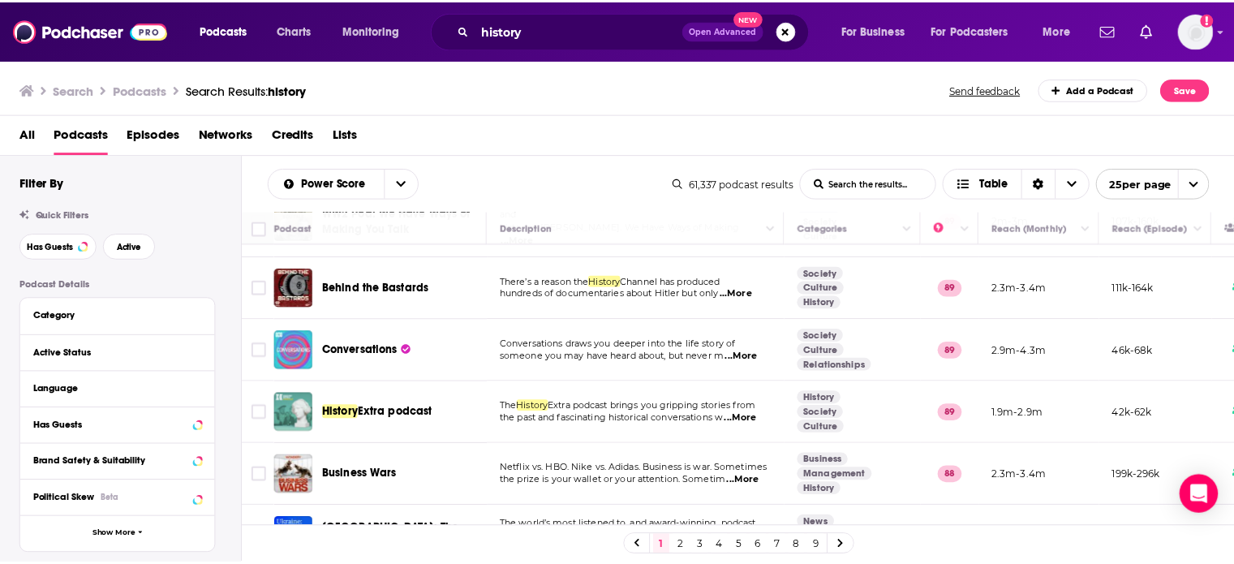
scroll to position [948, 0]
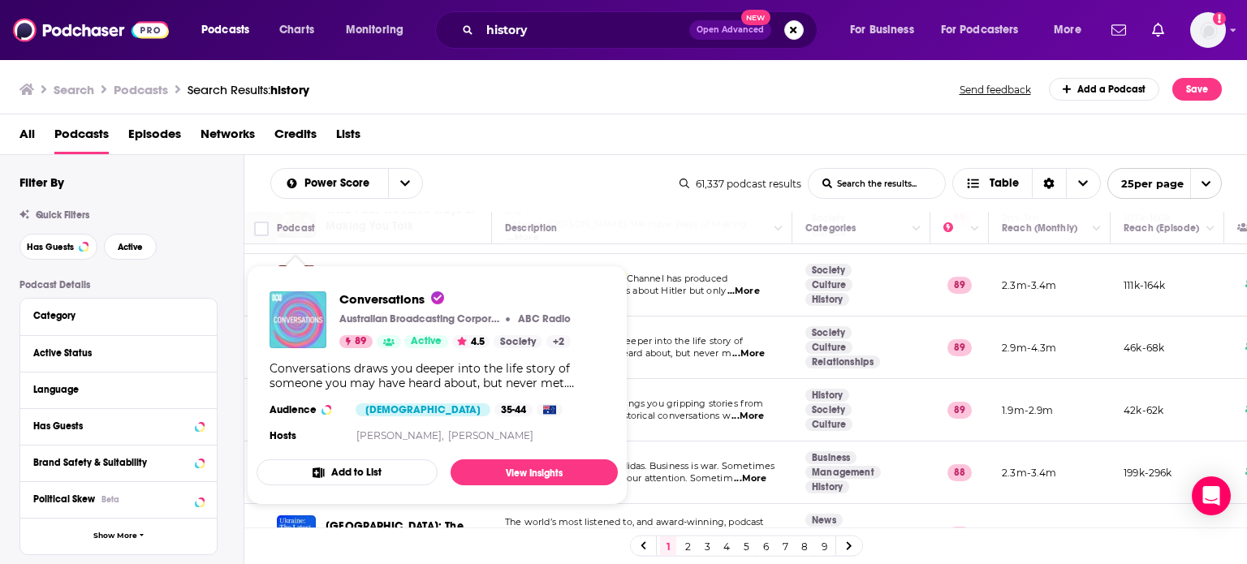
click at [292, 317] on img "Conversations" at bounding box center [297, 319] width 57 height 57
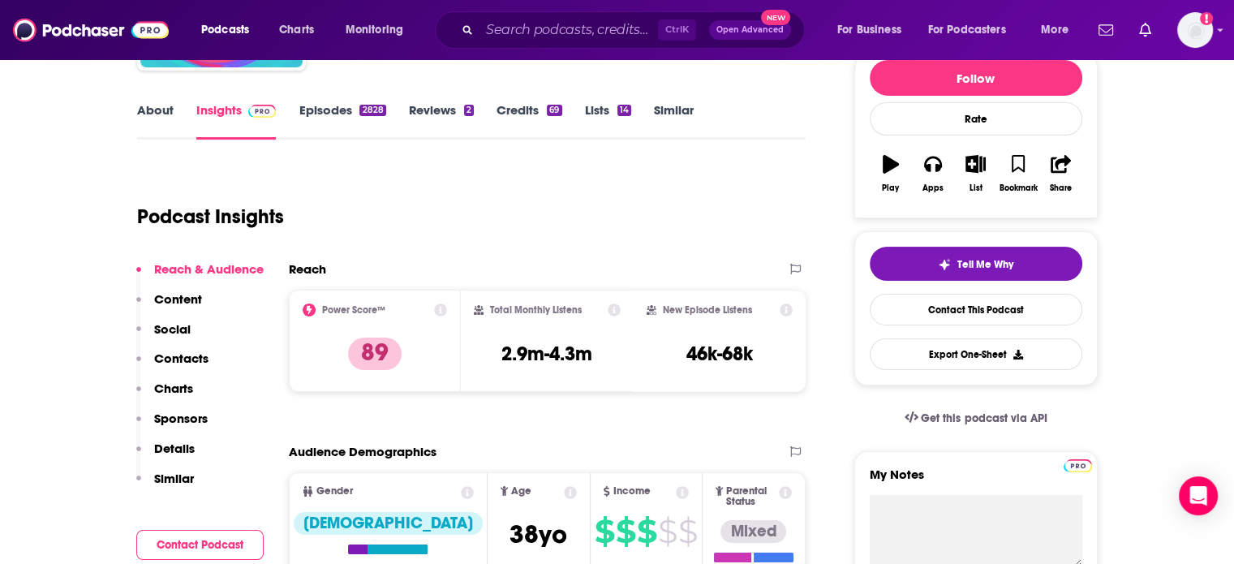
scroll to position [128, 0]
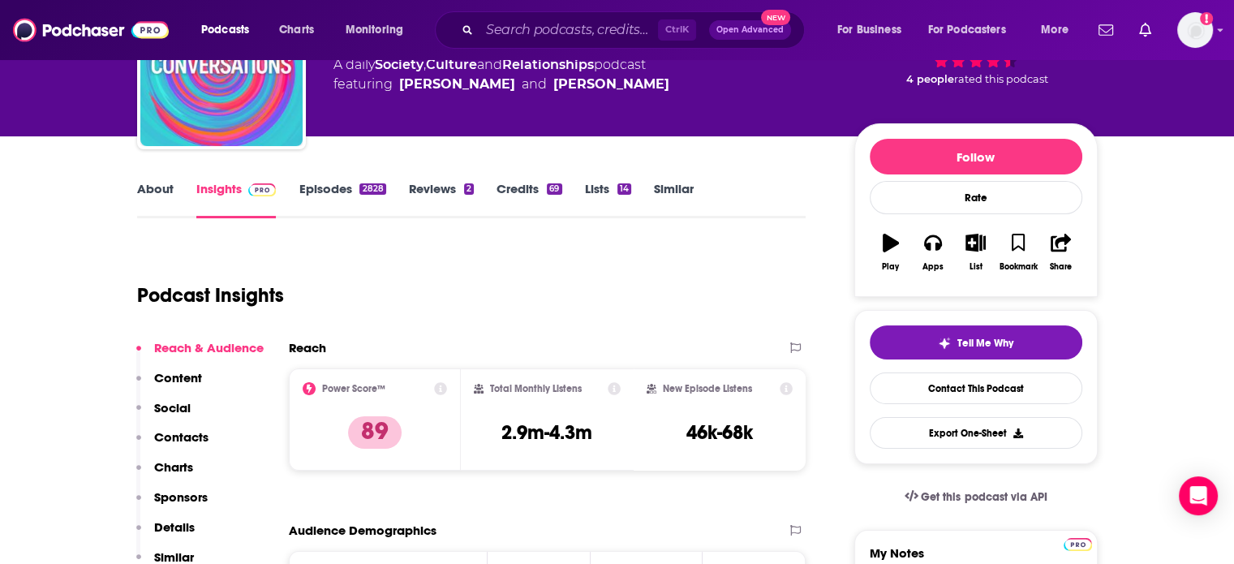
click at [155, 184] on link "About" at bounding box center [155, 199] width 37 height 37
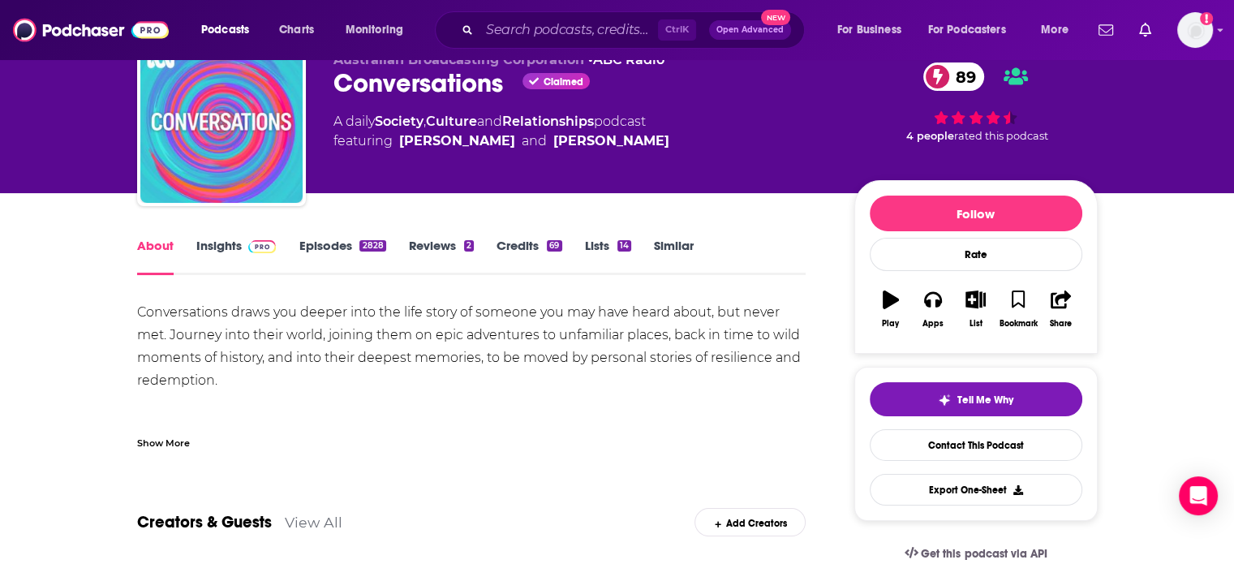
scroll to position [73, 0]
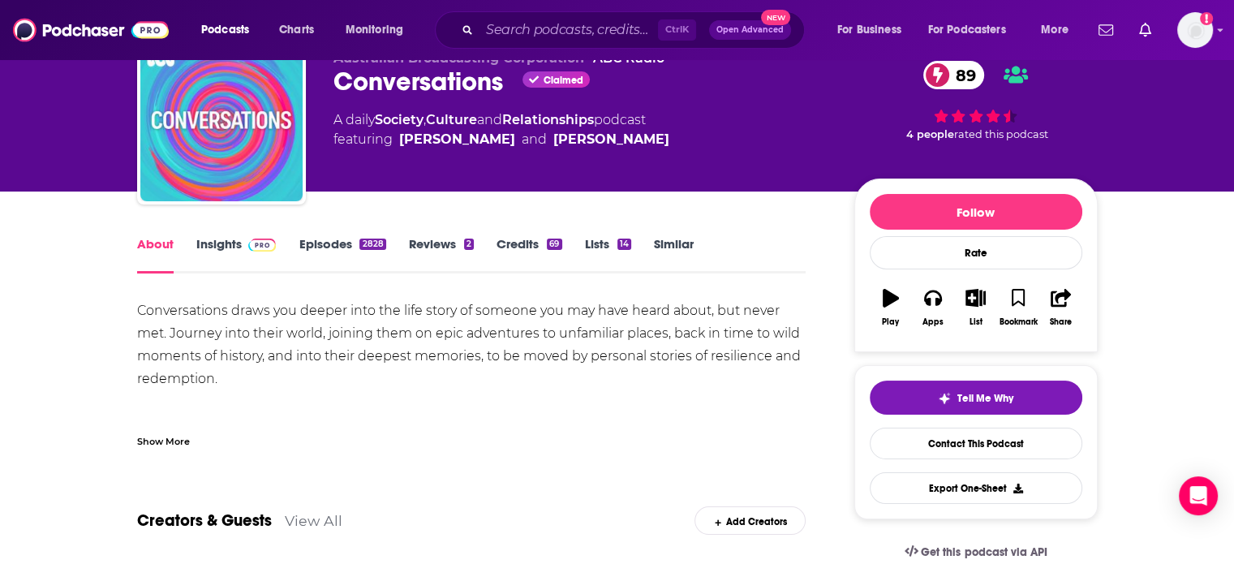
click at [161, 441] on div "Show More" at bounding box center [163, 440] width 53 height 15
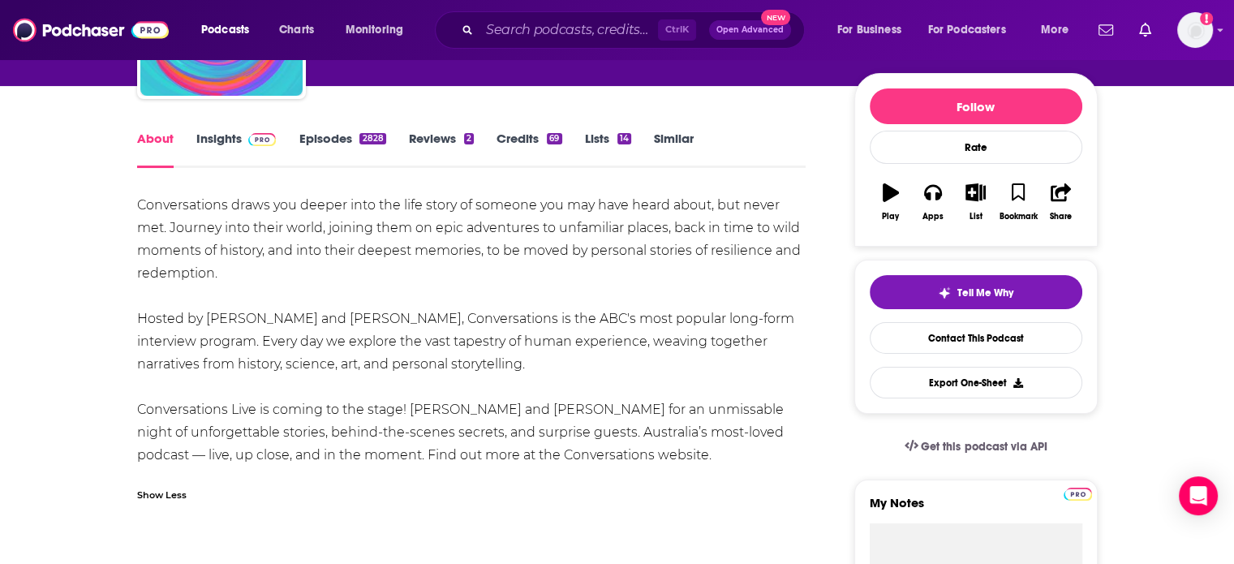
scroll to position [190, 0]
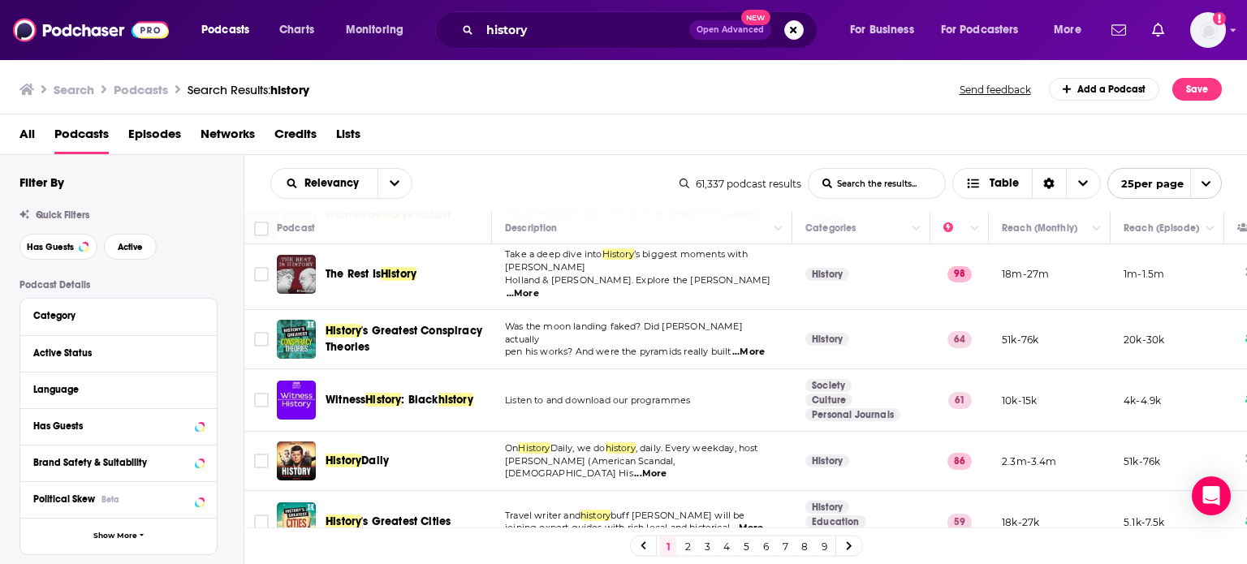
scroll to position [279, 0]
click at [393, 174] on button "open menu" at bounding box center [394, 183] width 34 height 29
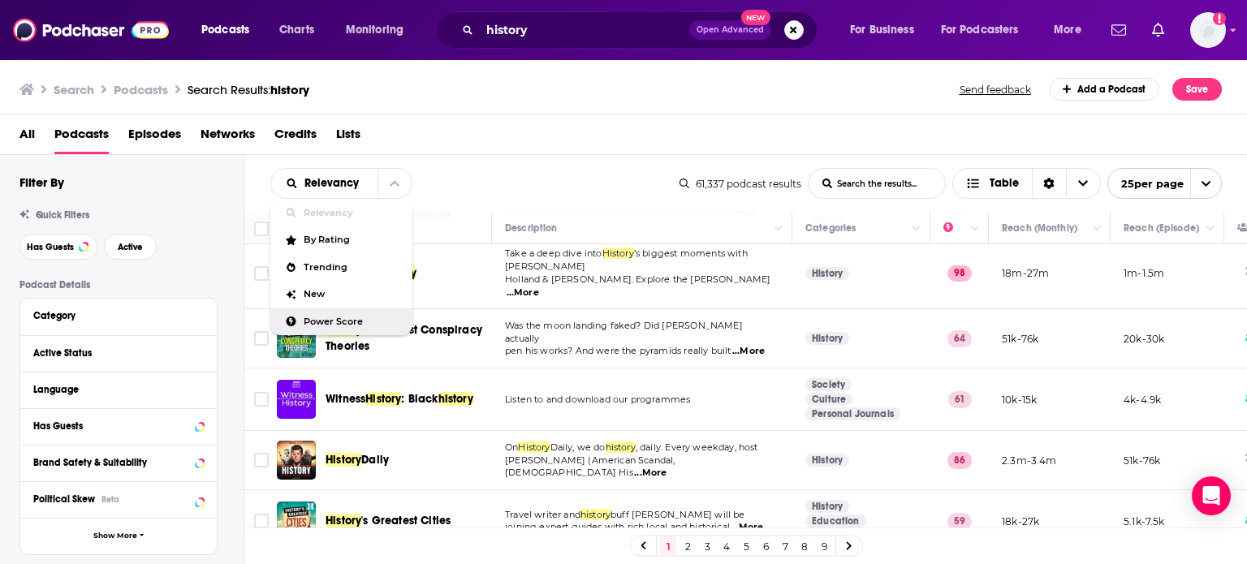
click at [361, 317] on span "Power Score" at bounding box center [352, 321] width 96 height 9
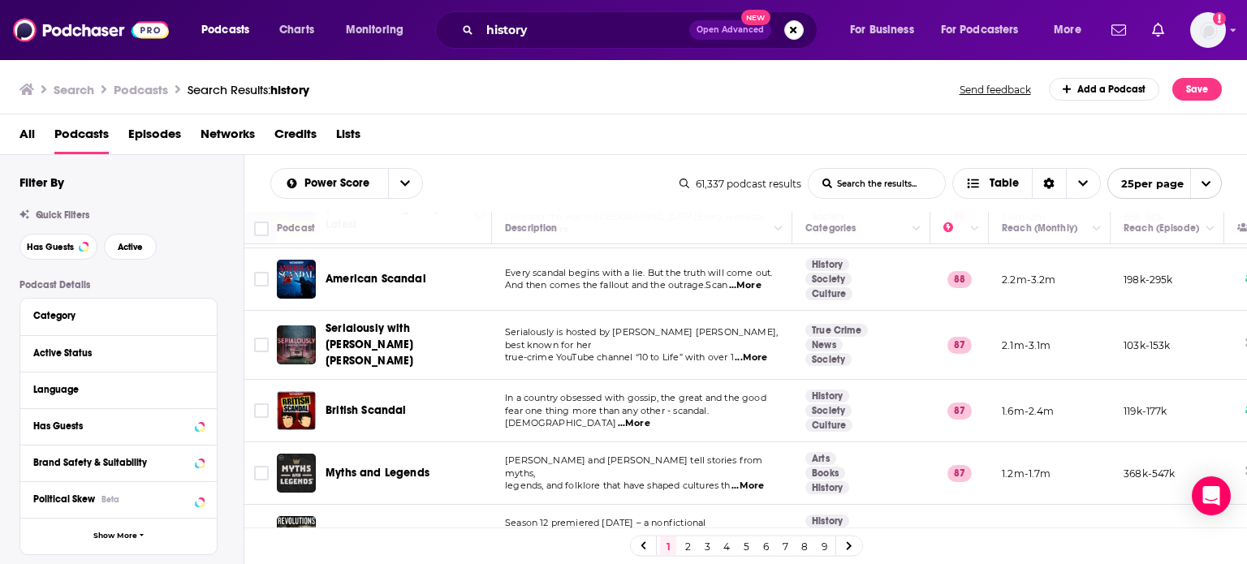
scroll to position [1276, 0]
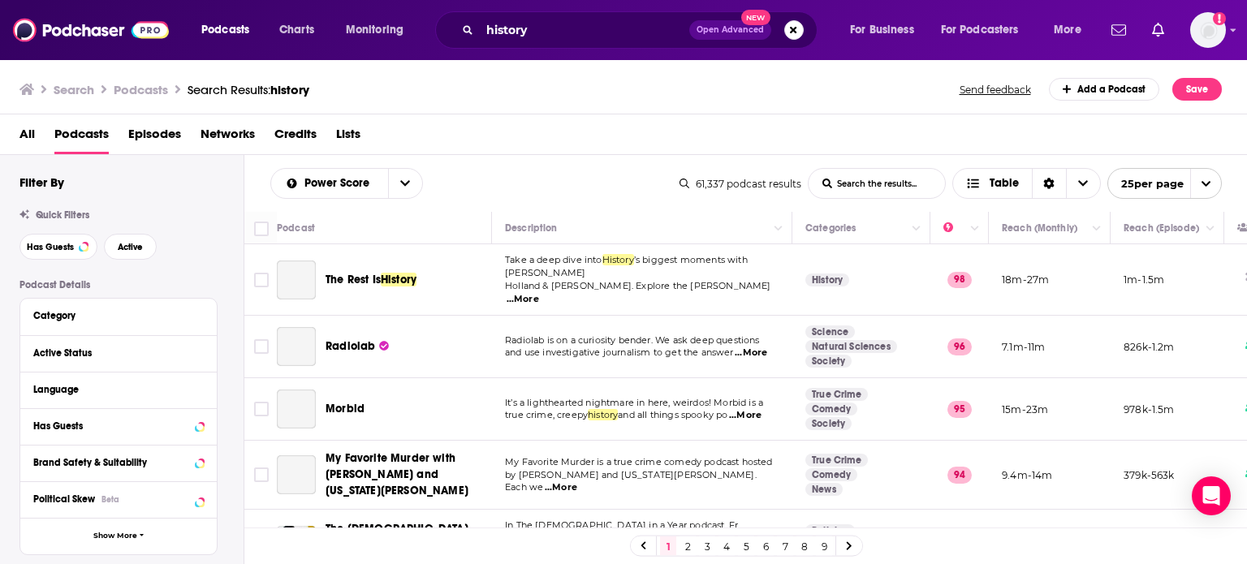
scroll to position [1276, 0]
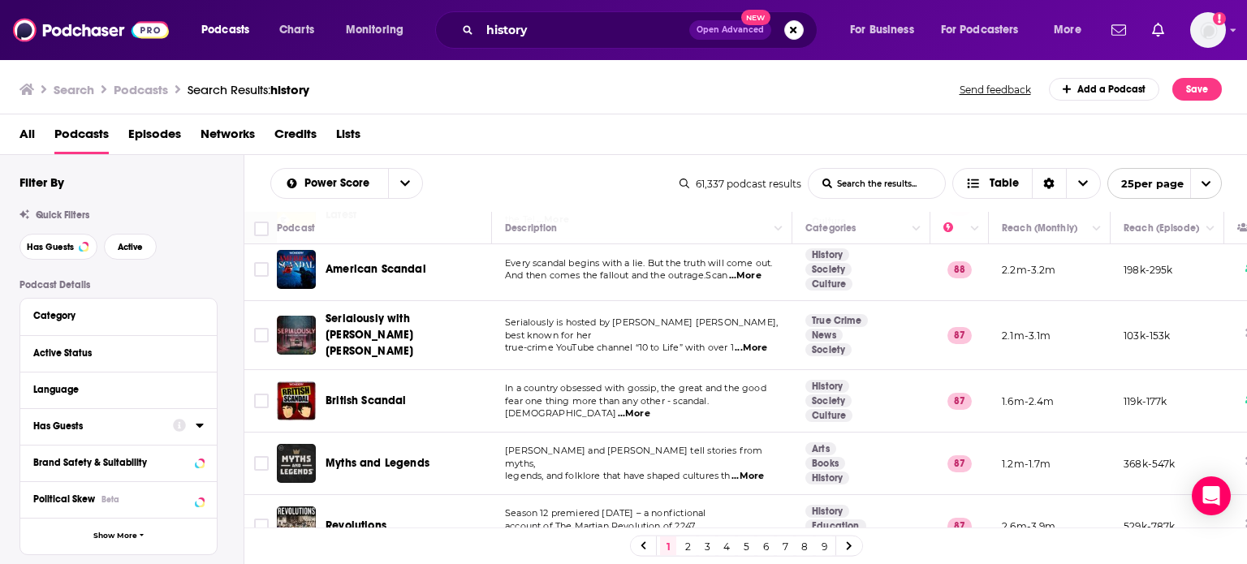
click at [196, 424] on icon at bounding box center [199, 426] width 7 height 4
click at [91, 461] on span "All" at bounding box center [110, 456] width 152 height 21
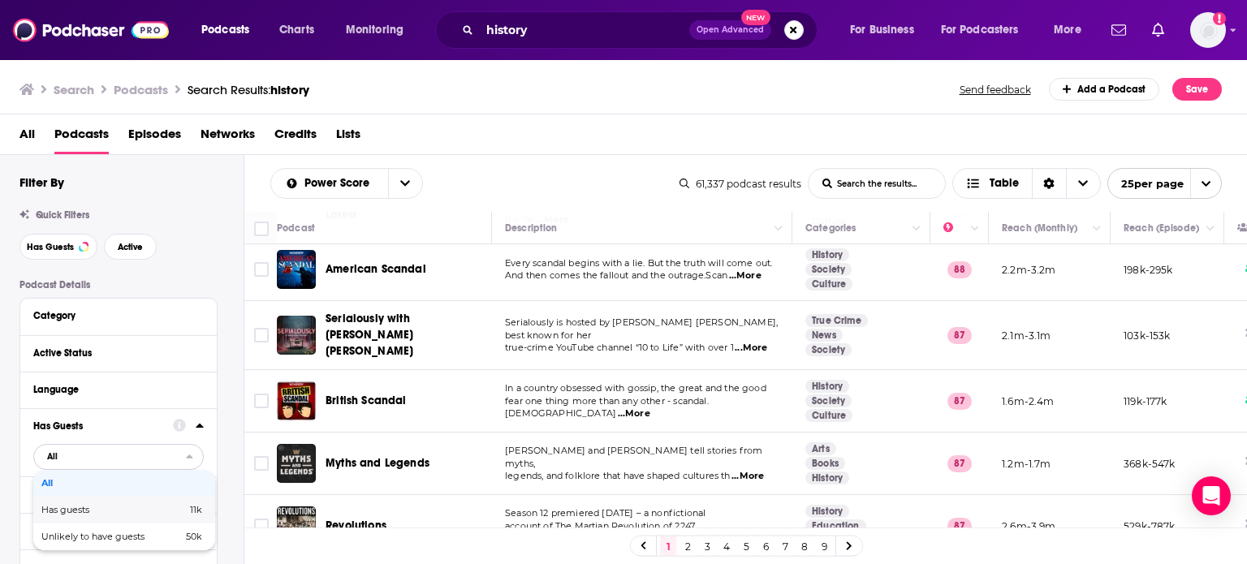
click at [93, 511] on span "Has guests" at bounding box center [89, 510] width 97 height 9
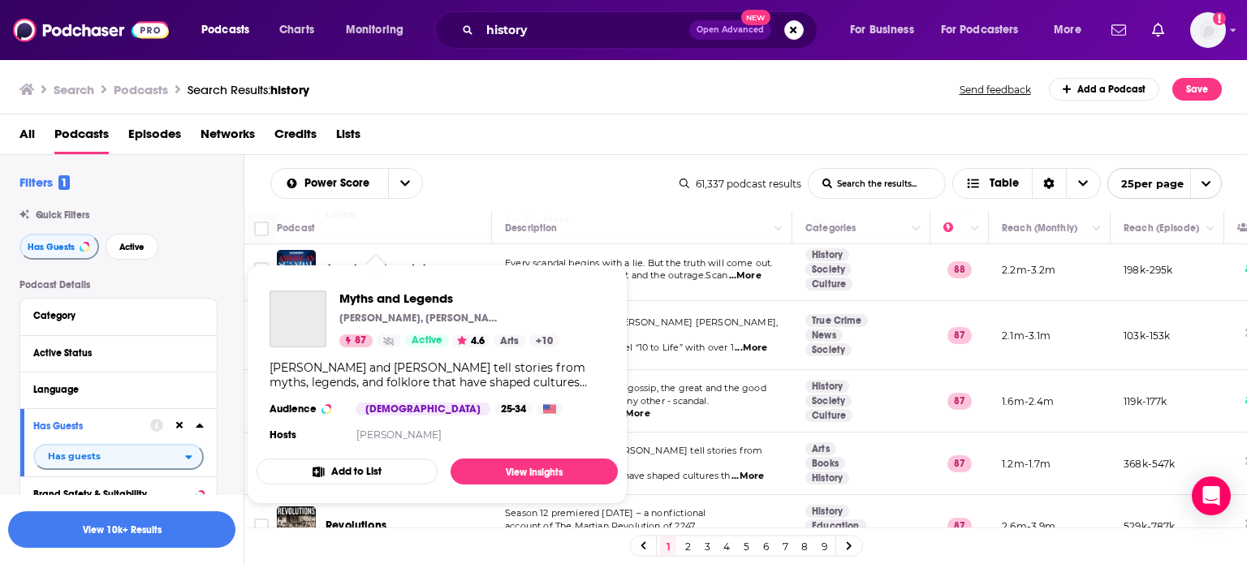
click at [388, 421] on div "Myths and Legends Jason Weiser, Carissa Weiser 87 Active 4.6 Arts + 10 Jason We…" at bounding box center [436, 368] width 361 height 181
click at [307, 329] on img "Myths and Legends" at bounding box center [297, 319] width 57 height 57
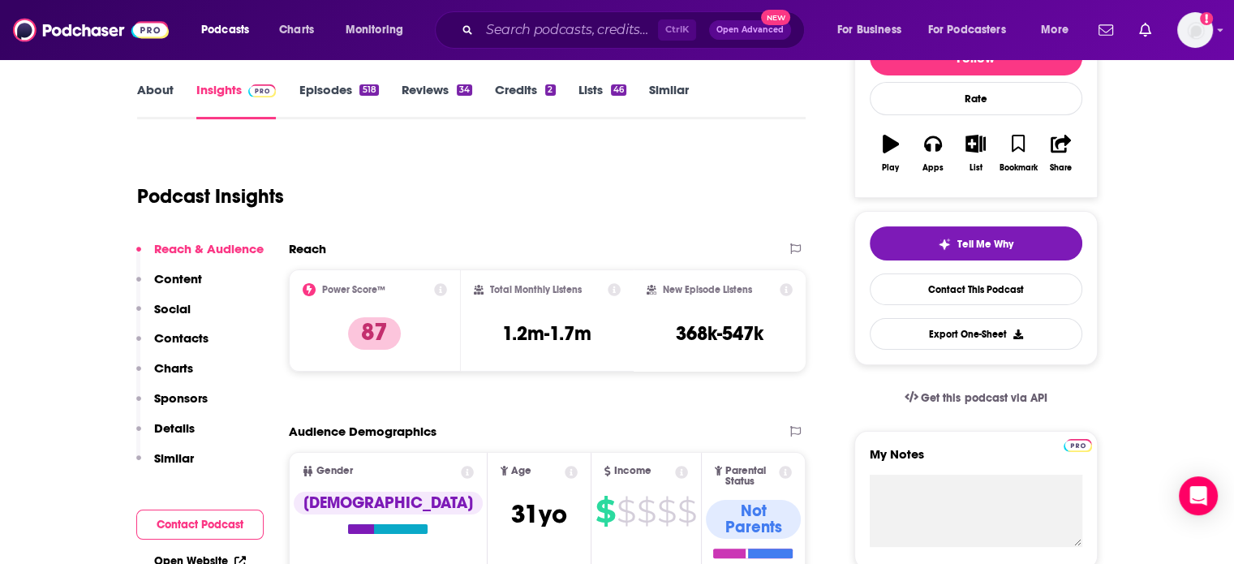
scroll to position [211, 0]
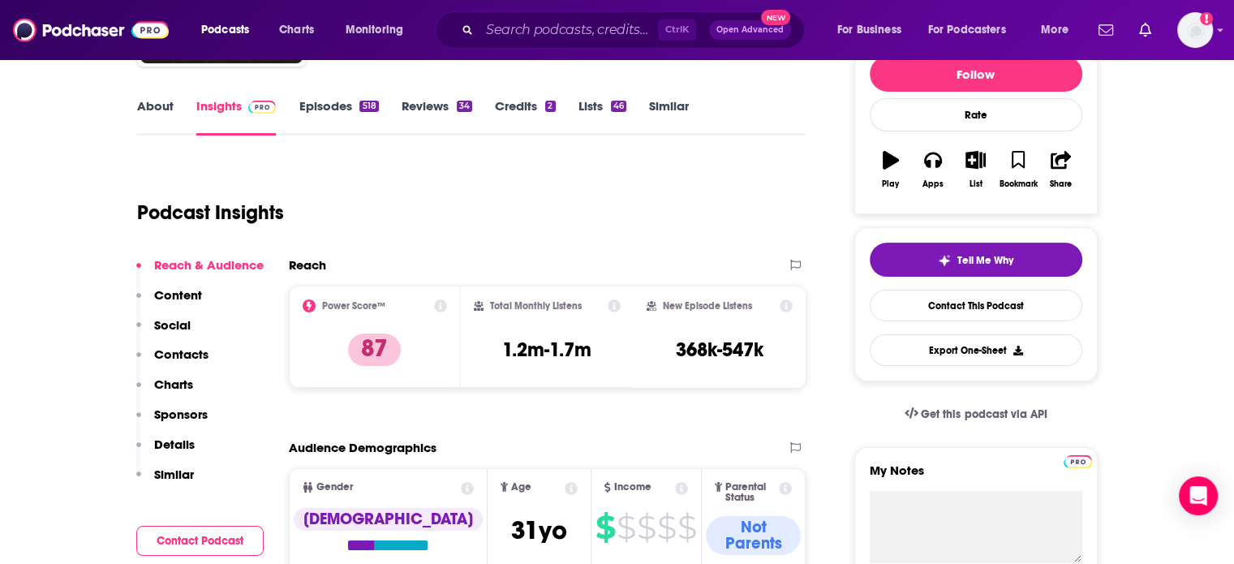
click at [166, 114] on link "About" at bounding box center [155, 116] width 37 height 37
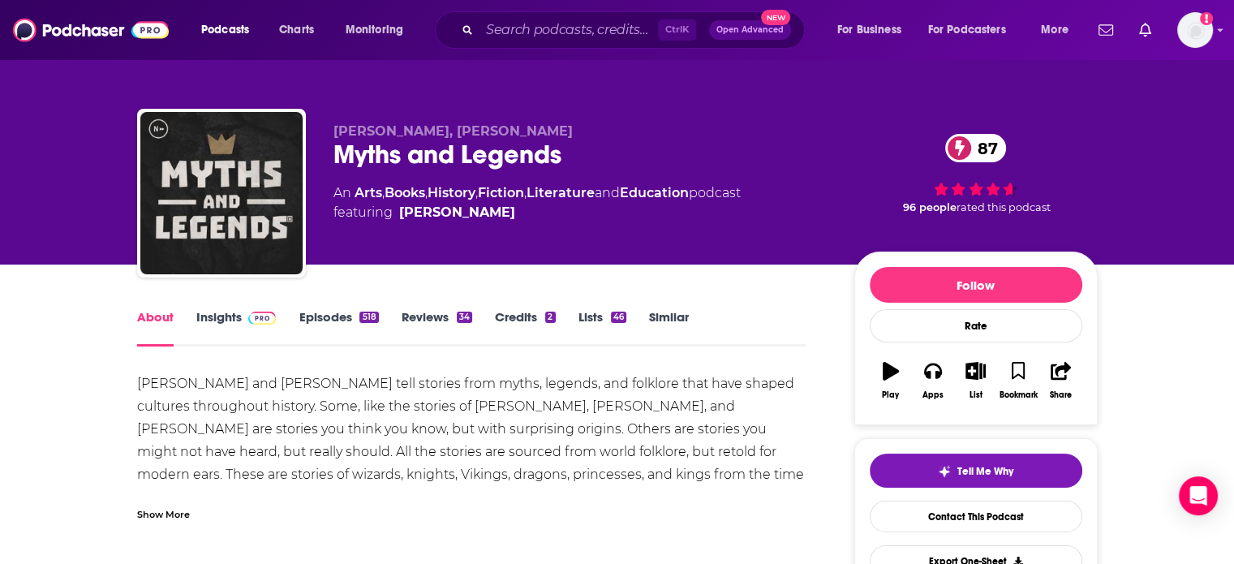
click at [159, 508] on div "Show More" at bounding box center [163, 513] width 53 height 15
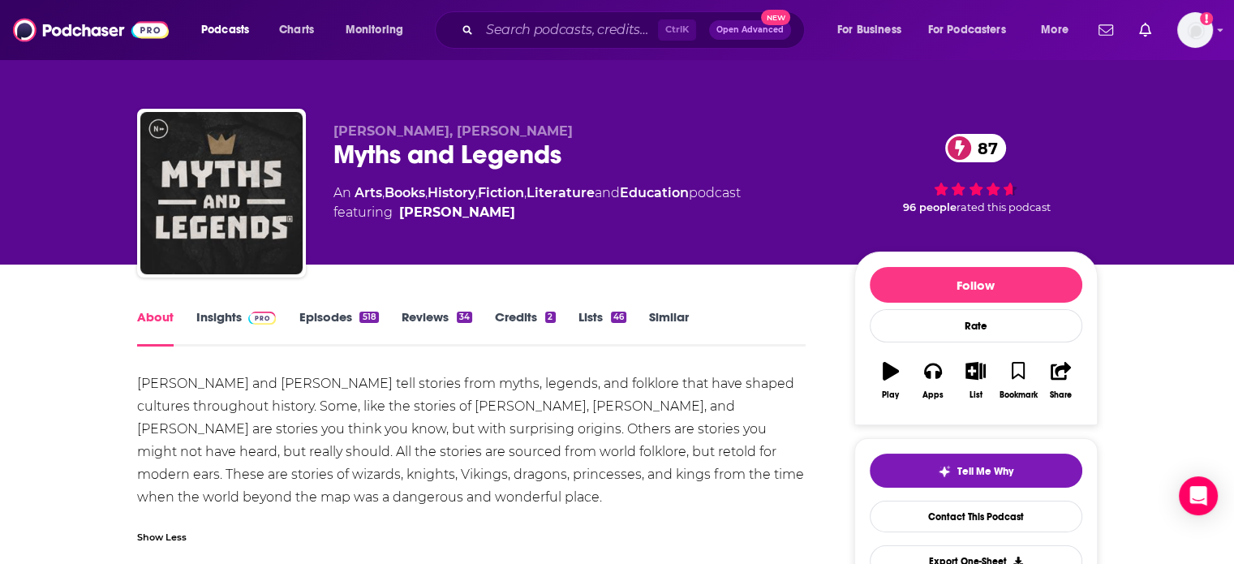
scroll to position [39, 0]
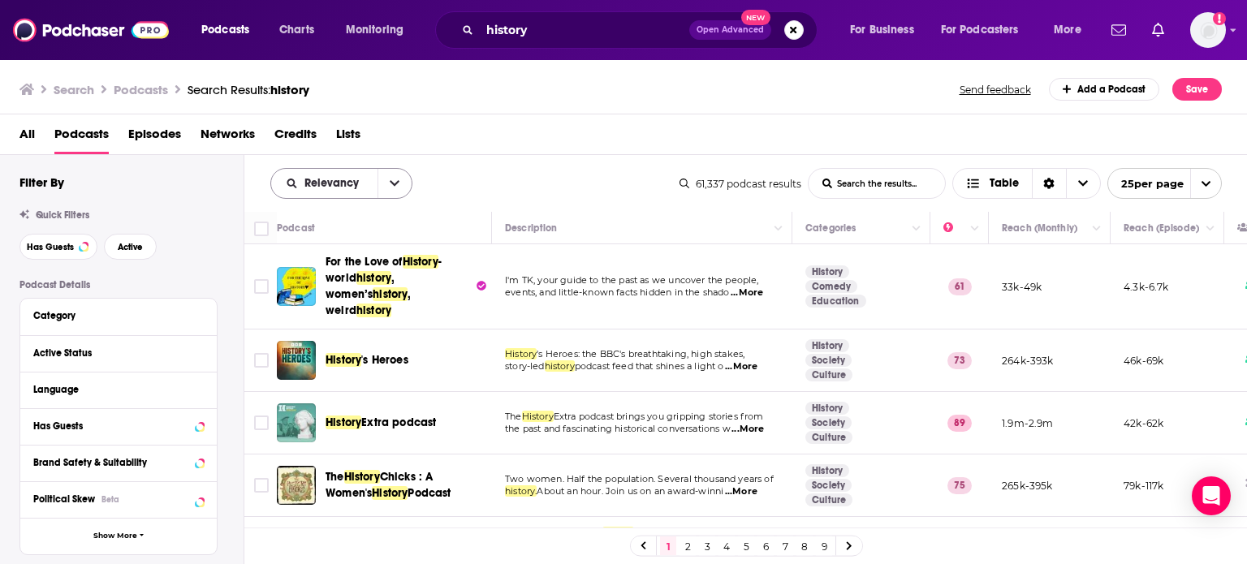
click at [390, 179] on icon "open menu" at bounding box center [395, 183] width 10 height 11
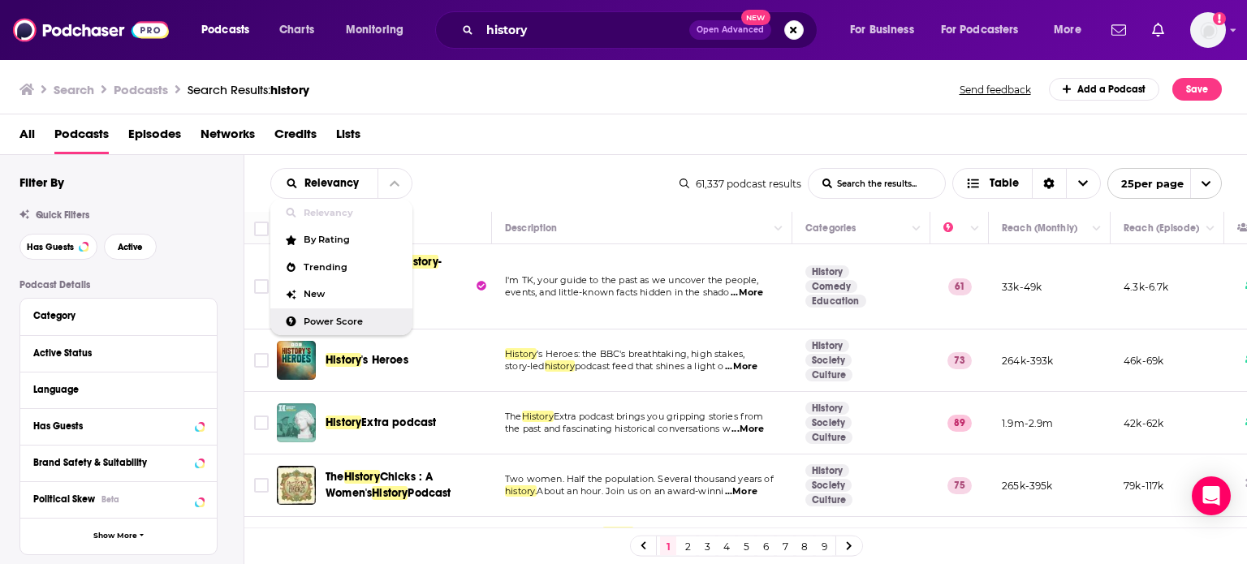
click at [374, 322] on span "Power Score" at bounding box center [352, 321] width 96 height 9
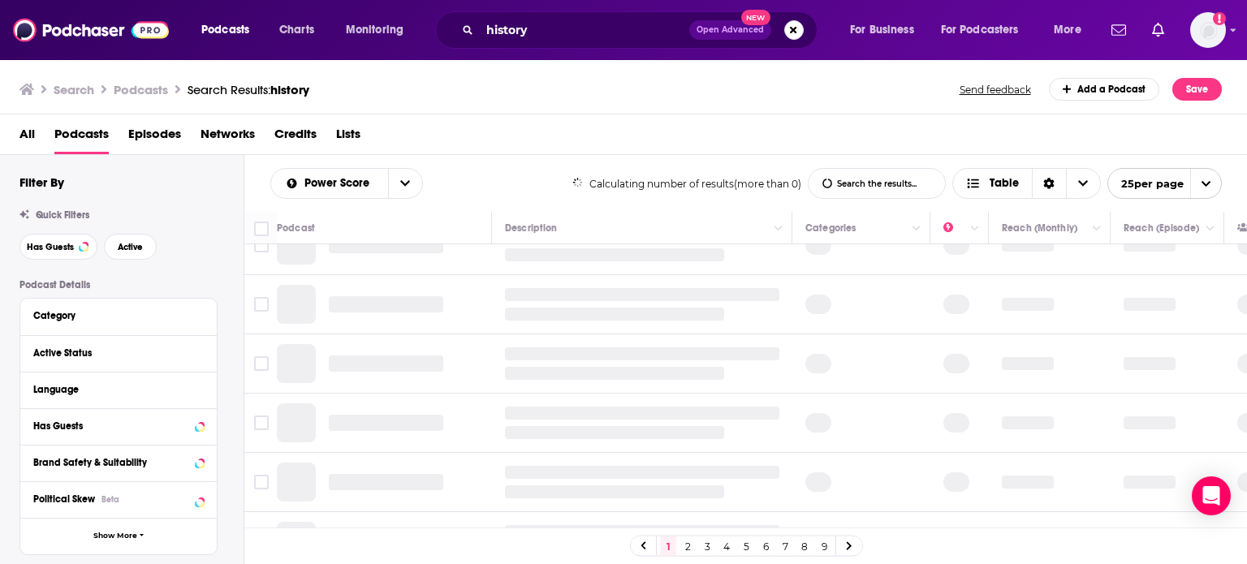
scroll to position [130, 0]
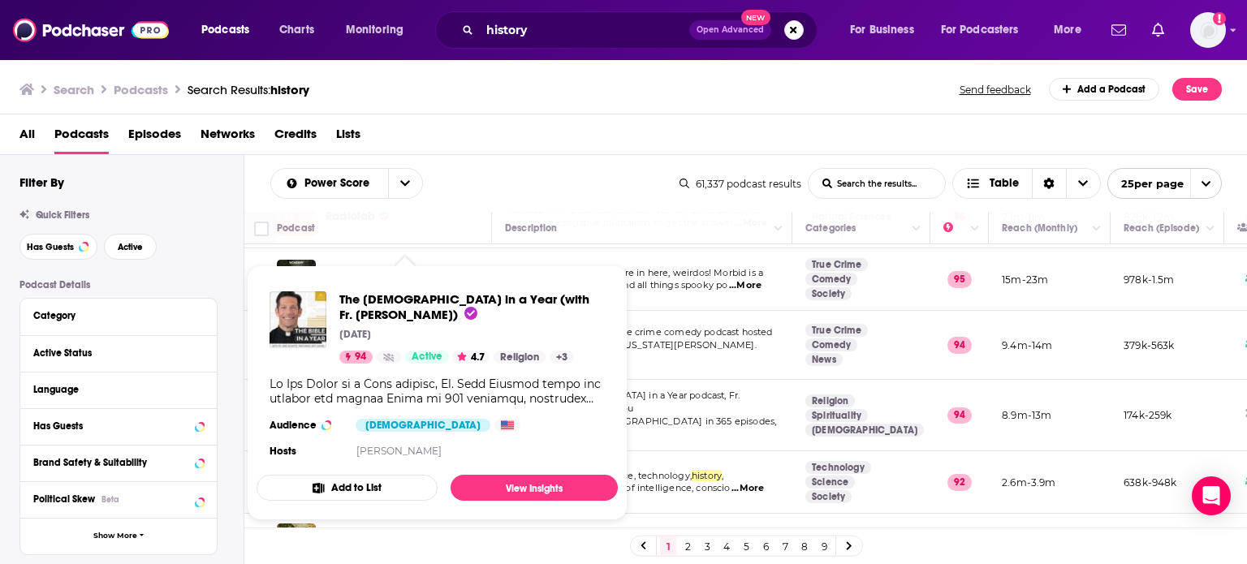
drag, startPoint x: 472, startPoint y: 405, endPoint x: 445, endPoint y: 164, distance: 242.5
click at [445, 164] on div "Power Score List Search Input Search the results... Table 61,337 podcast result…" at bounding box center [745, 183] width 1003 height 57
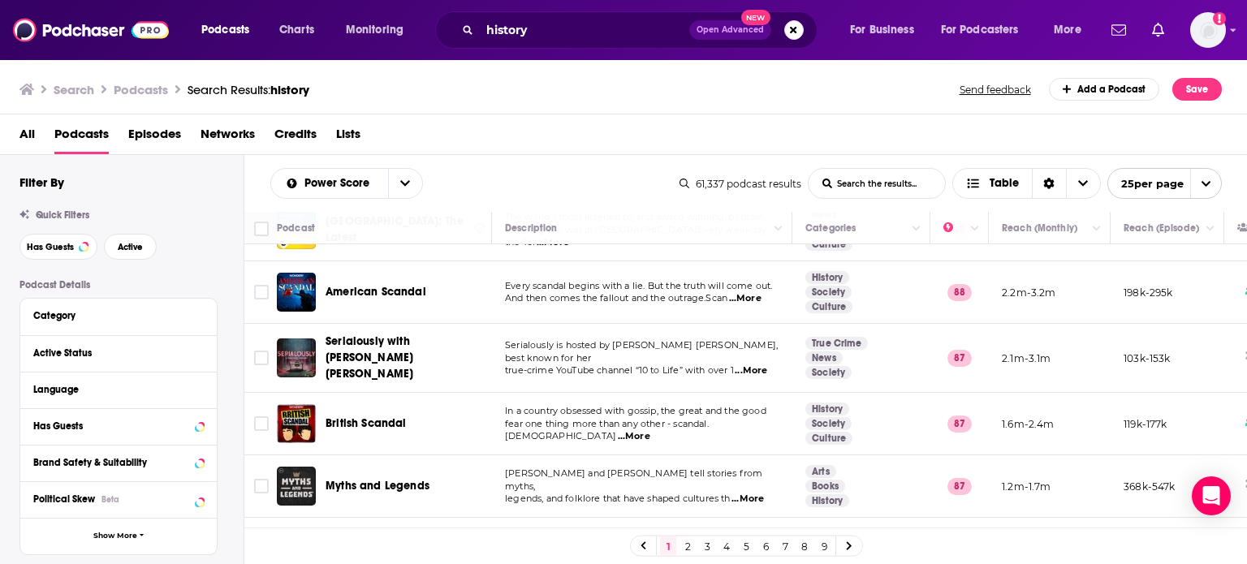
scroll to position [1276, 0]
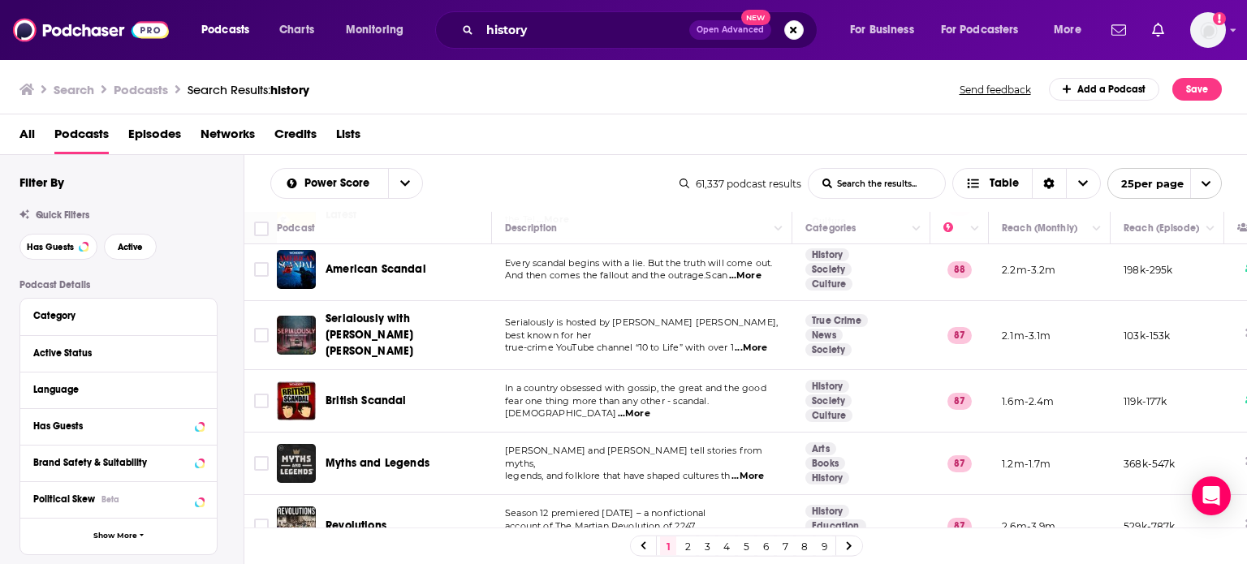
click at [687, 545] on link "2" at bounding box center [687, 545] width 16 height 19
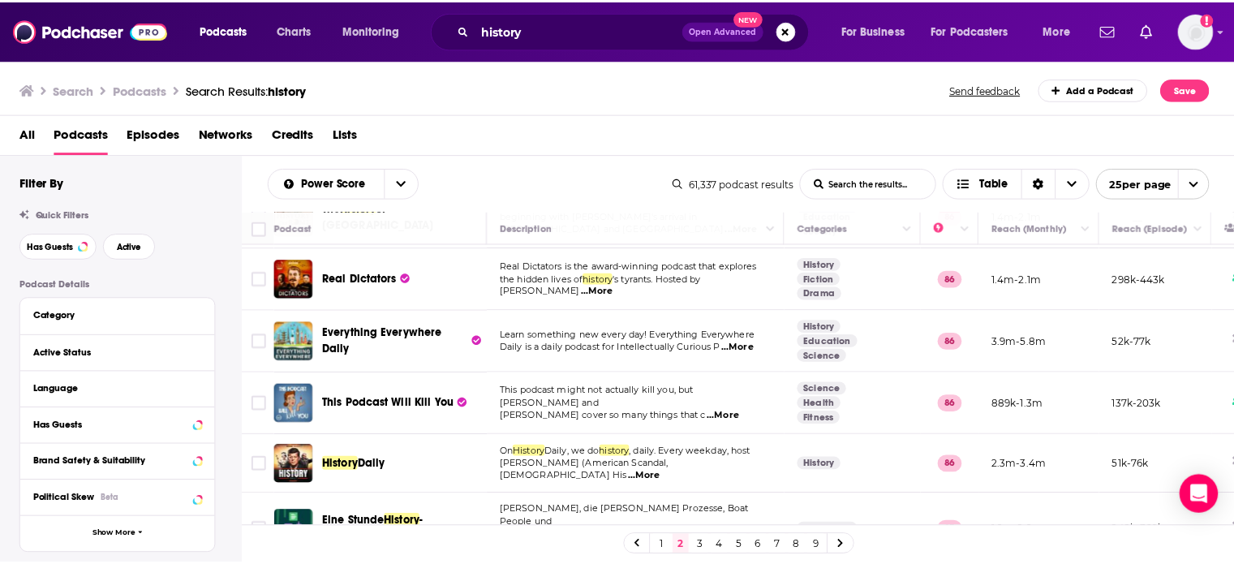
scroll to position [253, 0]
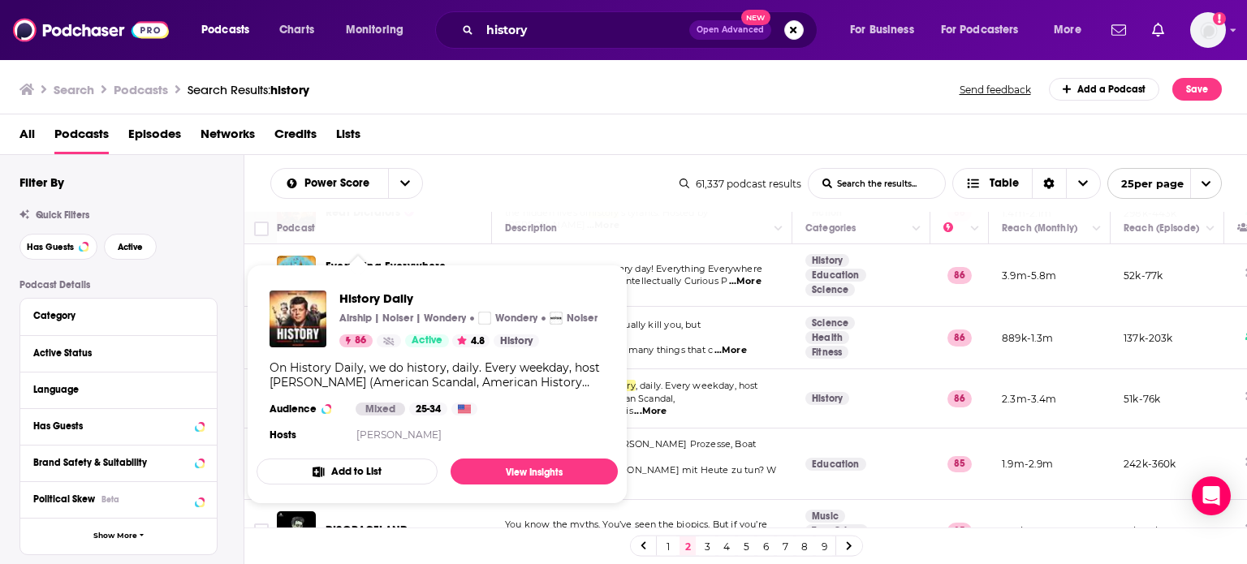
click at [364, 387] on div "On History Daily, we do history, daily. Every weekday, host Lindsay Graham (Ame…" at bounding box center [436, 374] width 335 height 29
click at [307, 335] on img "History Daily" at bounding box center [297, 319] width 57 height 57
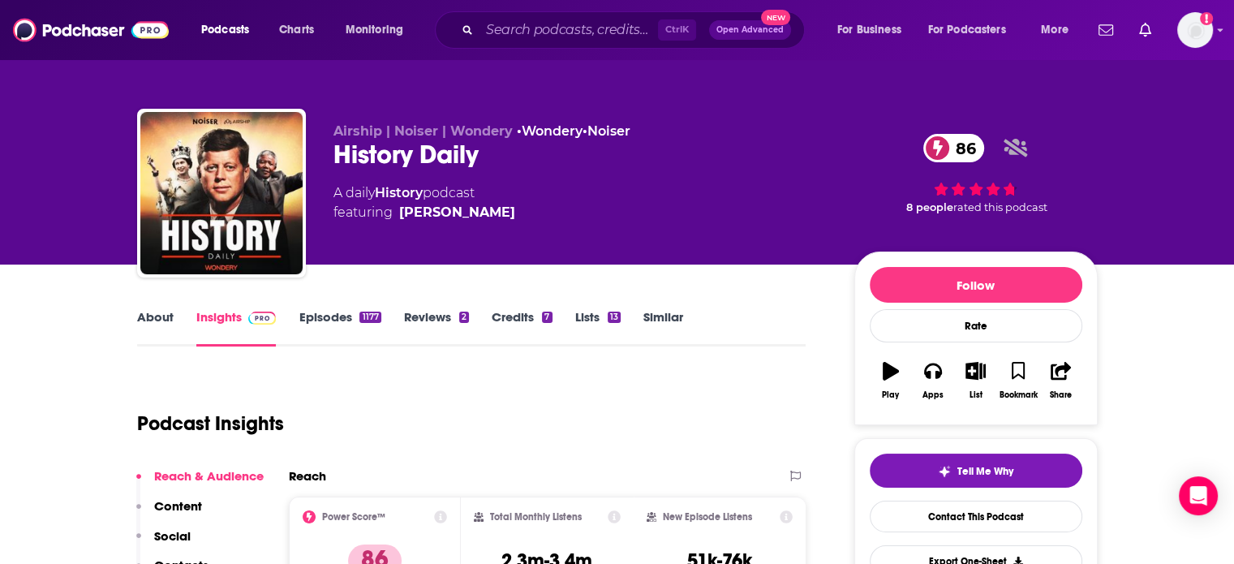
click at [158, 309] on link "About" at bounding box center [155, 327] width 37 height 37
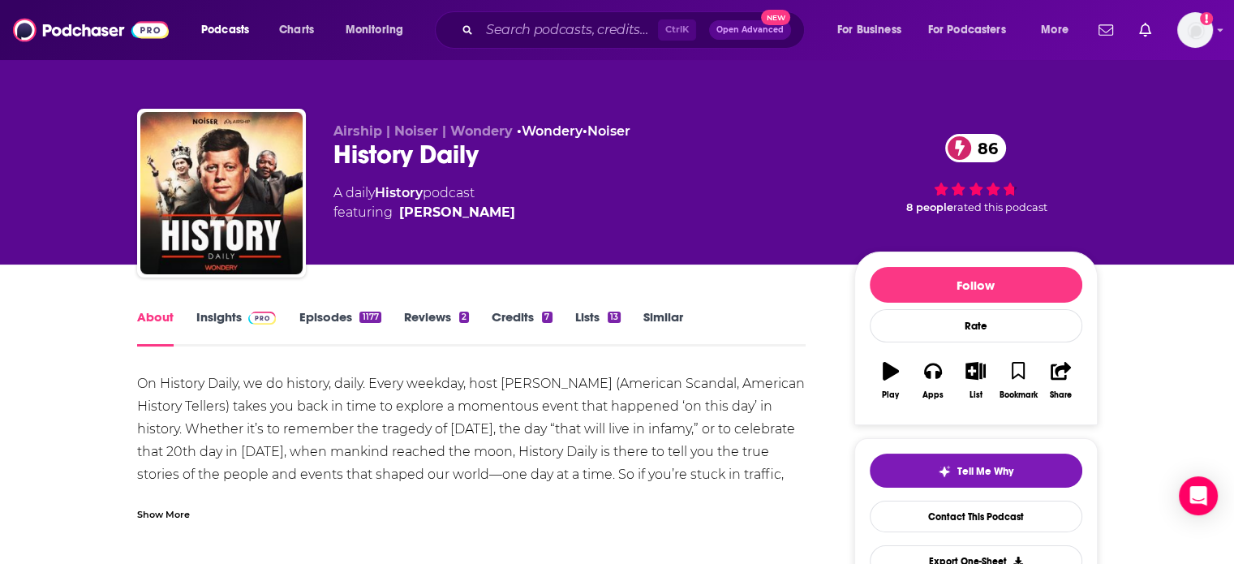
click at [184, 509] on div "Show More" at bounding box center [163, 513] width 53 height 15
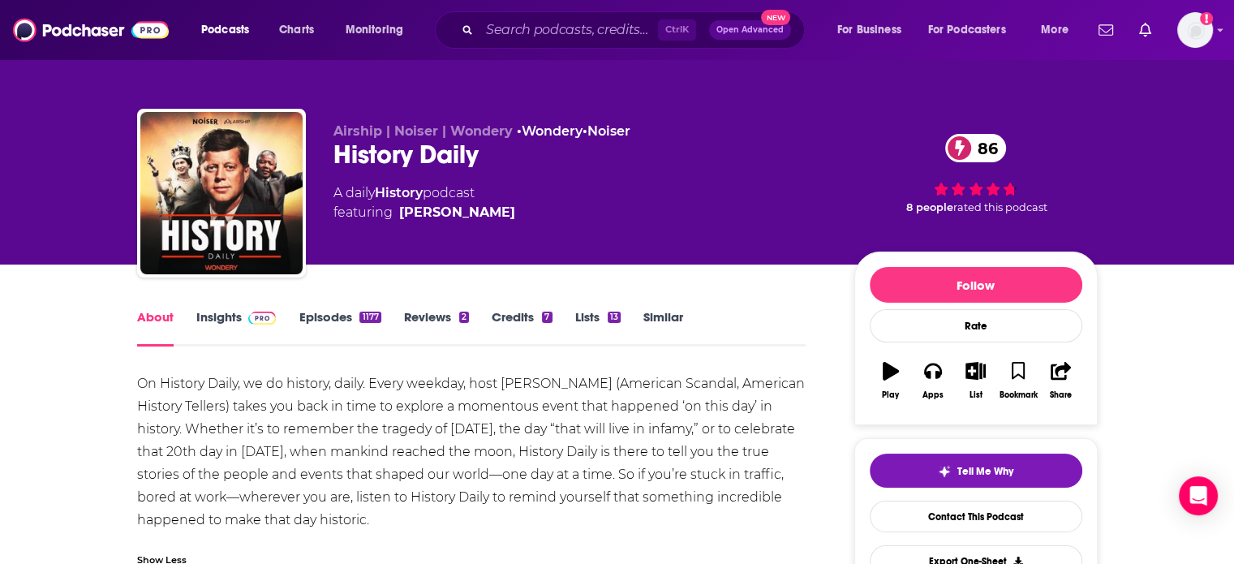
scroll to position [71, 0]
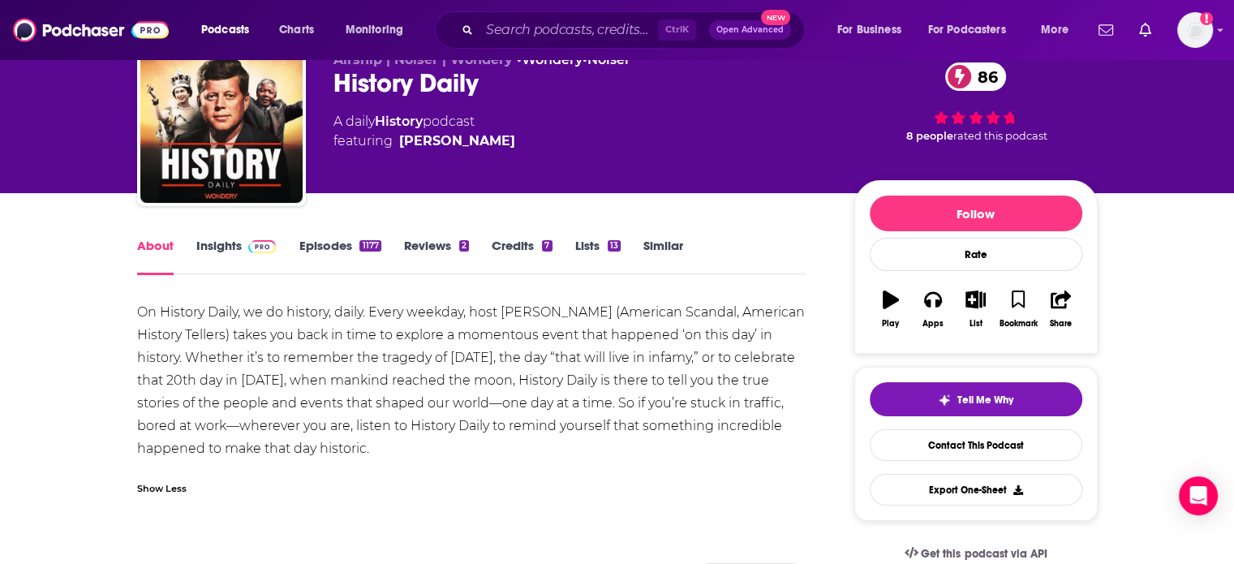
click at [224, 249] on link "Insights" at bounding box center [236, 256] width 80 height 37
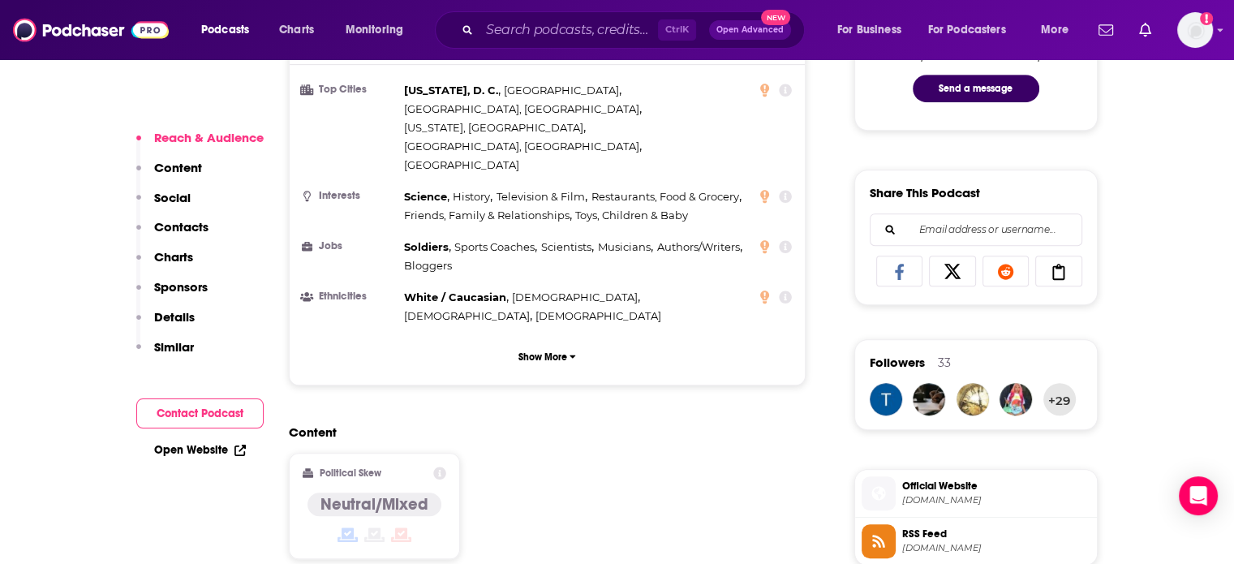
scroll to position [910, 0]
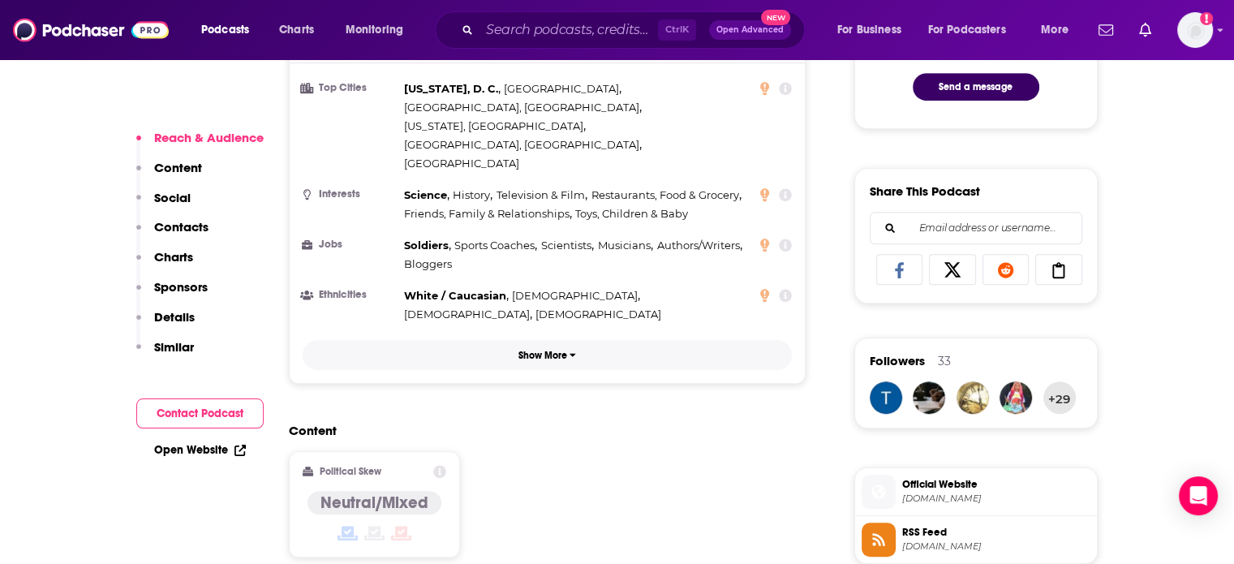
click at [535, 340] on button "Show More" at bounding box center [548, 355] width 490 height 30
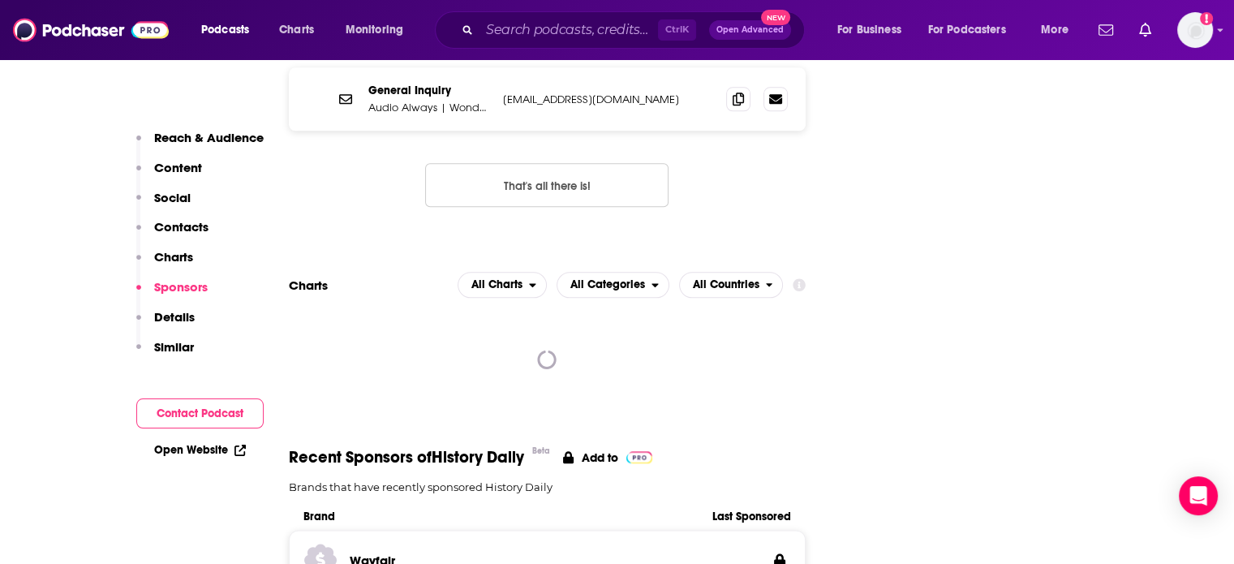
scroll to position [1834, 0]
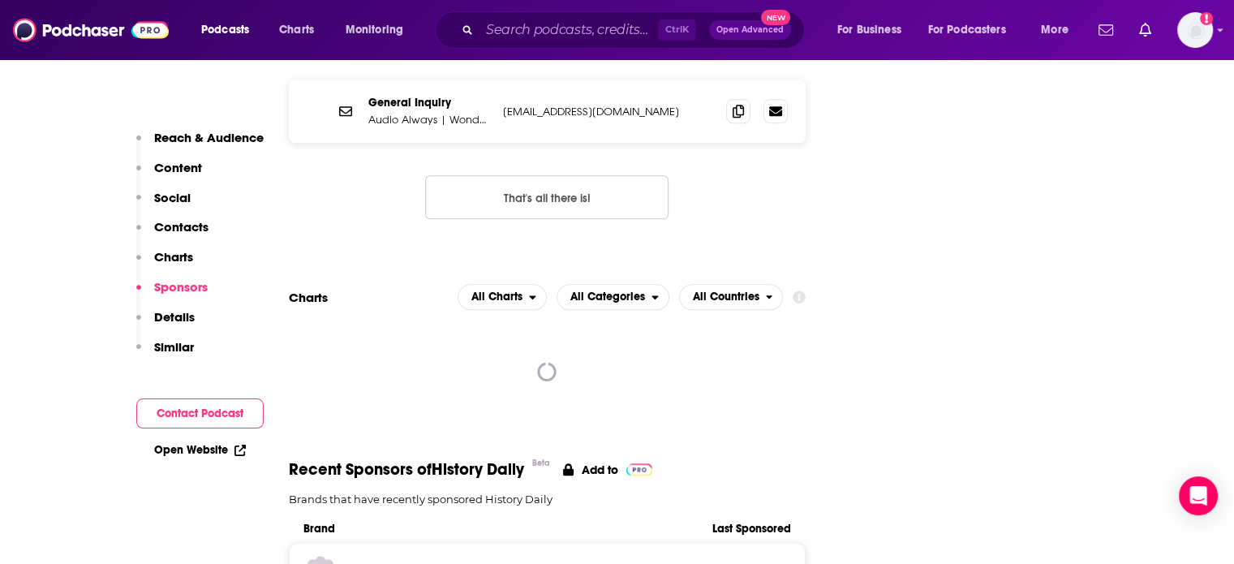
click at [181, 220] on p "Contacts" at bounding box center [181, 226] width 54 height 15
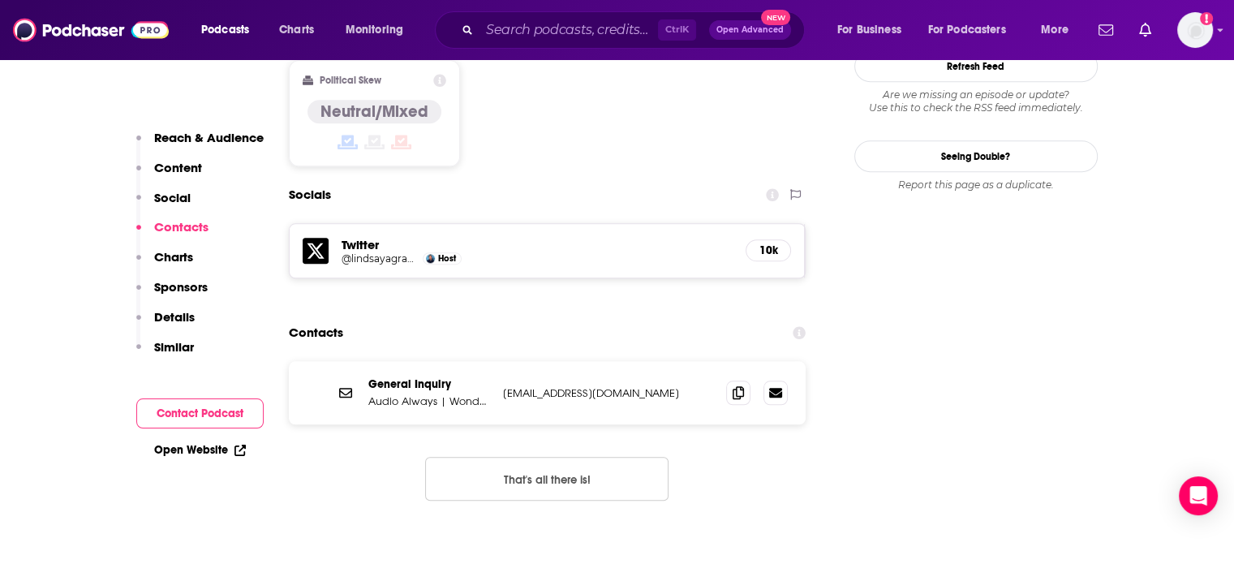
click at [186, 314] on p "Details" at bounding box center [174, 316] width 41 height 15
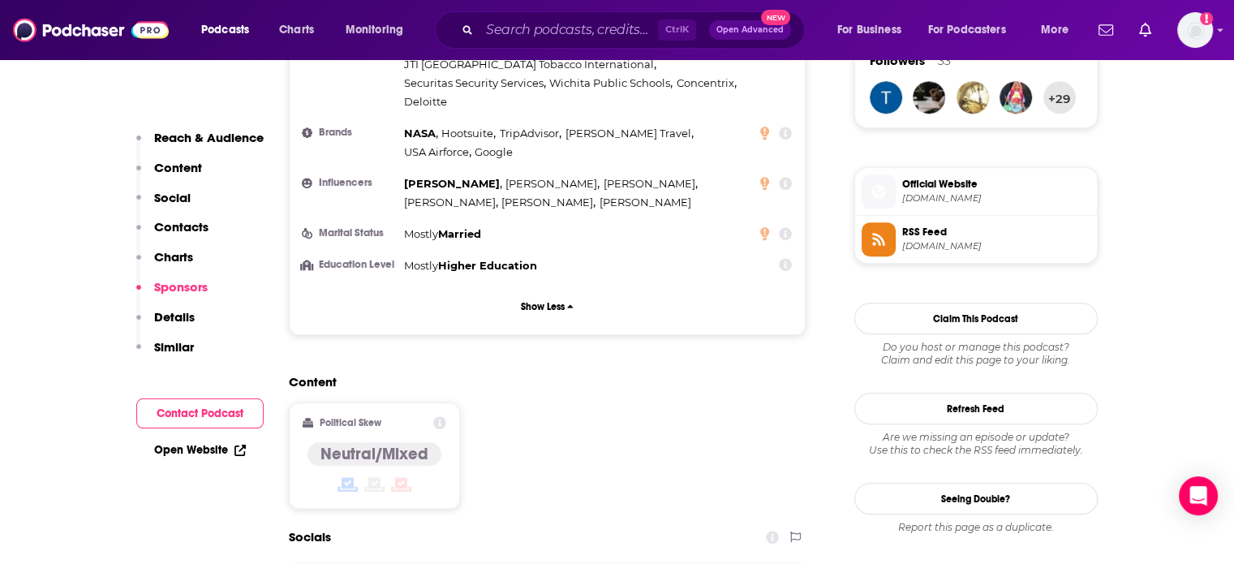
scroll to position [1085, 0]
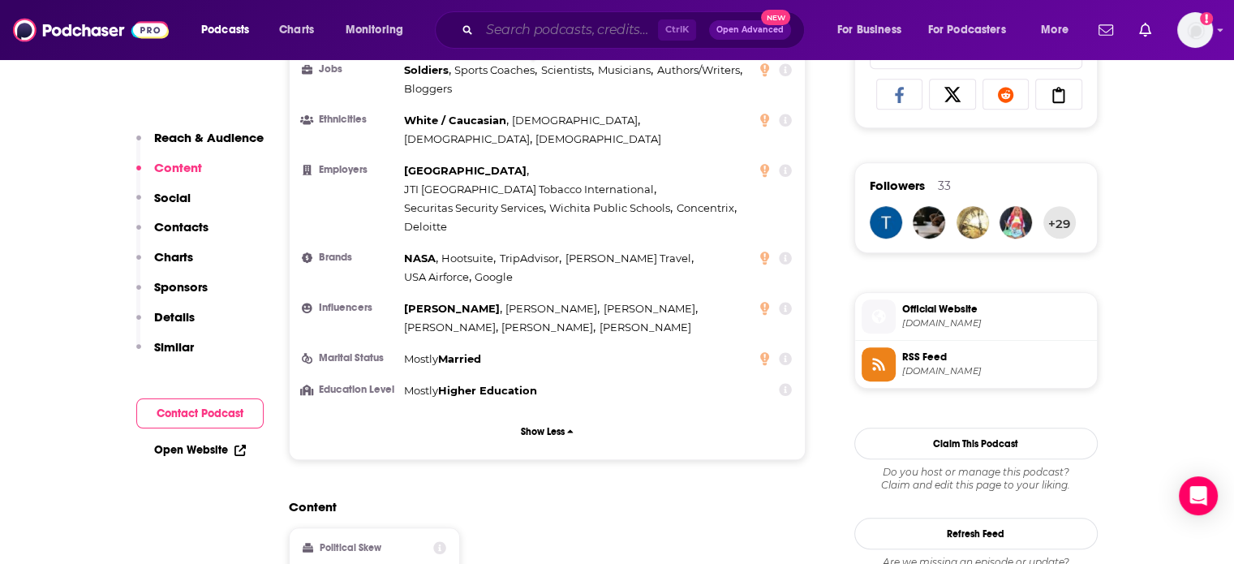
click at [566, 26] on input "Search podcasts, credits, & more..." at bounding box center [569, 30] width 179 height 26
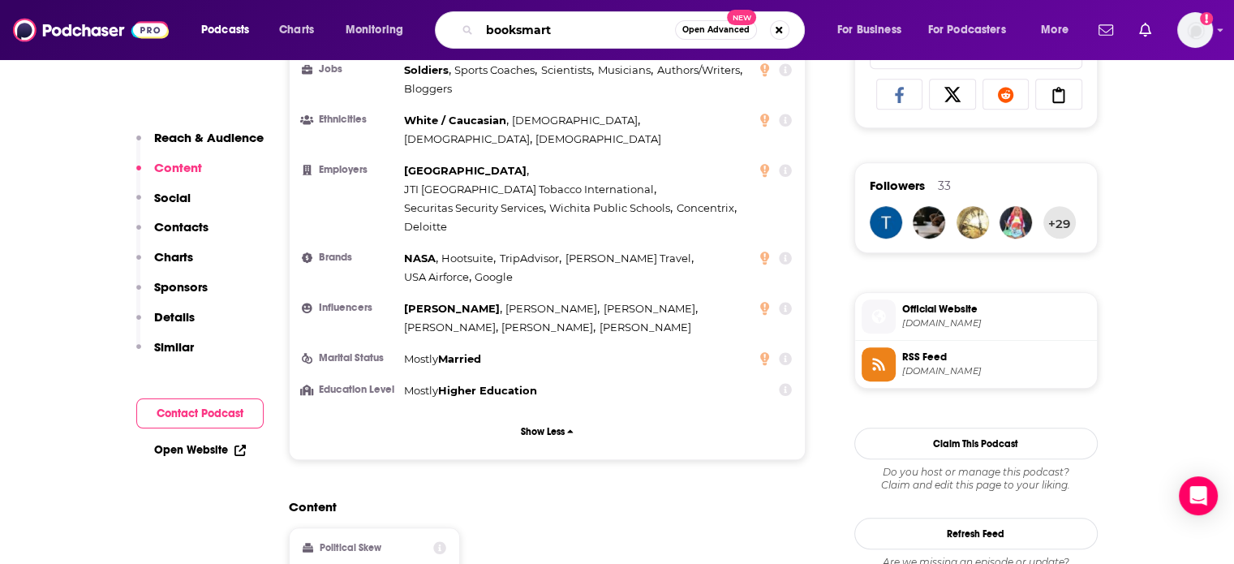
type input "booksmarts"
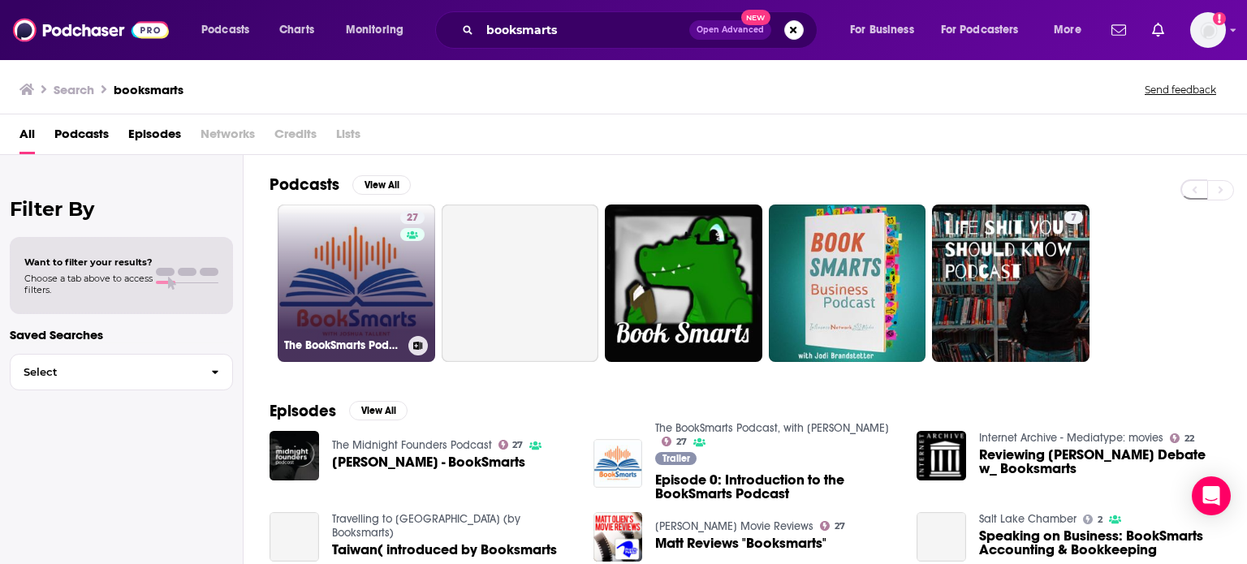
click at [385, 295] on link "27 The BookSmarts Podcast, with Joshua Tallent" at bounding box center [356, 283] width 157 height 157
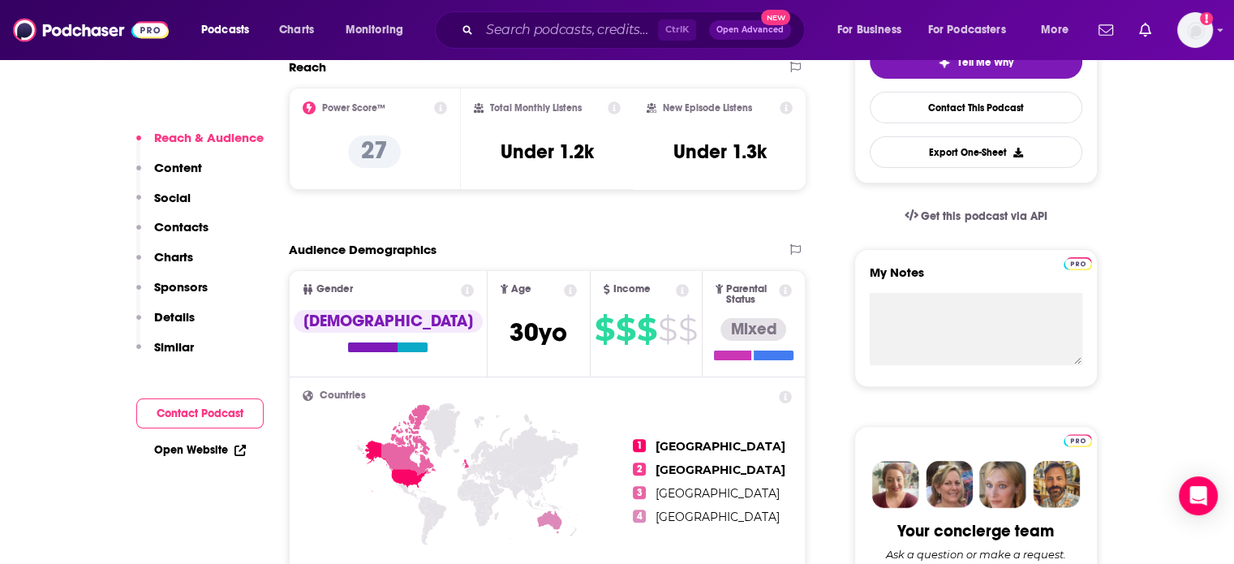
click at [192, 220] on p "Contacts" at bounding box center [181, 226] width 54 height 15
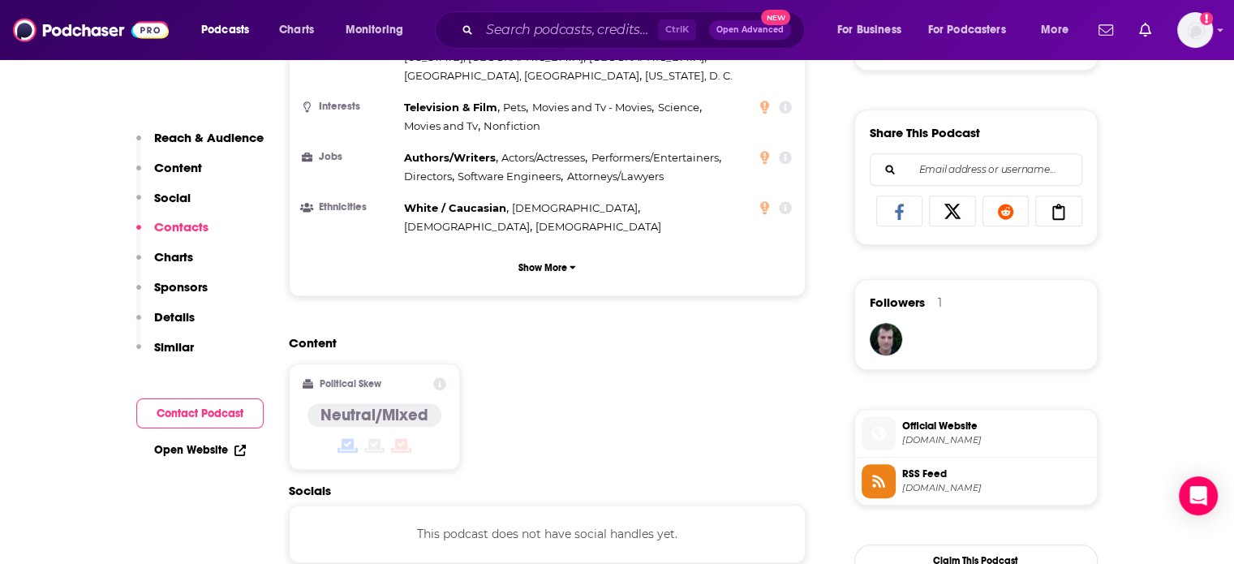
scroll to position [1287, 0]
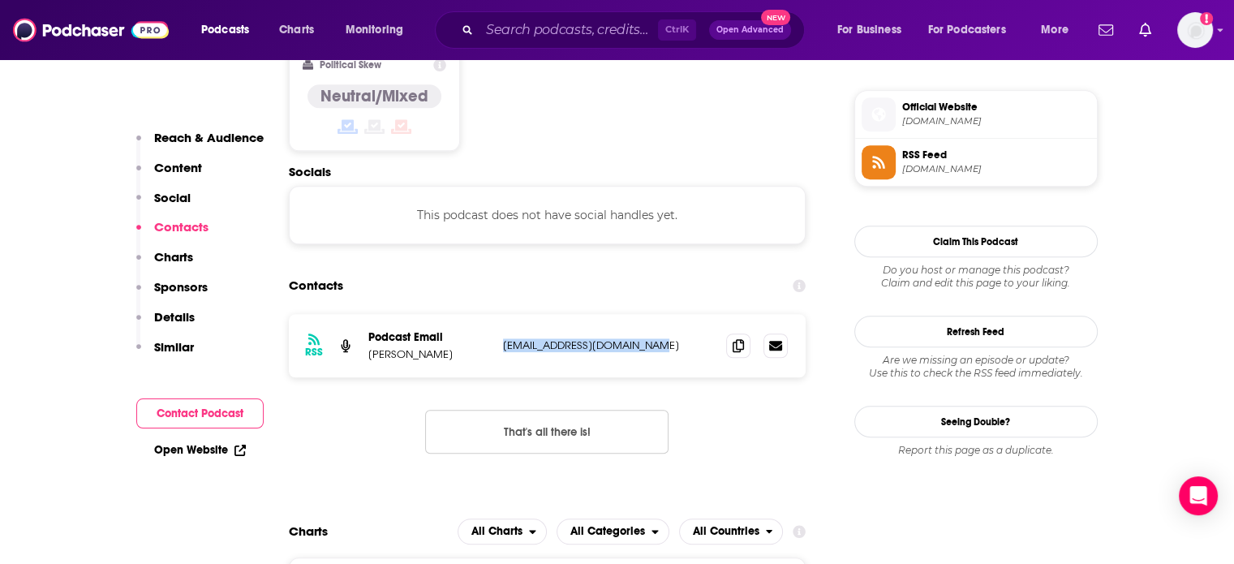
drag, startPoint x: 669, startPoint y: 304, endPoint x: 499, endPoint y: 301, distance: 169.6
click at [499, 314] on div "RSS Podcast Email Joshua Tallent info@booksmartspodcast.com info@booksmartspodc…" at bounding box center [548, 345] width 518 height 63
copy p "info@booksmartspodcast.com"
